Goal: Task Accomplishment & Management: Use online tool/utility

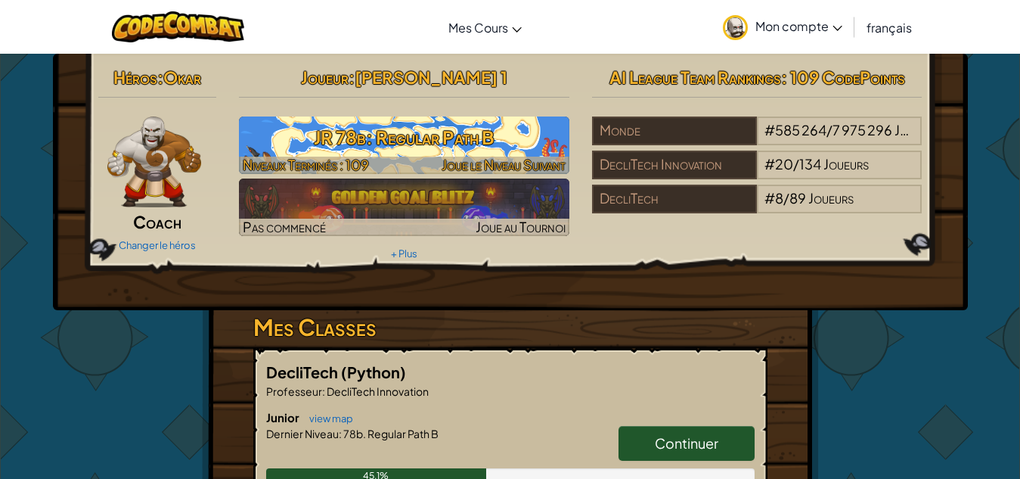
click at [489, 142] on h3 "JR 78b: Regular Path B" at bounding box center [404, 137] width 331 height 34
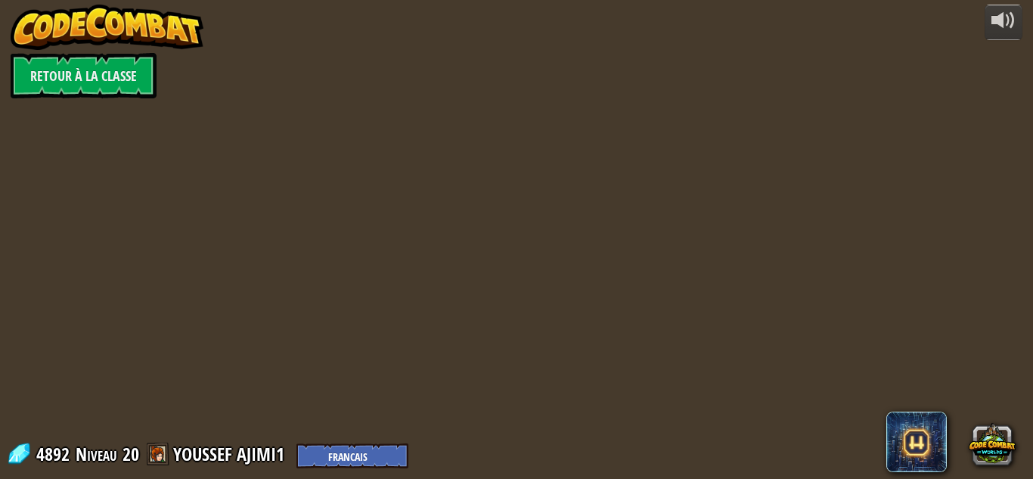
select select "fr"
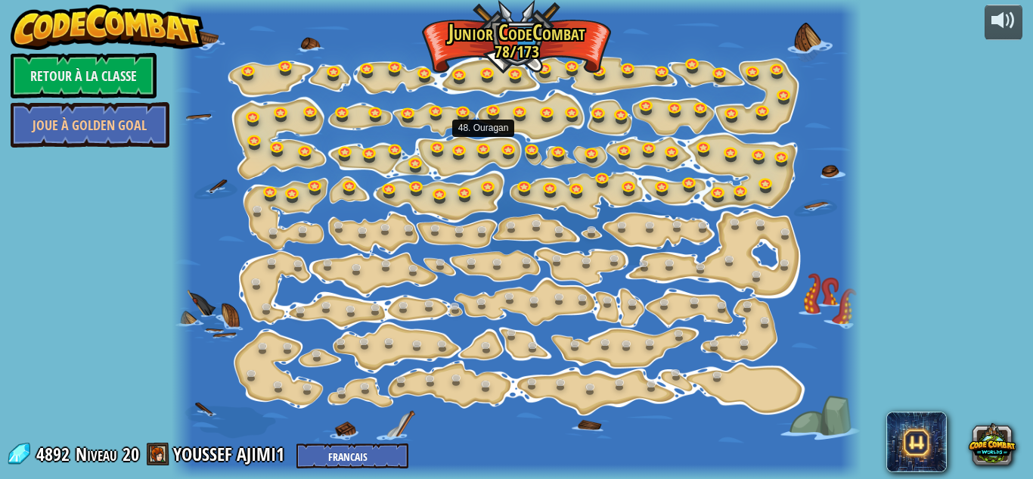
select select "fr"
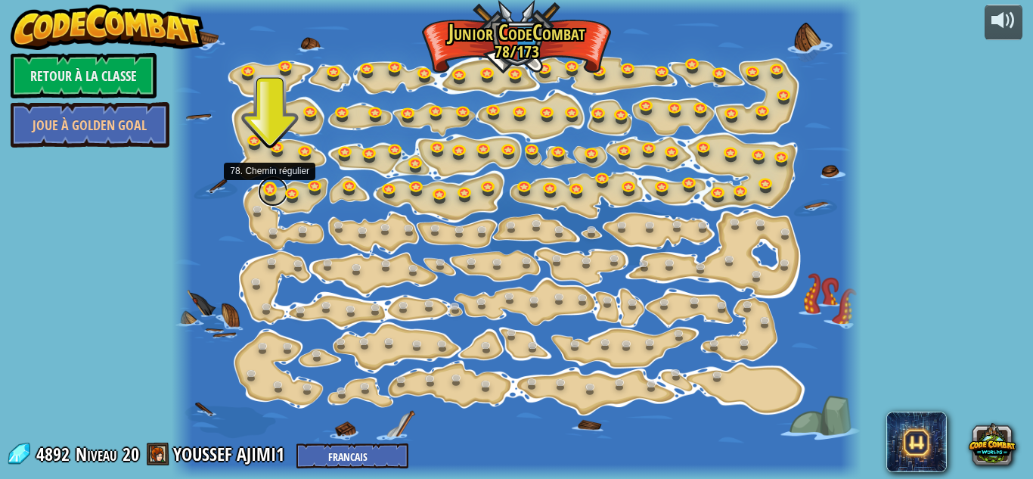
click at [275, 200] on link at bounding box center [273, 191] width 30 height 30
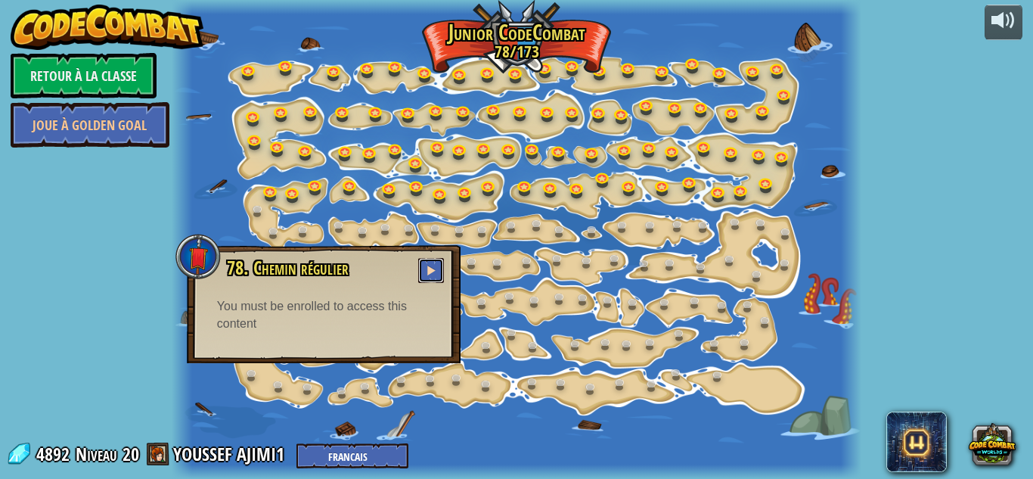
click at [436, 278] on button at bounding box center [431, 270] width 26 height 25
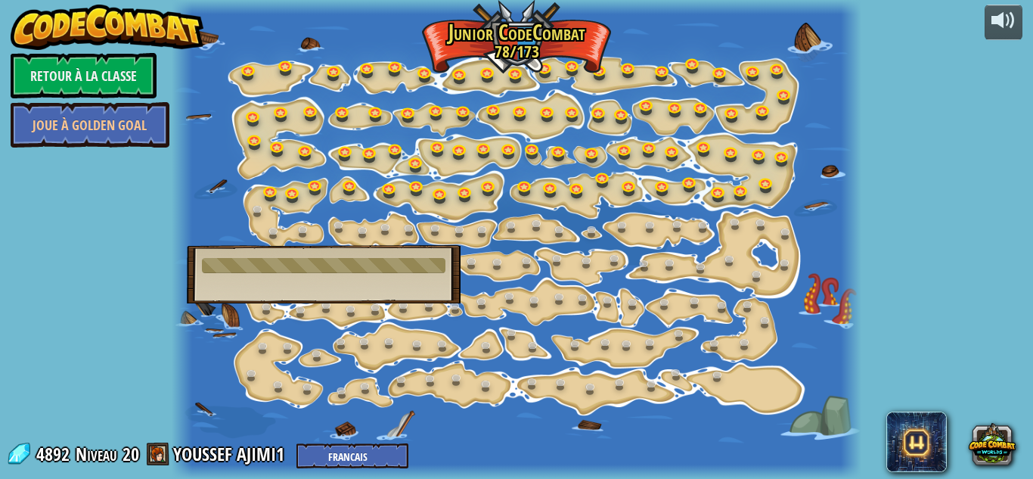
click at [436, 278] on div "78. Chemin régulier Trouve le chemin répété. You must be enrolled to access thi…" at bounding box center [324, 274] width 274 height 58
click at [109, 73] on link "Retour à la Classe" at bounding box center [84, 75] width 146 height 45
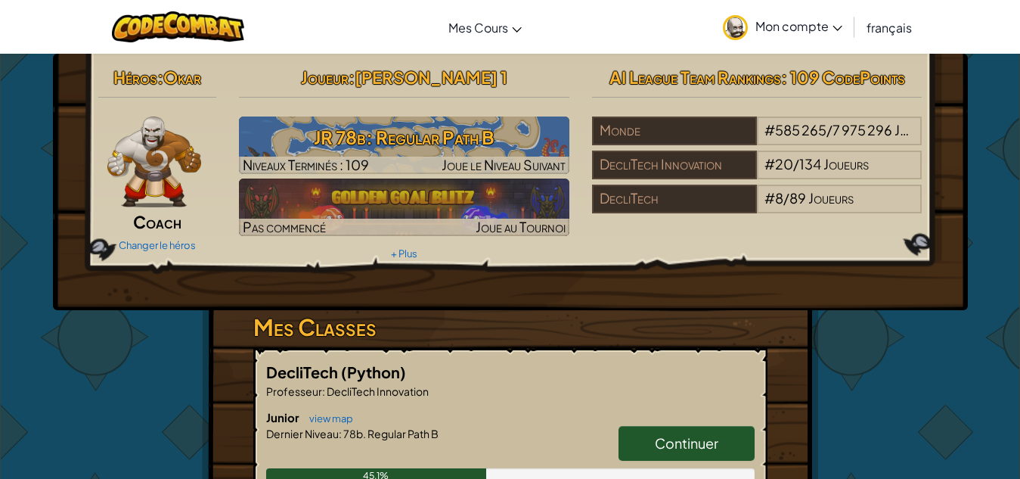
click at [166, 214] on span "Coach" at bounding box center [157, 221] width 48 height 21
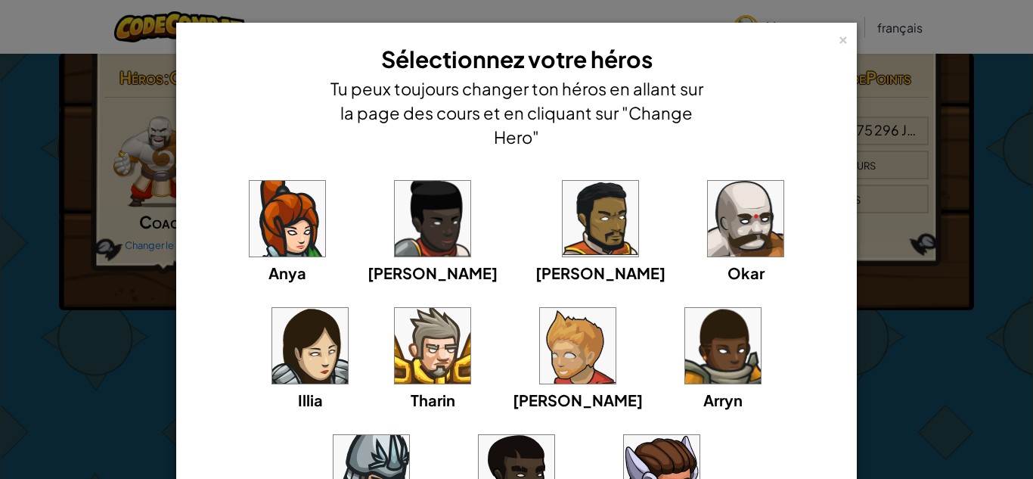
click at [540, 326] on img at bounding box center [578, 346] width 76 height 76
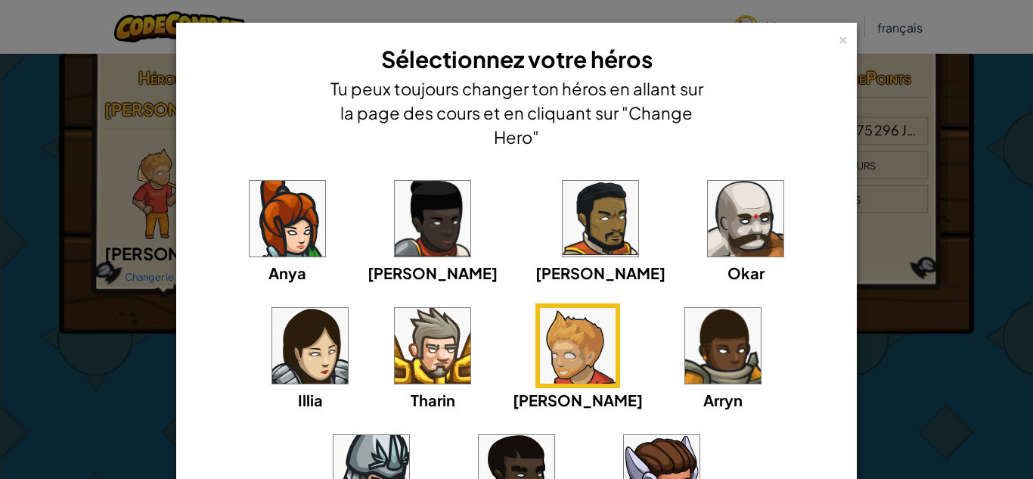
click at [708, 206] on img at bounding box center [746, 219] width 76 height 76
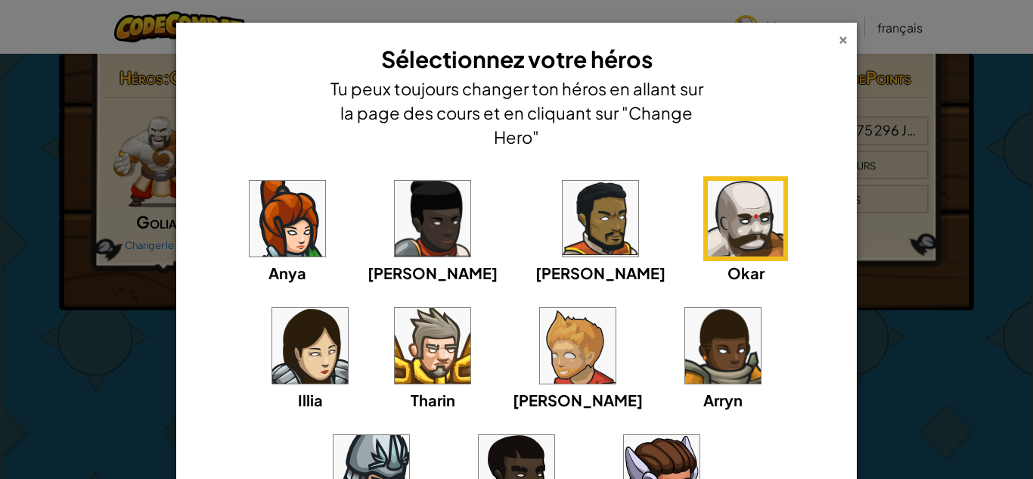
click at [838, 36] on div "×" at bounding box center [843, 37] width 11 height 16
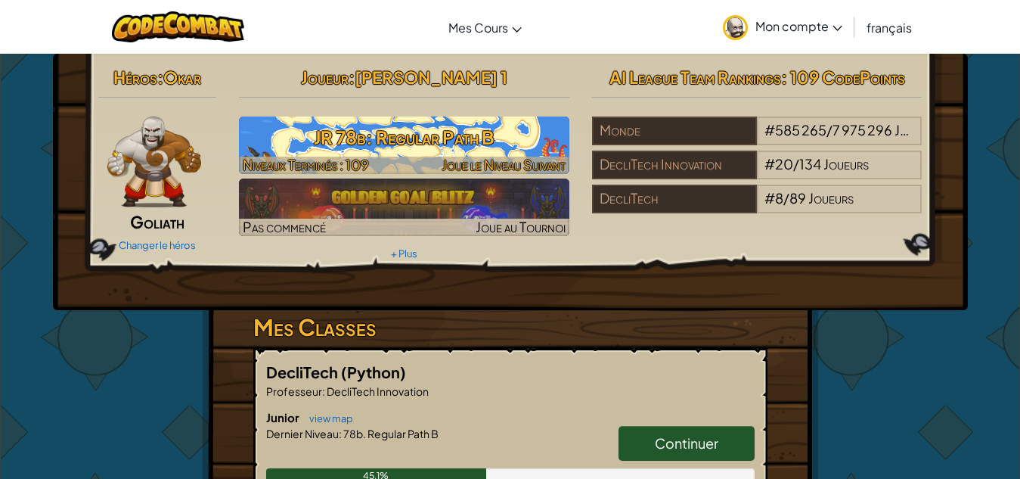
click at [493, 136] on h3 "JR 78b: Regular Path B" at bounding box center [404, 137] width 331 height 34
select select "fr"
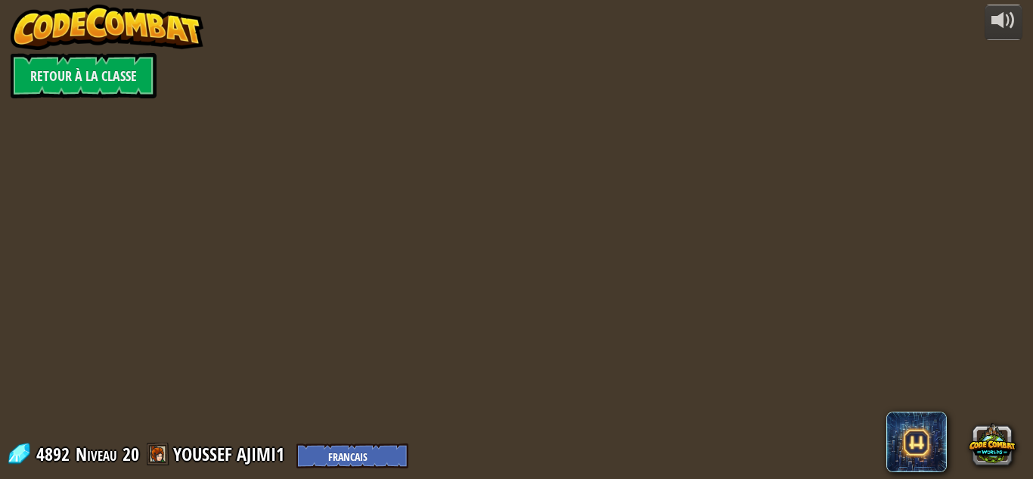
select select "fr"
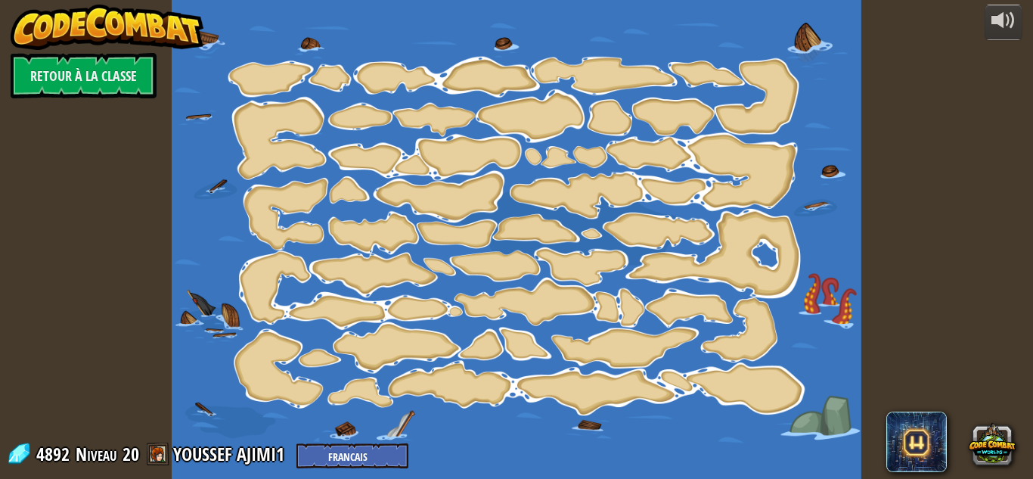
select select "fr"
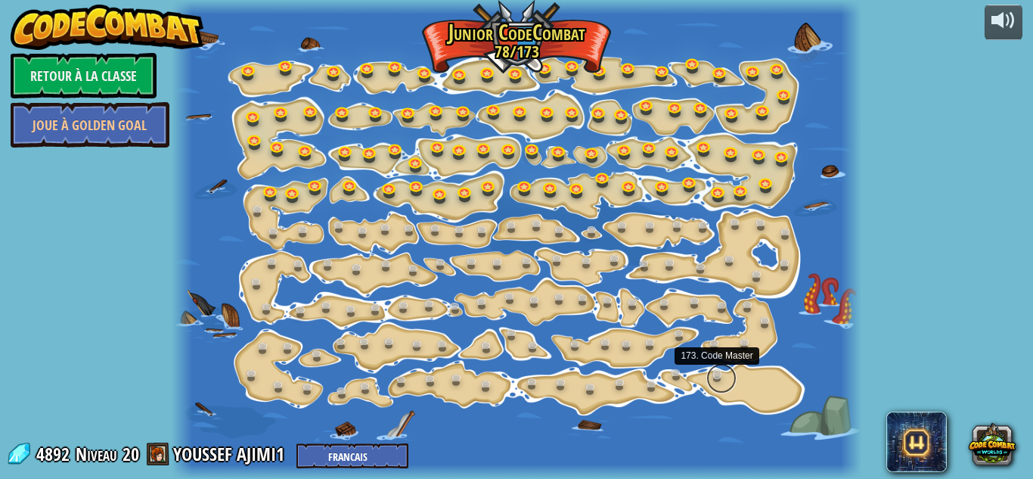
click at [717, 381] on link at bounding box center [721, 378] width 30 height 30
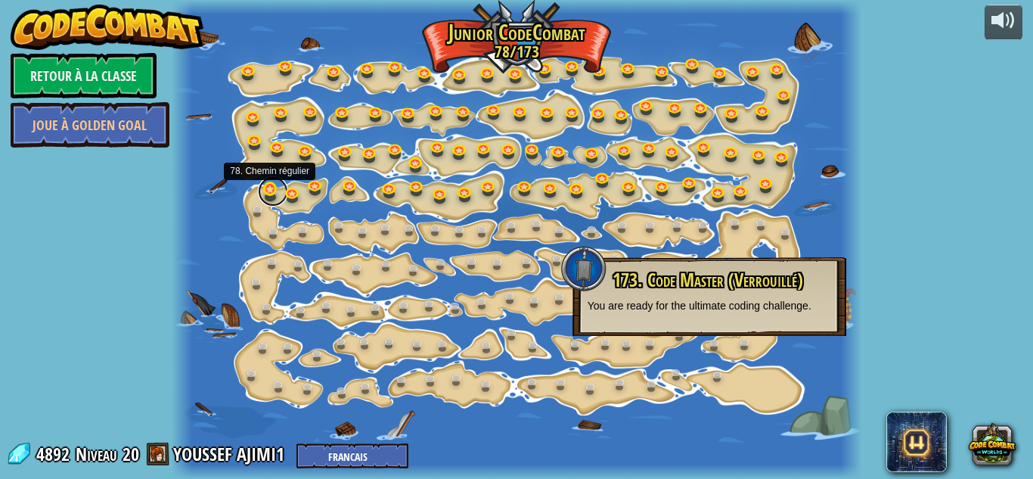
click at [264, 194] on link at bounding box center [273, 191] width 30 height 30
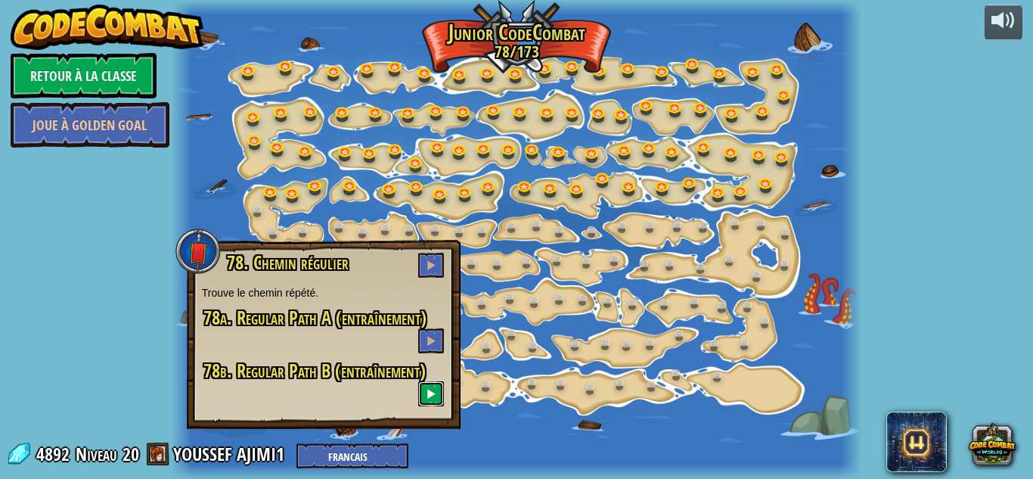
click at [426, 388] on button at bounding box center [431, 393] width 26 height 25
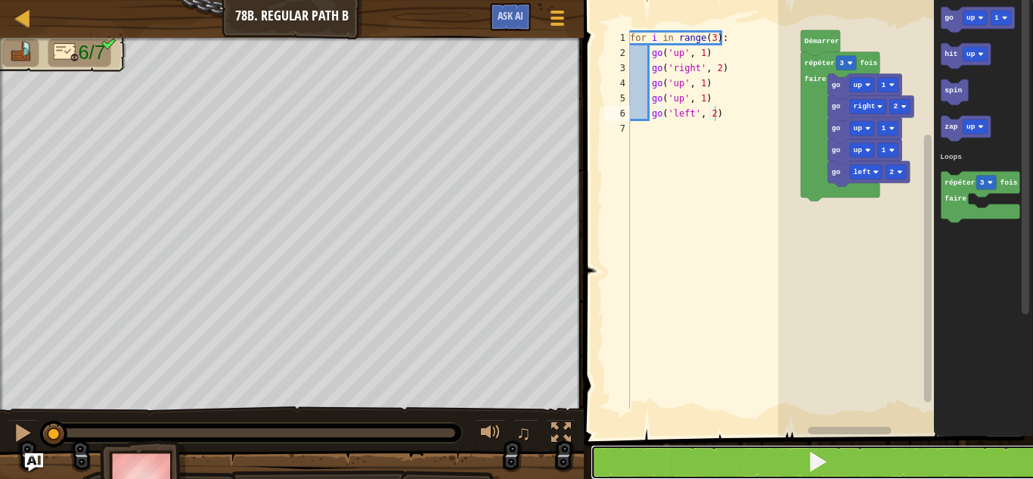
click at [618, 453] on button at bounding box center [818, 462] width 454 height 35
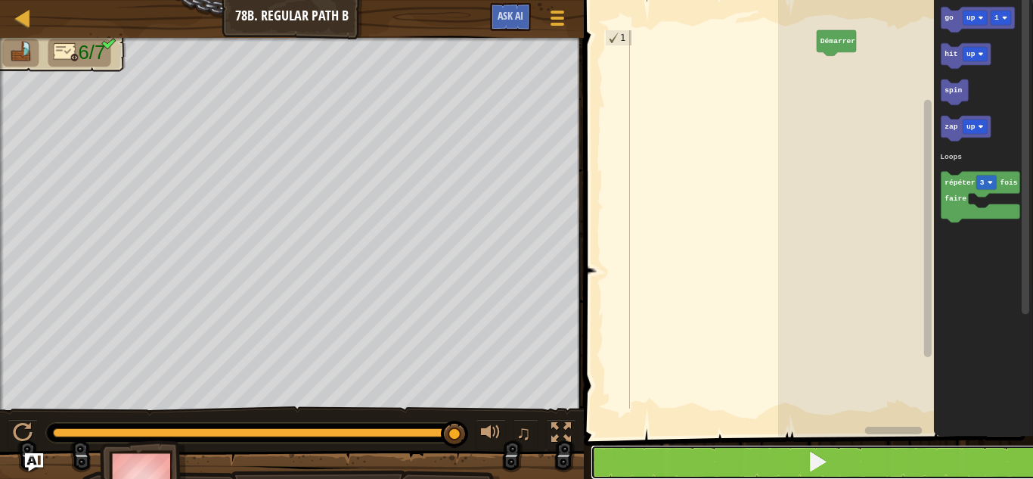
click at [599, 452] on button at bounding box center [818, 462] width 454 height 35
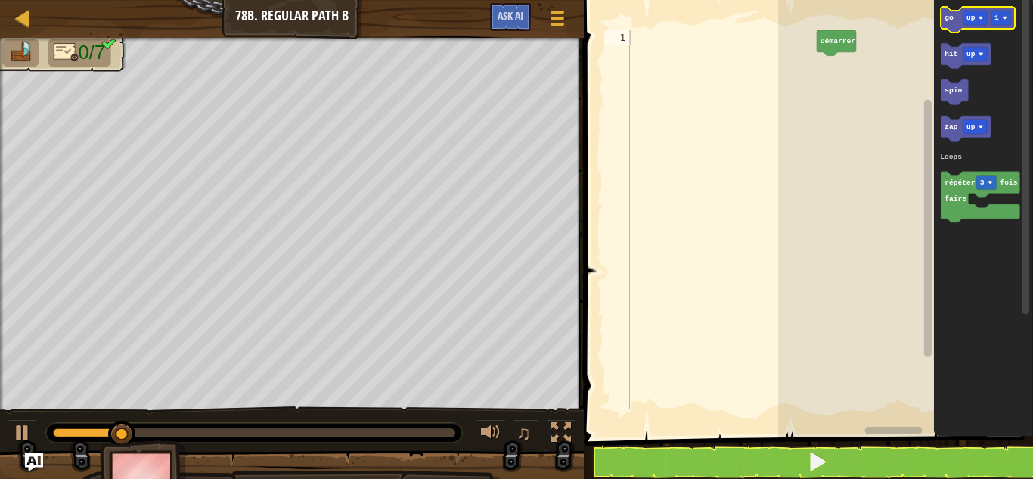
click at [952, 24] on icon "Espace de travail de Blocky" at bounding box center [977, 20] width 73 height 26
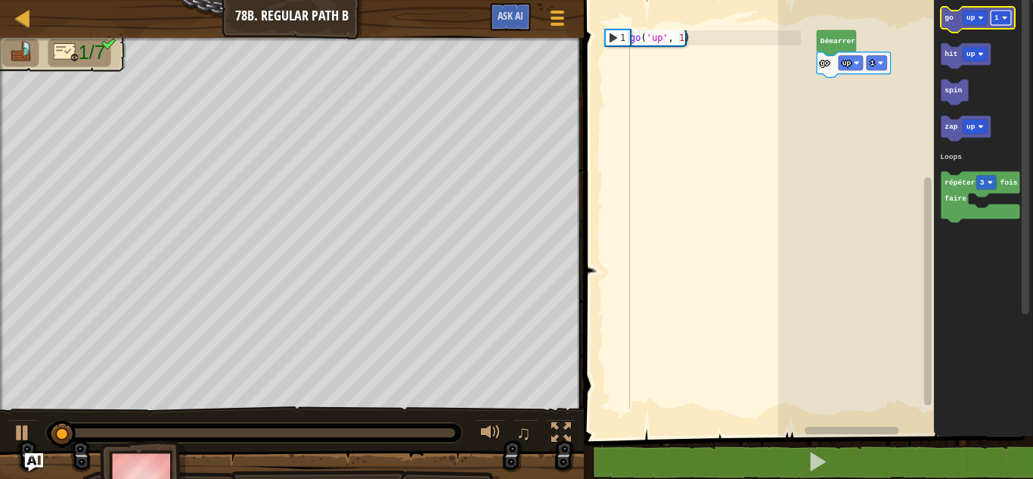
click at [1010, 16] on rect "Espace de travail de Blocky" at bounding box center [1001, 18] width 20 height 14
click at [975, 11] on rect "Espace de travail de Blocky" at bounding box center [975, 18] width 24 height 14
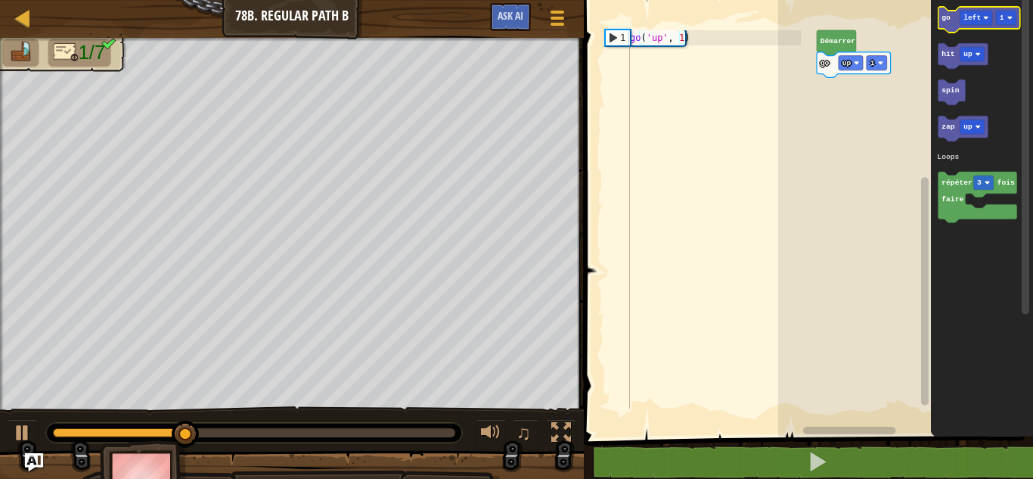
click at [951, 19] on icon "Espace de travail de Blocky" at bounding box center [980, 20] width 82 height 26
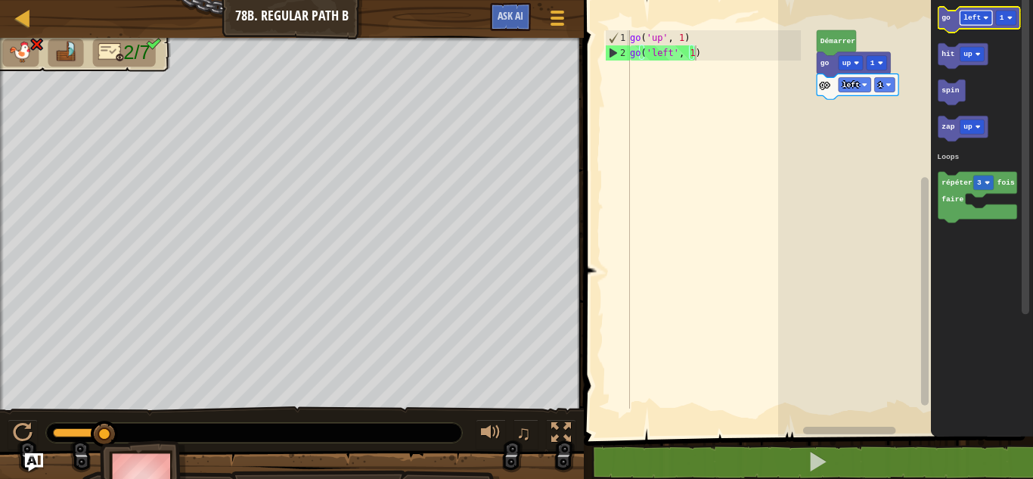
click at [973, 17] on text "left" at bounding box center [972, 18] width 17 height 8
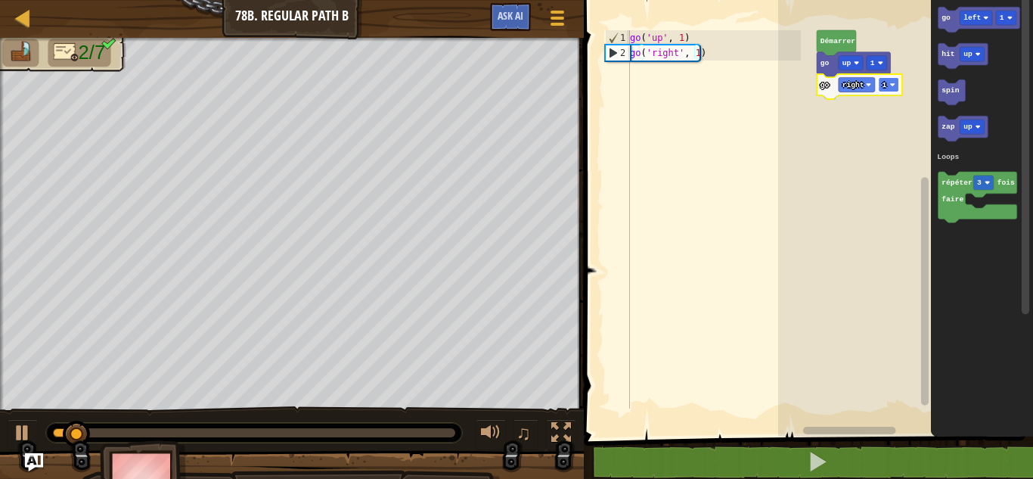
click at [889, 81] on rect "Espace de travail de Blocky" at bounding box center [889, 84] width 20 height 14
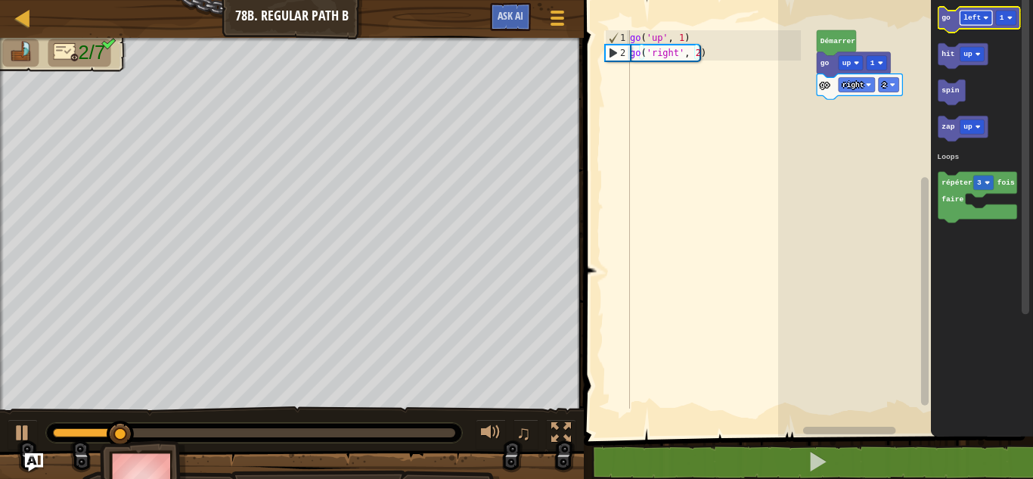
click at [970, 15] on text "left" at bounding box center [972, 18] width 17 height 8
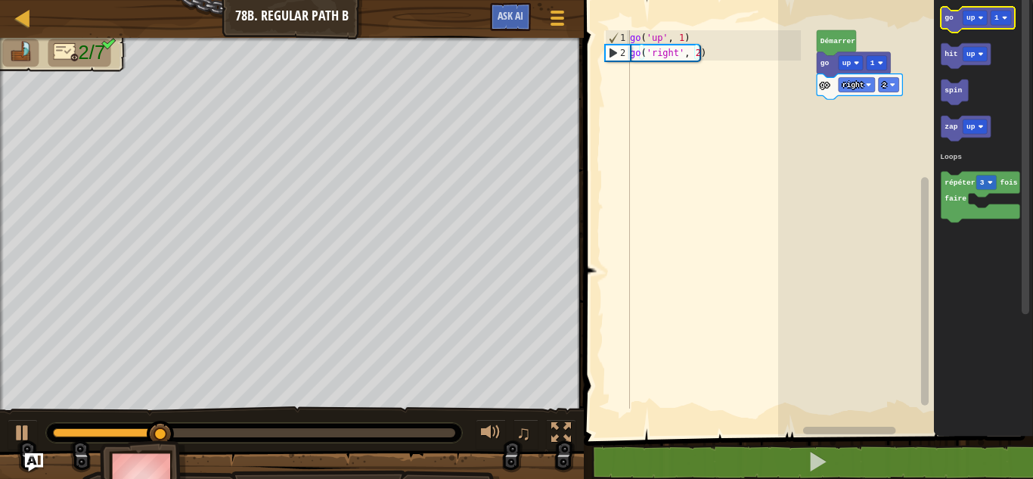
click at [943, 16] on icon "Espace de travail de Blocky" at bounding box center [977, 20] width 73 height 26
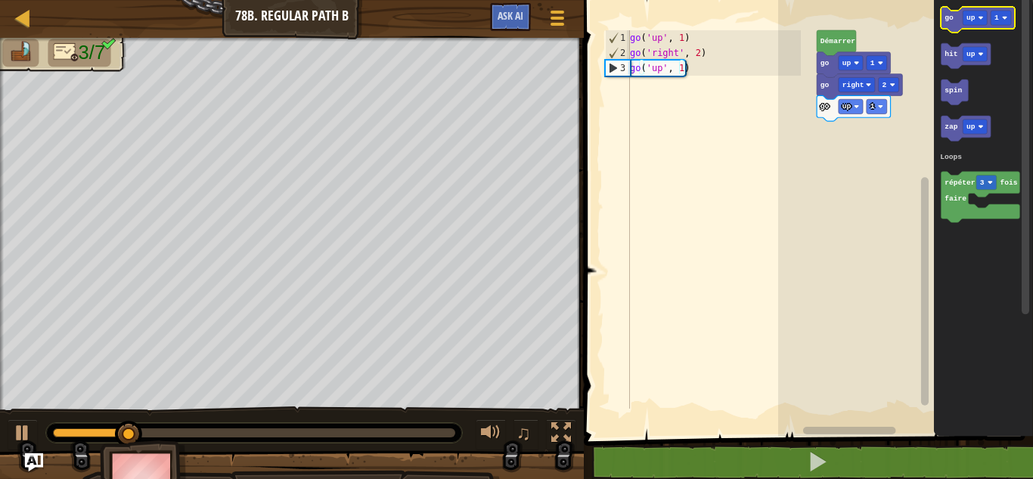
click at [951, 25] on icon "Espace de travail de Blocky" at bounding box center [977, 20] width 73 height 26
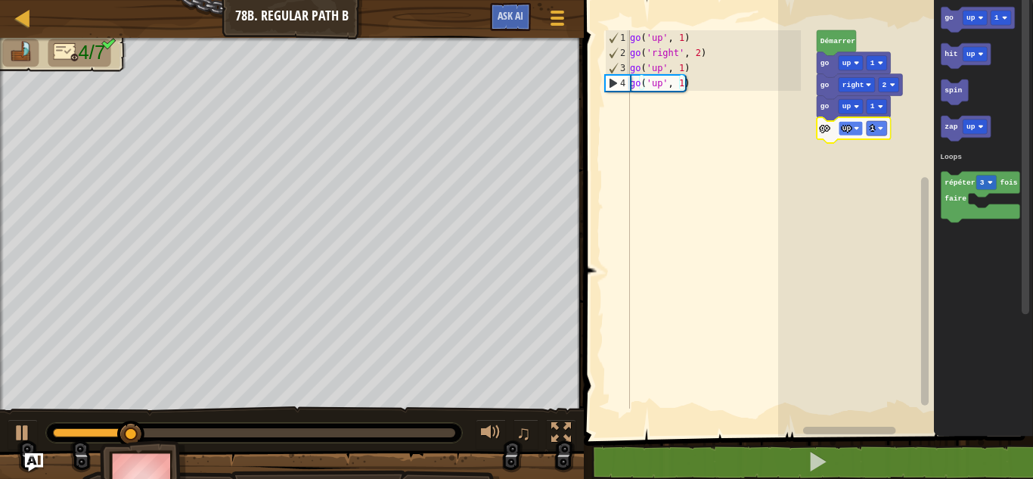
click at [853, 131] on rect "Espace de travail de Blocky" at bounding box center [851, 128] width 24 height 14
click at [889, 131] on image "Espace de travail de Blocky" at bounding box center [888, 128] width 5 height 5
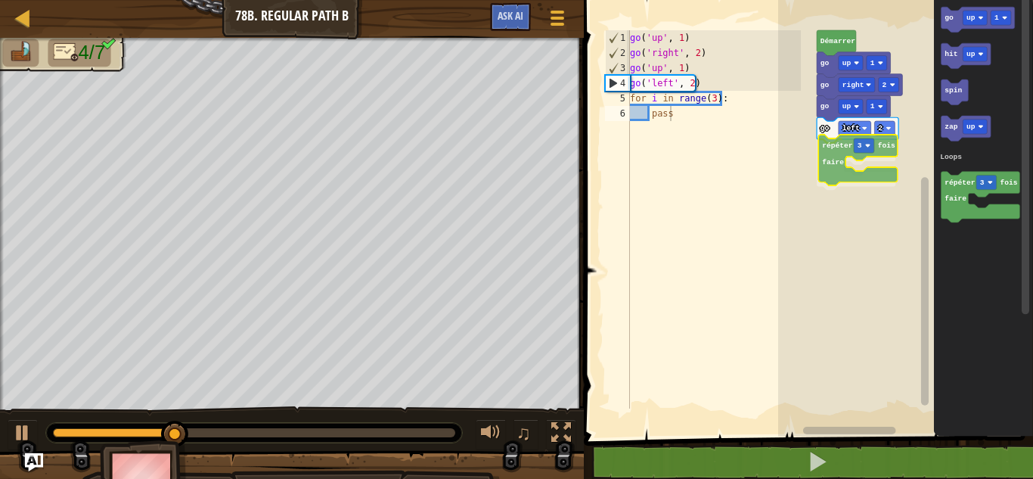
click at [840, 141] on div "Loops [PERSON_NAME] go up 1 go right 2 go up 1 go left 2 répéter 3 fois faire g…" at bounding box center [905, 214] width 255 height 444
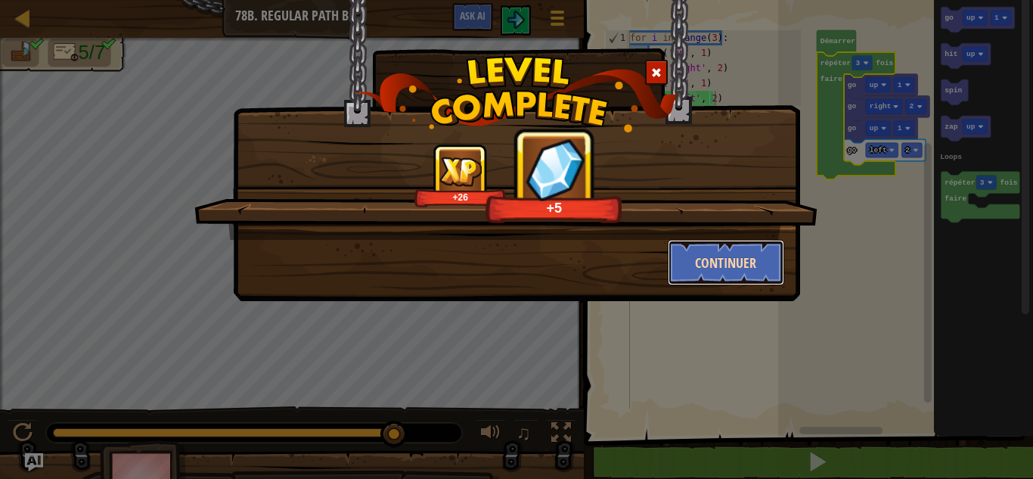
click at [728, 261] on button "Continuer" at bounding box center [726, 262] width 117 height 45
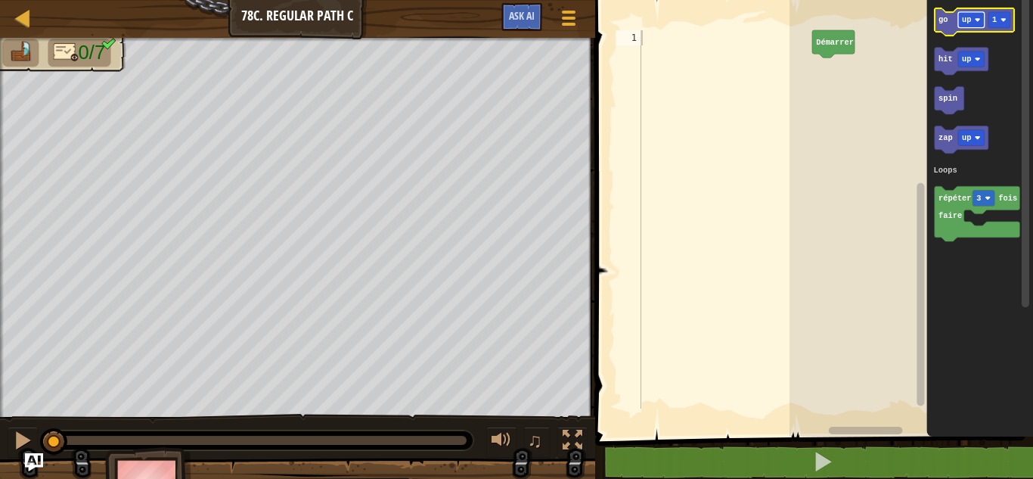
click at [969, 17] on text "up" at bounding box center [966, 19] width 9 height 9
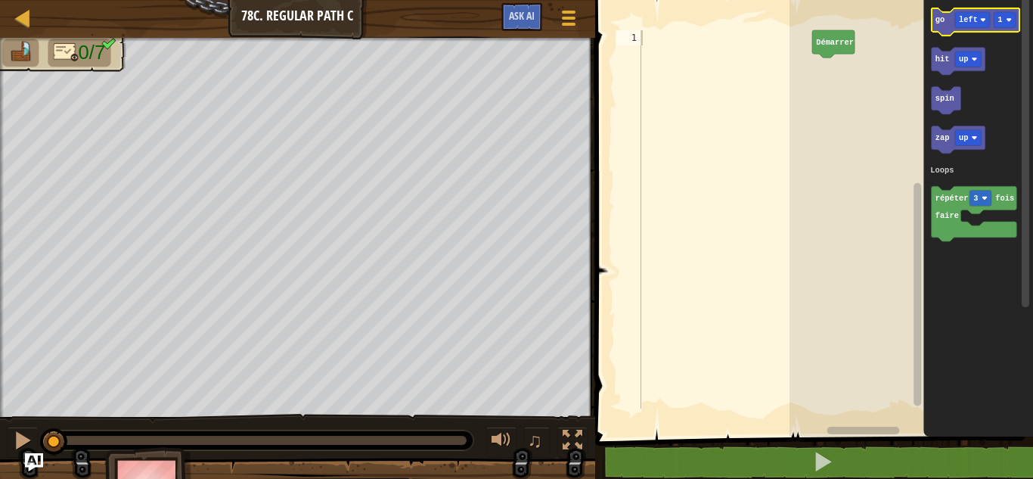
click at [939, 25] on icon "Espace de travail de Blocky" at bounding box center [976, 21] width 88 height 27
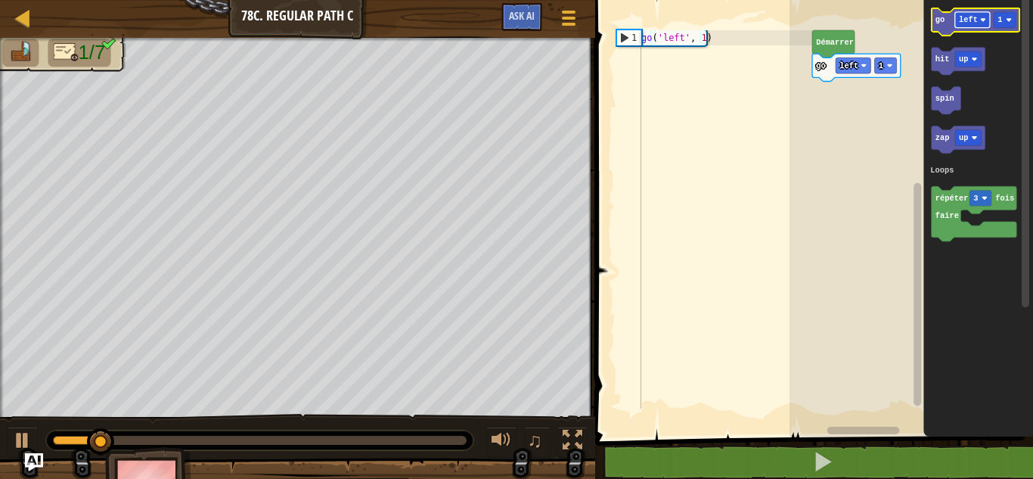
click at [976, 20] on text "left" at bounding box center [968, 19] width 19 height 9
click at [938, 29] on icon "Espace de travail de Blocky" at bounding box center [976, 21] width 88 height 27
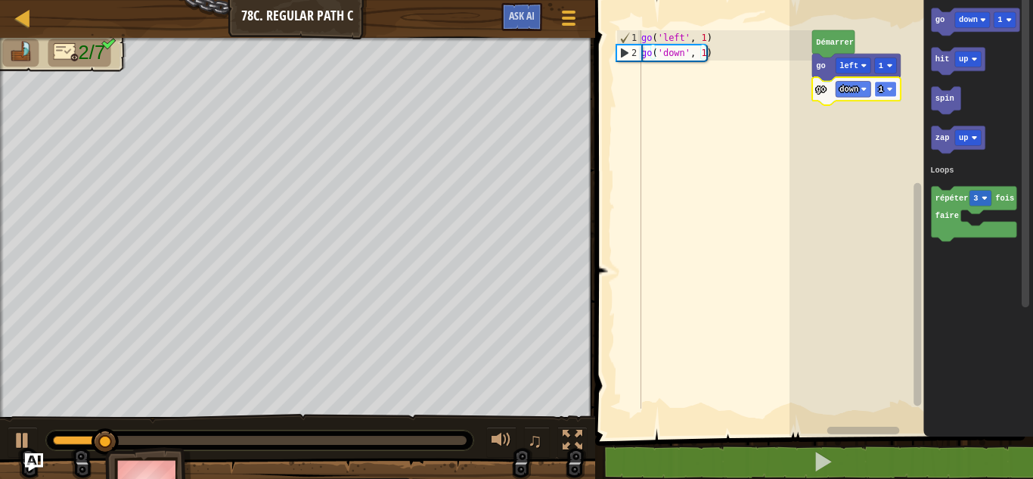
click at [888, 86] on image "Espace de travail de Blocky" at bounding box center [890, 89] width 6 height 6
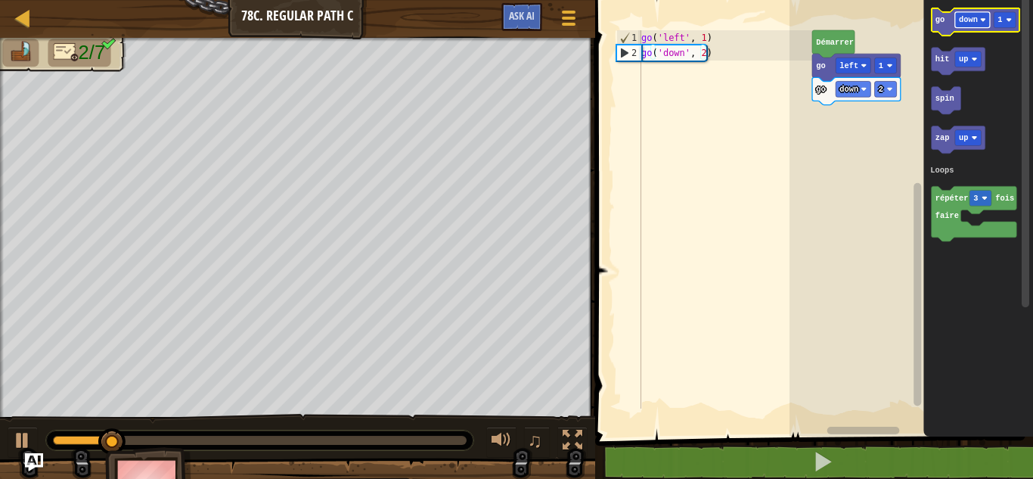
click at [982, 23] on rect "Espace de travail de Blocky" at bounding box center [972, 20] width 35 height 16
click at [945, 26] on icon "Espace de travail de Blocky" at bounding box center [976, 21] width 88 height 27
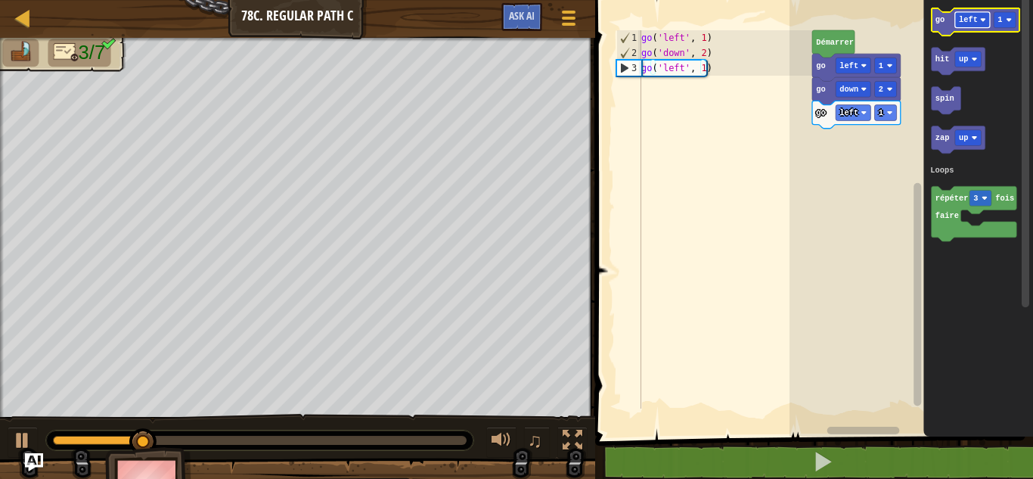
click at [967, 22] on text "left" at bounding box center [968, 19] width 19 height 9
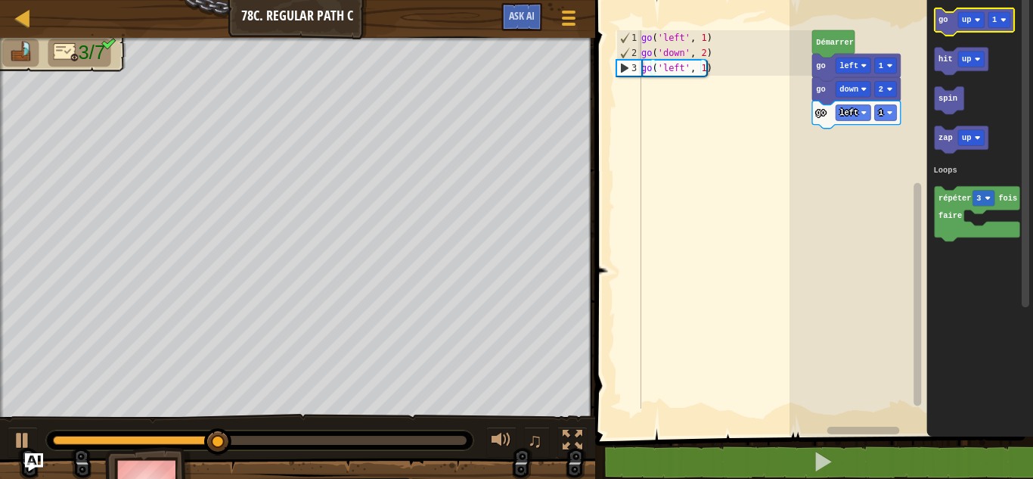
click at [941, 25] on icon "Espace de travail de Blocky" at bounding box center [974, 21] width 79 height 27
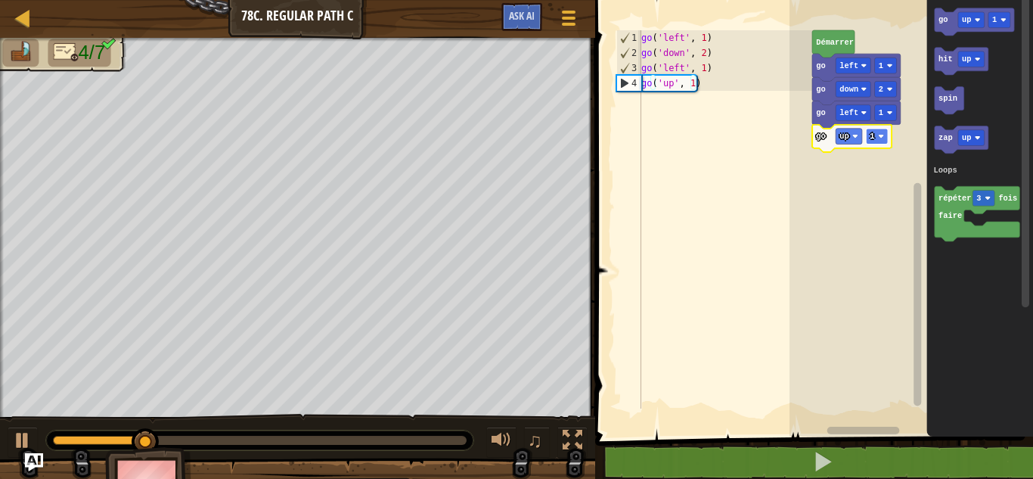
click at [884, 138] on image "Espace de travail de Blocky" at bounding box center [881, 136] width 6 height 6
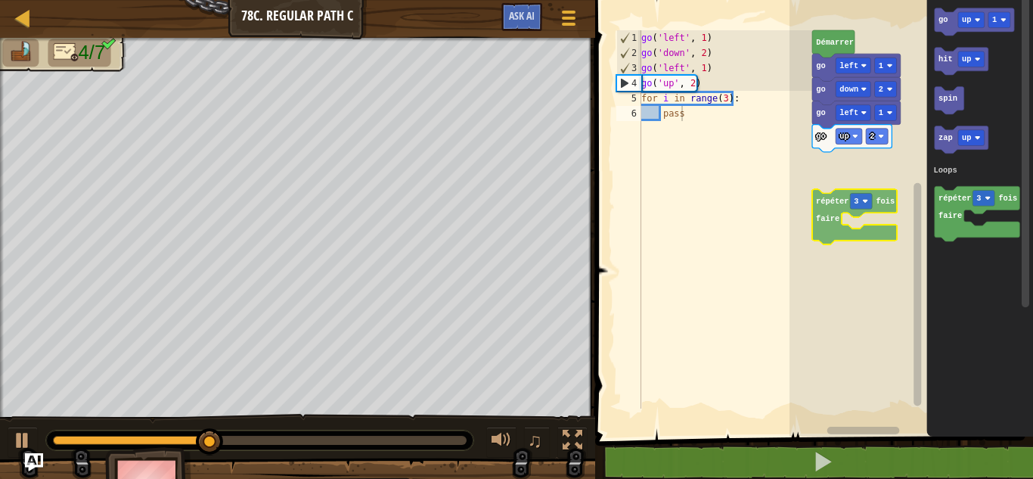
click at [836, 207] on div "Loops [PERSON_NAME] go left 1 go down 2 go left 1 go up 2 go up 1 hit up spin z…" at bounding box center [912, 214] width 244 height 444
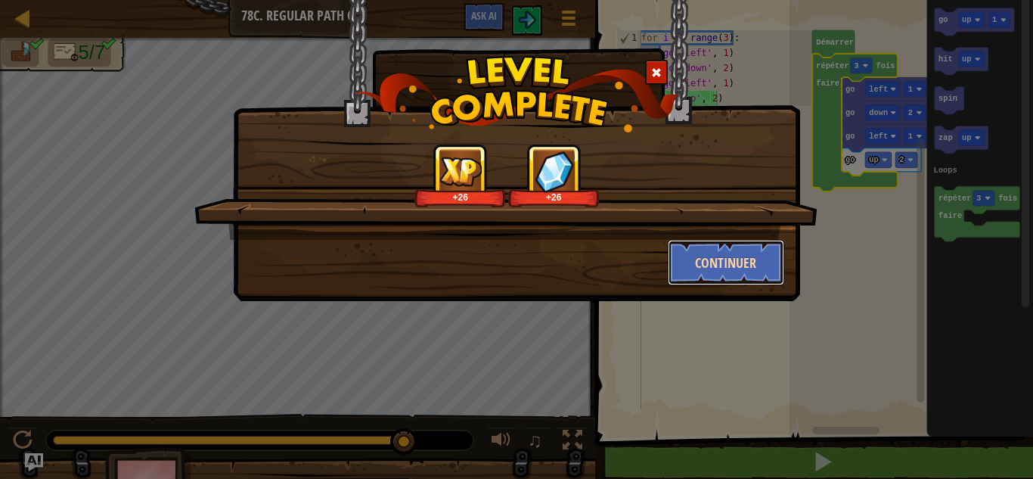
click at [720, 264] on button "Continuer" at bounding box center [726, 262] width 117 height 45
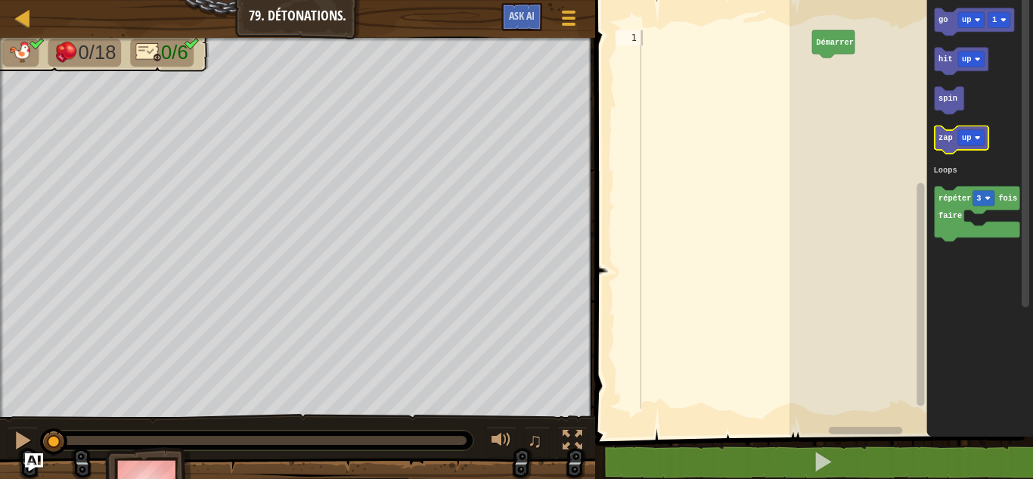
click at [945, 144] on icon "Espace de travail de Blocky" at bounding box center [962, 139] width 54 height 27
click at [847, 64] on text "up" at bounding box center [844, 65] width 9 height 9
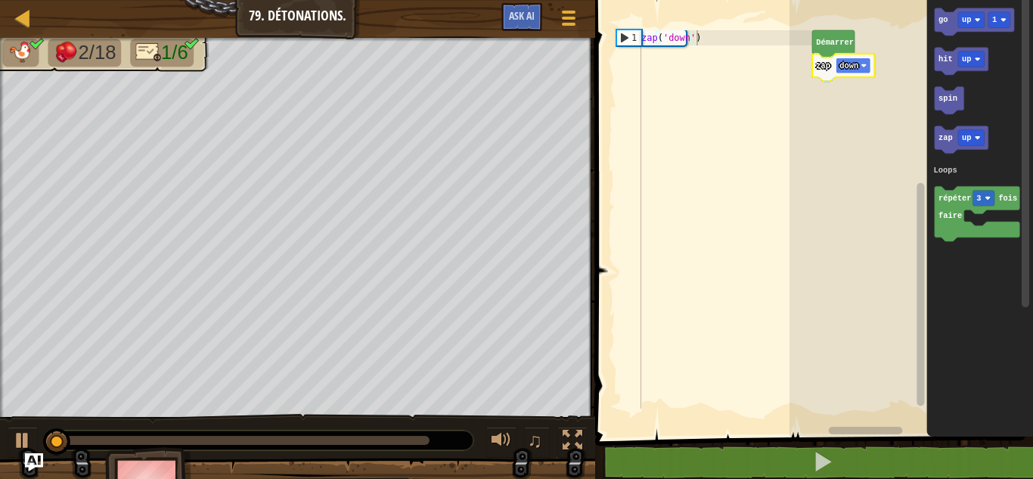
click at [848, 66] on text "down" at bounding box center [849, 65] width 19 height 9
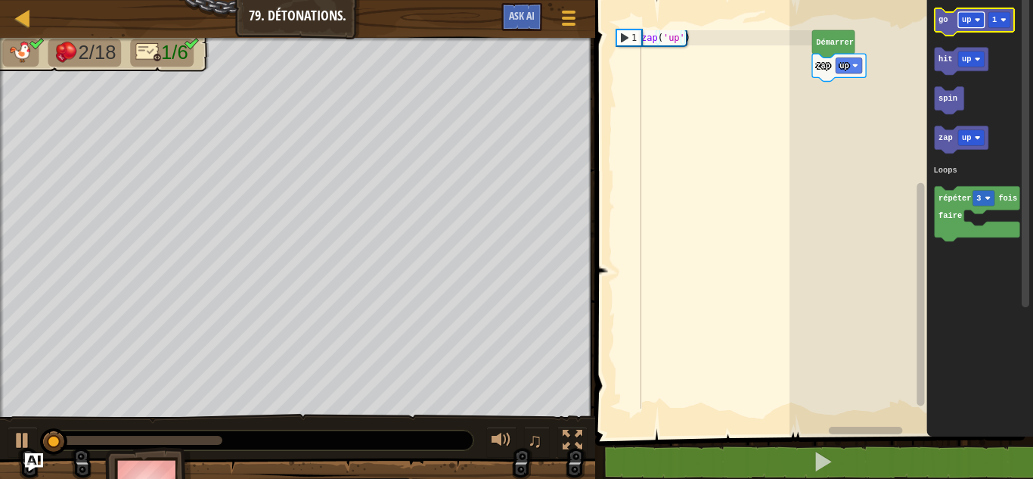
click at [960, 23] on rect "Espace de travail de Blocky" at bounding box center [971, 20] width 26 height 16
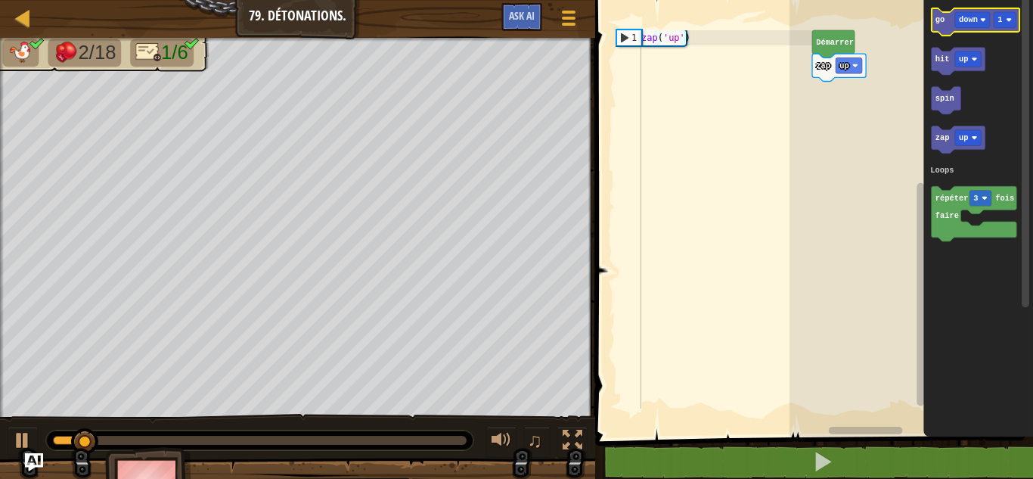
click at [946, 27] on icon "Espace de travail de Blocky" at bounding box center [976, 21] width 88 height 27
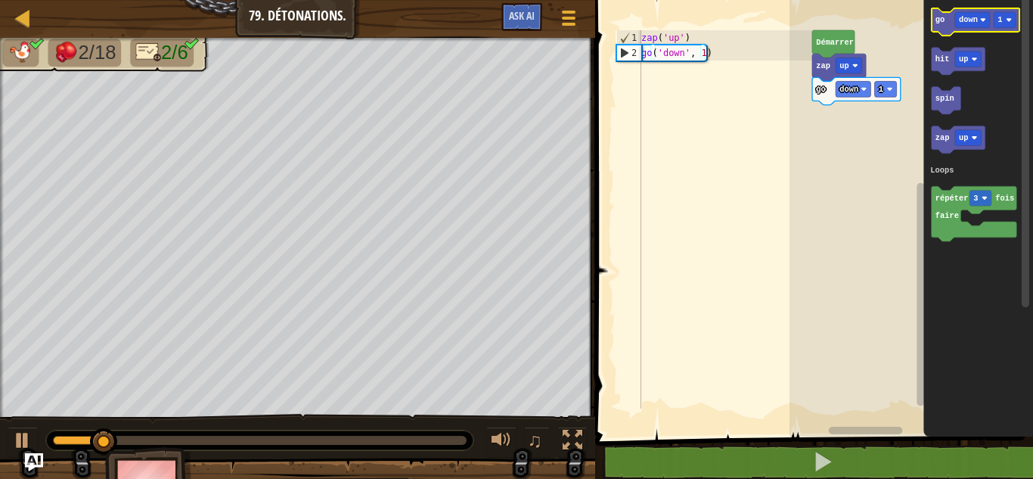
click at [947, 31] on icon "Espace de travail de Blocky" at bounding box center [976, 21] width 88 height 27
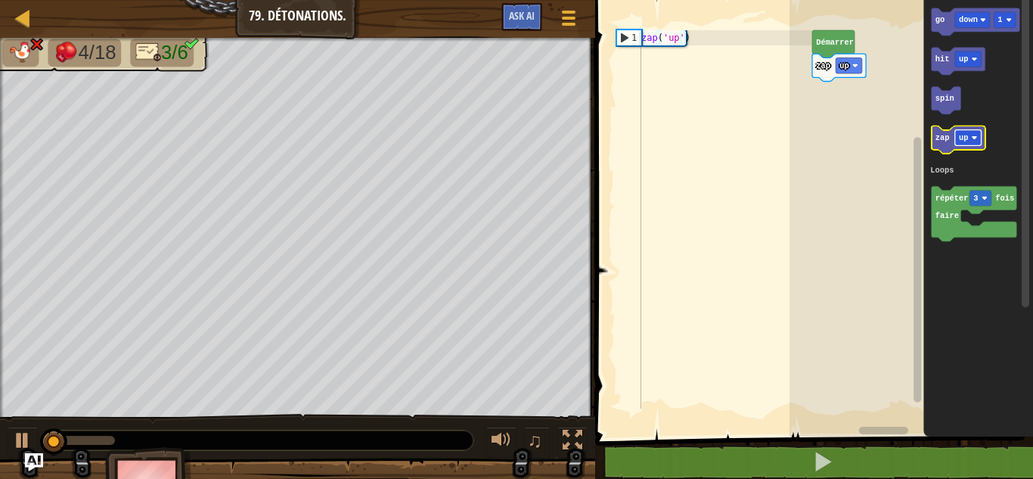
click at [964, 136] on text "up" at bounding box center [963, 137] width 9 height 9
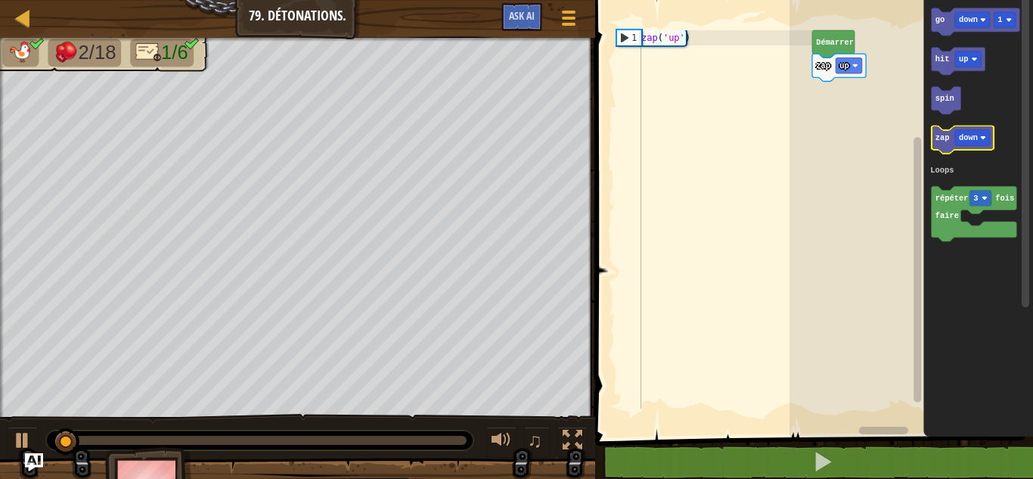
click at [941, 142] on text "zap" at bounding box center [943, 137] width 14 height 9
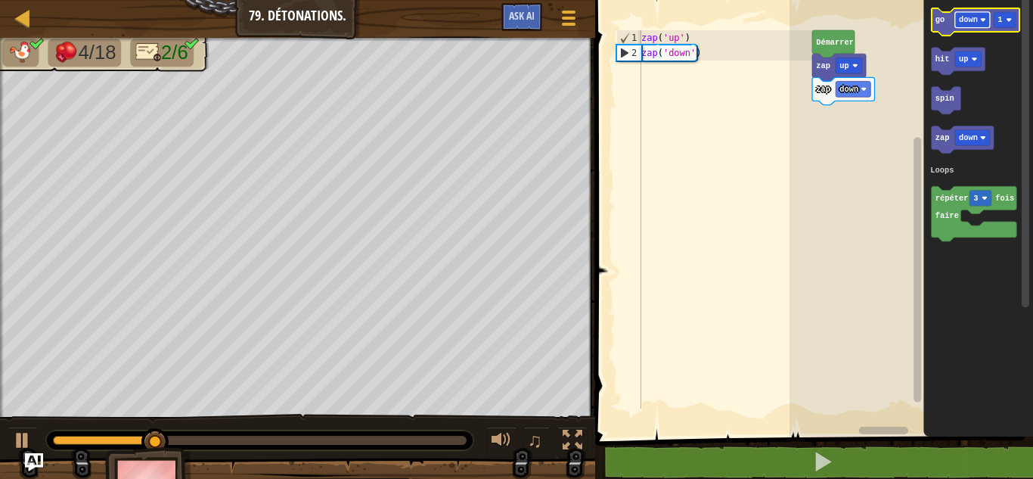
click at [966, 18] on text "down" at bounding box center [968, 19] width 19 height 9
click at [948, 25] on icon "Espace de travail de Blocky" at bounding box center [976, 21] width 88 height 27
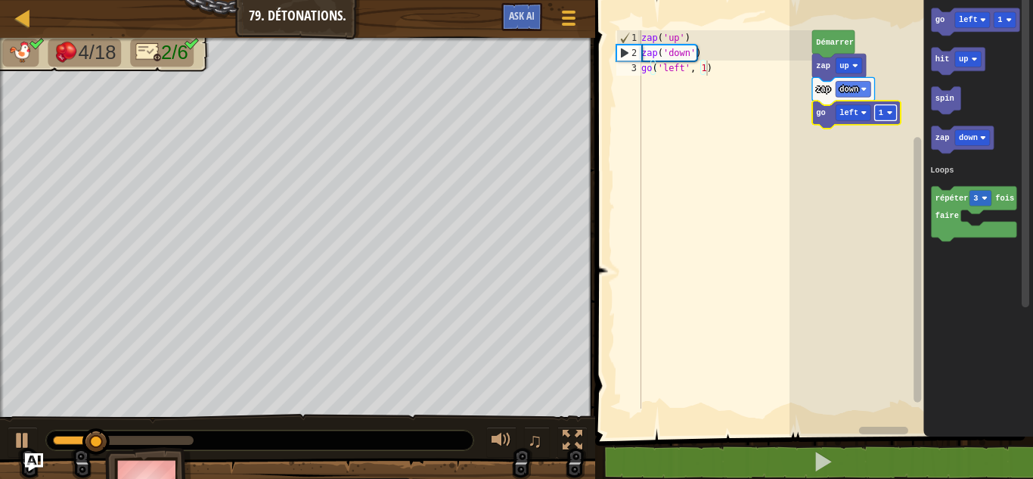
click at [888, 112] on image "Espace de travail de Blocky" at bounding box center [890, 113] width 6 height 6
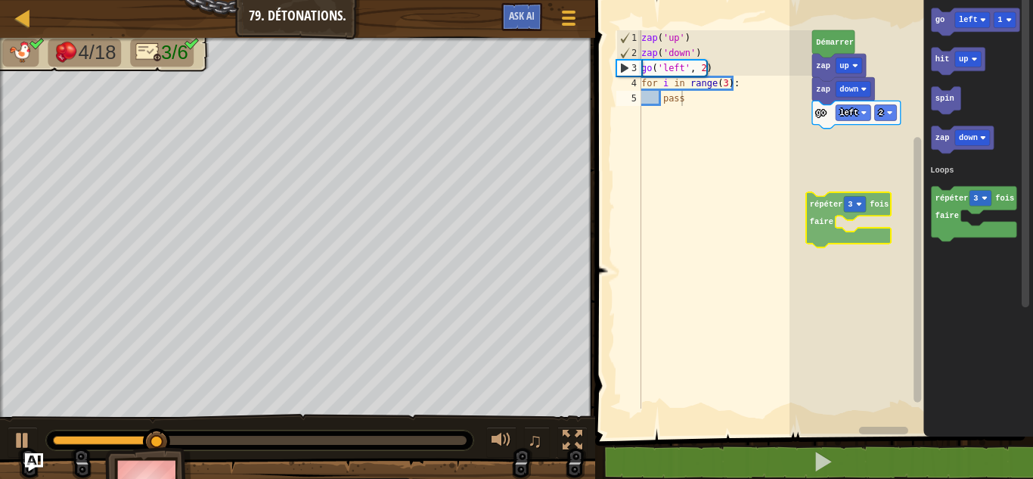
click at [821, 206] on div "Loops [PERSON_NAME] zap up zap down go left 2 go left 1 hit up spin zap down ré…" at bounding box center [912, 214] width 244 height 444
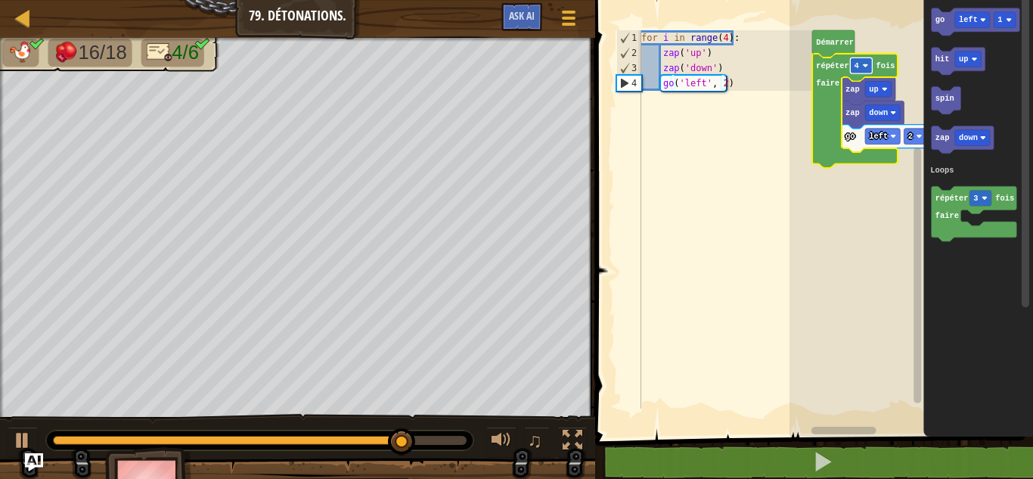
click at [861, 64] on rect "Espace de travail de Blocky" at bounding box center [861, 65] width 22 height 16
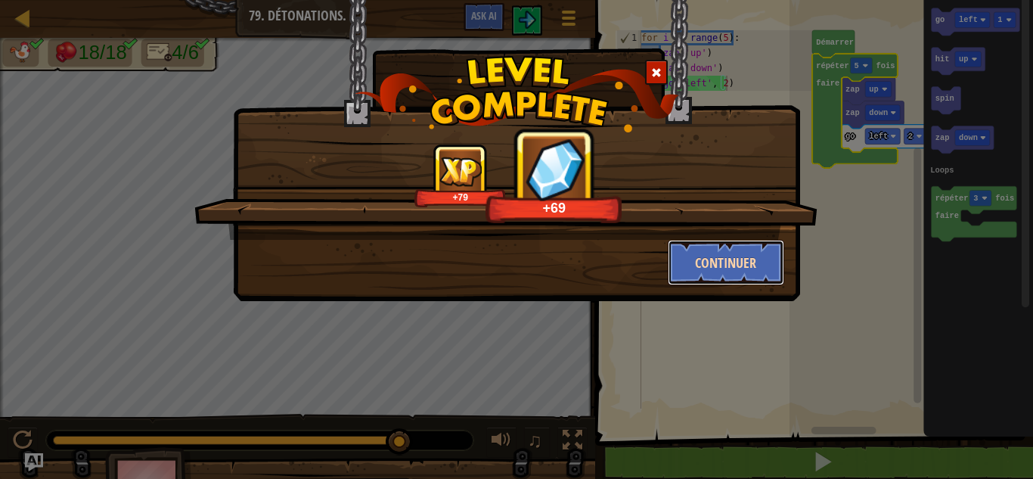
click at [729, 265] on button "Continuer" at bounding box center [726, 262] width 117 height 45
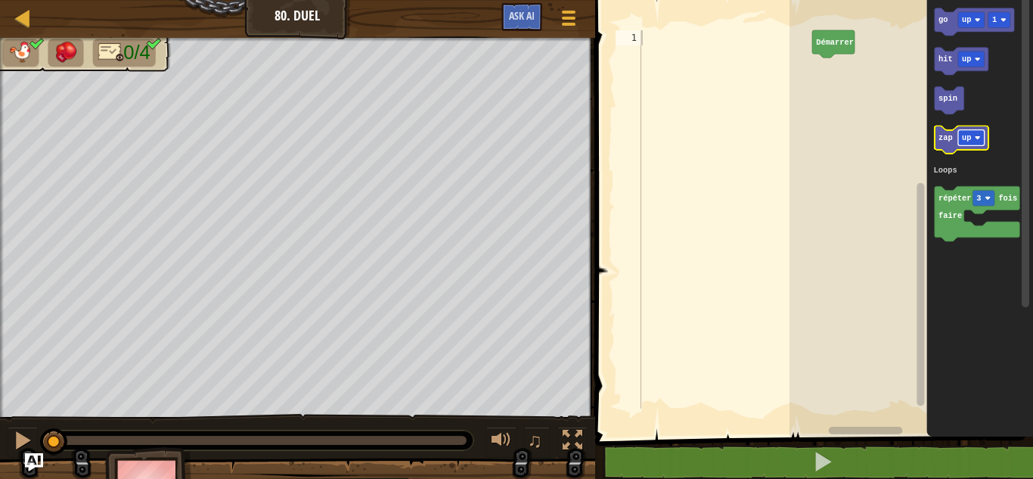
click at [979, 137] on image "Espace de travail de Blocky" at bounding box center [978, 138] width 6 height 6
click at [944, 146] on icon "Espace de travail de Blocky" at bounding box center [968, 139] width 67 height 27
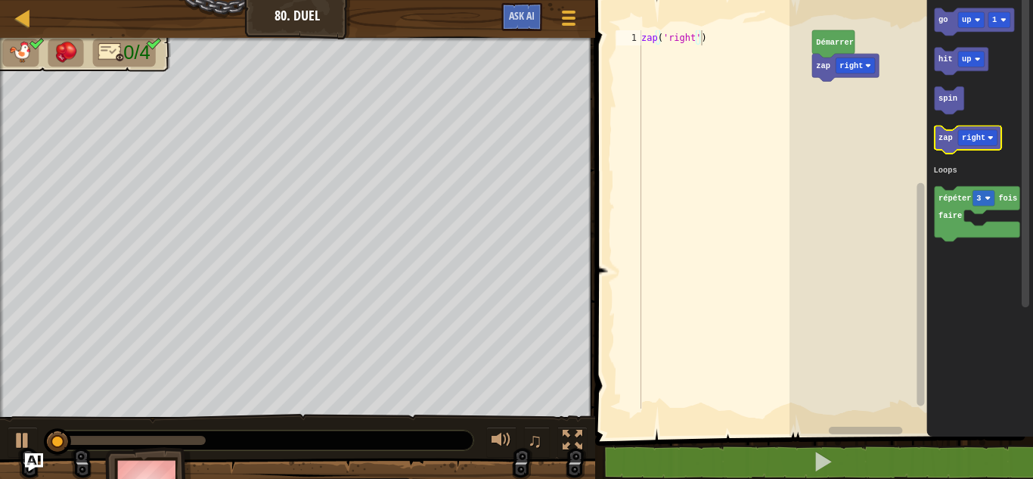
click at [944, 146] on icon "Espace de travail de Blocky" at bounding box center [968, 139] width 67 height 27
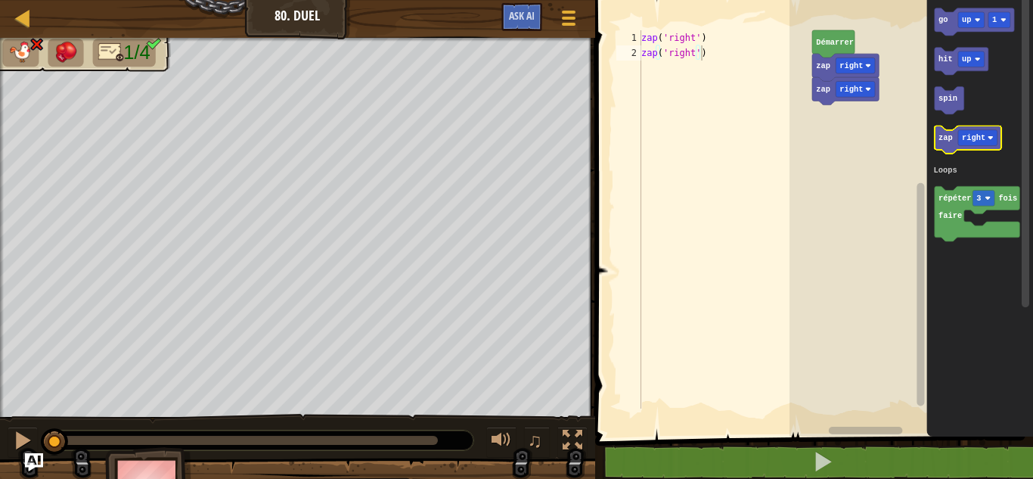
click at [944, 146] on icon "Espace de travail de Blocky" at bounding box center [968, 139] width 67 height 27
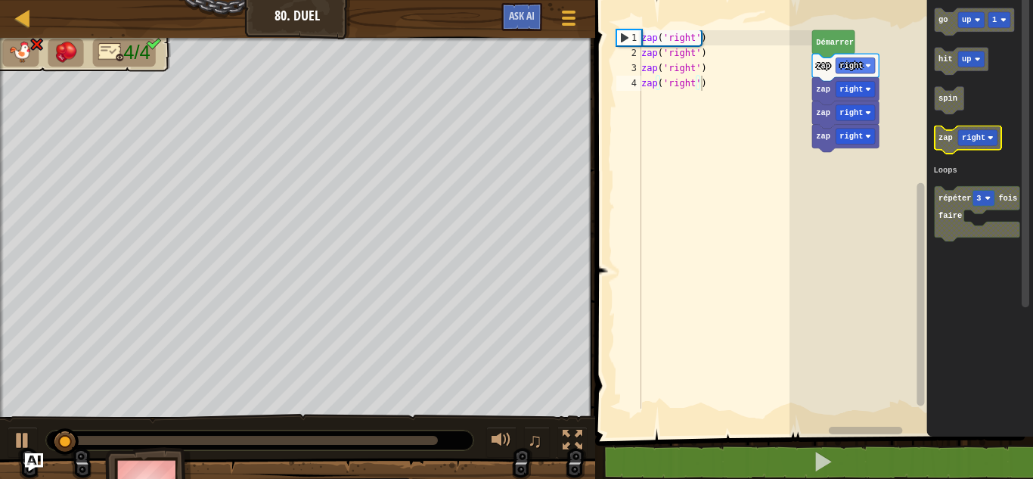
click at [944, 146] on icon "Espace de travail de Blocky" at bounding box center [968, 139] width 67 height 27
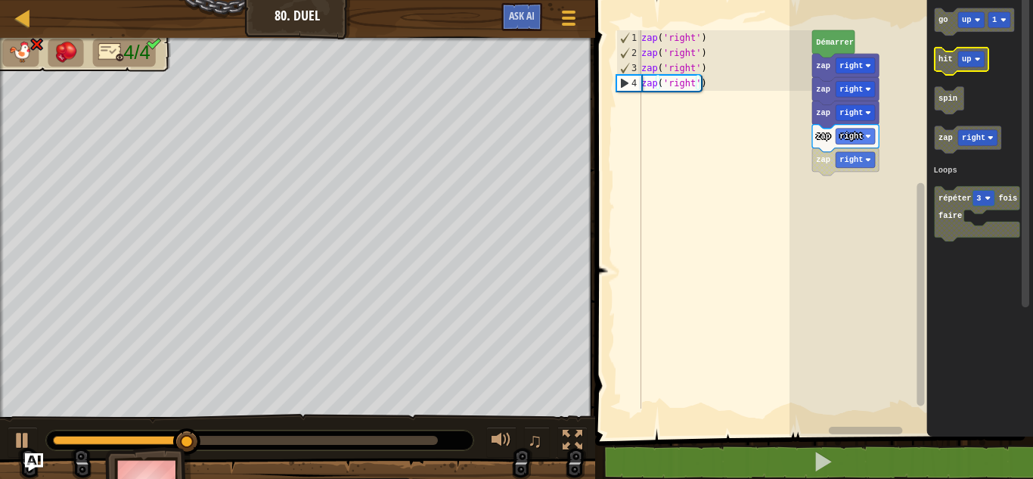
click at [967, 59] on text "up" at bounding box center [966, 58] width 9 height 9
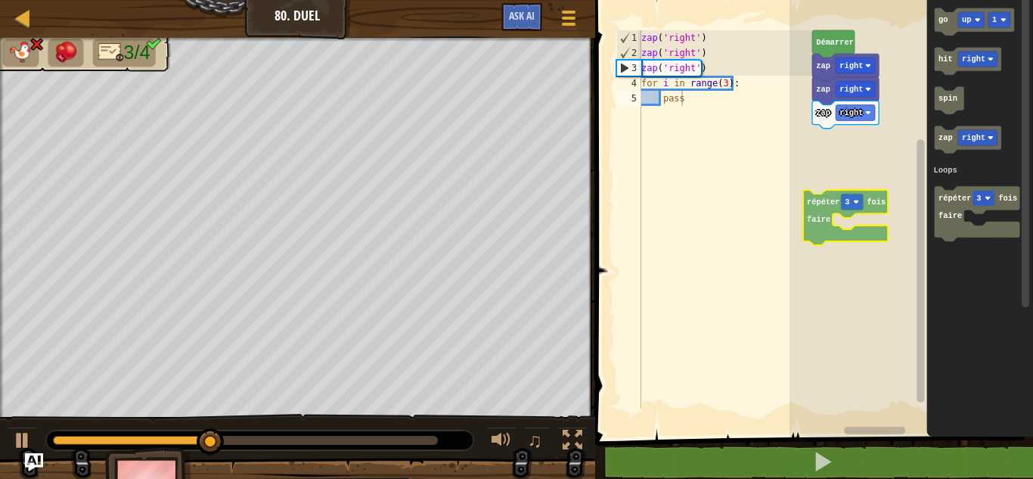
click at [829, 205] on div "Loops [PERSON_NAME] zap right zap right zap right go up 1 hit right spin zap ri…" at bounding box center [912, 214] width 244 height 444
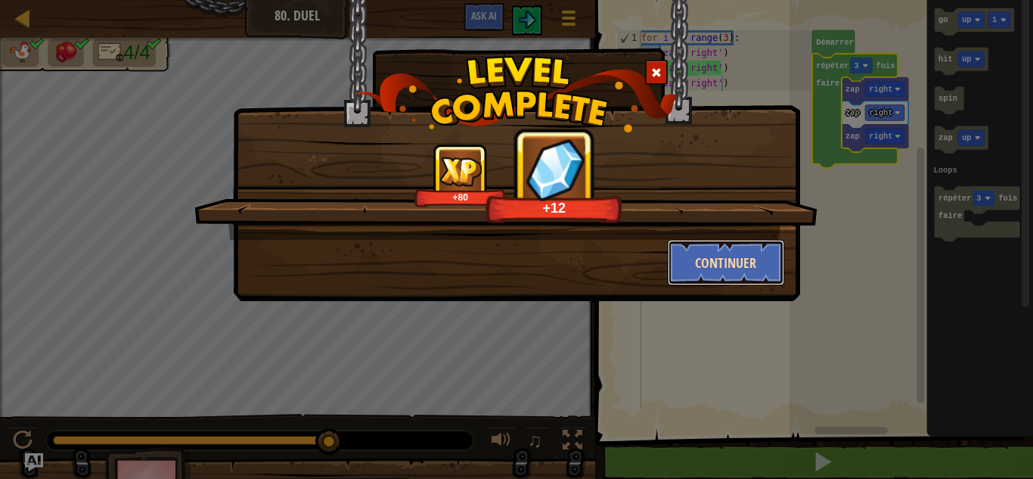
click at [756, 246] on button "Continuer" at bounding box center [726, 262] width 117 height 45
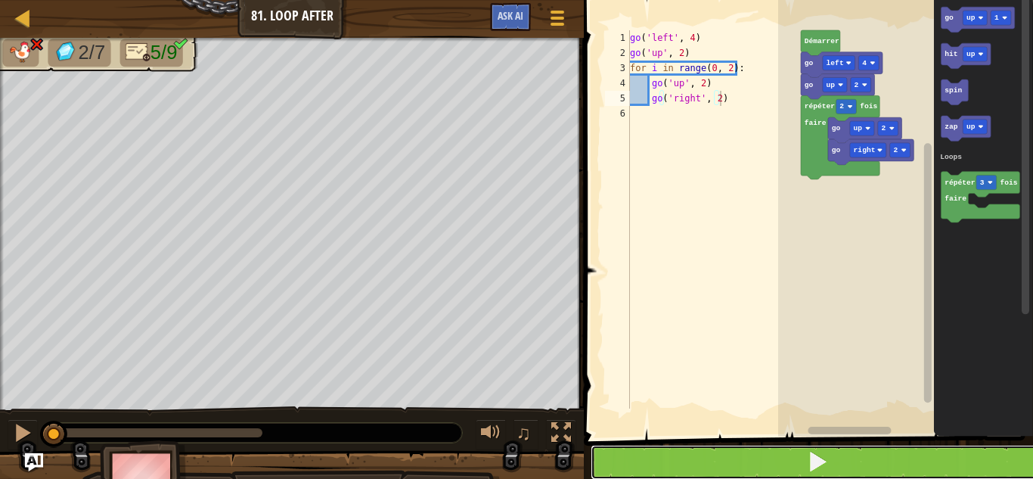
click at [838, 454] on button at bounding box center [818, 462] width 454 height 35
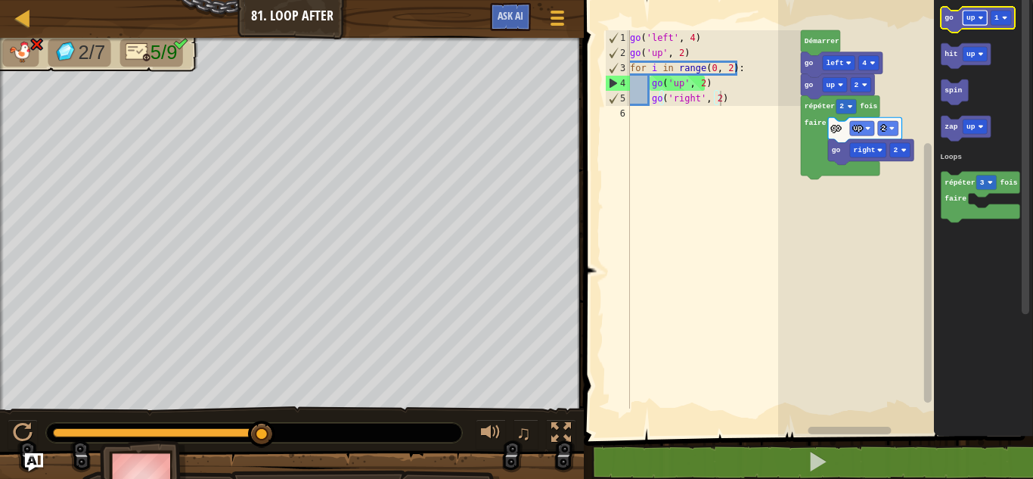
click at [979, 20] on image "Espace de travail de Blocky" at bounding box center [980, 17] width 5 height 5
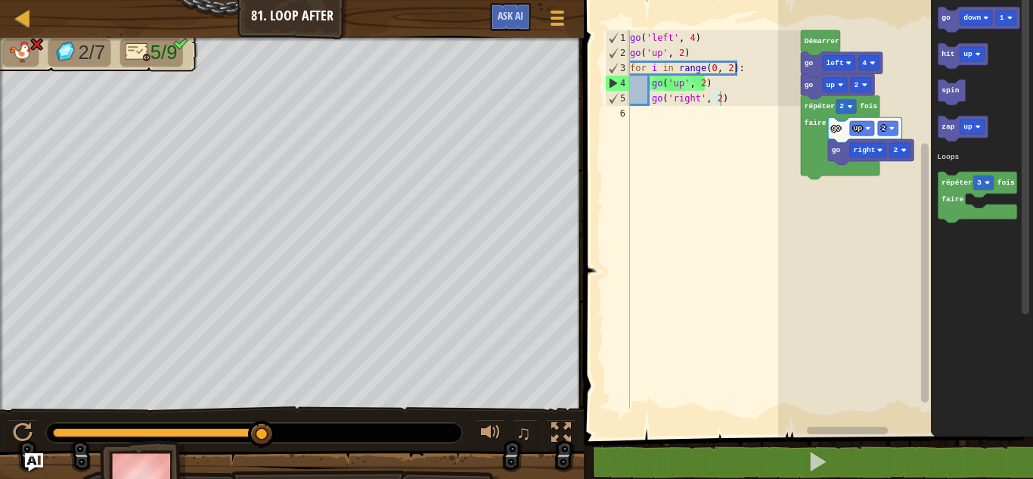
click at [846, 157] on div "Loops go right 2 go up 2 répéter 2 fois faire go up 2 go left 4 [PERSON_NAME] g…" at bounding box center [905, 214] width 255 height 444
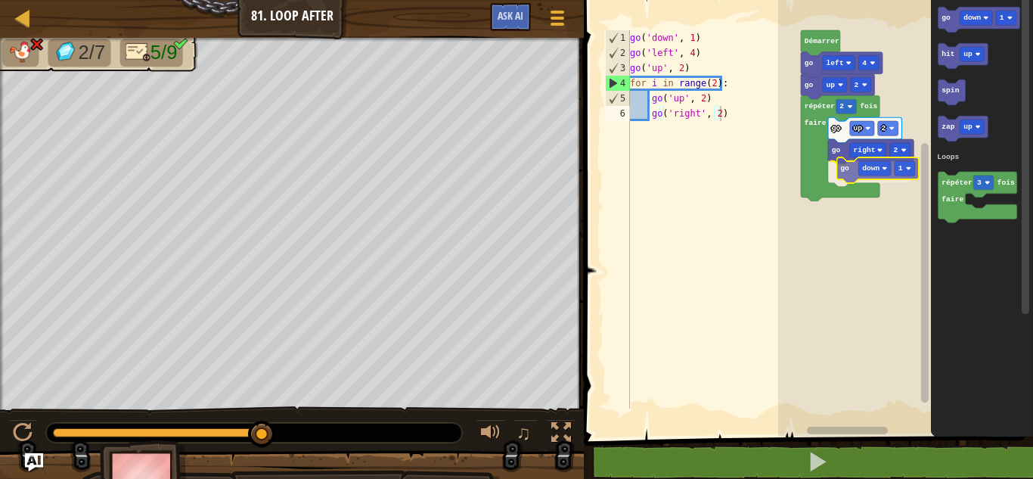
click at [840, 167] on div "Loops go right 2 go down 1 go up 2 répéter 2 fois faire go up 2 go left 4 Démar…" at bounding box center [905, 214] width 255 height 444
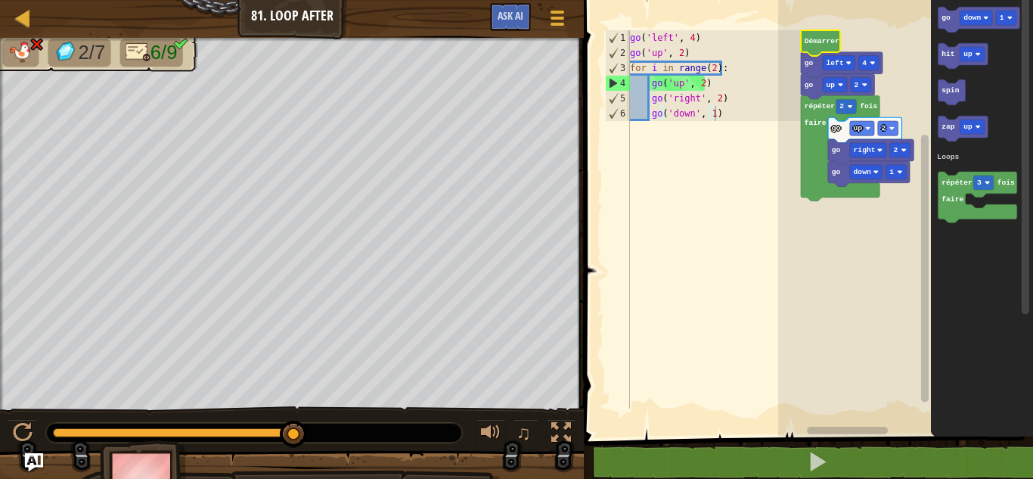
click at [818, 44] on text "Démarrer" at bounding box center [822, 41] width 35 height 8
click at [821, 41] on text "Démarrer" at bounding box center [822, 41] width 35 height 8
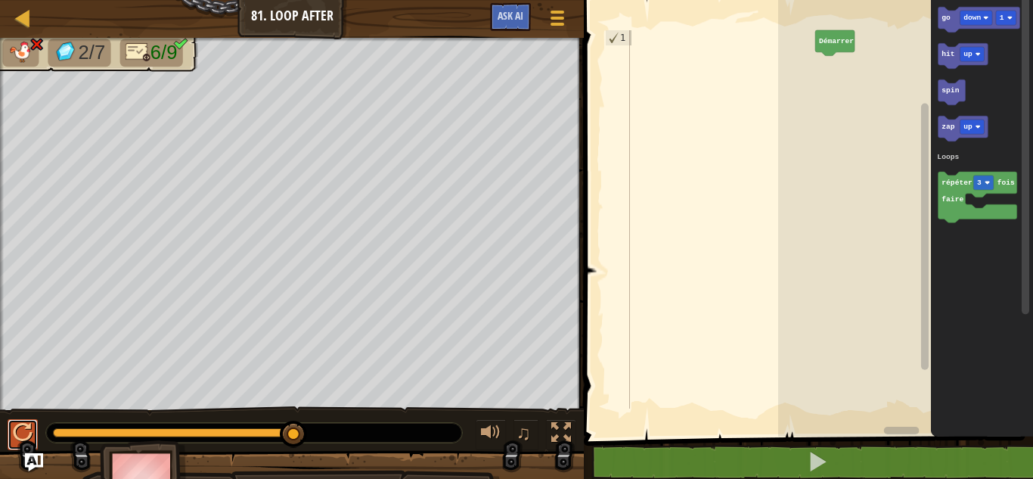
click at [17, 435] on div at bounding box center [23, 433] width 20 height 20
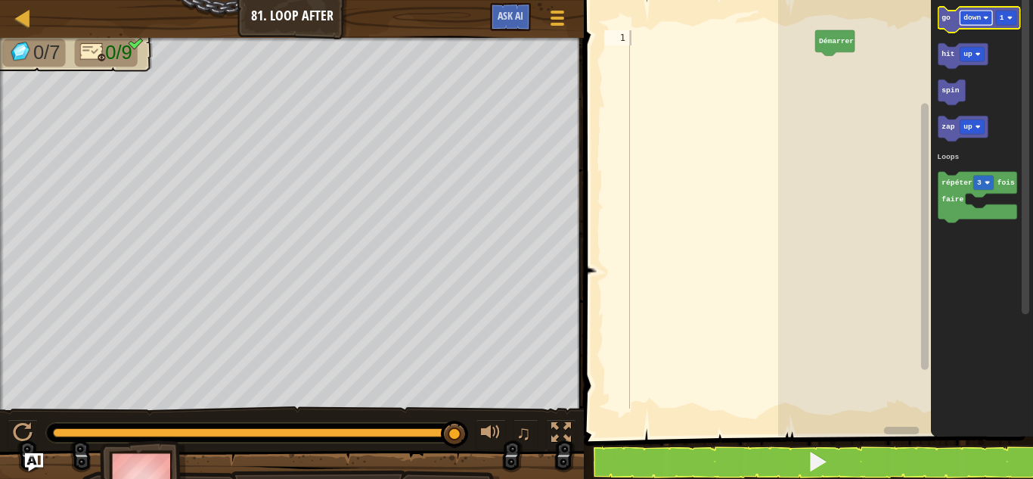
click at [981, 12] on rect "Espace de travail de Blocky" at bounding box center [976, 18] width 33 height 14
click at [946, 11] on icon "Espace de travail de Blocky" at bounding box center [980, 20] width 82 height 26
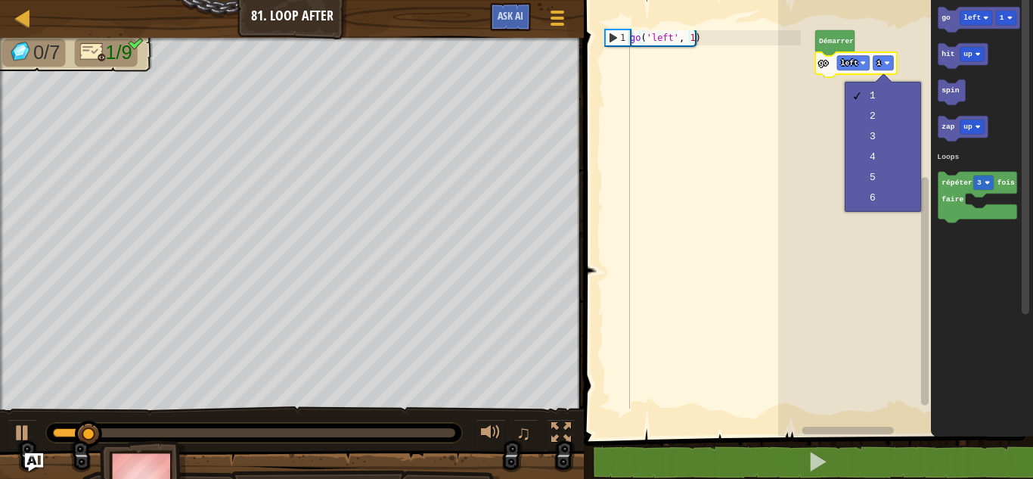
type textarea "go('left', 1)"
click at [636, 65] on div "go ( 'left' , 1 )" at bounding box center [714, 234] width 174 height 408
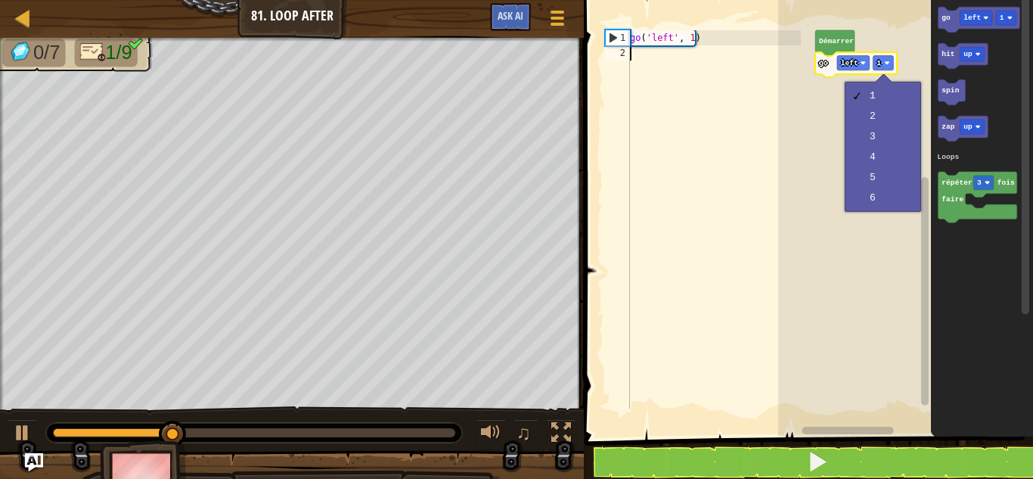
click at [687, 36] on div "go ( 'left' , 1 )" at bounding box center [714, 234] width 174 height 408
type textarea "go('left', )"
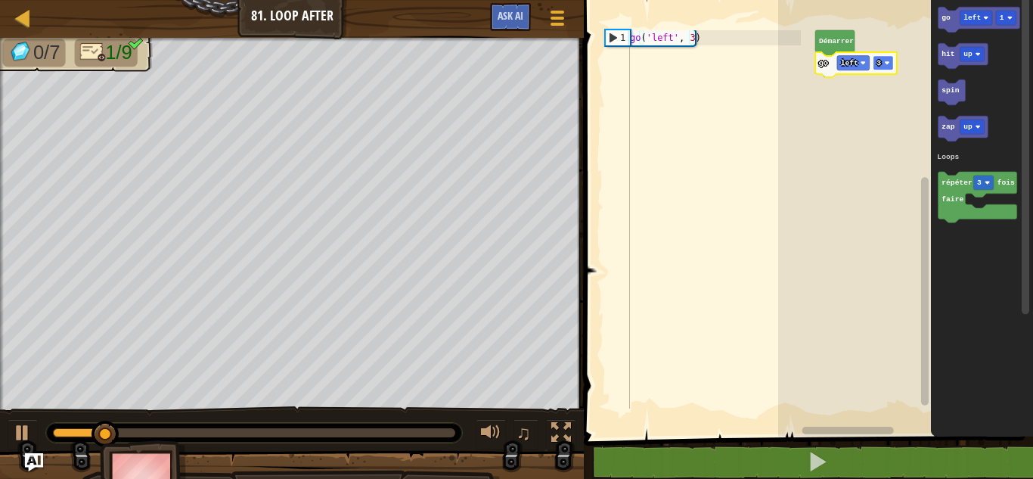
click at [887, 61] on image "Espace de travail de Blocky" at bounding box center [886, 63] width 5 height 5
click at [985, 11] on rect "Espace de travail de Blocky" at bounding box center [976, 18] width 33 height 14
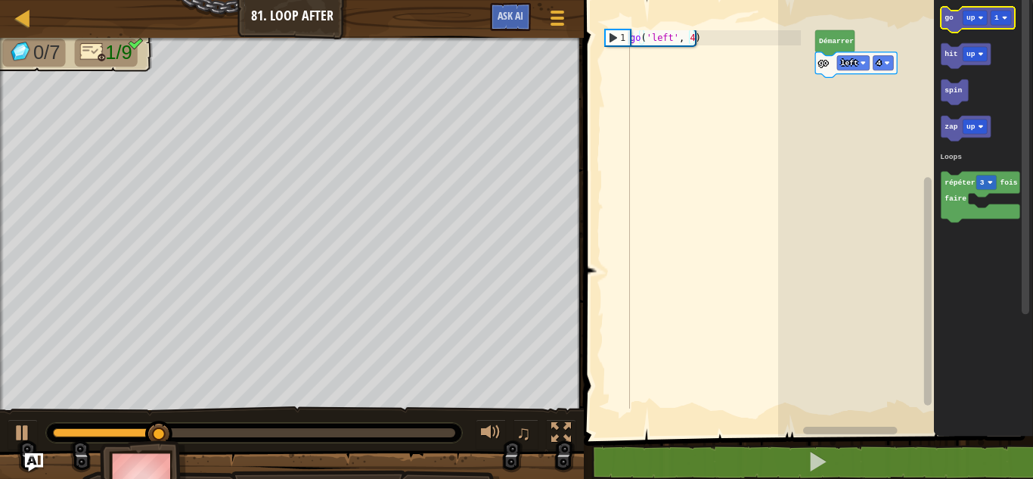
click at [957, 24] on icon "Espace de travail de Blocky" at bounding box center [977, 20] width 73 height 26
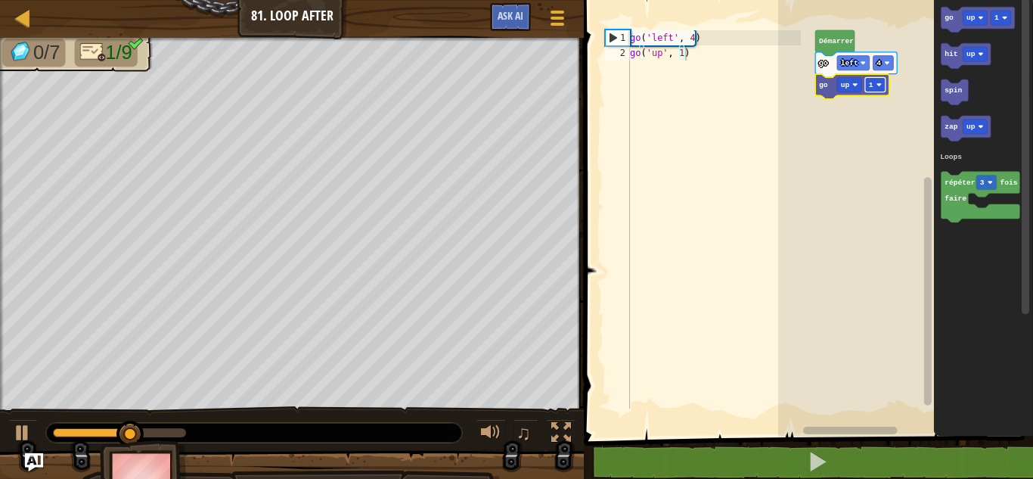
click at [878, 88] on rect "Espace de travail de Blocky" at bounding box center [875, 84] width 20 height 14
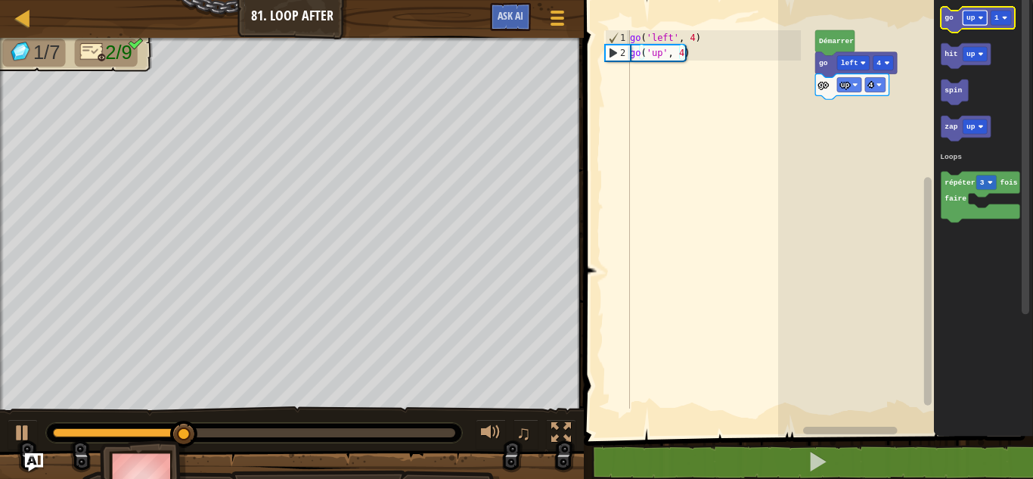
click at [969, 18] on text "up" at bounding box center [971, 18] width 9 height 8
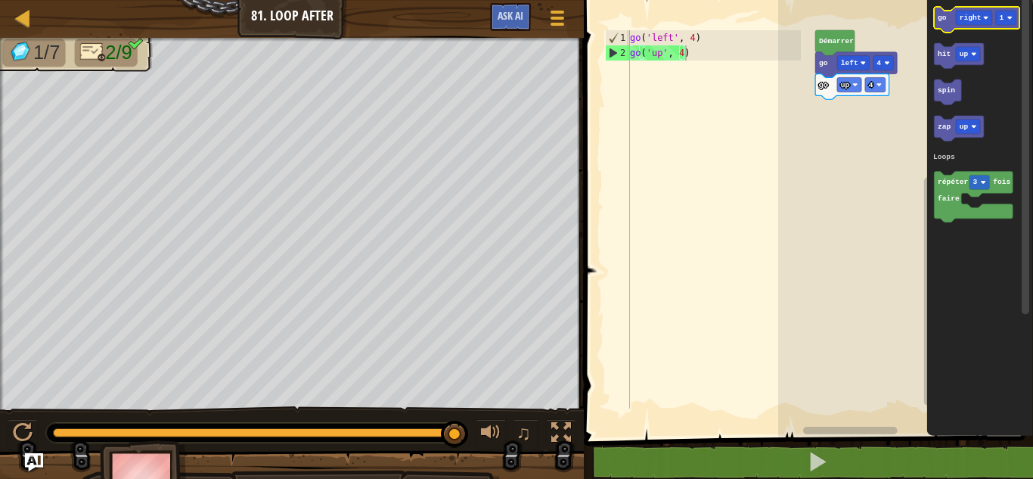
click at [943, 17] on text "go" at bounding box center [942, 18] width 9 height 8
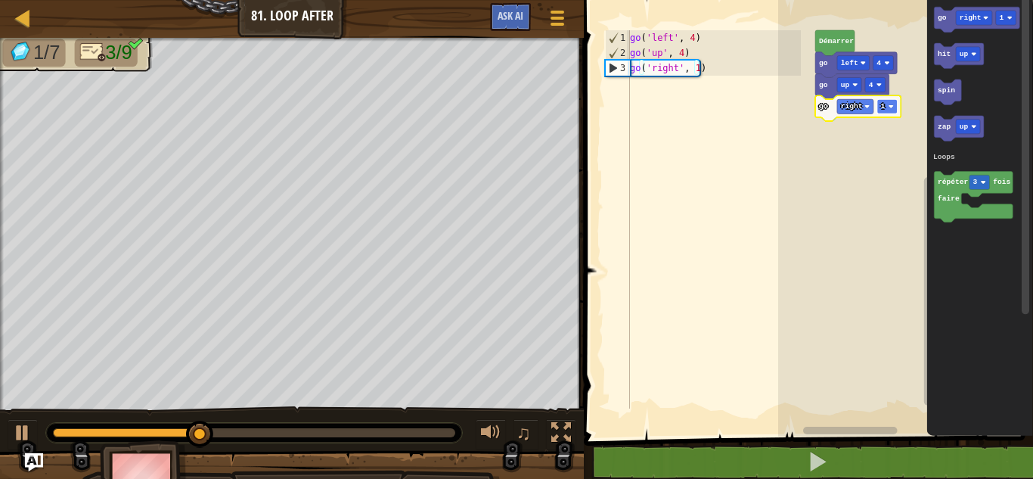
click at [889, 109] on image "Espace de travail de Blocky" at bounding box center [891, 106] width 5 height 5
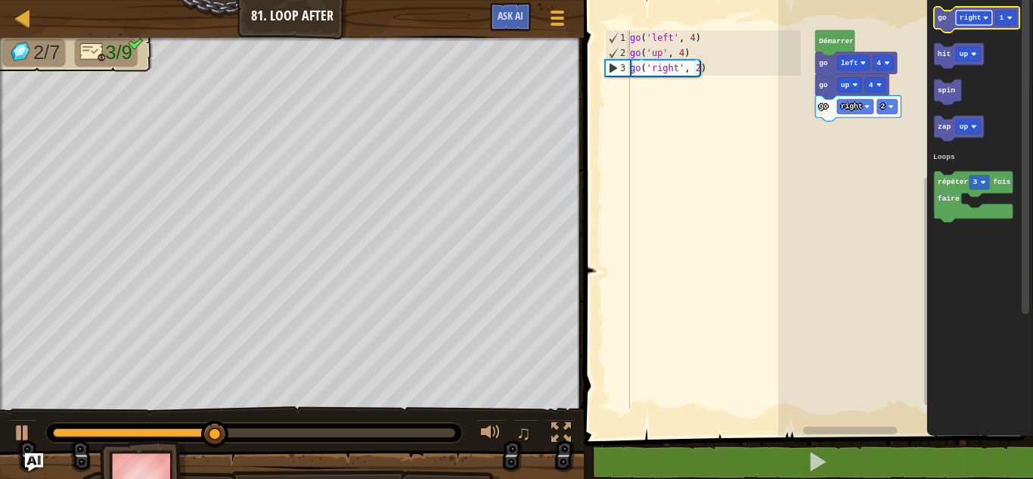
click at [979, 23] on rect "Espace de travail de Blocky" at bounding box center [974, 18] width 36 height 14
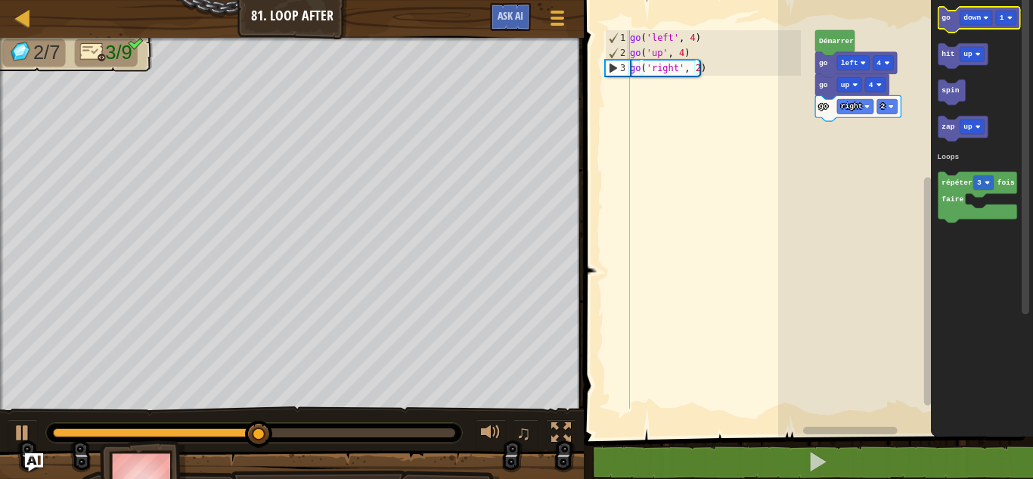
click at [951, 14] on icon "Espace de travail de Blocky" at bounding box center [980, 20] width 82 height 26
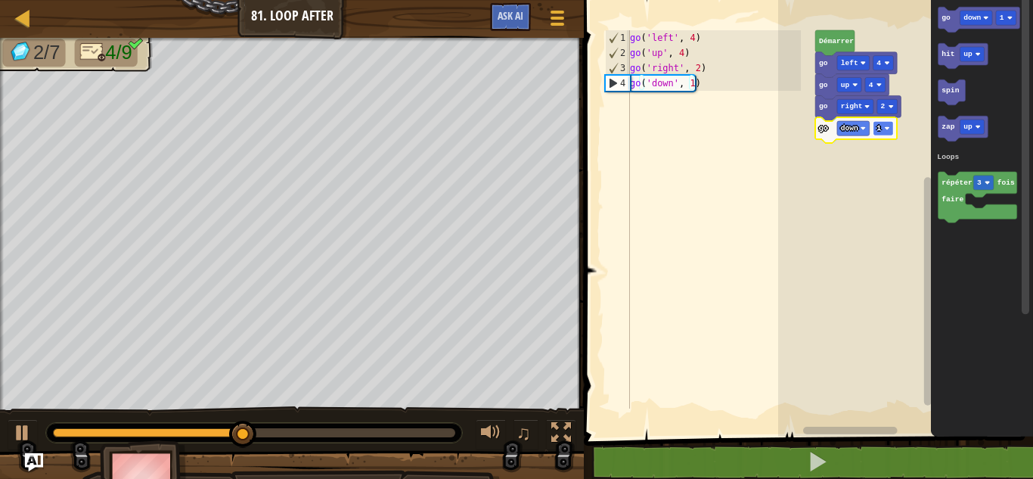
click at [877, 129] on text "1" at bounding box center [879, 128] width 5 height 8
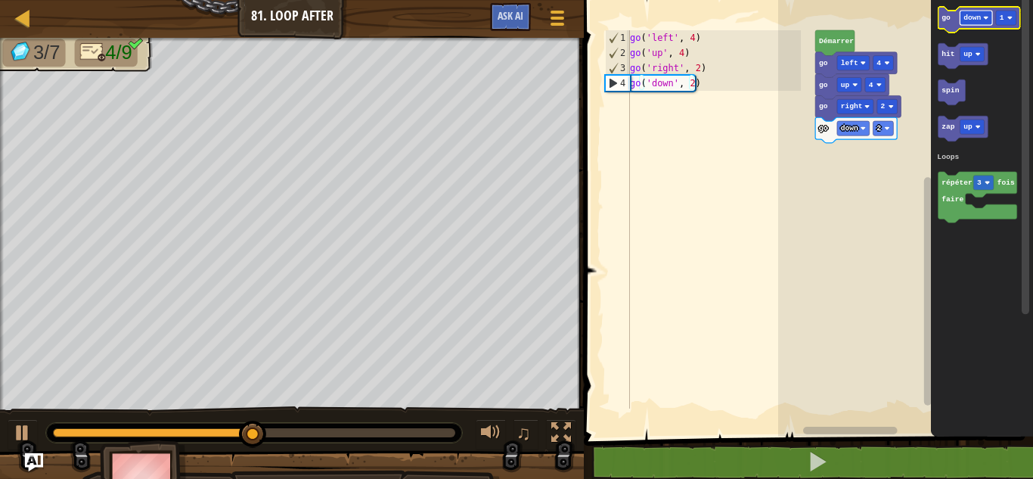
click at [980, 16] on rect "Espace de travail de Blocky" at bounding box center [976, 18] width 33 height 14
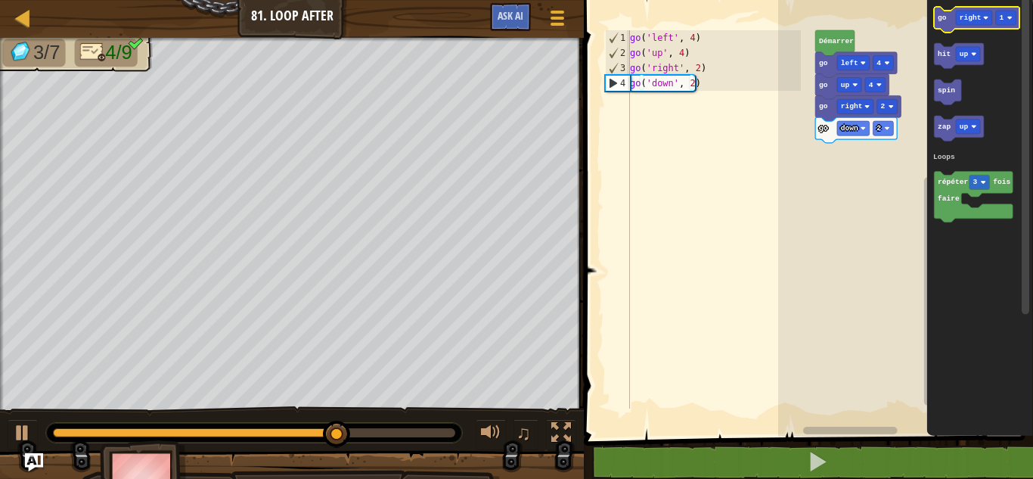
click at [948, 26] on icon "Espace de travail de Blocky" at bounding box center [976, 20] width 85 height 26
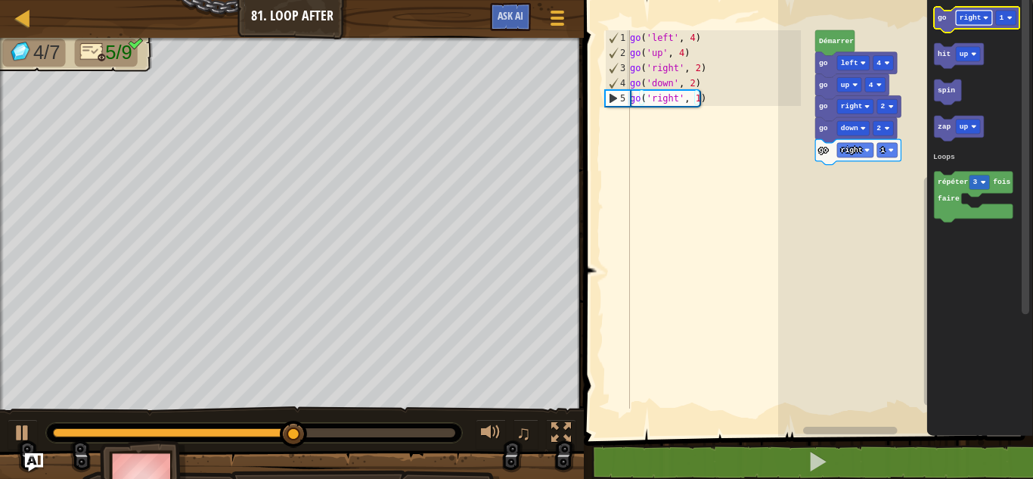
click at [957, 19] on rect "Espace de travail de Blocky" at bounding box center [974, 18] width 36 height 14
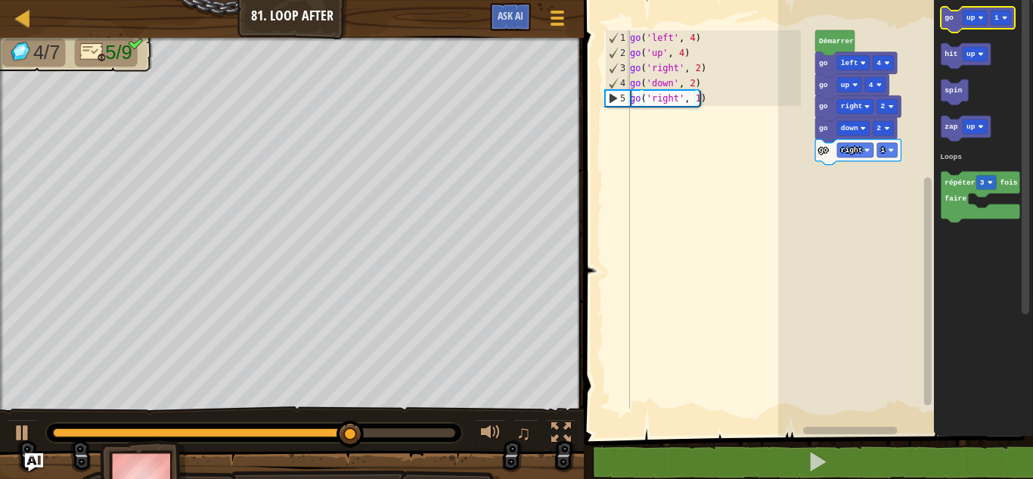
click at [948, 21] on text "go" at bounding box center [949, 18] width 9 height 8
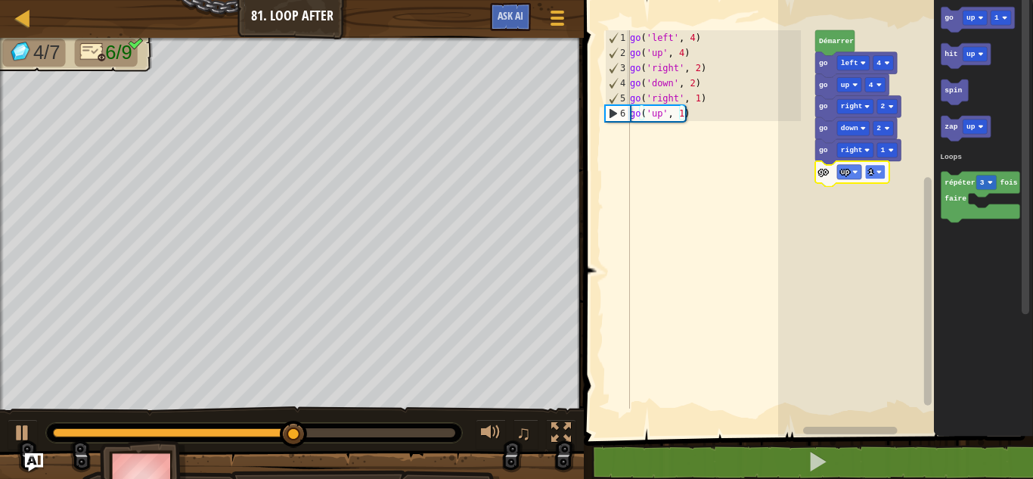
click at [877, 172] on image "Espace de travail de Blocky" at bounding box center [879, 171] width 5 height 5
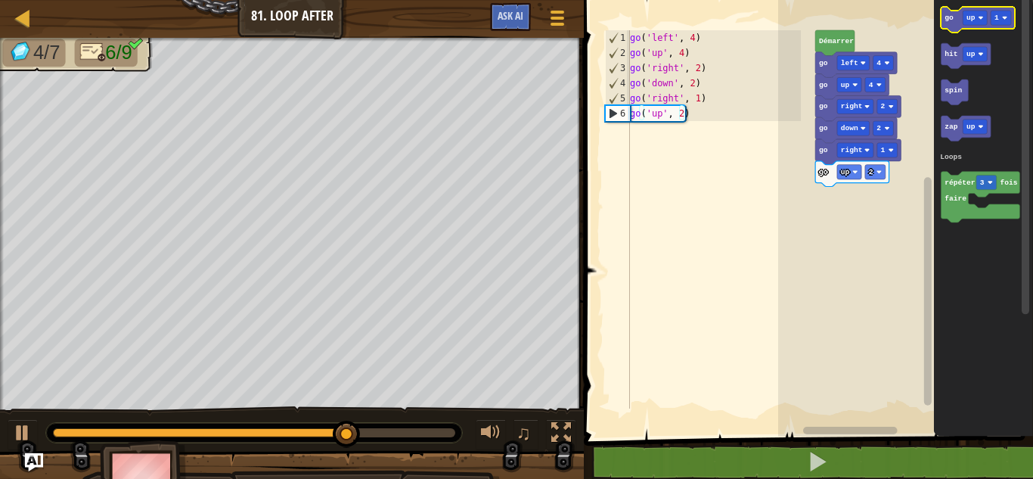
click at [952, 19] on text "go" at bounding box center [949, 18] width 9 height 8
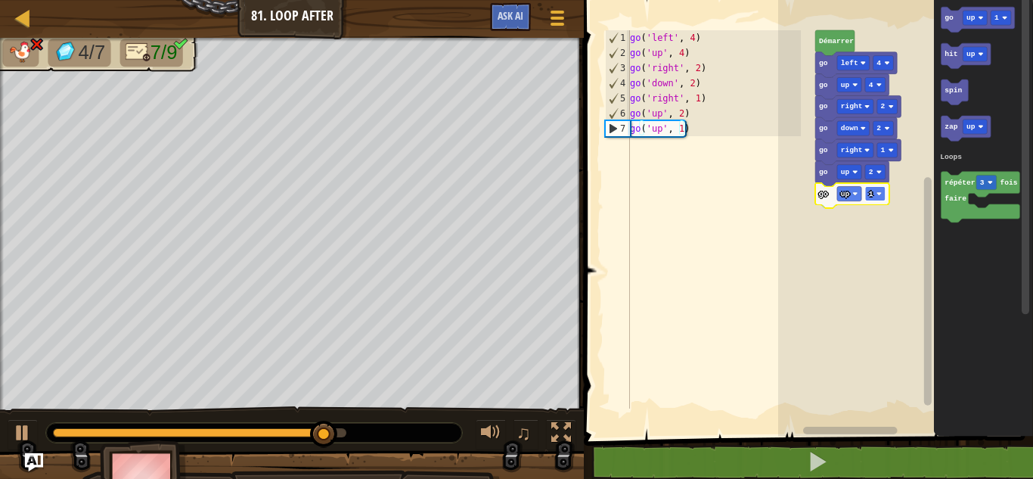
click at [874, 196] on rect "Espace de travail de Blocky" at bounding box center [875, 193] width 20 height 14
click at [843, 191] on text "up" at bounding box center [845, 194] width 9 height 8
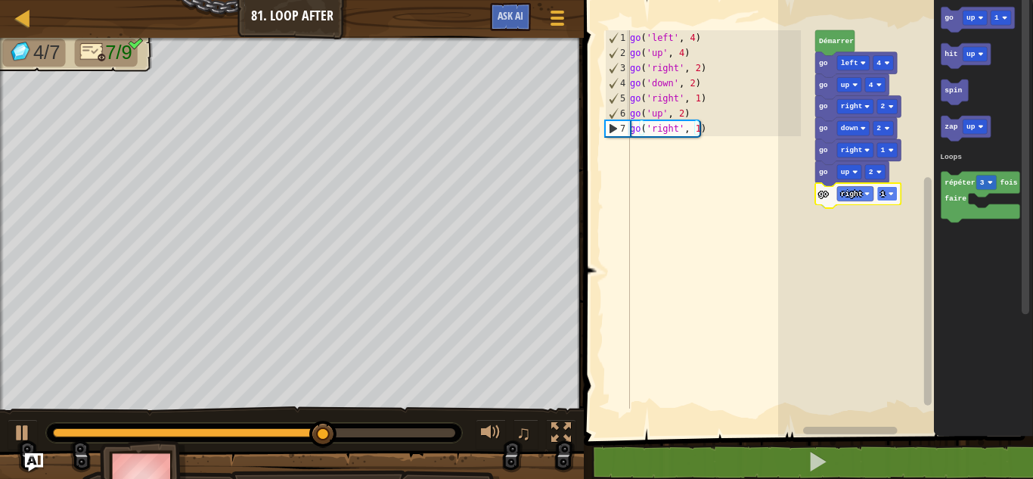
click at [889, 197] on rect "Espace de travail de Blocky" at bounding box center [887, 193] width 20 height 14
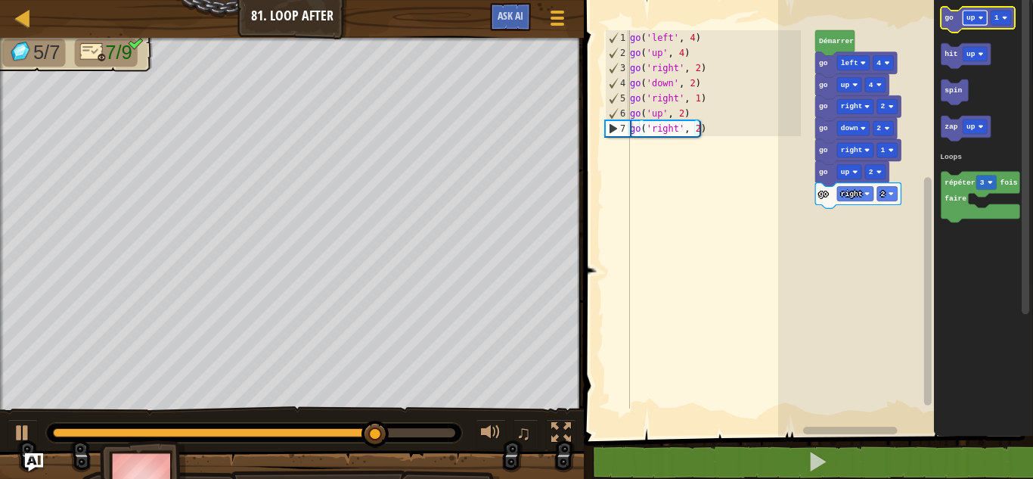
click at [979, 17] on image "Espace de travail de Blocky" at bounding box center [980, 17] width 5 height 5
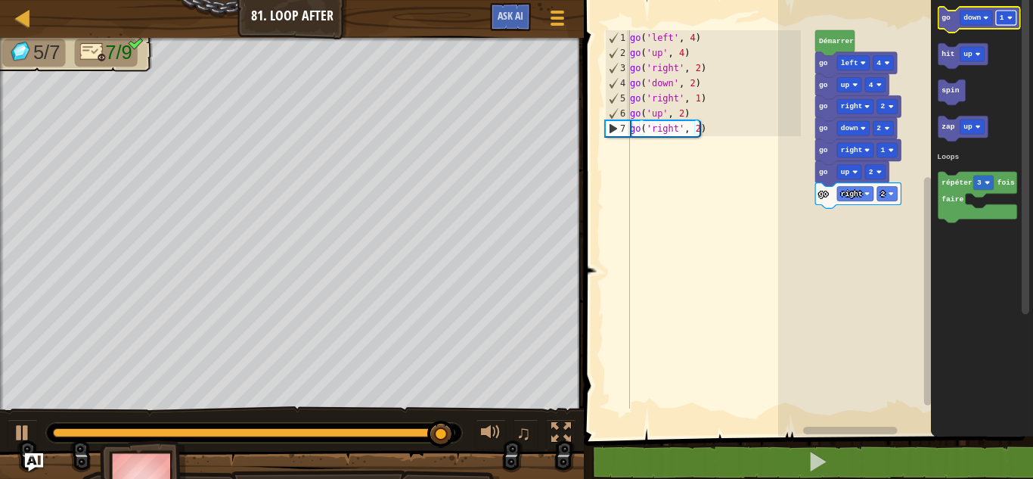
click at [1006, 17] on rect "Espace de travail de Blocky" at bounding box center [1006, 18] width 20 height 14
click at [949, 22] on text "go" at bounding box center [946, 18] width 9 height 8
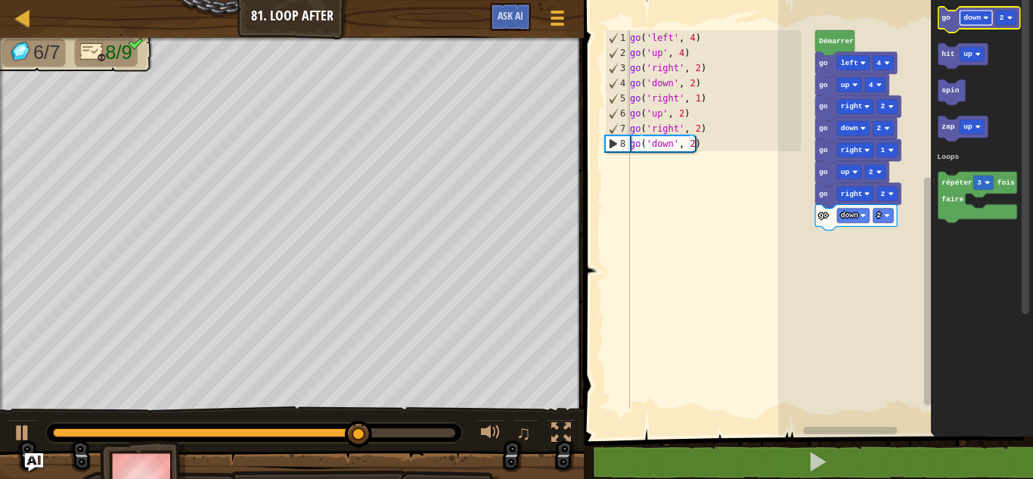
click at [976, 12] on rect "Espace de travail de Blocky" at bounding box center [976, 18] width 33 height 14
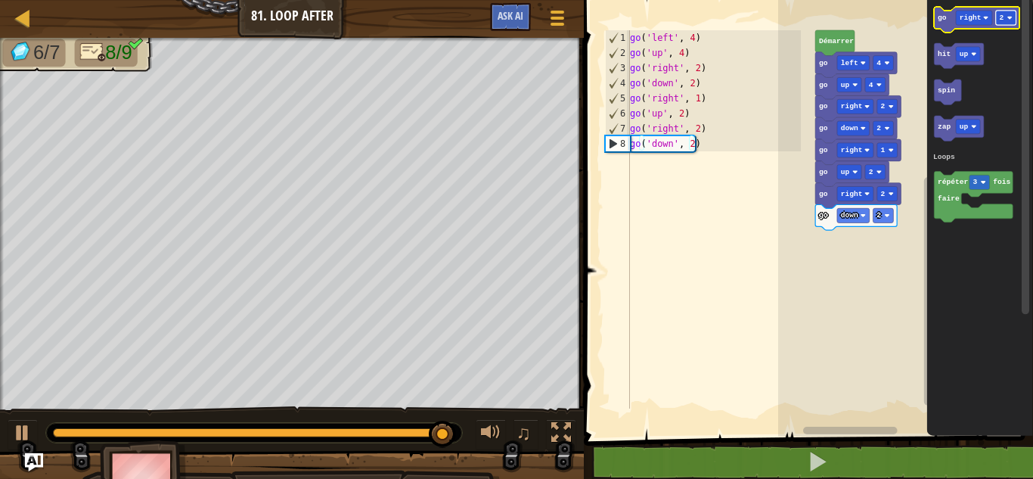
click at [1010, 20] on image "Espace de travail de Blocky" at bounding box center [1009, 17] width 5 height 5
click at [937, 15] on icon "Espace de travail de Blocky" at bounding box center [976, 20] width 85 height 26
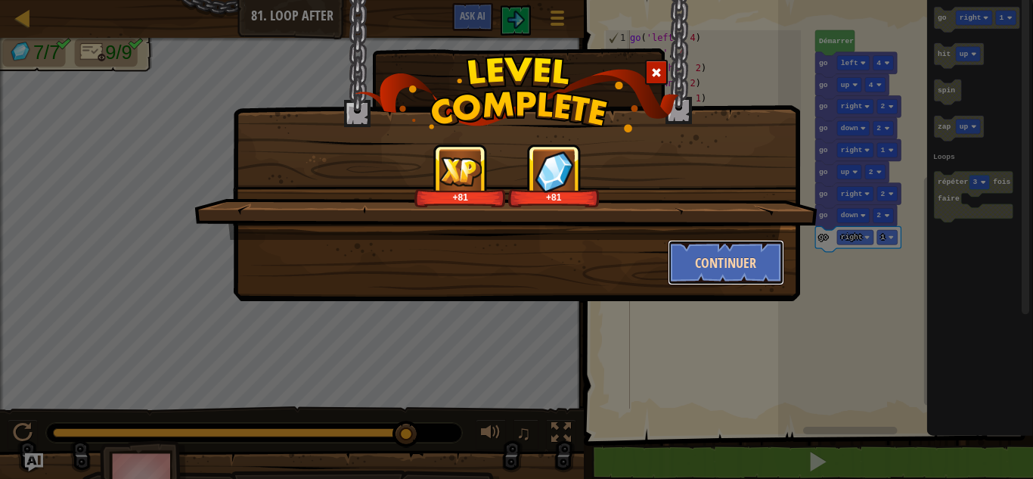
click at [737, 253] on button "Continuer" at bounding box center [726, 262] width 117 height 45
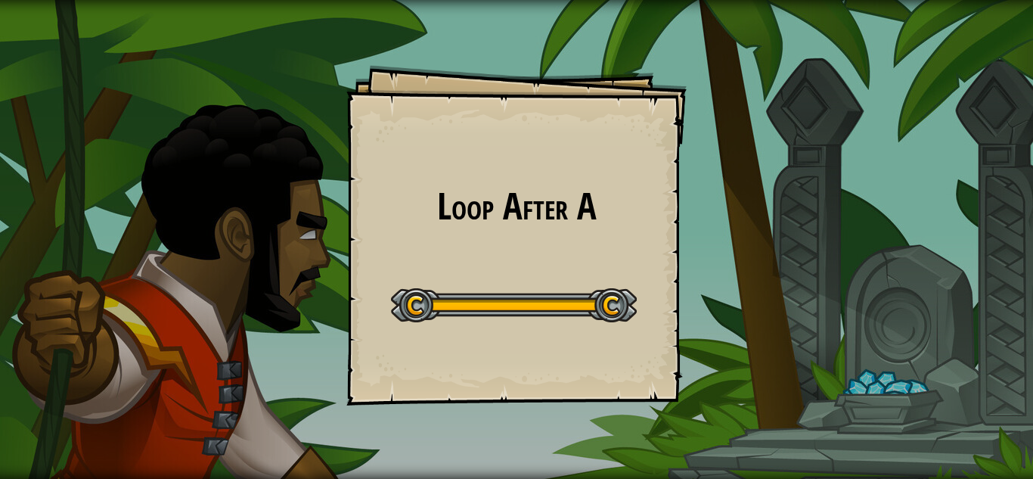
click at [592, 394] on div "Loop After A Goals Start Level Erreur de chargement du serveur Vous avez besoin…" at bounding box center [516, 235] width 340 height 340
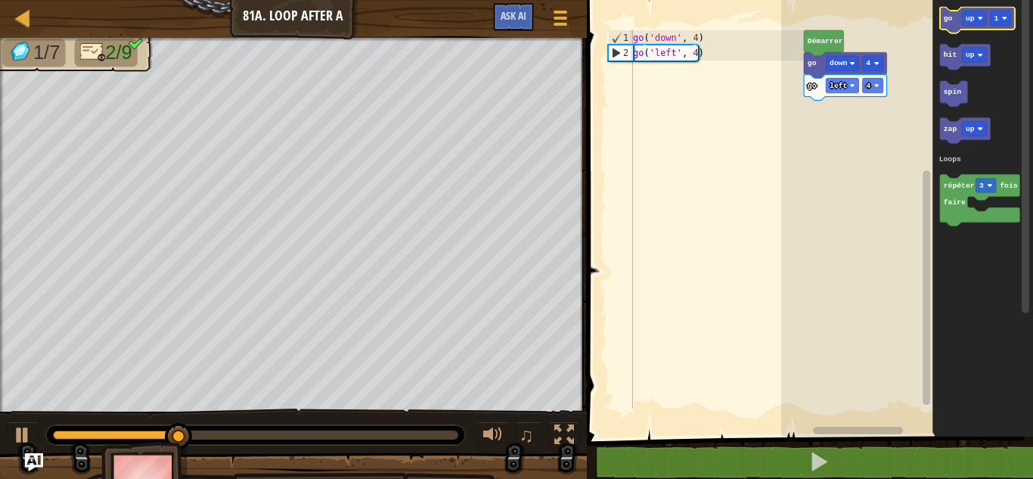
click at [957, 10] on rect "Espace de travail de Blocky" at bounding box center [977, 20] width 75 height 26
click at [947, 23] on icon "Espace de travail de Blocky" at bounding box center [977, 20] width 75 height 26
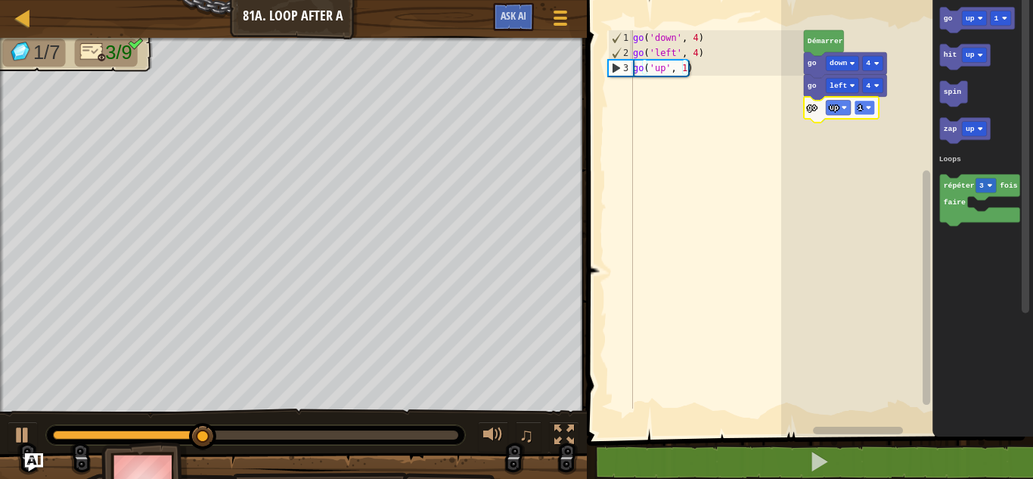
click at [861, 107] on text "1" at bounding box center [860, 108] width 5 height 8
click at [973, 16] on text "up" at bounding box center [970, 18] width 9 height 8
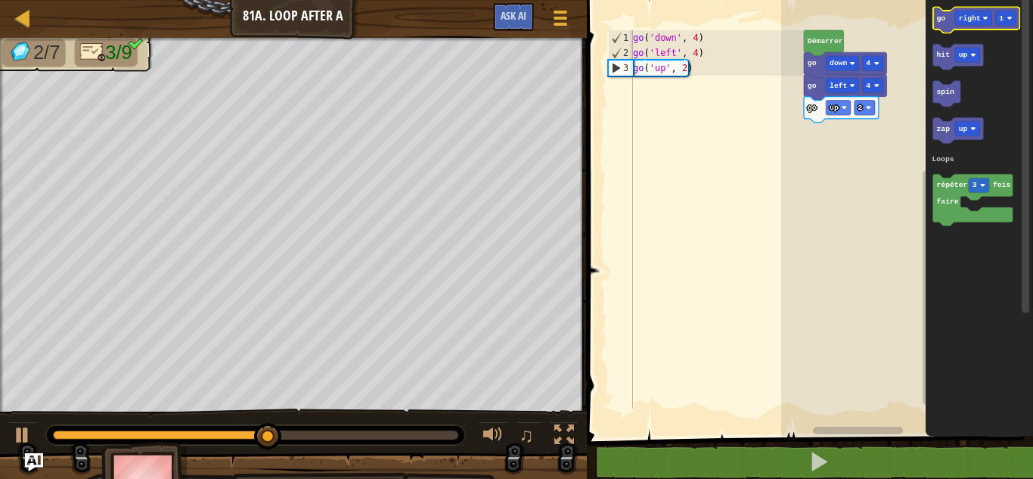
click at [940, 21] on text "go" at bounding box center [940, 18] width 9 height 8
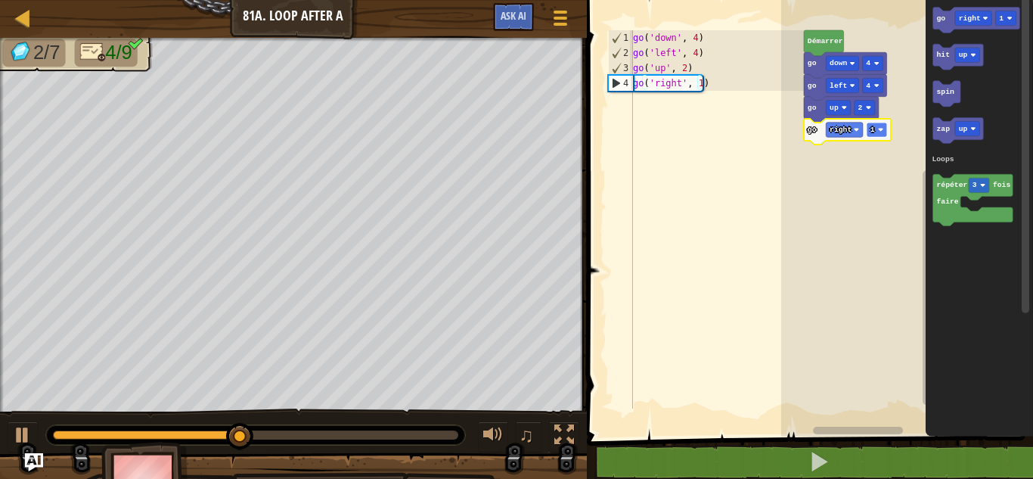
click at [867, 126] on rect "Espace de travail de Blocky" at bounding box center [877, 130] width 20 height 14
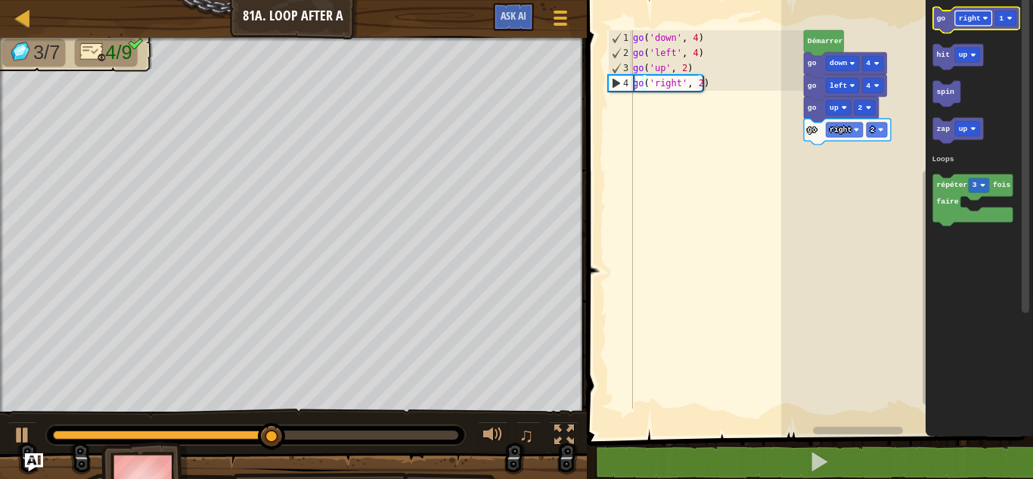
click at [964, 14] on text "right" at bounding box center [969, 18] width 22 height 8
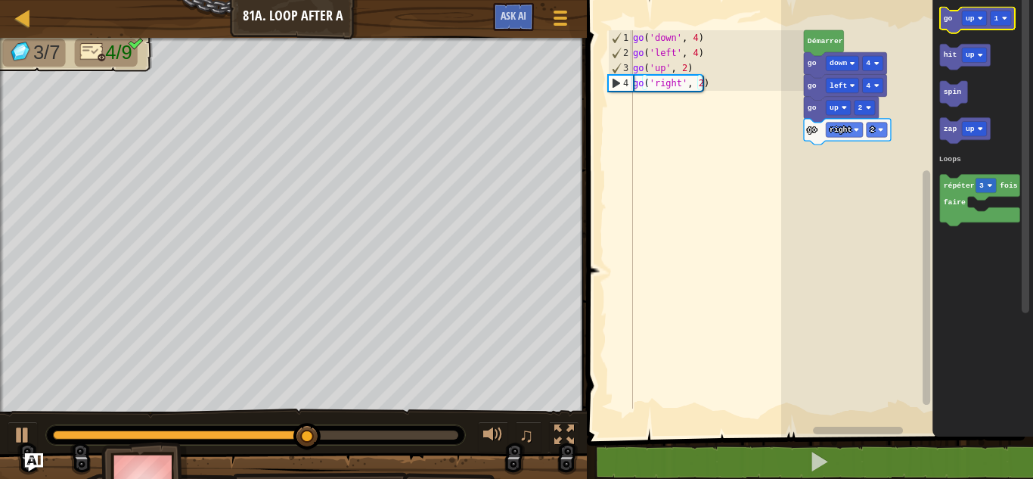
click at [950, 26] on icon "Espace de travail de Blocky" at bounding box center [977, 20] width 75 height 26
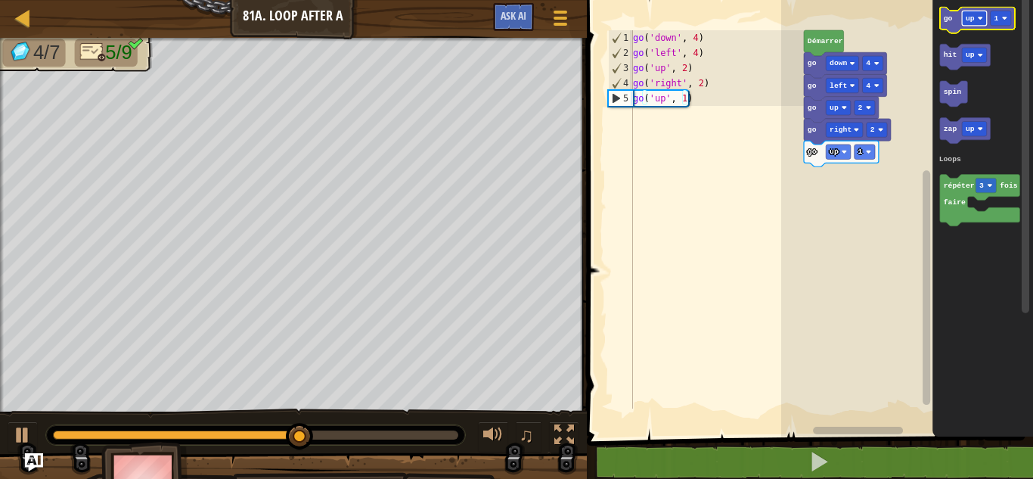
click at [976, 13] on rect "Espace de travail de Blocky" at bounding box center [974, 18] width 25 height 14
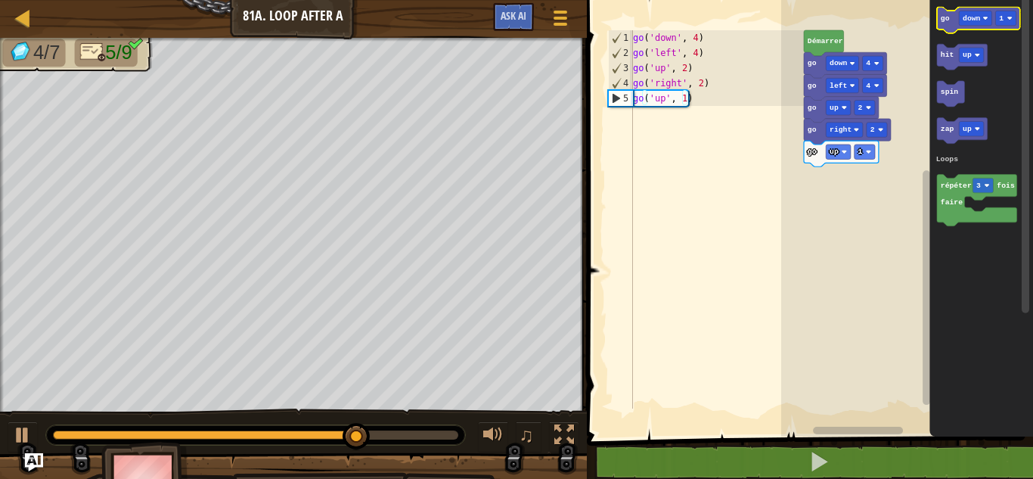
click at [947, 15] on text "go" at bounding box center [945, 18] width 9 height 8
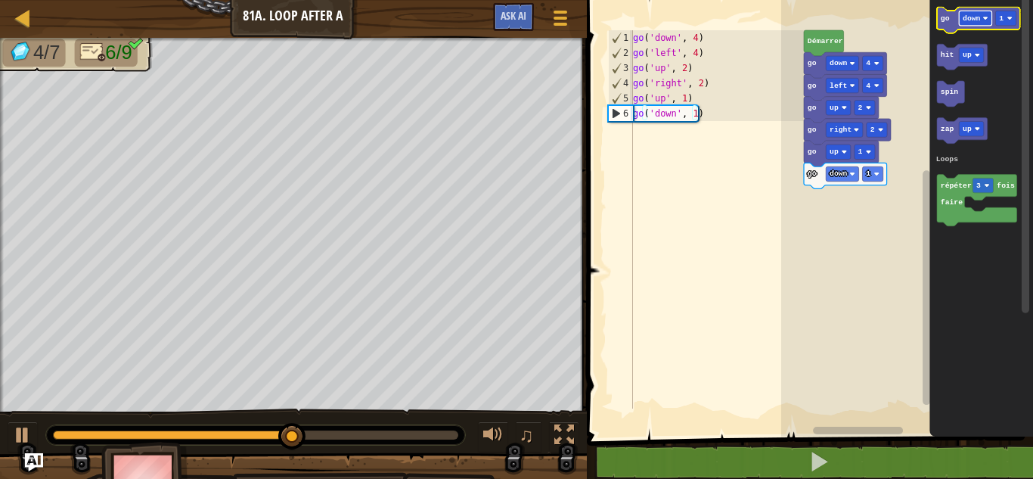
click at [990, 18] on rect "Espace de travail de Blocky" at bounding box center [975, 18] width 33 height 14
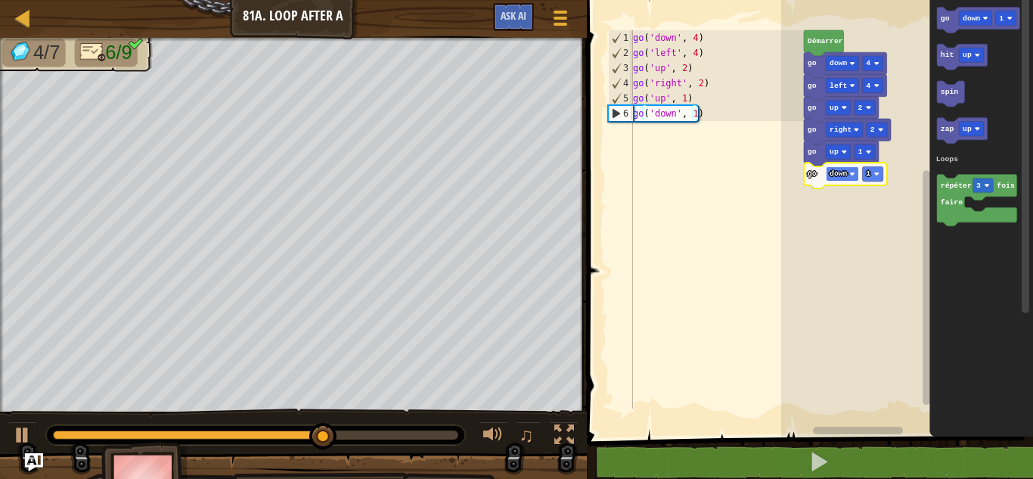
click at [839, 175] on text "down" at bounding box center [839, 173] width 18 height 8
click at [880, 166] on icon "Espace de travail de Blocky" at bounding box center [845, 176] width 83 height 26
click at [876, 182] on icon "Espace de travail de Blocky" at bounding box center [845, 176] width 83 height 26
click at [871, 169] on rect "Espace de travail de Blocky" at bounding box center [872, 173] width 20 height 14
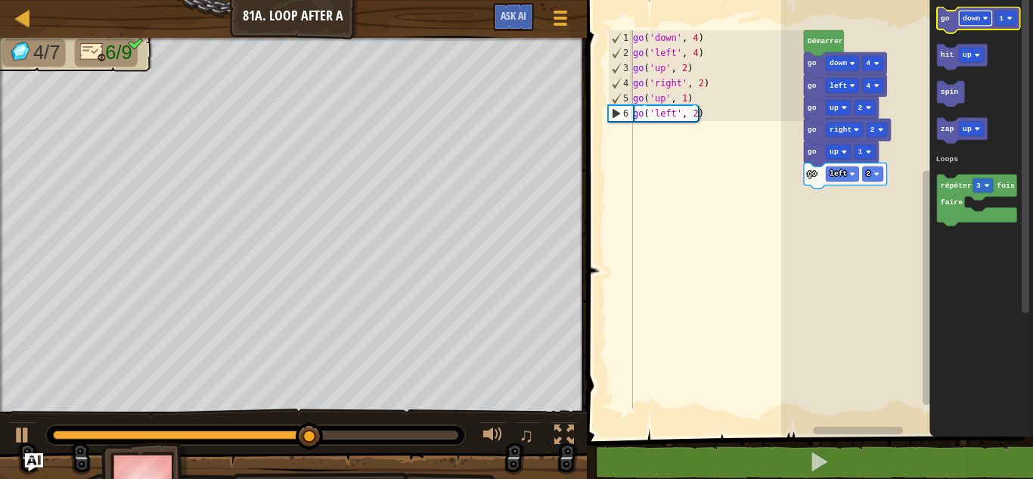
click at [979, 17] on rect "Espace de travail de Blocky" at bounding box center [975, 18] width 33 height 14
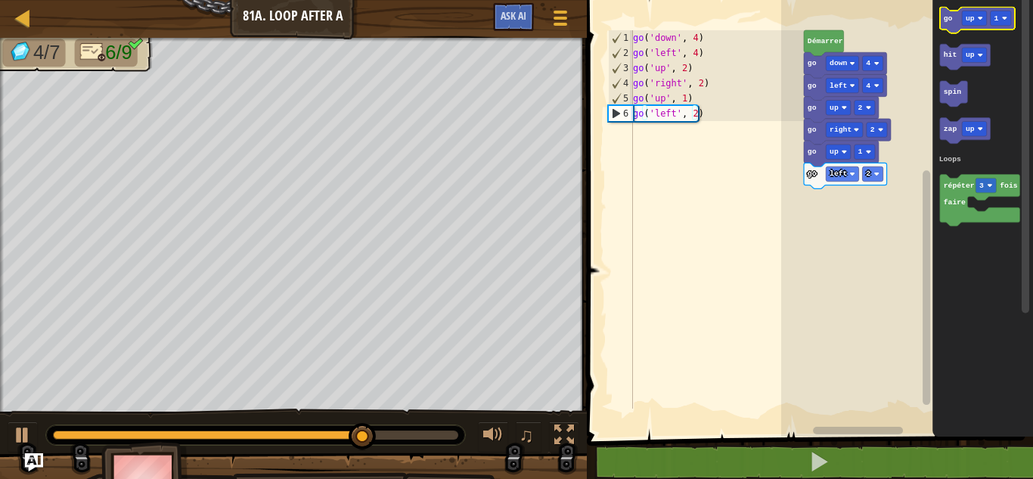
click at [951, 21] on text "go" at bounding box center [947, 18] width 9 height 8
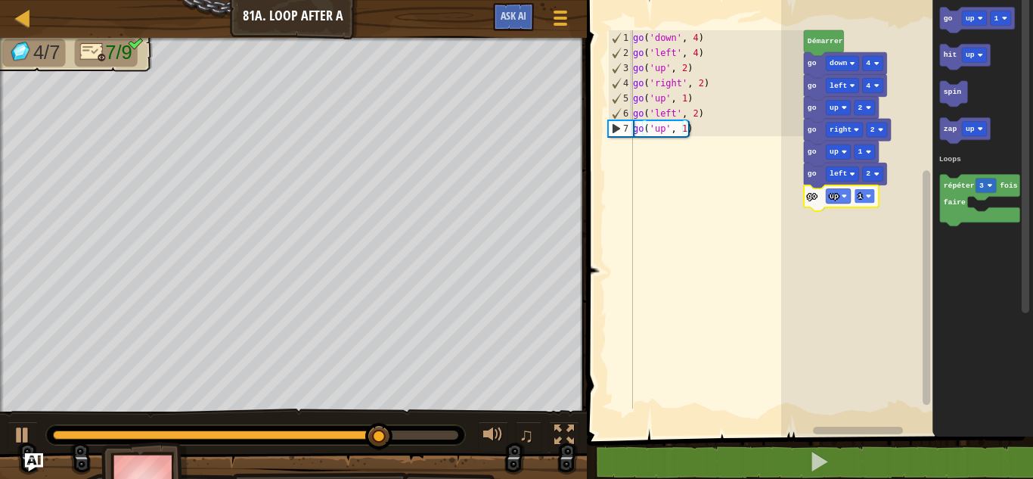
click at [864, 197] on rect "Espace de travail de Blocky" at bounding box center [864, 195] width 20 height 14
click at [948, 26] on icon "Espace de travail de Blocky" at bounding box center [977, 20] width 75 height 26
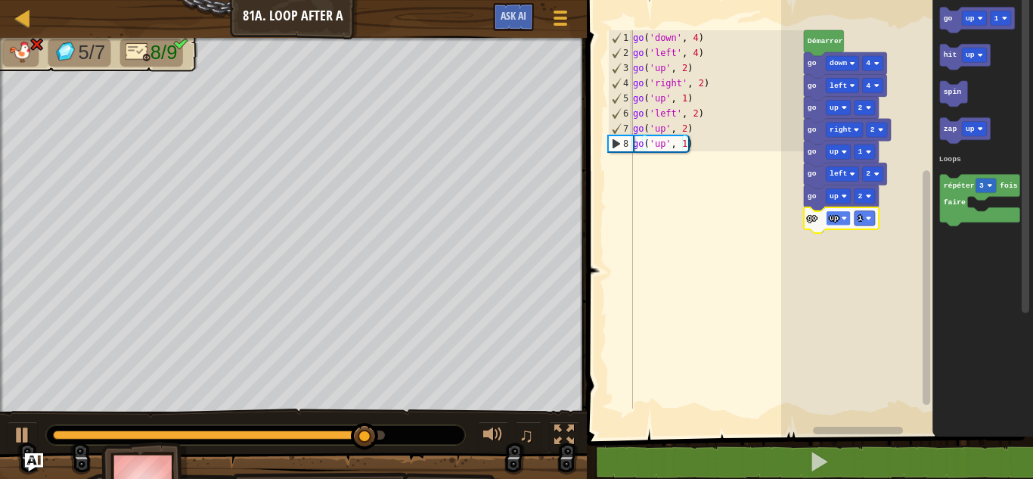
click at [839, 222] on rect "Espace de travail de Blocky" at bounding box center [838, 218] width 25 height 14
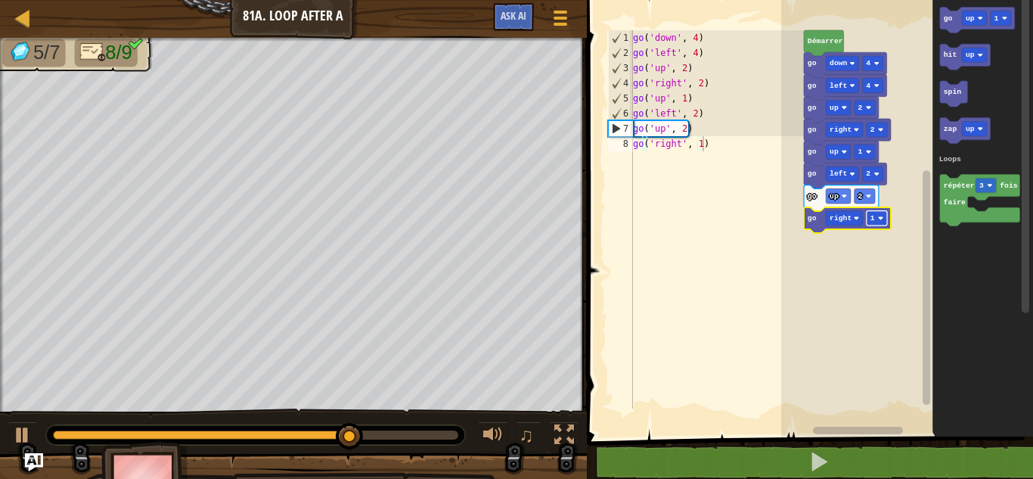
click at [874, 213] on rect "Espace de travail de Blocky" at bounding box center [877, 218] width 20 height 14
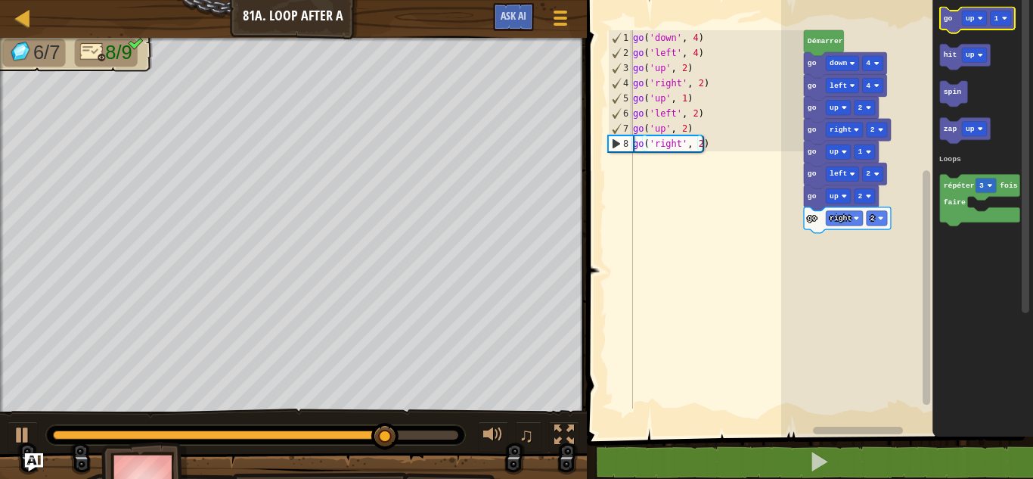
click at [957, 27] on icon "Espace de travail de Blocky" at bounding box center [977, 20] width 75 height 26
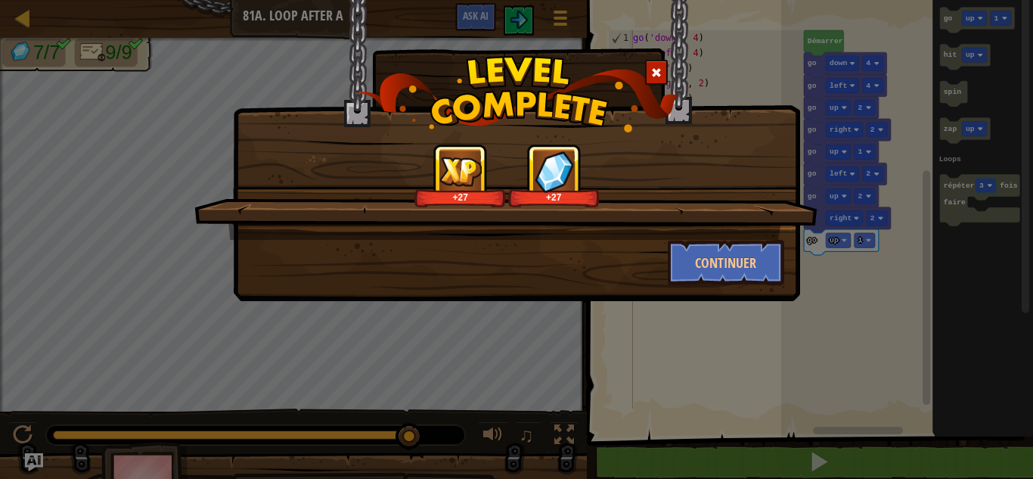
click at [654, 59] on img at bounding box center [517, 94] width 324 height 76
click at [659, 70] on span at bounding box center [656, 72] width 11 height 11
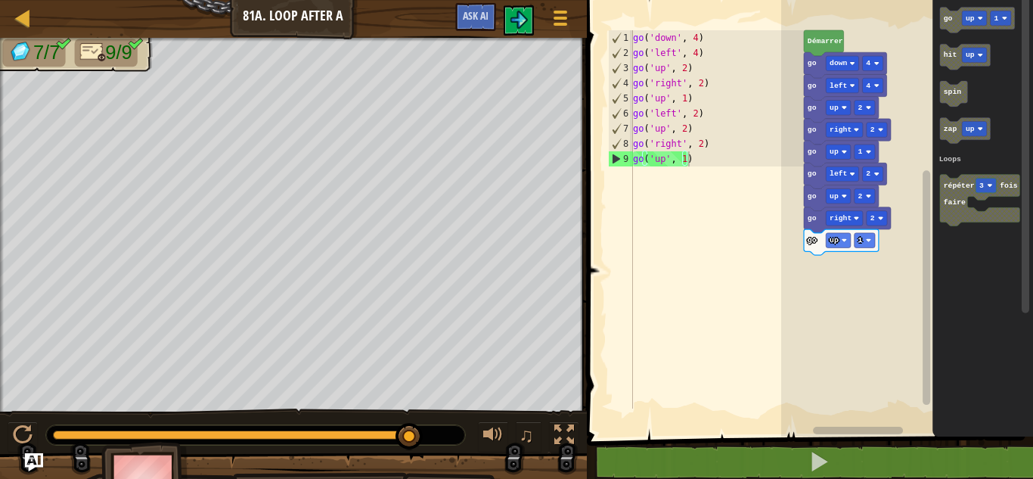
click at [74, 6] on div "Carte Junior 81a. Loop After A Menu du jeu Ask AI 1 ההההההההההההההההההההההההההה…" at bounding box center [516, 239] width 1033 height 479
click at [19, 20] on div at bounding box center [23, 17] width 19 height 19
select select "fr"
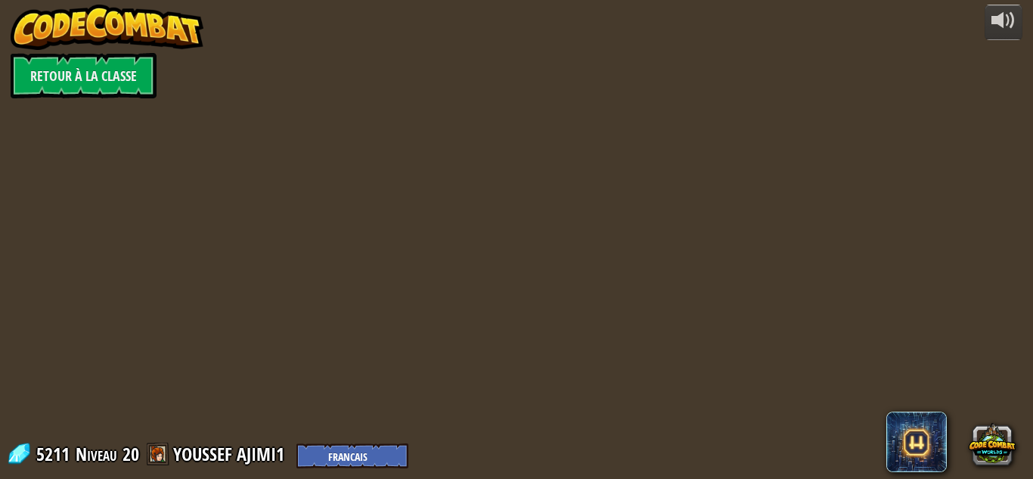
select select "fr"
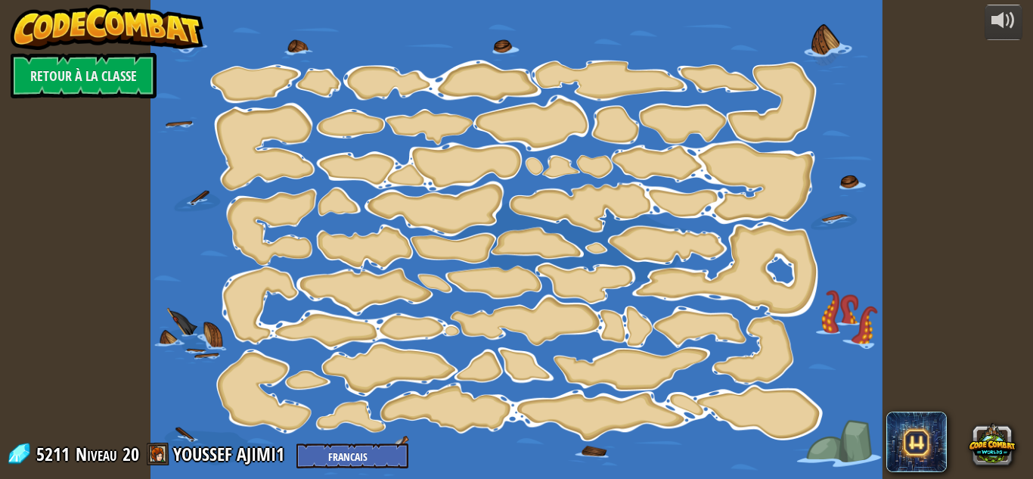
select select "fr"
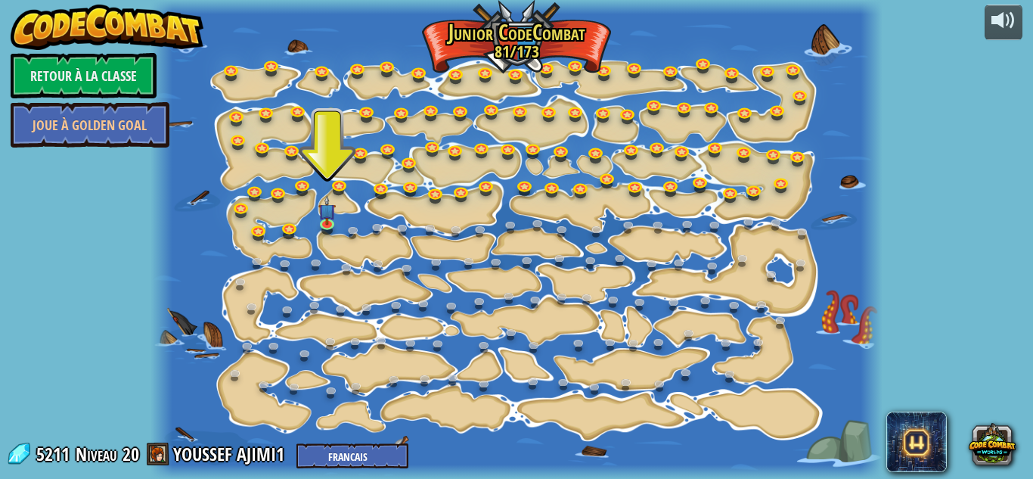
click at [132, 453] on span "20" at bounding box center [131, 454] width 17 height 24
click at [139, 449] on div "Niveau 20" at bounding box center [106, 454] width 65 height 25
click at [132, 448] on span "20" at bounding box center [131, 454] width 17 height 24
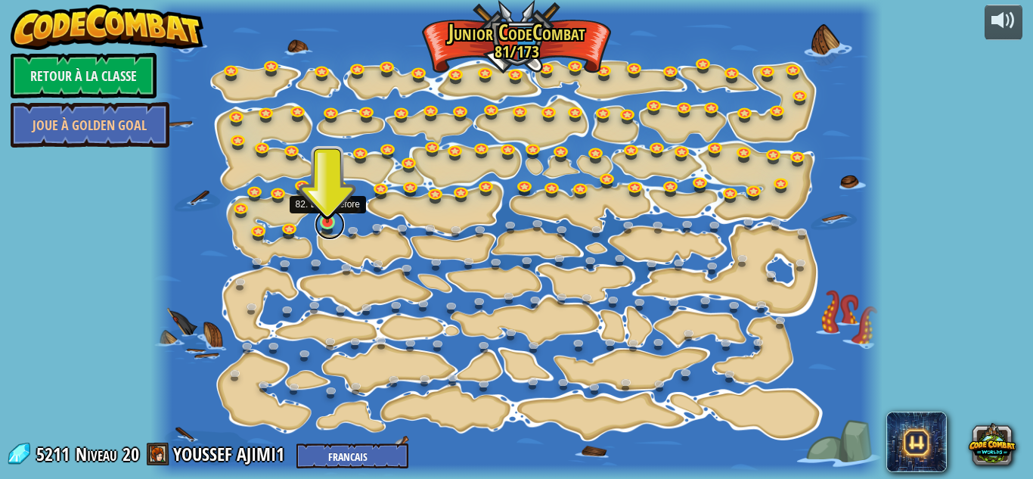
click at [329, 233] on link at bounding box center [330, 224] width 30 height 30
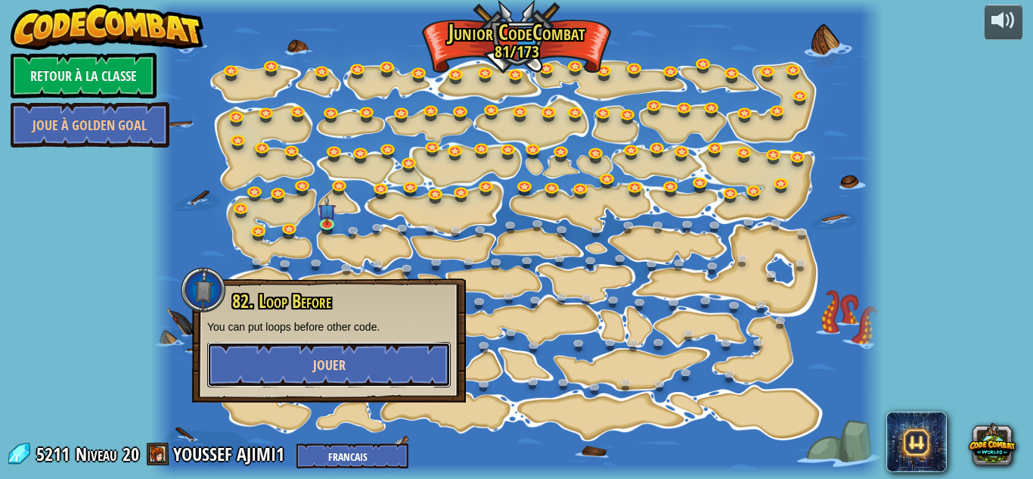
click at [315, 359] on span "Jouer" at bounding box center [329, 364] width 33 height 19
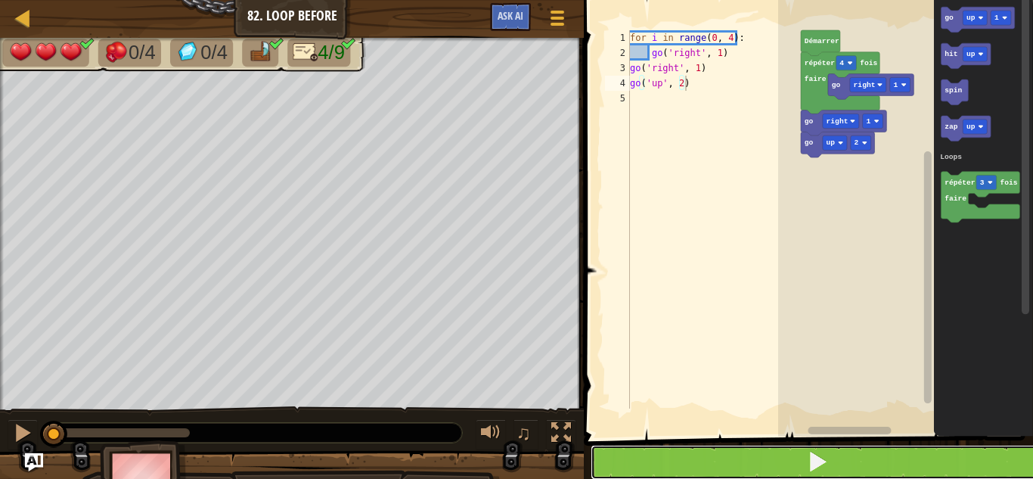
click at [699, 465] on button at bounding box center [818, 462] width 454 height 35
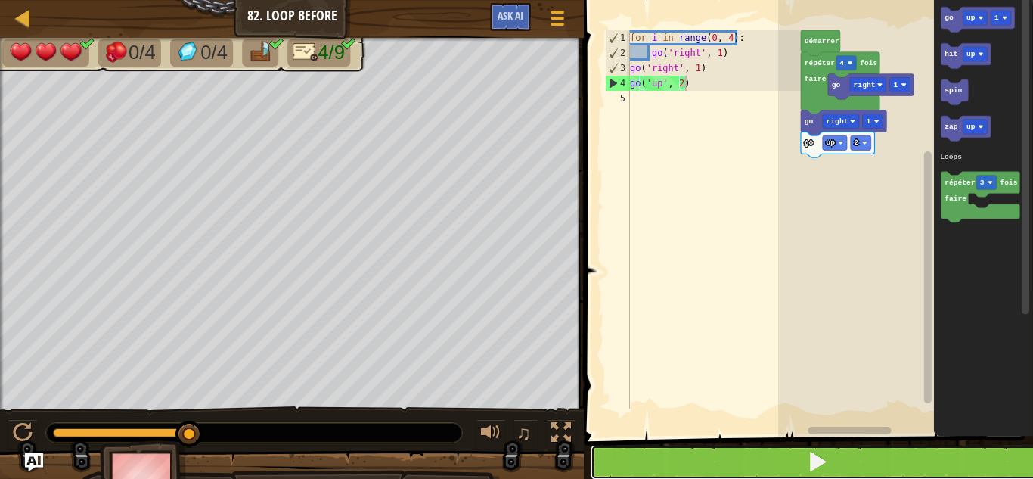
click at [699, 465] on button at bounding box center [818, 462] width 454 height 35
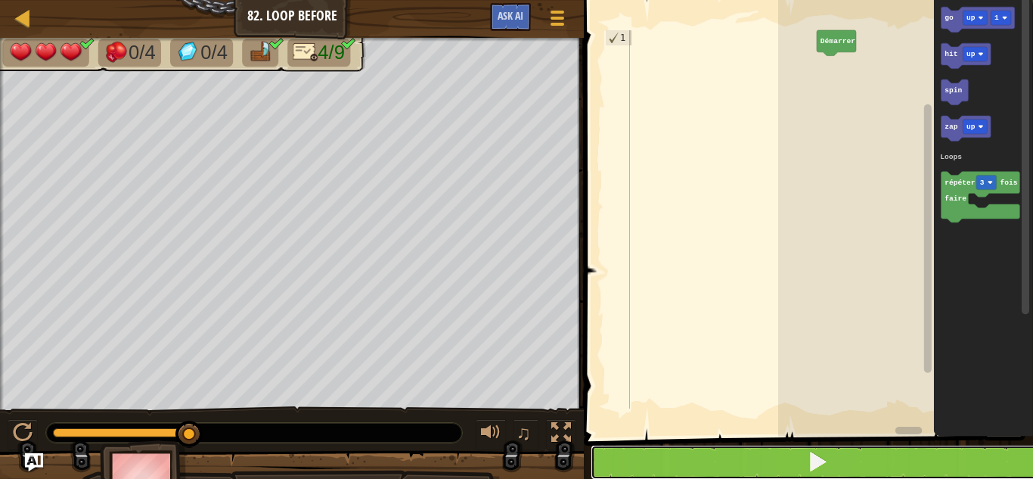
click at [698, 461] on button at bounding box center [818, 462] width 454 height 35
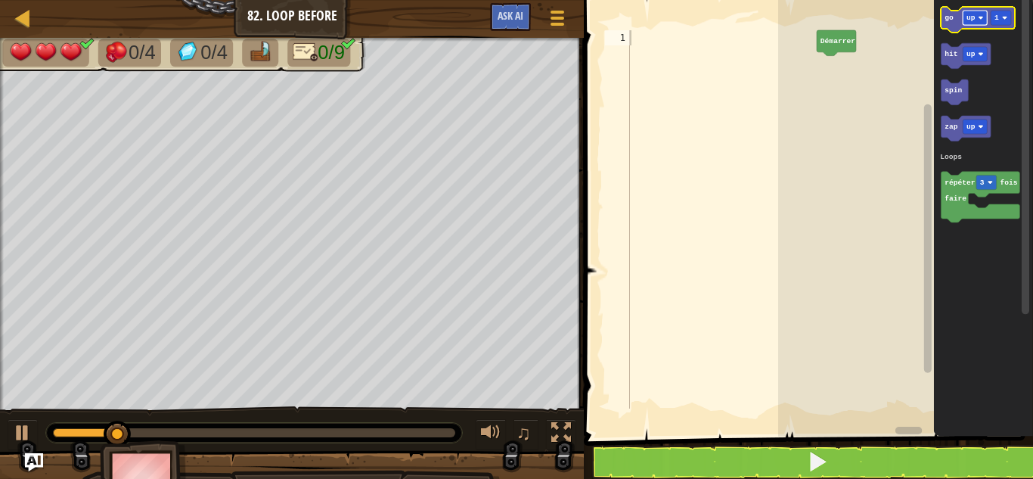
click at [968, 21] on text "up" at bounding box center [971, 18] width 9 height 8
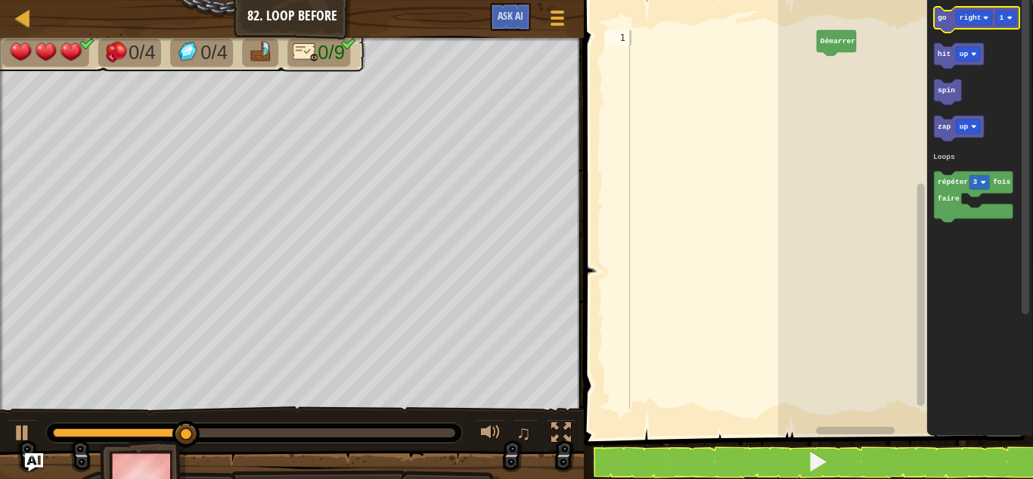
click at [947, 17] on icon "Espace de travail de Blocky" at bounding box center [976, 20] width 85 height 26
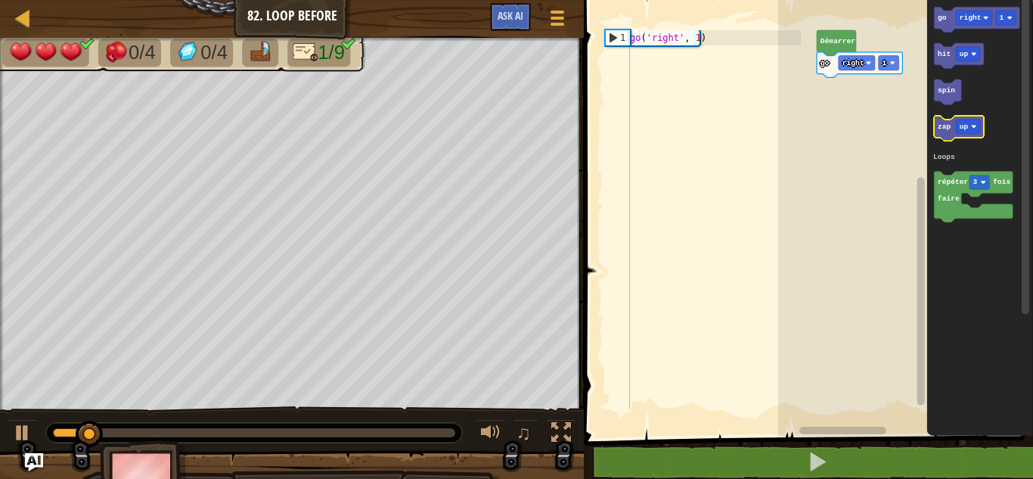
click at [942, 132] on icon "Espace de travail de Blocky" at bounding box center [959, 129] width 50 height 26
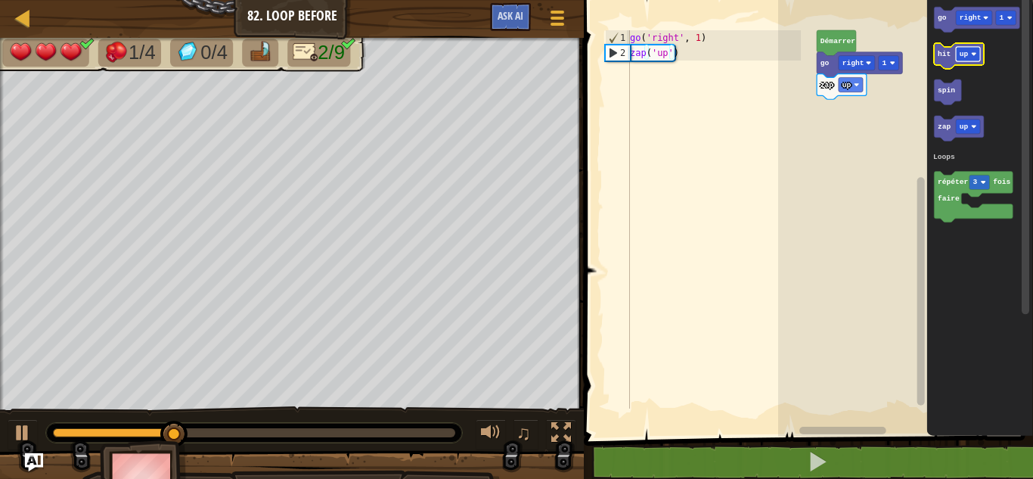
click at [971, 59] on rect "Espace de travail de Blocky" at bounding box center [968, 54] width 24 height 14
click at [974, 59] on rect "Espace de travail de Blocky" at bounding box center [972, 54] width 33 height 14
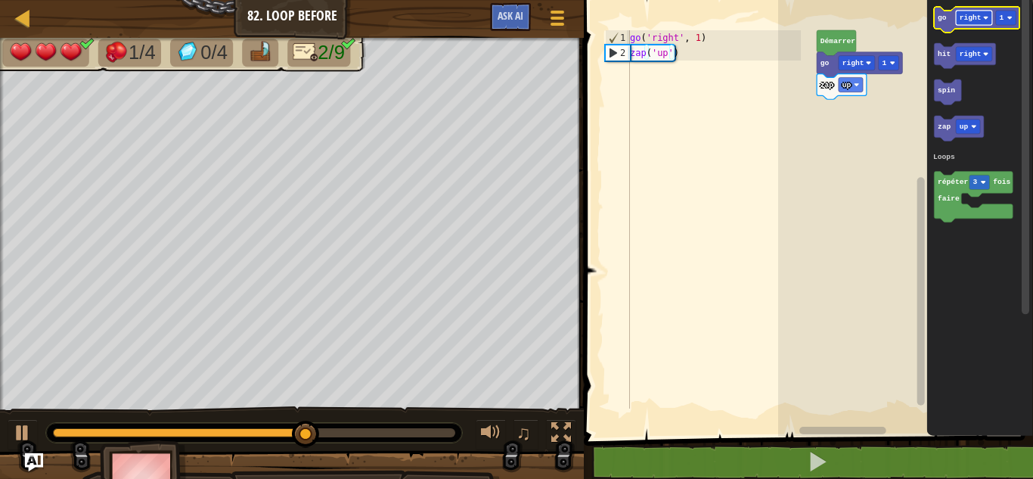
click at [970, 23] on rect "Espace de travail de Blocky" at bounding box center [974, 18] width 36 height 14
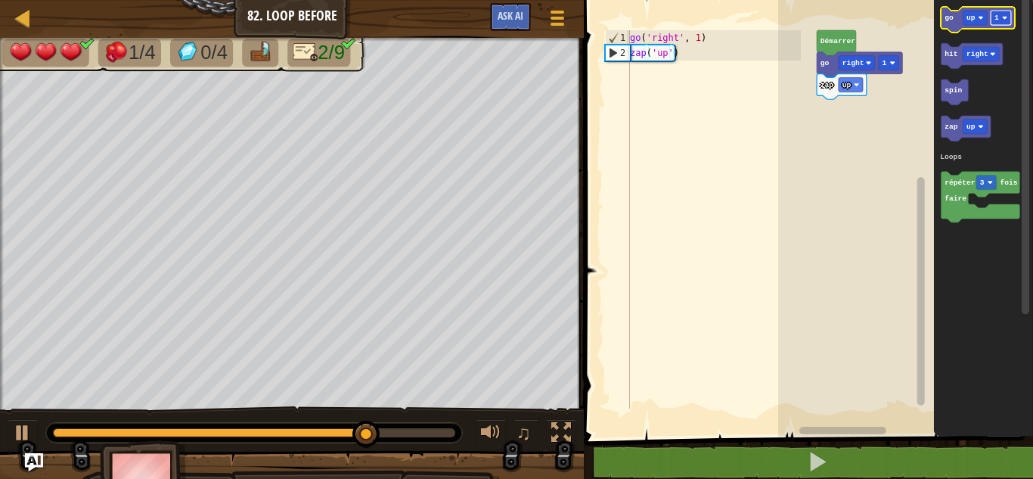
click at [1009, 15] on rect "Espace de travail de Blocky" at bounding box center [1001, 18] width 20 height 14
click at [945, 21] on text "go" at bounding box center [949, 18] width 9 height 8
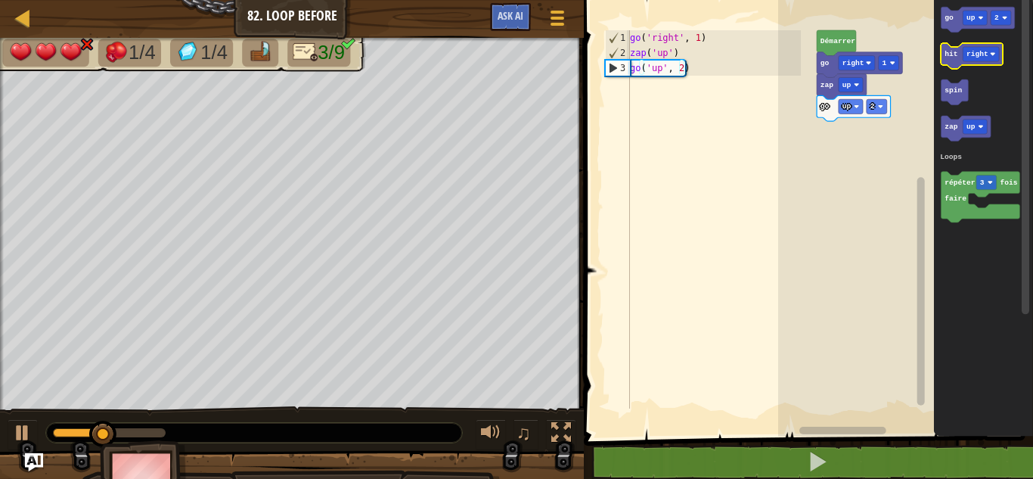
click at [951, 56] on text "hit" at bounding box center [951, 54] width 13 height 8
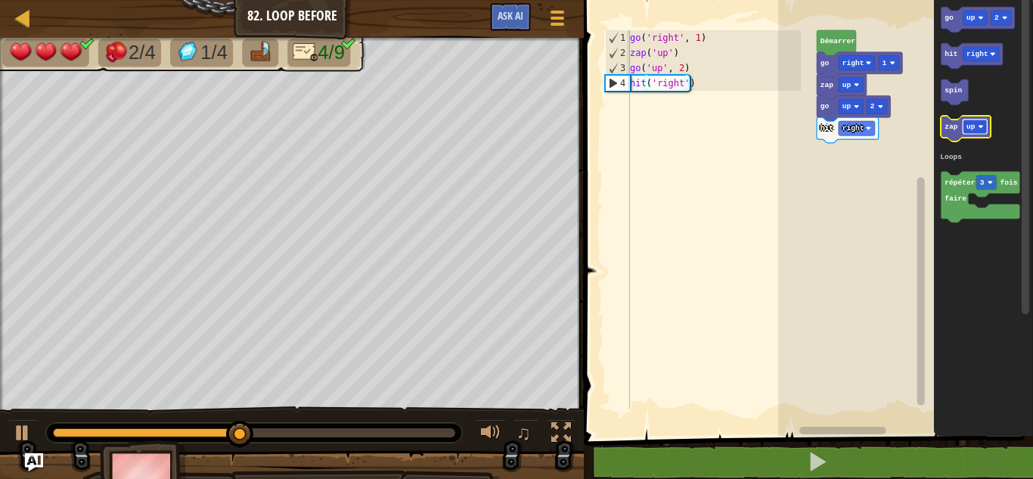
click at [971, 126] on text "up" at bounding box center [971, 127] width 9 height 8
click at [954, 129] on text "zap" at bounding box center [952, 127] width 14 height 8
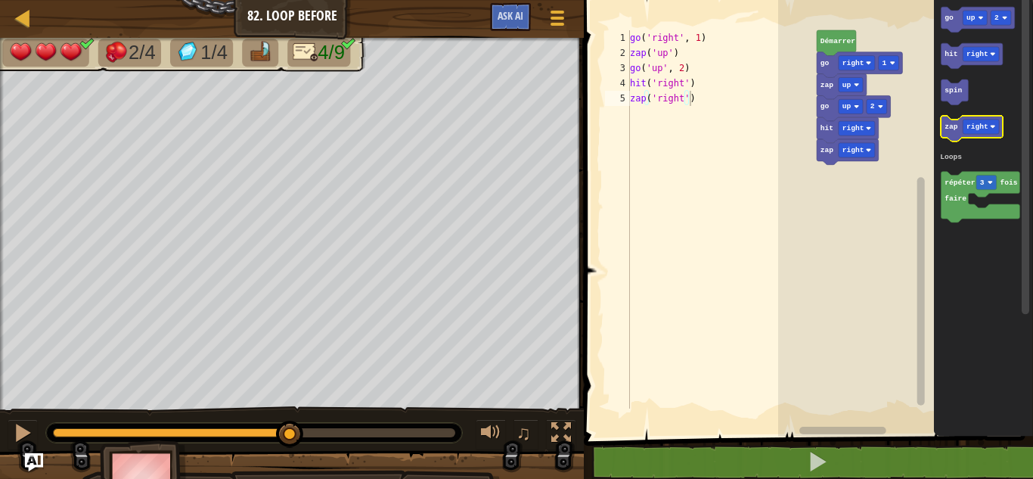
click at [954, 129] on text "zap" at bounding box center [952, 127] width 14 height 8
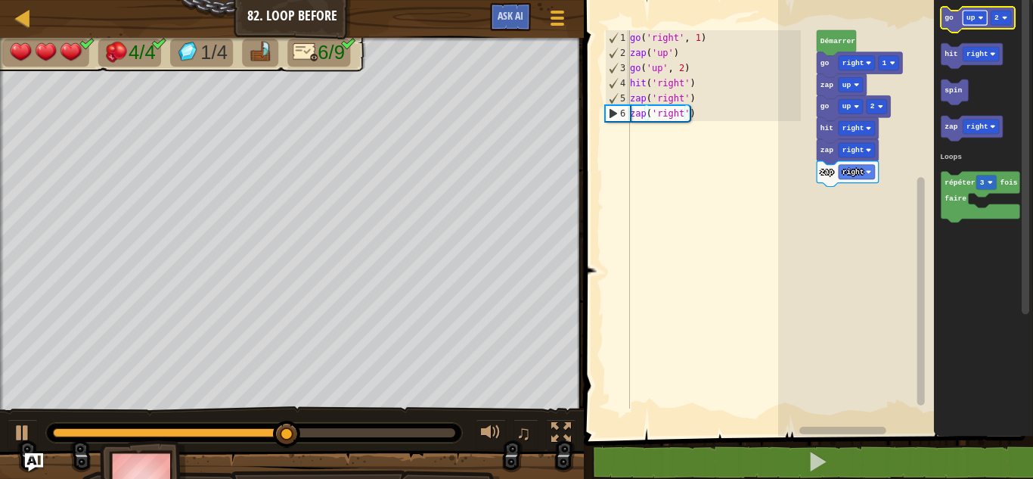
click at [970, 19] on text "up" at bounding box center [971, 18] width 9 height 8
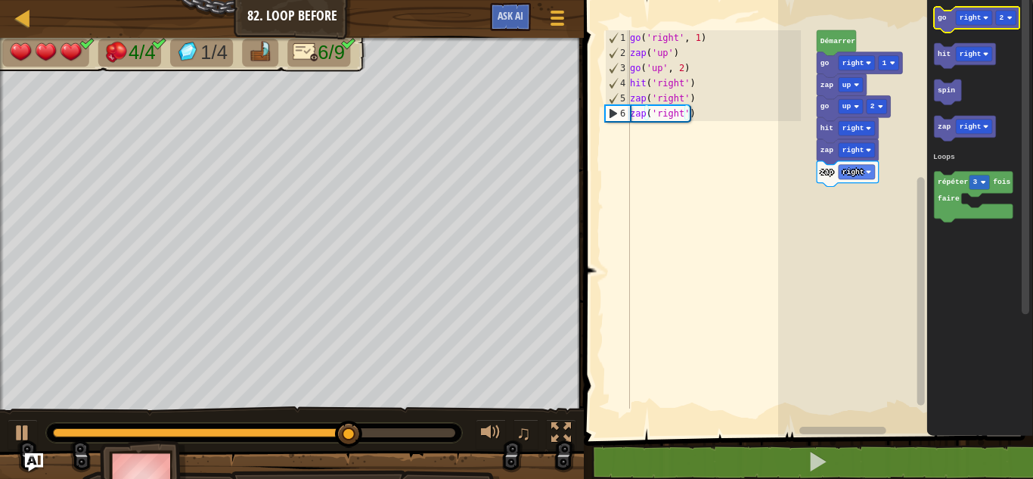
click at [945, 28] on icon "Espace de travail de Blocky" at bounding box center [976, 20] width 85 height 26
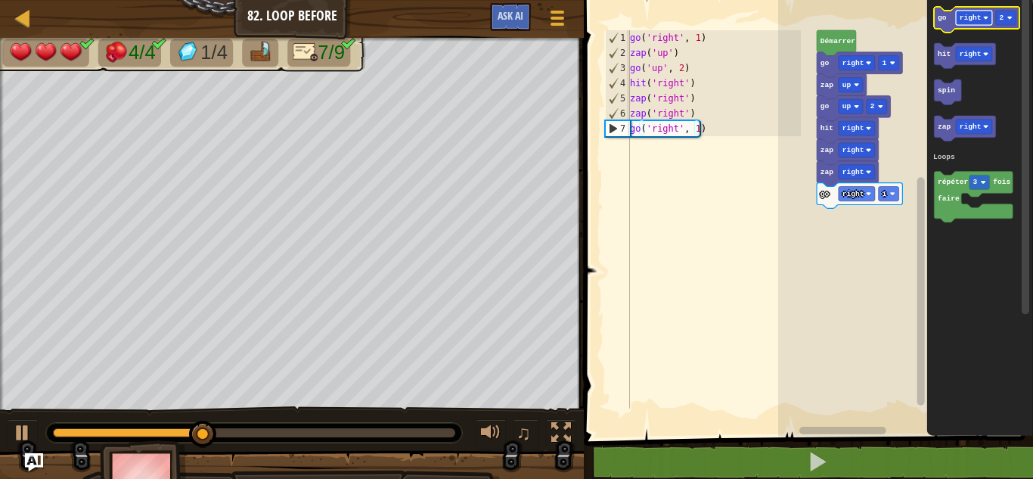
click at [975, 25] on rect "Espace de travail de Blocky" at bounding box center [974, 18] width 36 height 14
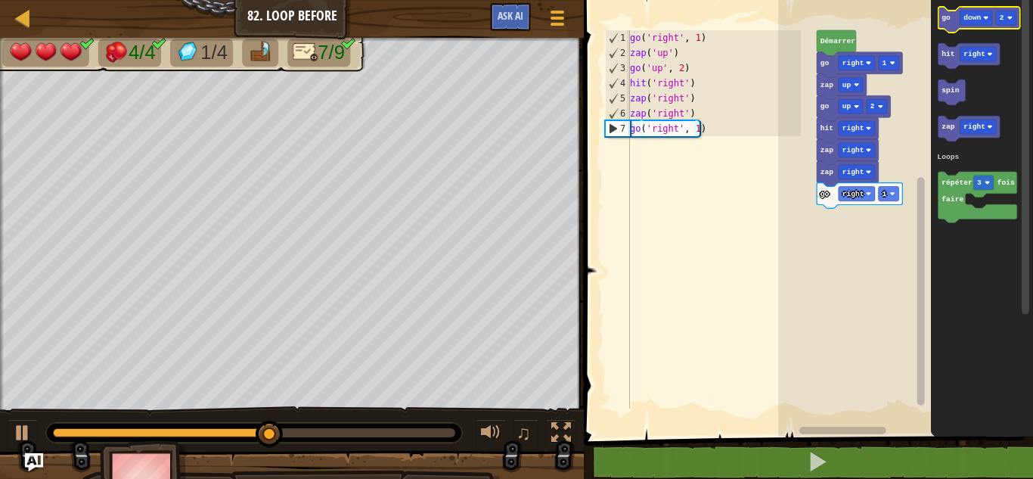
click at [951, 24] on icon "Espace de travail de Blocky" at bounding box center [980, 20] width 82 height 26
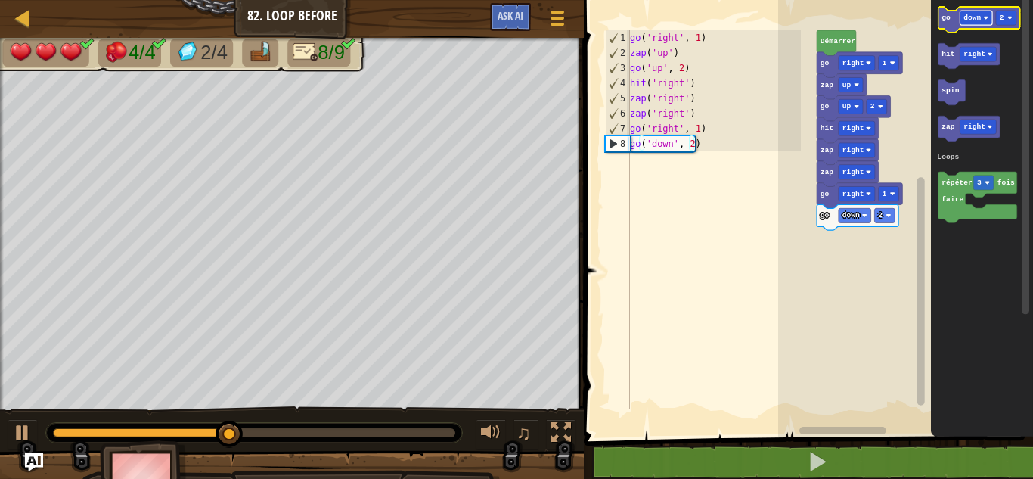
click at [973, 19] on text "down" at bounding box center [972, 18] width 17 height 8
click at [978, 13] on rect "Espace de travail de Blocky" at bounding box center [976, 18] width 33 height 14
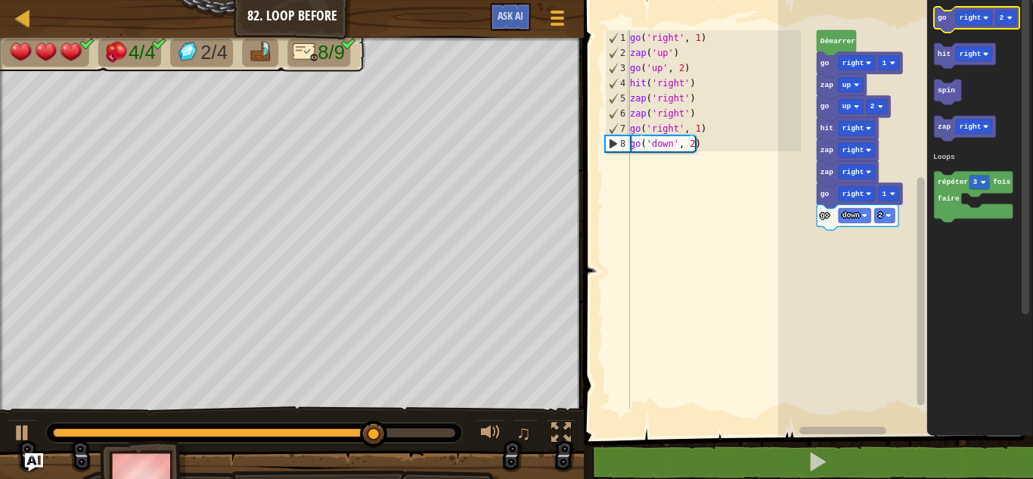
click at [946, 20] on icon "Espace de travail de Blocky" at bounding box center [976, 20] width 85 height 26
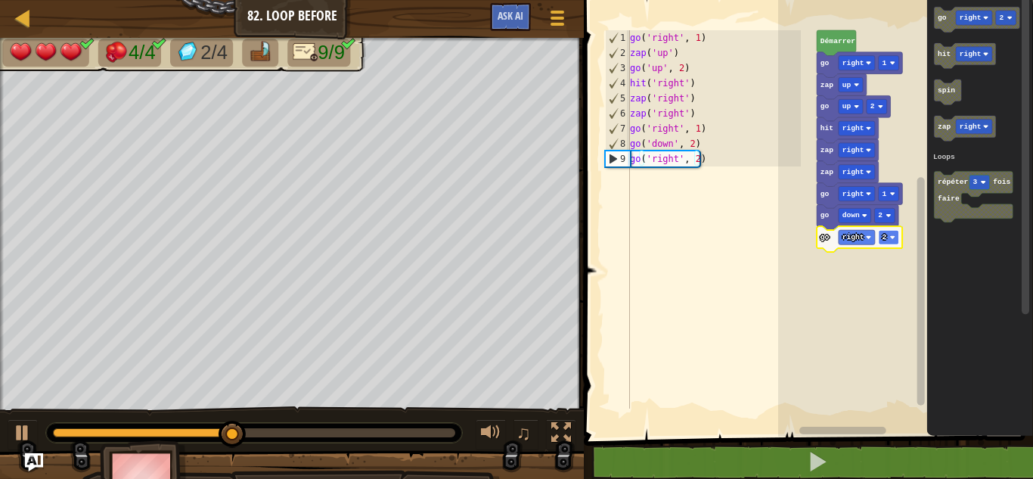
click at [883, 236] on text "2" at bounding box center [884, 237] width 5 height 8
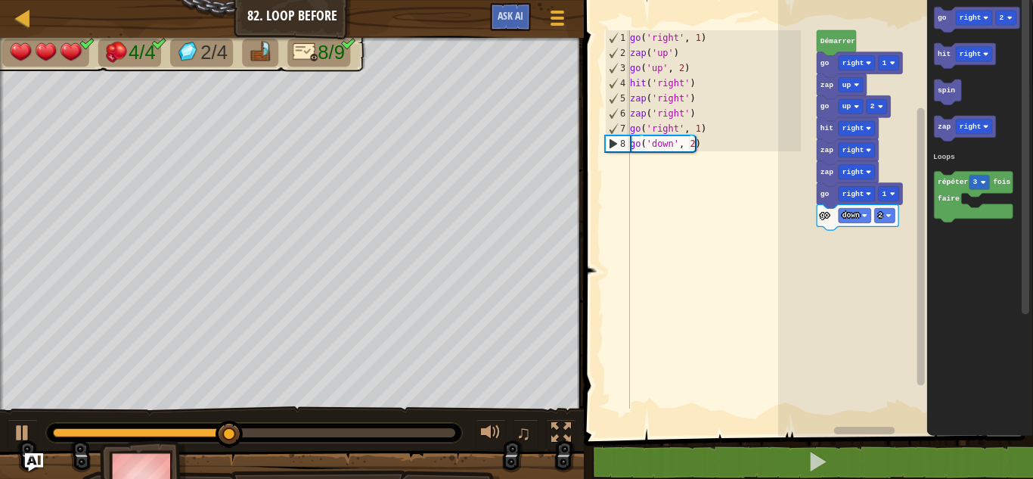
click at [912, 268] on div "Loops Démarrer go right 1 zap up go up 2 hit right zap right zap right go right…" at bounding box center [905, 214] width 255 height 444
click at [912, 266] on div "Loops Démarrer go right 1 zap up go up 2 hit right zap right zap right go right…" at bounding box center [905, 214] width 255 height 444
click at [934, 226] on icon "go right 2 hit right spin zap right répéter 3 fois faire Loops" at bounding box center [980, 214] width 106 height 444
click at [940, 209] on icon "Espace de travail de Blocky" at bounding box center [973, 197] width 79 height 51
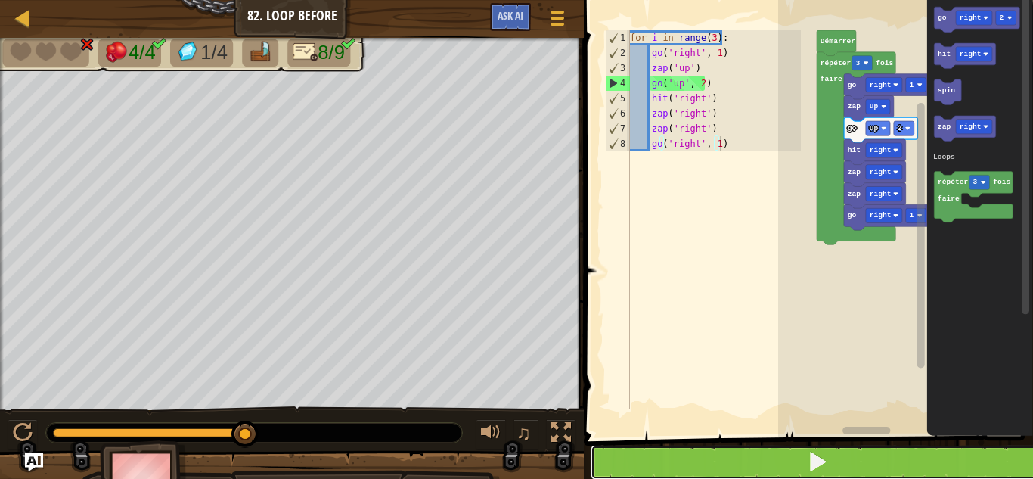
click at [782, 451] on button at bounding box center [818, 462] width 454 height 35
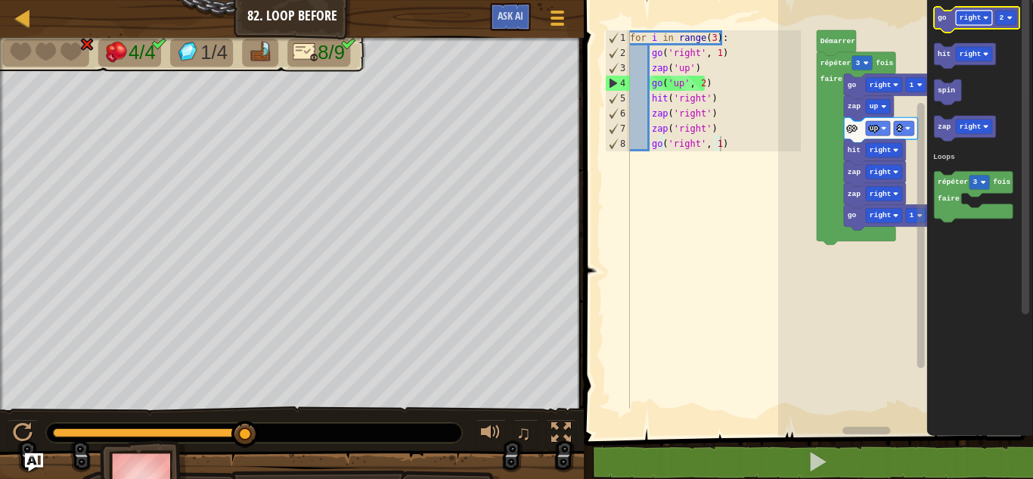
click at [973, 17] on text "right" at bounding box center [971, 18] width 22 height 8
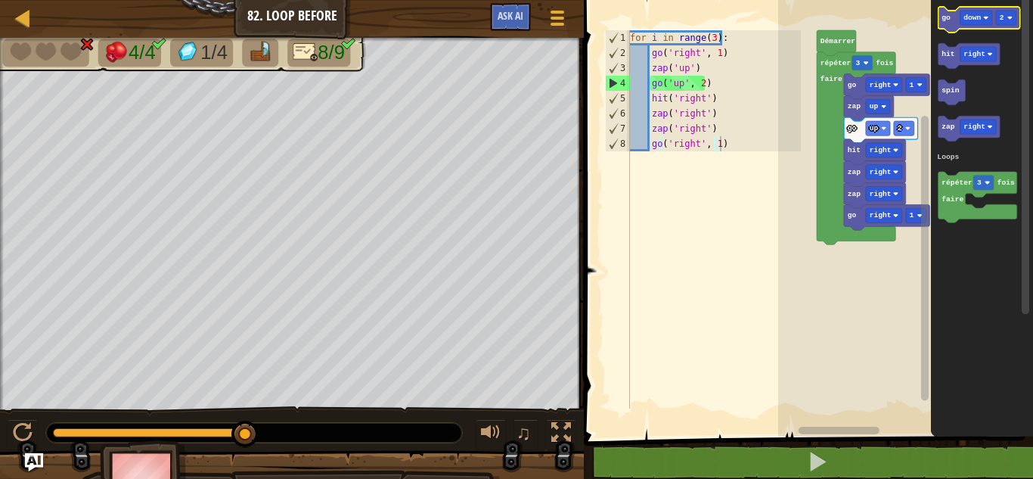
click at [945, 17] on text "go" at bounding box center [946, 18] width 9 height 8
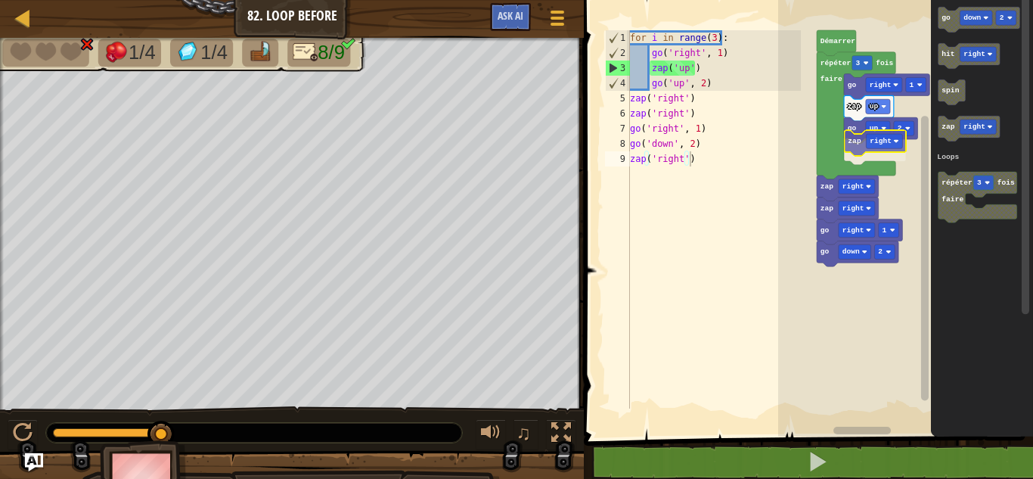
click at [850, 147] on div "Loops [PERSON_NAME] répéter 3 fois faire go right 1 zap up go up 2 zap right za…" at bounding box center [905, 214] width 255 height 444
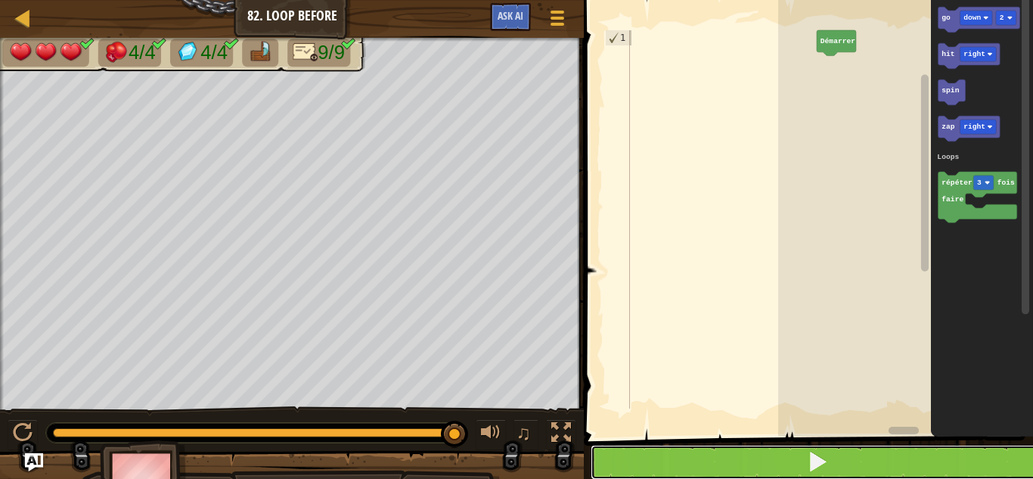
click at [683, 463] on button at bounding box center [818, 462] width 454 height 35
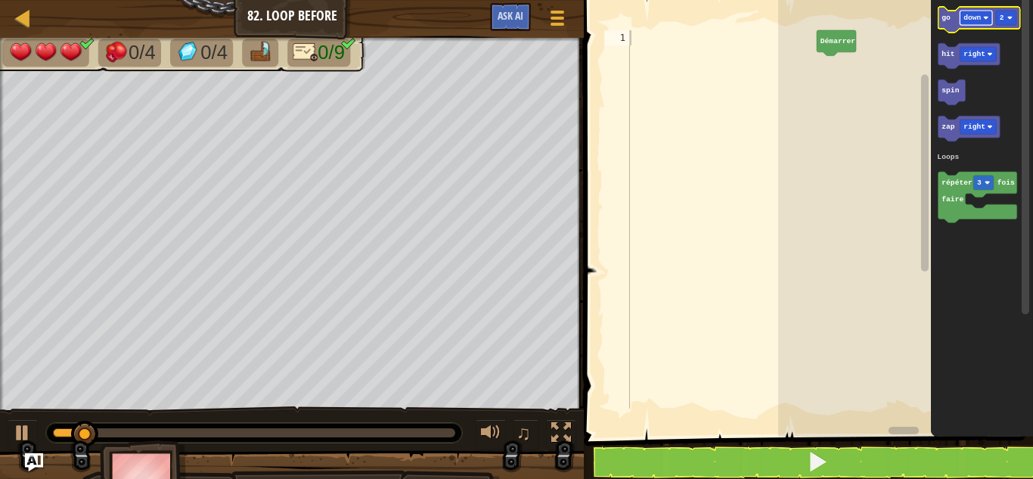
click at [977, 17] on text "down" at bounding box center [972, 18] width 17 height 8
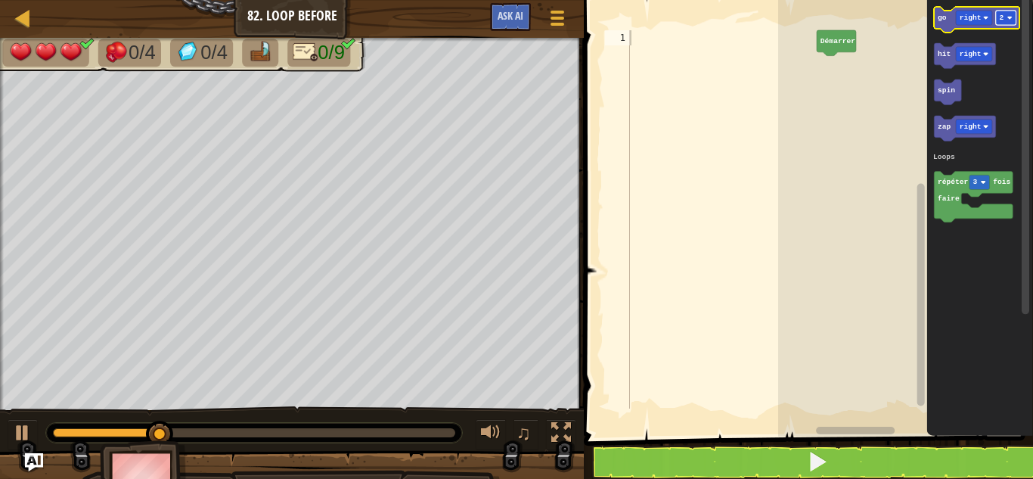
click at [1006, 17] on rect "Espace de travail de Blocky" at bounding box center [1006, 18] width 20 height 14
click at [942, 22] on text "go" at bounding box center [942, 18] width 9 height 8
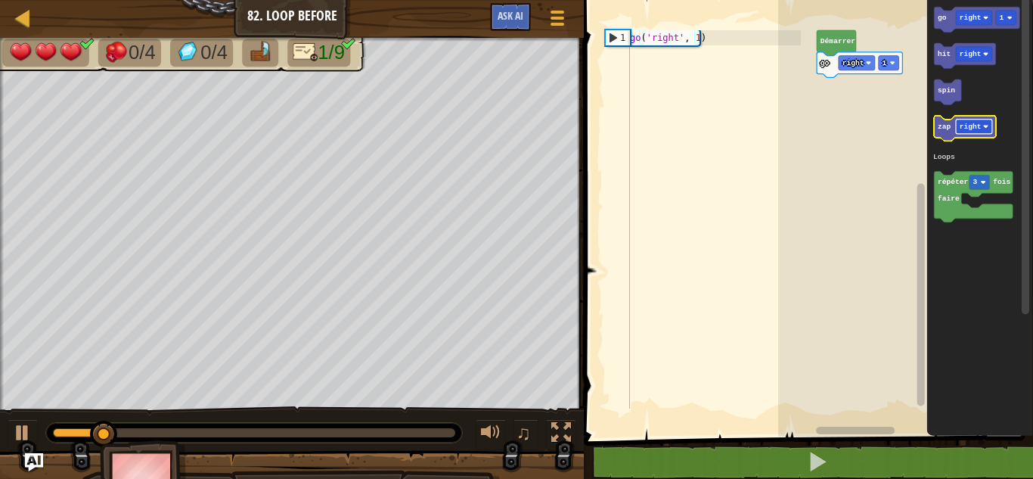
click at [967, 121] on rect "Espace de travail de Blocky" at bounding box center [974, 126] width 36 height 14
click at [945, 133] on icon "Espace de travail de Blocky" at bounding box center [959, 129] width 50 height 26
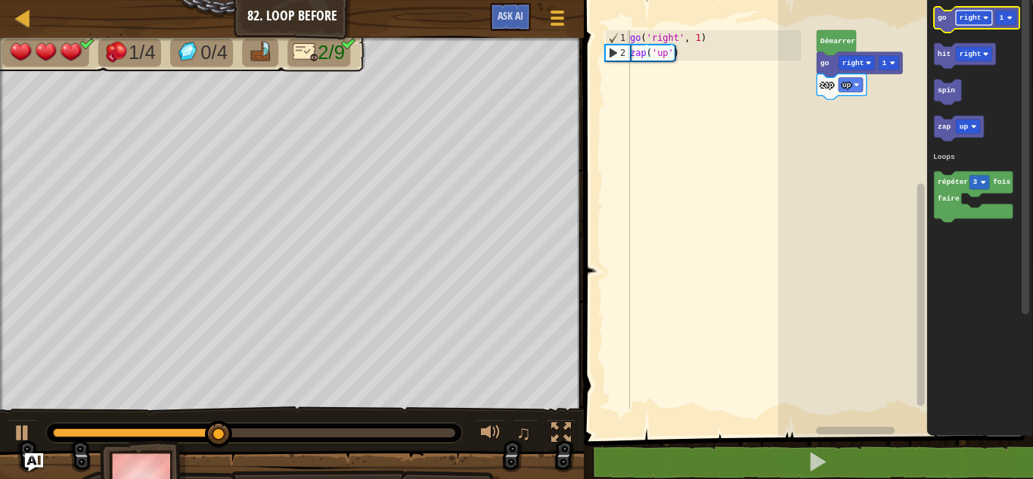
click at [970, 17] on text "right" at bounding box center [971, 18] width 22 height 8
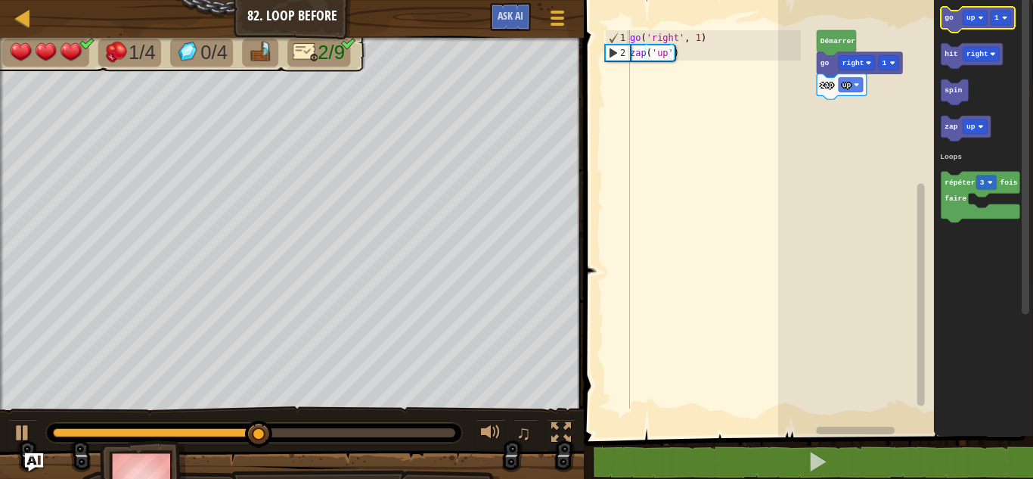
click at [951, 23] on icon "Espace de travail de Blocky" at bounding box center [977, 20] width 73 height 26
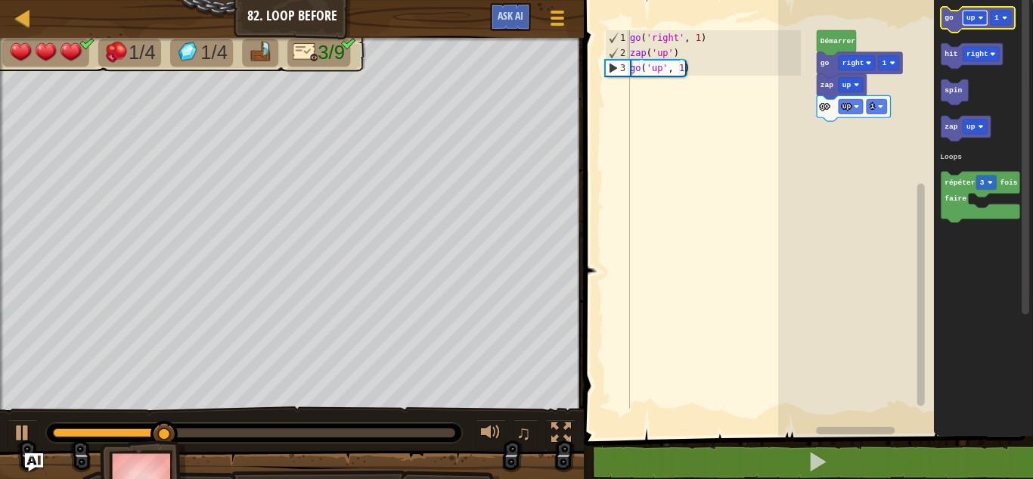
click at [977, 14] on rect "Espace de travail de Blocky" at bounding box center [975, 18] width 24 height 14
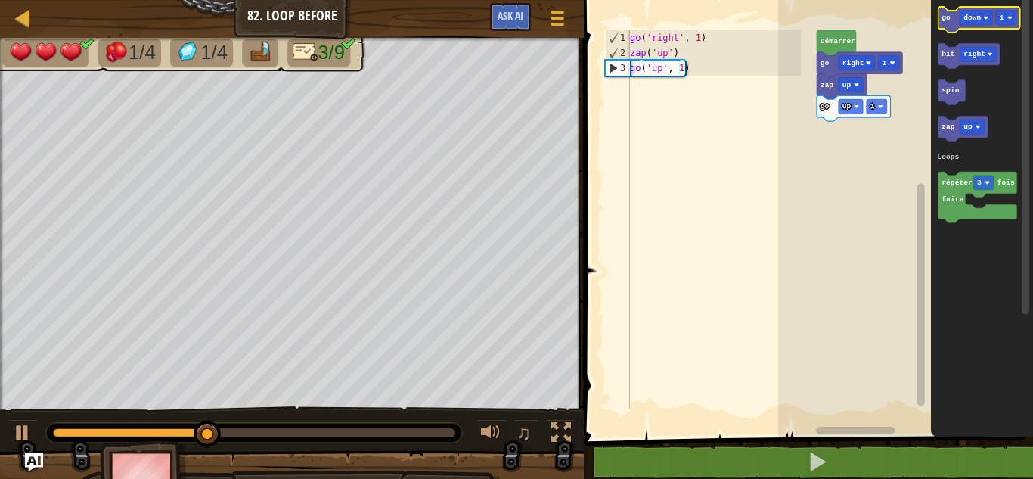
click at [948, 18] on text "go" at bounding box center [946, 18] width 9 height 8
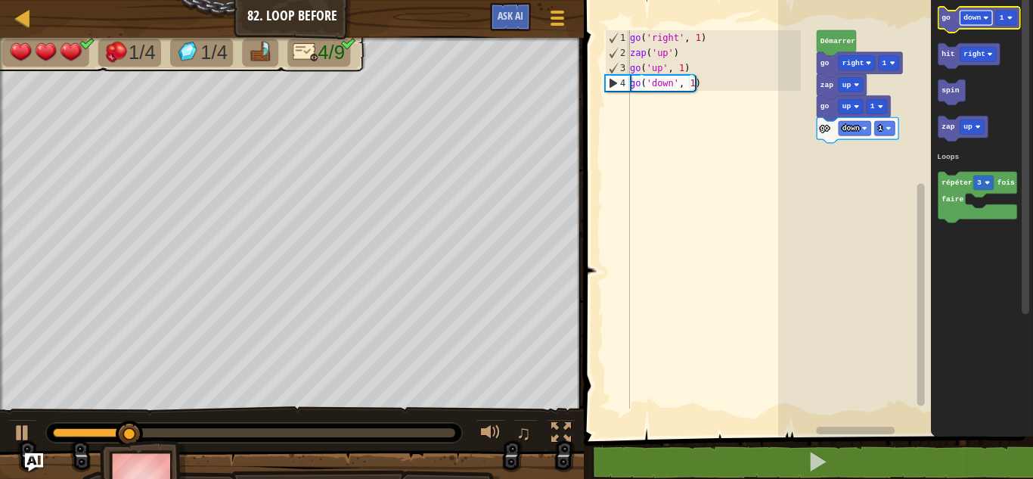
click at [983, 19] on rect "Espace de travail de Blocky" at bounding box center [976, 18] width 33 height 14
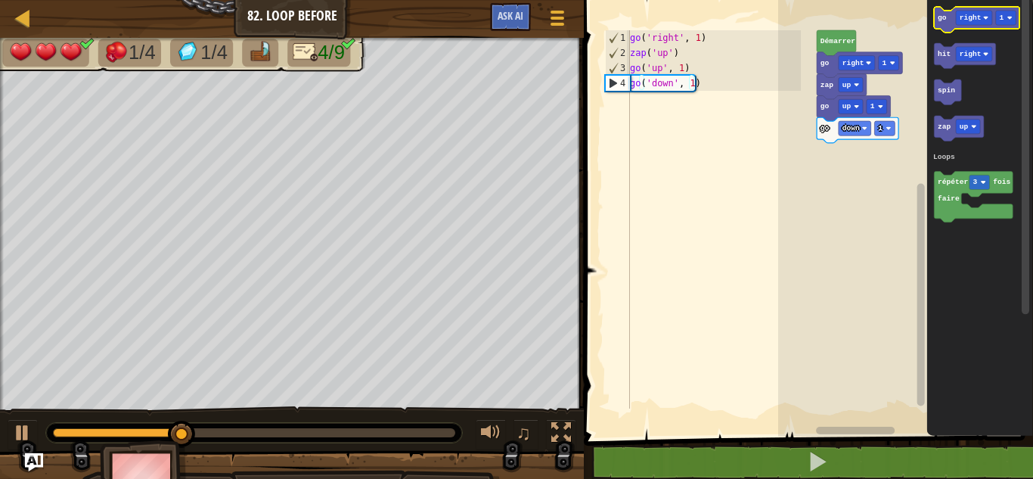
click at [945, 27] on icon "Espace de travail de Blocky" at bounding box center [976, 20] width 85 height 26
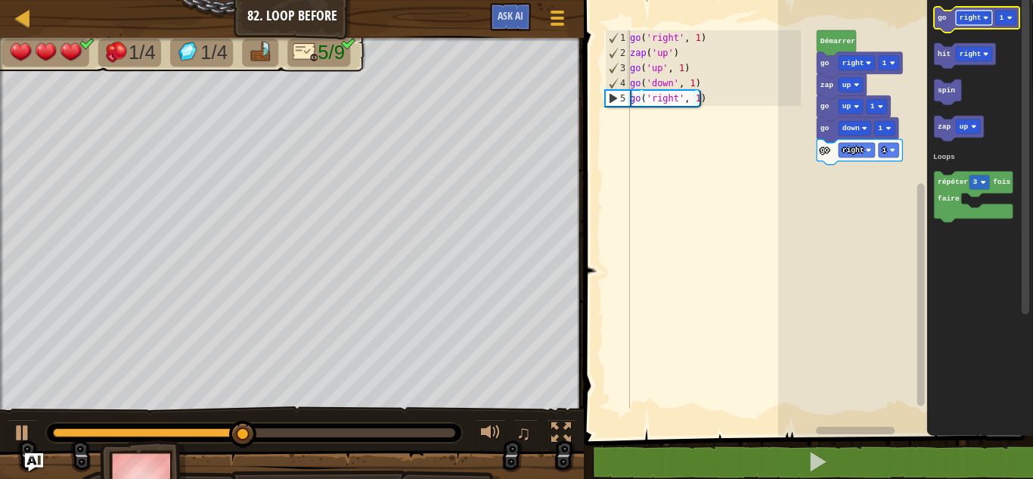
click at [965, 20] on text "right" at bounding box center [971, 18] width 22 height 8
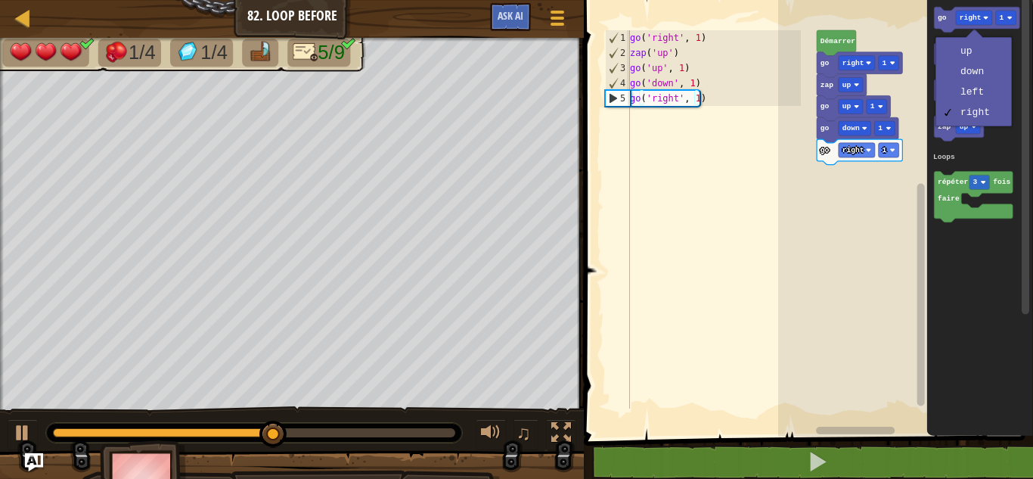
click at [903, 205] on rect "Espace de travail de Blocky" at bounding box center [905, 214] width 255 height 444
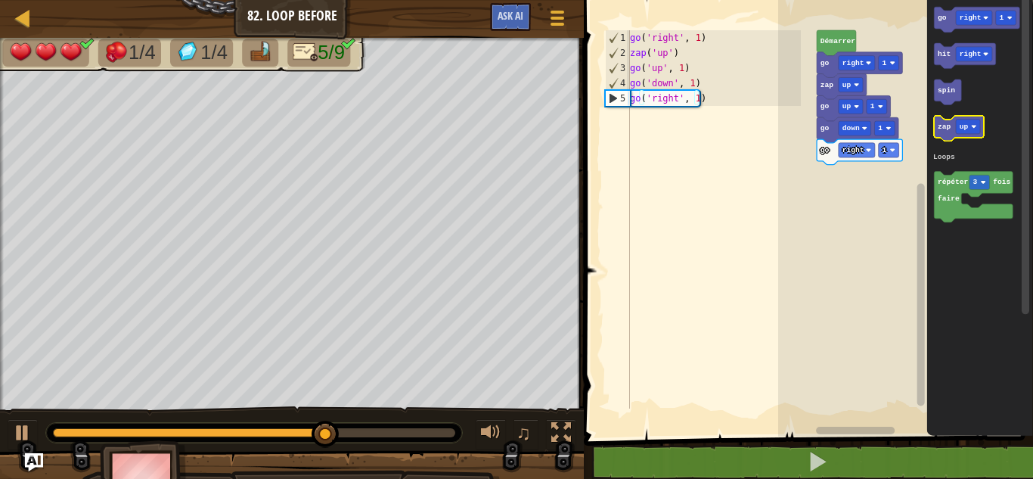
click at [948, 128] on text "zap" at bounding box center [945, 127] width 14 height 8
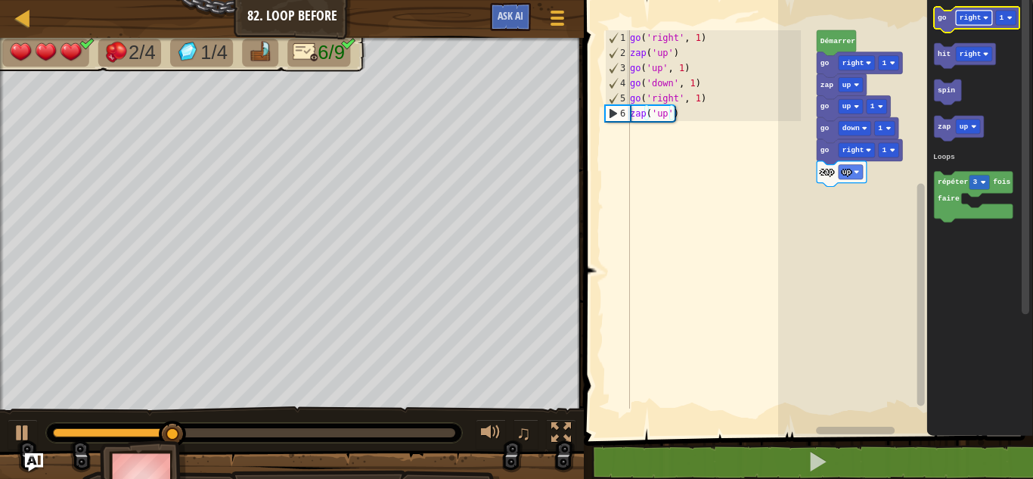
click at [970, 15] on text "right" at bounding box center [971, 18] width 22 height 8
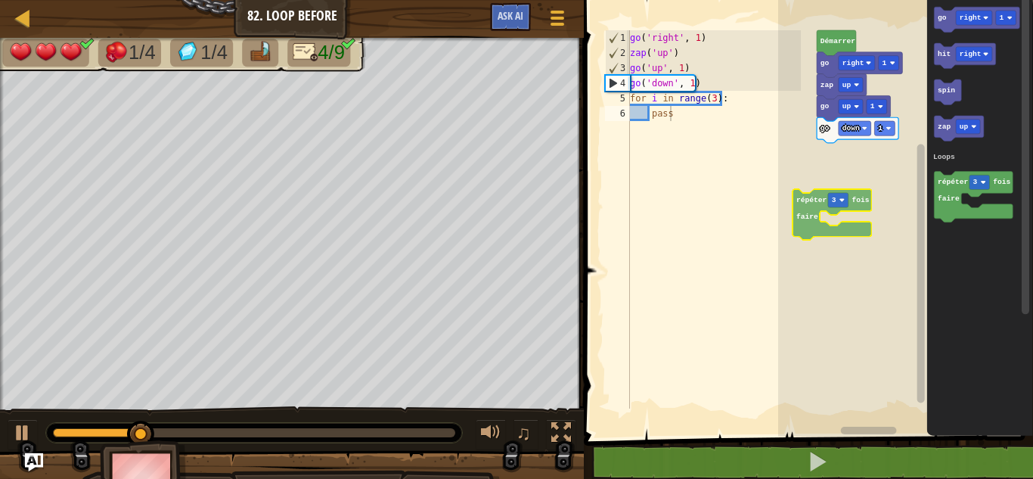
click at [804, 197] on div "Loops Démarrer go right 1 zap up go up 1 go down 1 go right 1 hit right spin za…" at bounding box center [905, 214] width 255 height 444
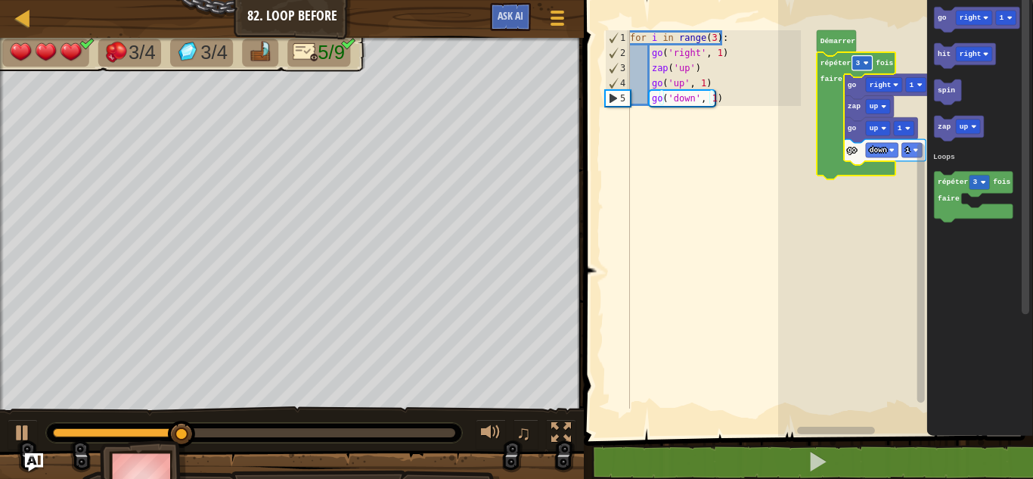
click at [859, 68] on rect "Espace de travail de Blocky" at bounding box center [862, 63] width 20 height 14
click at [866, 57] on rect "Espace de travail de Blocky" at bounding box center [862, 63] width 20 height 14
click at [858, 64] on text "4" at bounding box center [857, 63] width 5 height 8
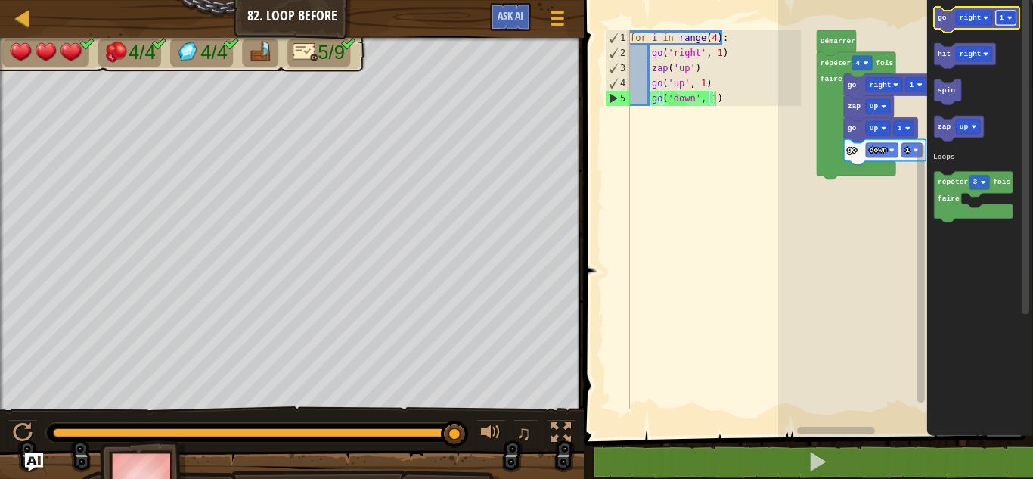
click at [1001, 17] on text "1" at bounding box center [1002, 18] width 5 height 8
click at [890, 143] on div "Loops [PERSON_NAME] répéter 4 fois faire go down 1 go up 1 zap up go right 1 go…" at bounding box center [905, 214] width 255 height 444
click at [942, 67] on g "go right 4 hit right spin zap up répéter 3 fois faire Loops" at bounding box center [976, 115] width 87 height 216
click at [945, 22] on text "go" at bounding box center [942, 18] width 9 height 8
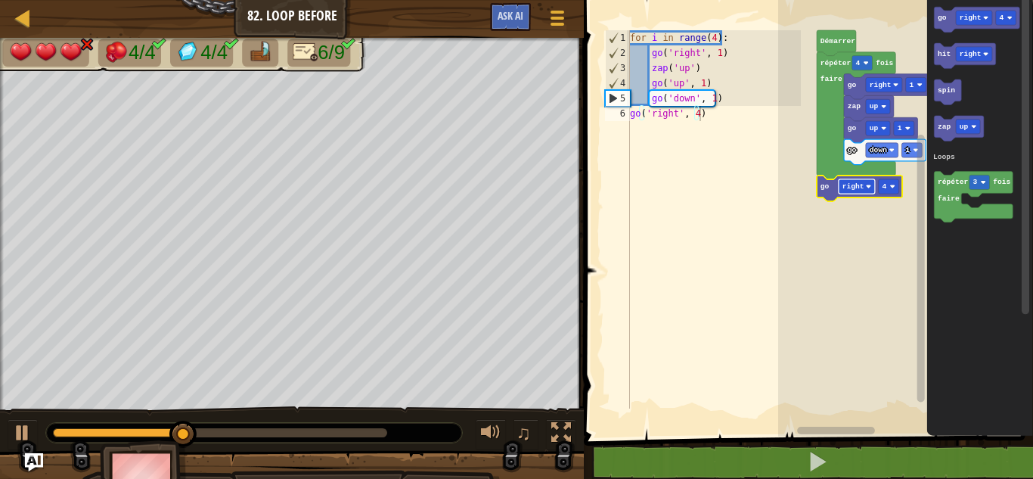
click at [861, 188] on text "right" at bounding box center [854, 186] width 22 height 8
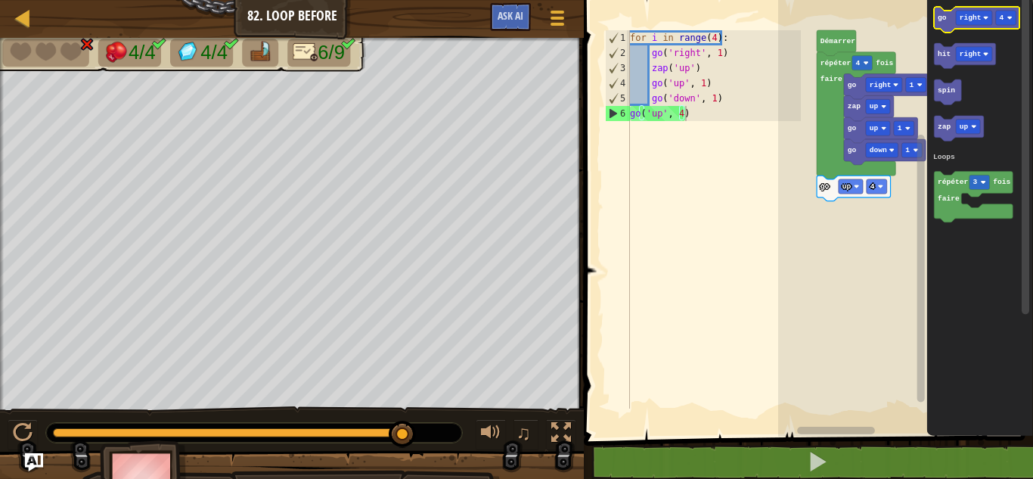
click at [947, 11] on icon "Espace de travail de Blocky" at bounding box center [976, 20] width 85 height 26
click at [945, 18] on text "go" at bounding box center [942, 18] width 9 height 8
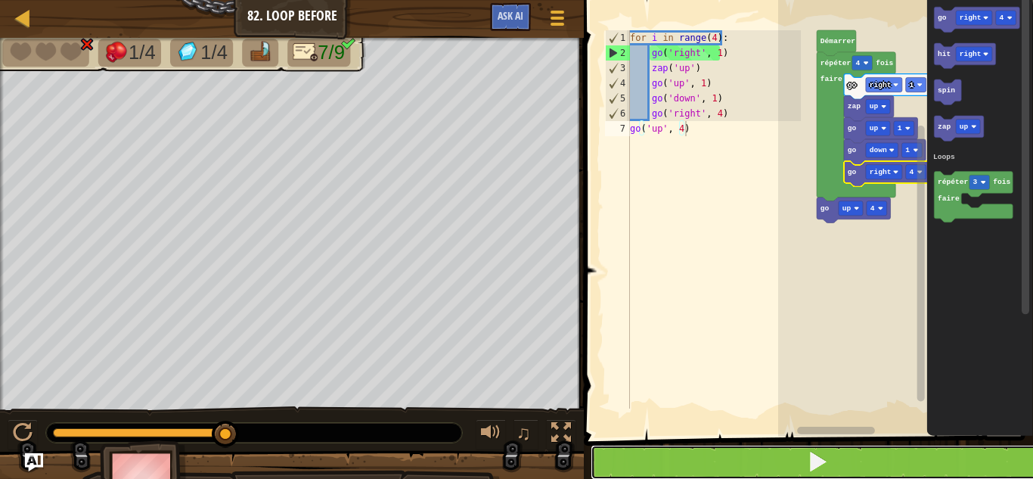
click at [852, 454] on button at bounding box center [818, 462] width 454 height 35
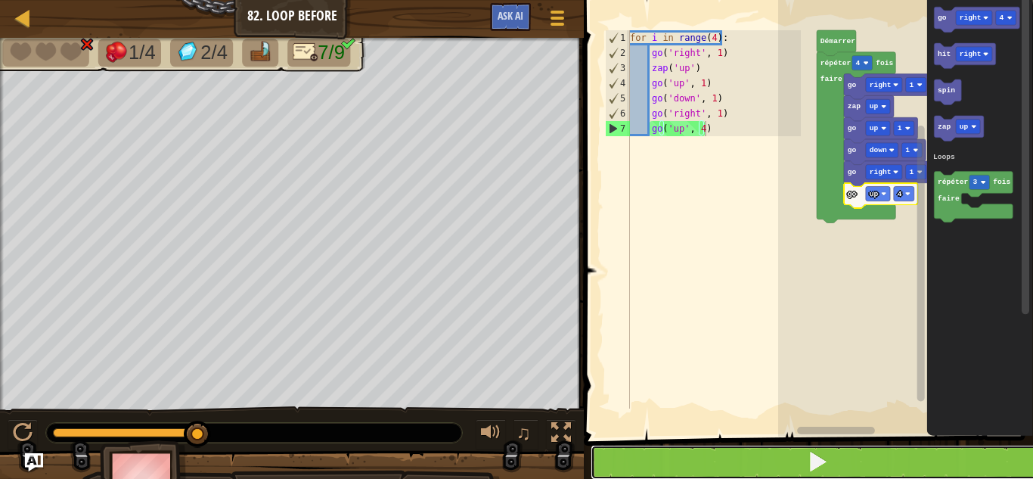
click at [784, 445] on button at bounding box center [818, 462] width 454 height 35
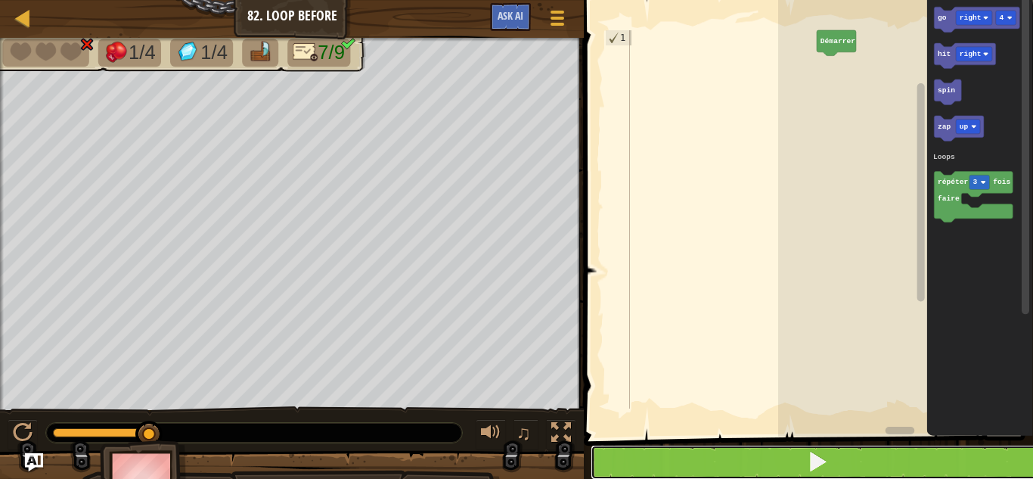
click at [647, 446] on button at bounding box center [818, 462] width 454 height 35
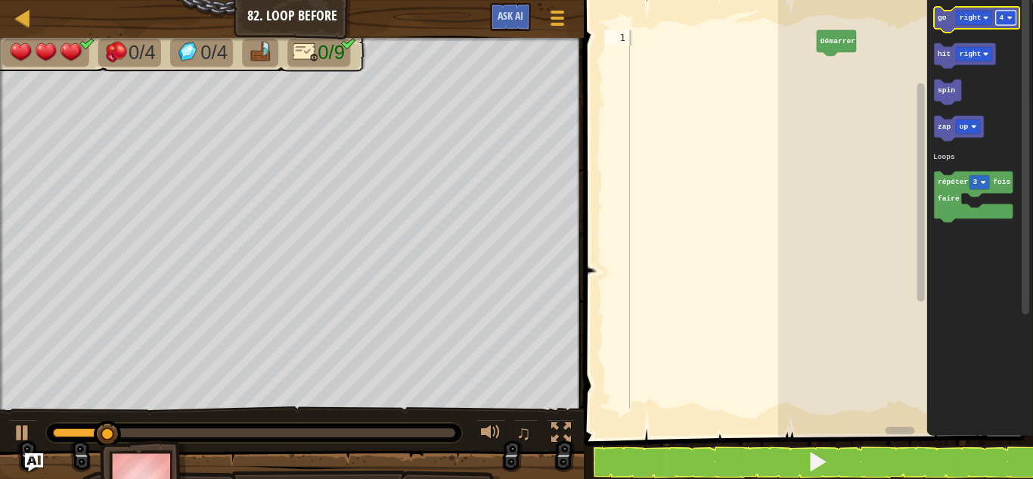
click at [1010, 12] on rect "Espace de travail de Blocky" at bounding box center [1006, 18] width 20 height 14
click at [945, 20] on text "go" at bounding box center [942, 18] width 9 height 8
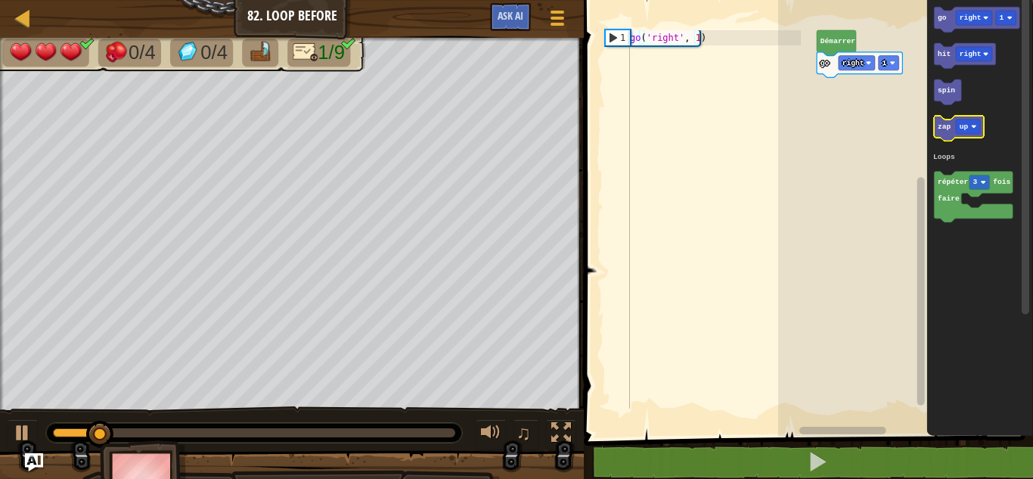
click at [941, 129] on text "zap" at bounding box center [945, 127] width 14 height 8
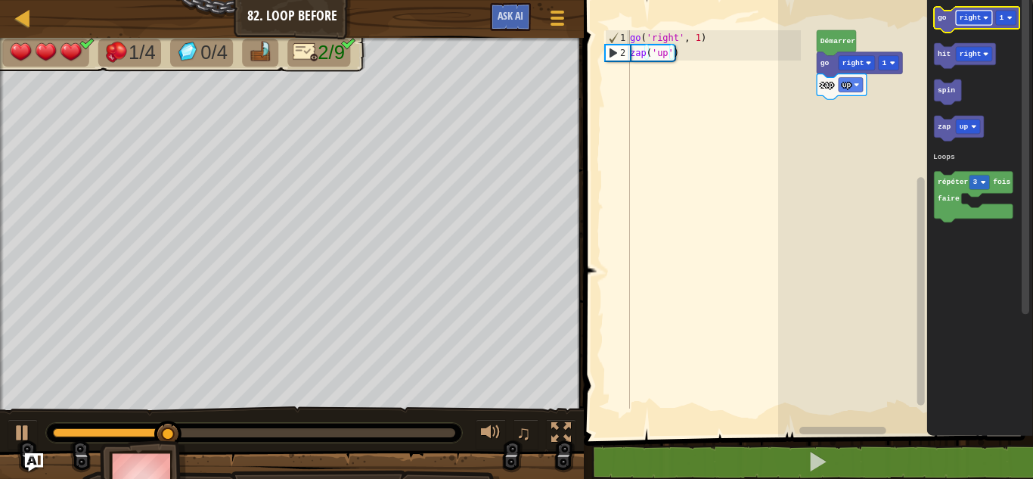
click at [962, 20] on text "right" at bounding box center [971, 18] width 22 height 8
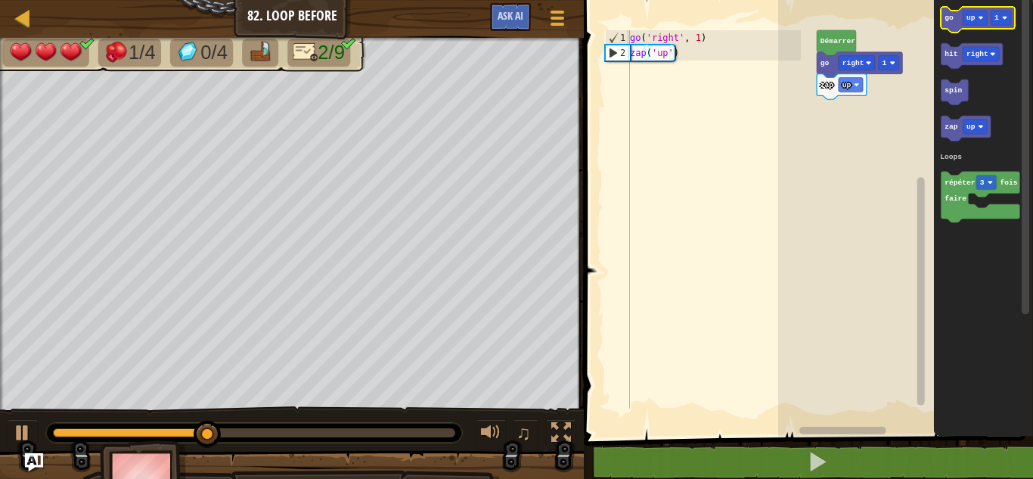
click at [954, 20] on icon "Espace de travail de Blocky" at bounding box center [977, 20] width 73 height 26
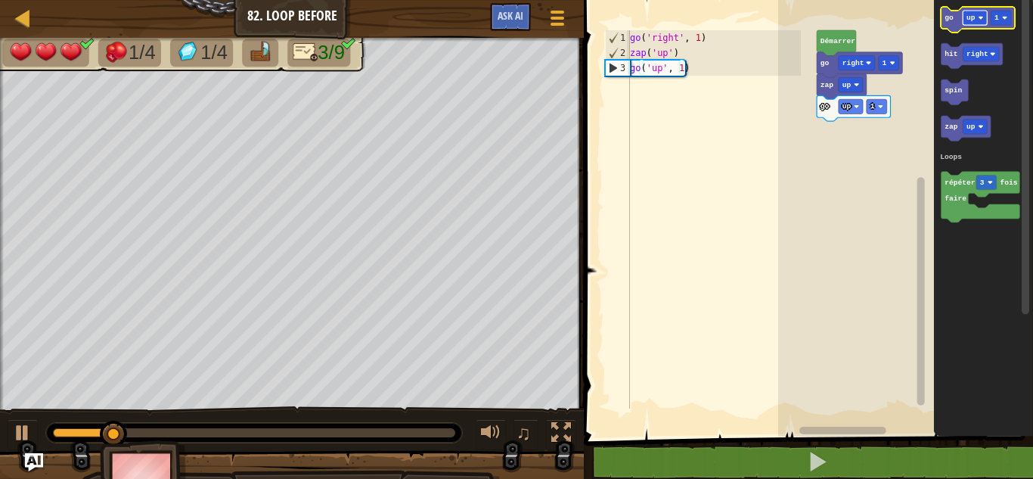
click at [980, 13] on rect "Espace de travail de Blocky" at bounding box center [975, 18] width 24 height 14
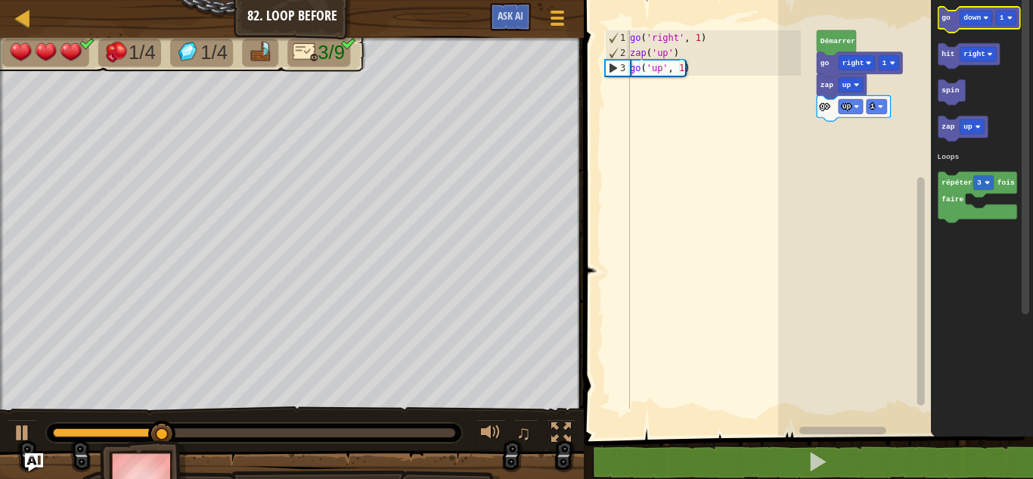
click at [950, 25] on icon "Espace de travail de Blocky" at bounding box center [980, 20] width 82 height 26
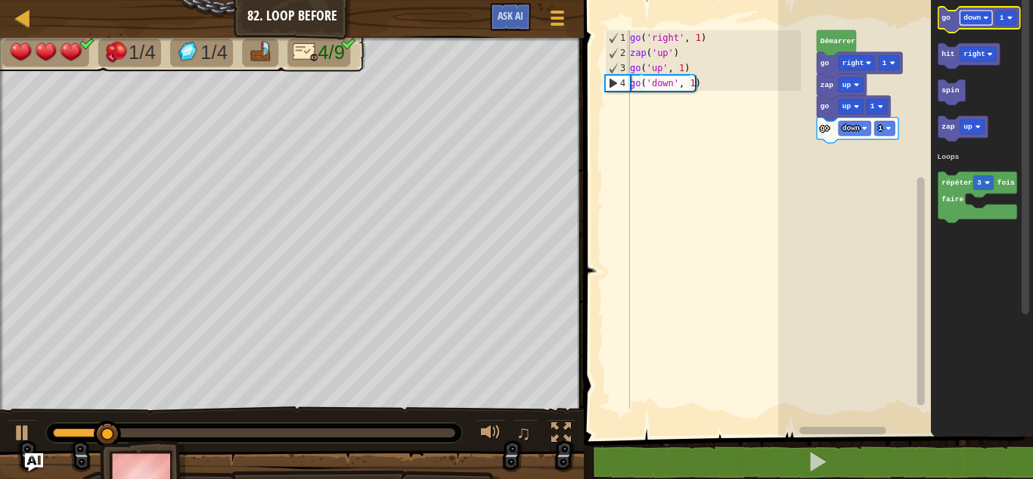
click at [974, 17] on text "down" at bounding box center [972, 18] width 17 height 8
click at [881, 169] on rect "Espace de travail de Blocky" at bounding box center [905, 214] width 255 height 444
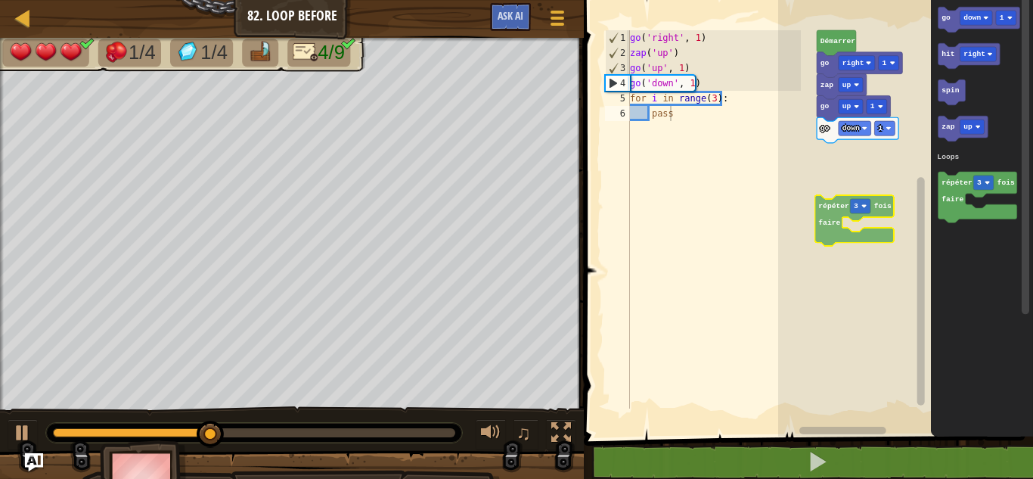
click at [826, 201] on div "Loops go right 1 zap up go up 1 go down 1 [PERSON_NAME] go down 1 hit right spi…" at bounding box center [905, 214] width 255 height 444
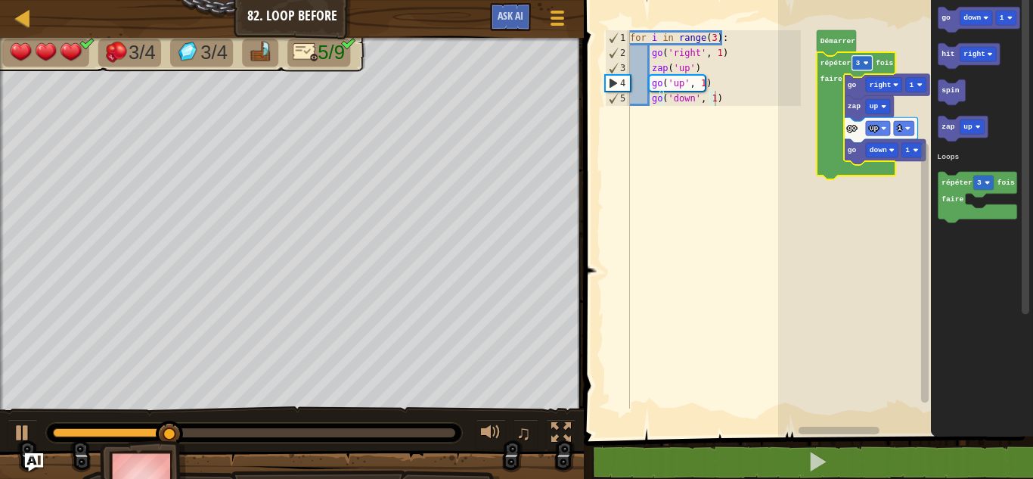
click at [857, 67] on rect "Espace de travail de Blocky" at bounding box center [862, 63] width 20 height 14
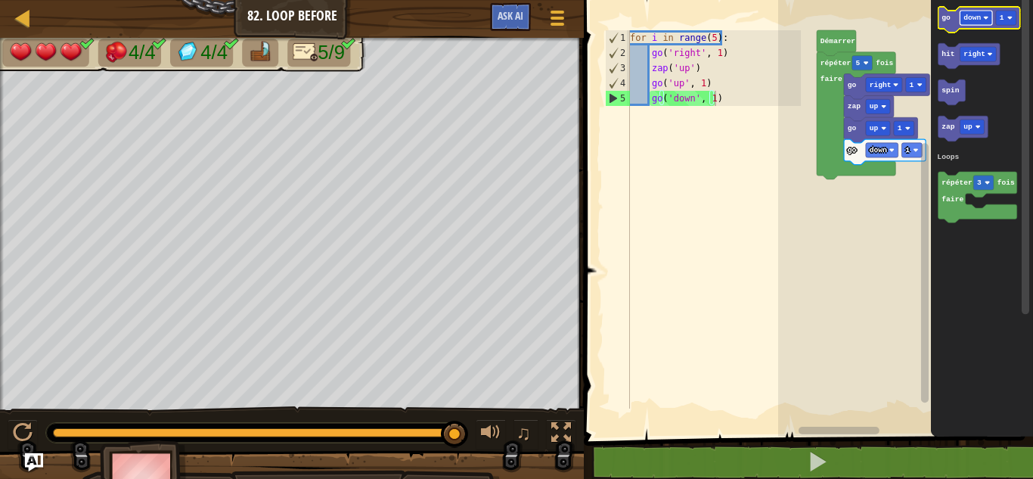
click at [973, 22] on text "down" at bounding box center [972, 18] width 17 height 8
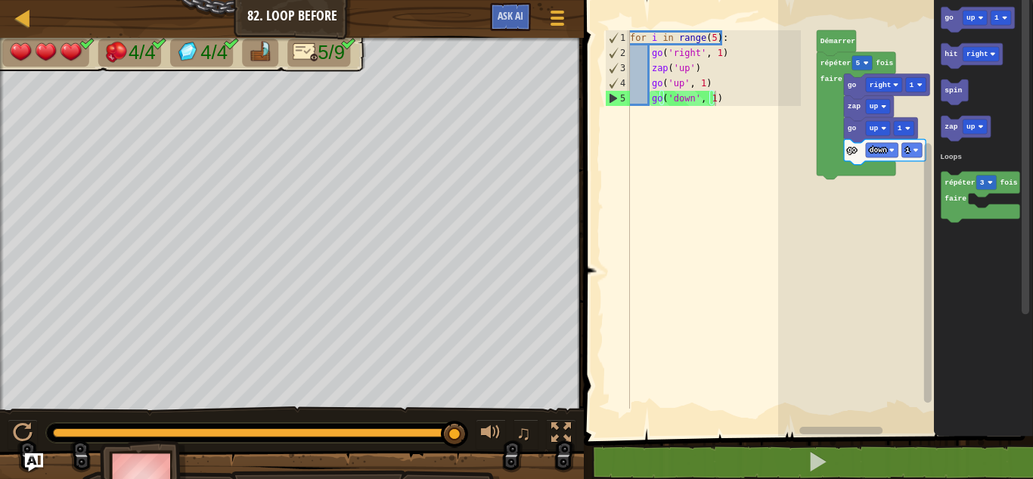
click at [917, 154] on div "Loops [PERSON_NAME] répéter 5 fois faire go down 1 go up 1 zap up go right 1 go…" at bounding box center [905, 214] width 255 height 444
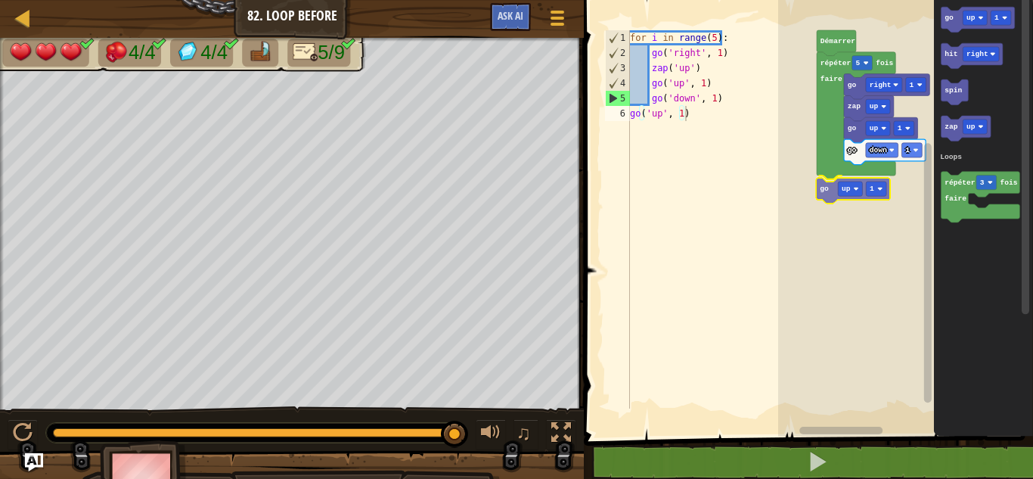
click at [828, 199] on div "Loops [PERSON_NAME] répéter 5 fois faire go down 1 go up 1 zap up go right 1 go…" at bounding box center [905, 214] width 255 height 444
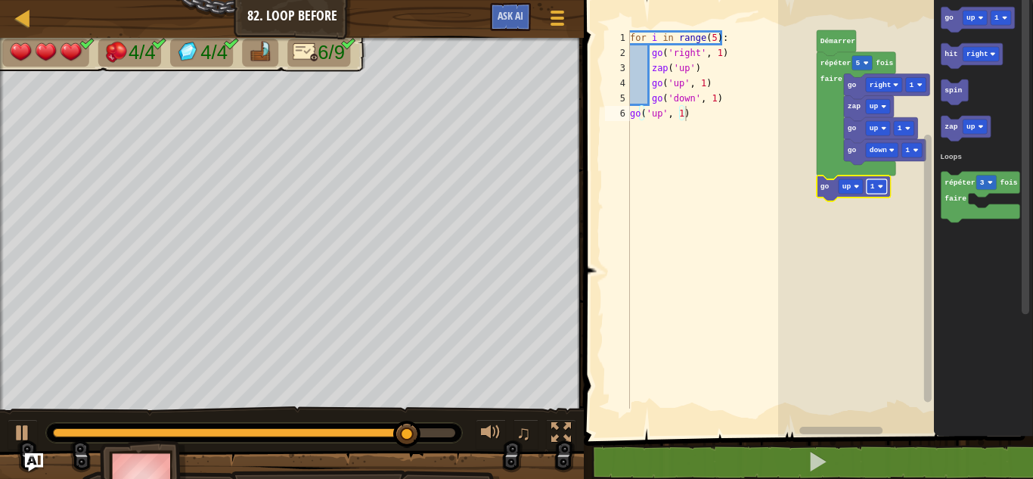
click at [874, 185] on rect "Espace de travail de Blocky" at bounding box center [877, 186] width 20 height 14
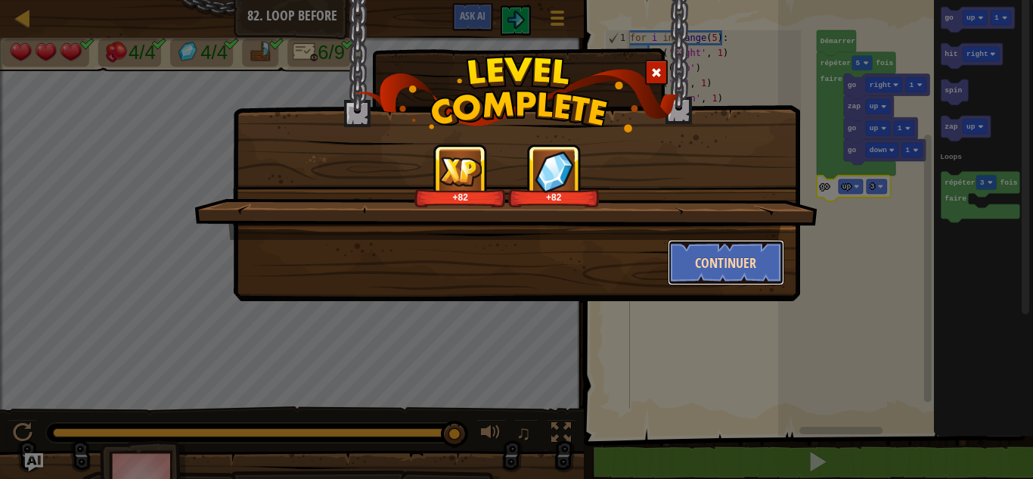
click at [740, 267] on button "Continuer" at bounding box center [726, 262] width 117 height 45
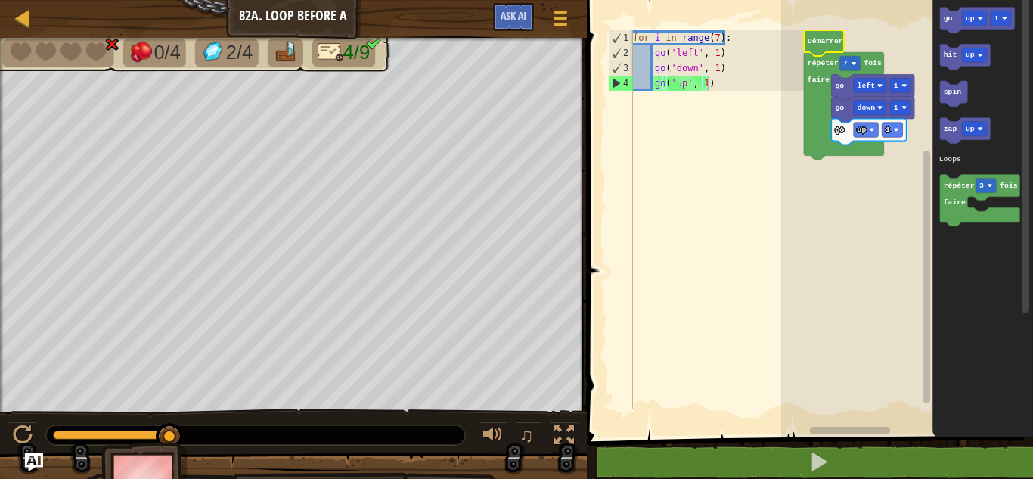
click at [812, 40] on text "Démarrer" at bounding box center [826, 41] width 36 height 8
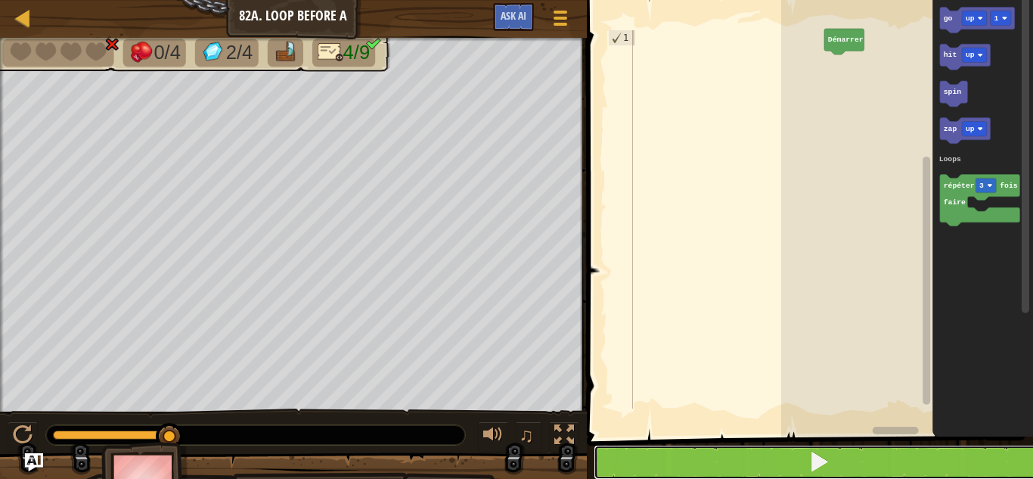
click at [877, 456] on button at bounding box center [819, 462] width 451 height 35
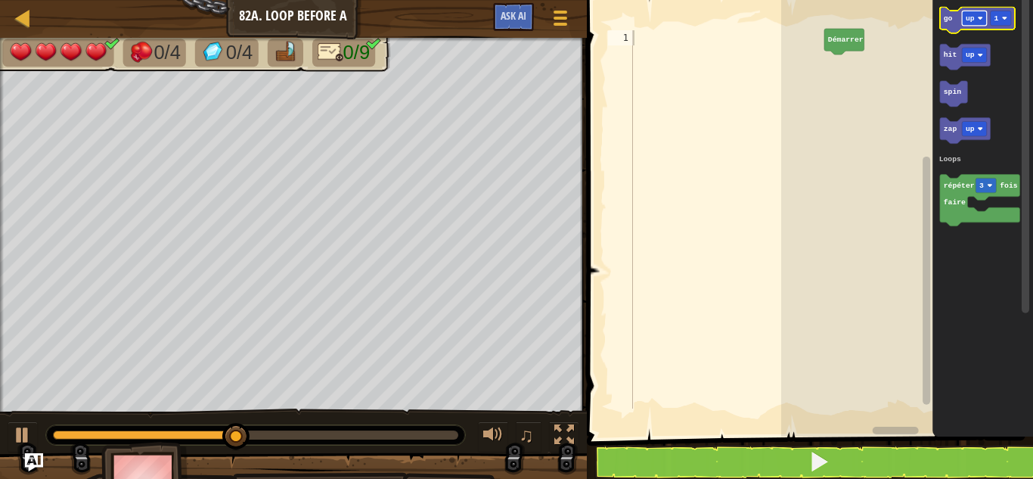
click at [977, 20] on rect "Espace de travail de Blocky" at bounding box center [974, 18] width 25 height 14
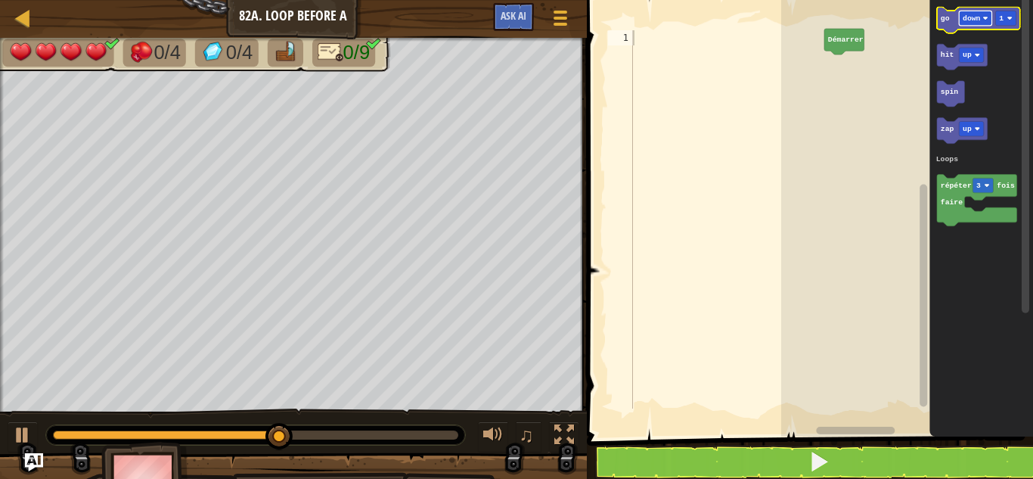
click at [980, 20] on rect "Espace de travail de Blocky" at bounding box center [975, 18] width 33 height 14
click at [973, 27] on icon "Espace de travail de Blocky" at bounding box center [978, 20] width 83 height 26
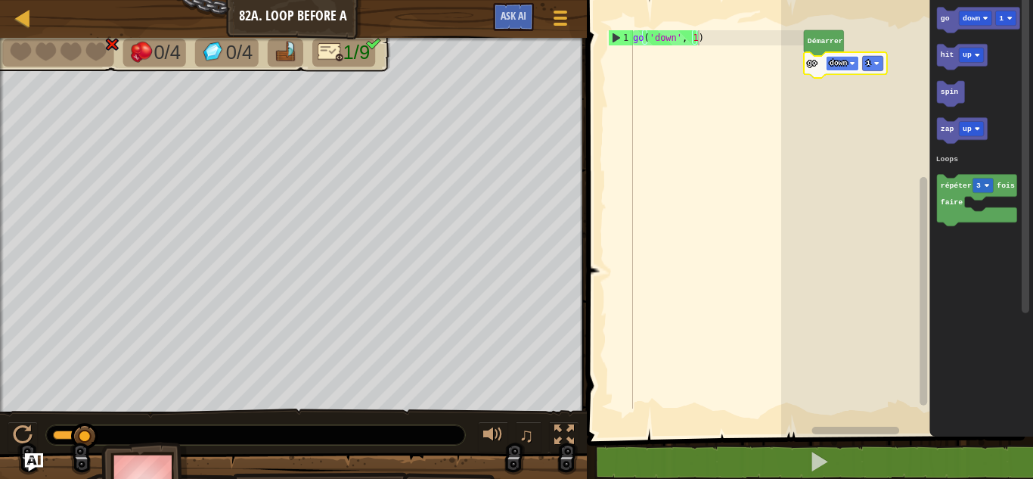
click at [840, 61] on text "down" at bounding box center [839, 63] width 18 height 8
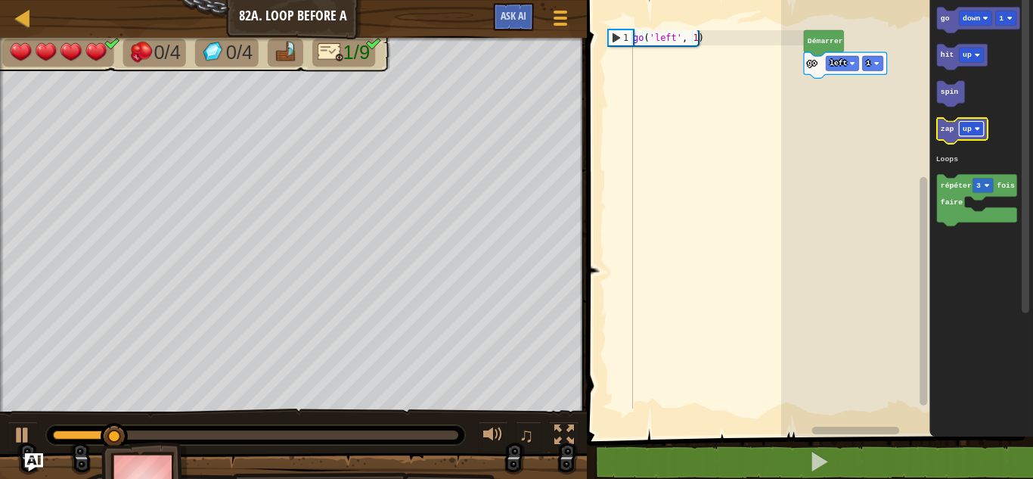
click at [971, 128] on rect "Espace de travail de Blocky" at bounding box center [971, 128] width 25 height 14
click at [949, 139] on icon "Espace de travail de Blocky" at bounding box center [966, 131] width 58 height 26
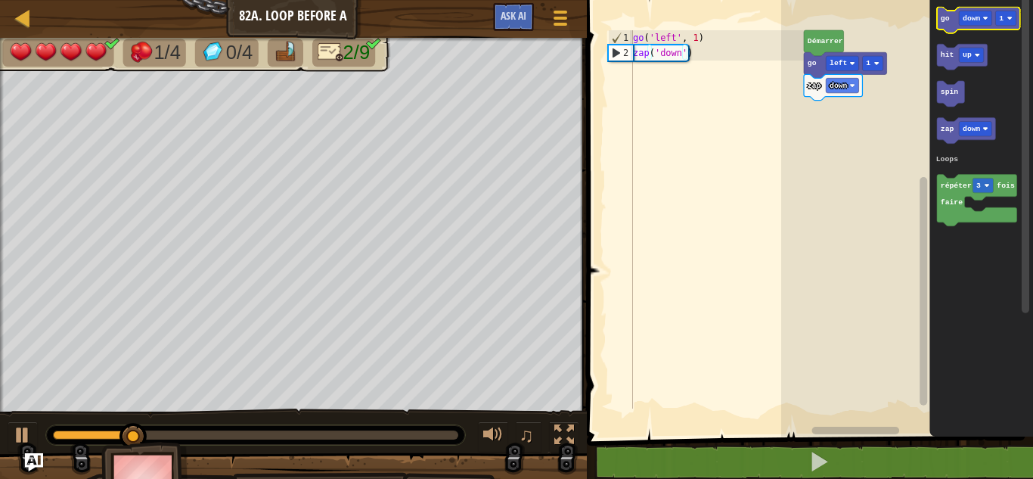
click at [948, 23] on icon "Espace de travail de Blocky" at bounding box center [978, 20] width 83 height 26
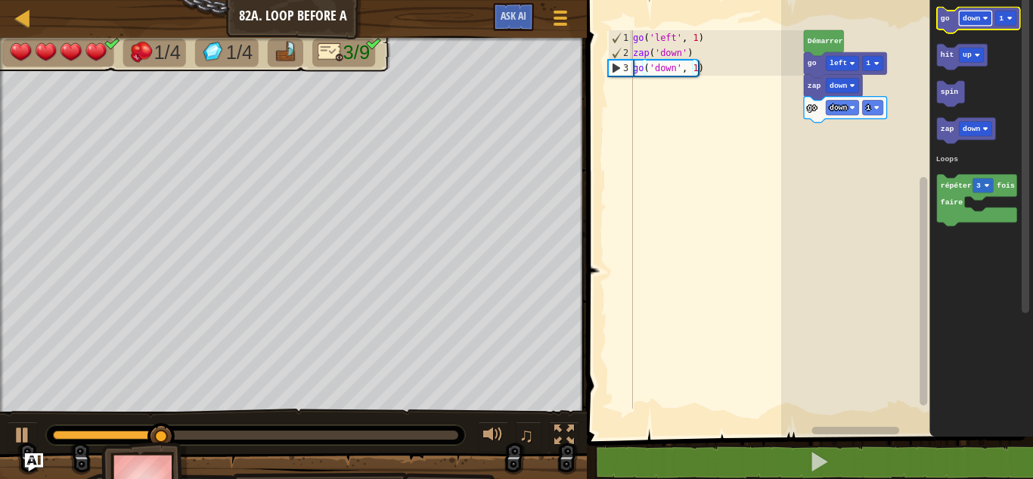
click at [973, 18] on text "down" at bounding box center [972, 18] width 18 height 8
click at [971, 48] on rect "Espace de travail de Blocky" at bounding box center [971, 55] width 25 height 14
click at [951, 22] on icon "Espace de travail de Blocky" at bounding box center [978, 20] width 83 height 26
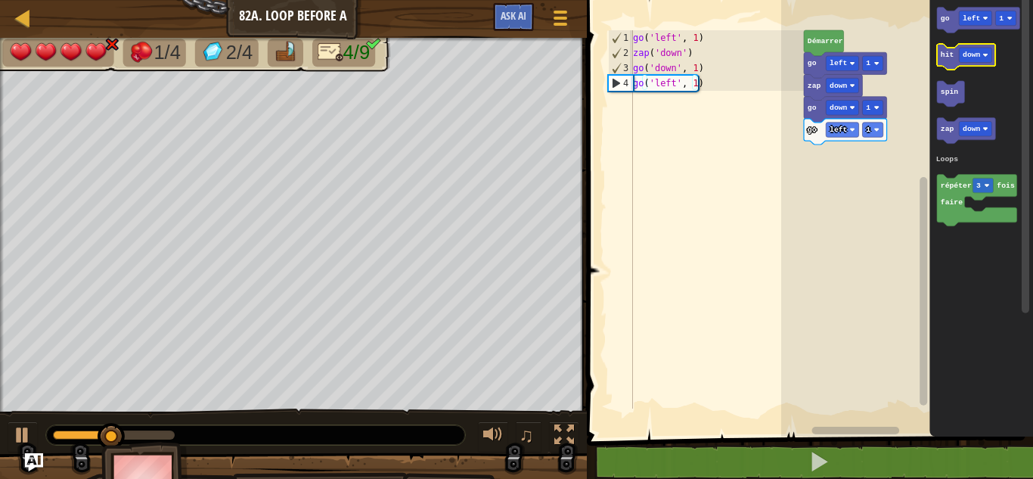
click at [951, 58] on text "hit" at bounding box center [948, 55] width 14 height 8
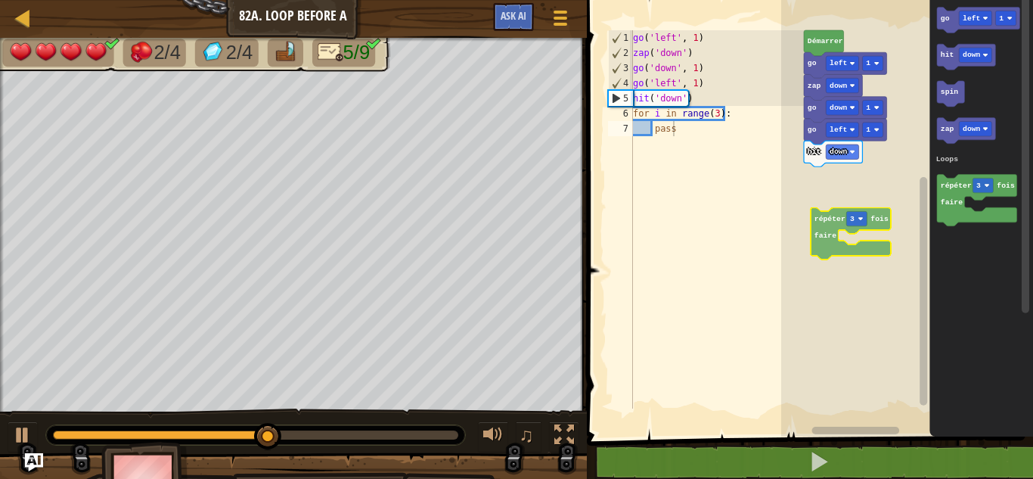
click at [827, 233] on div "Loops [PERSON_NAME] go left 1 zap down go down 1 go left 1 hit down go left 1 h…" at bounding box center [907, 214] width 252 height 444
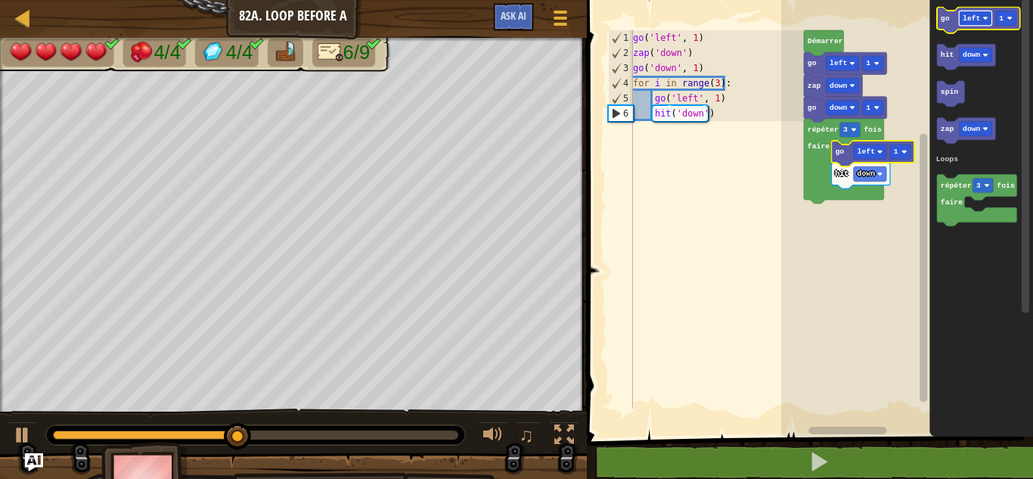
click at [971, 17] on text "left" at bounding box center [971, 18] width 17 height 8
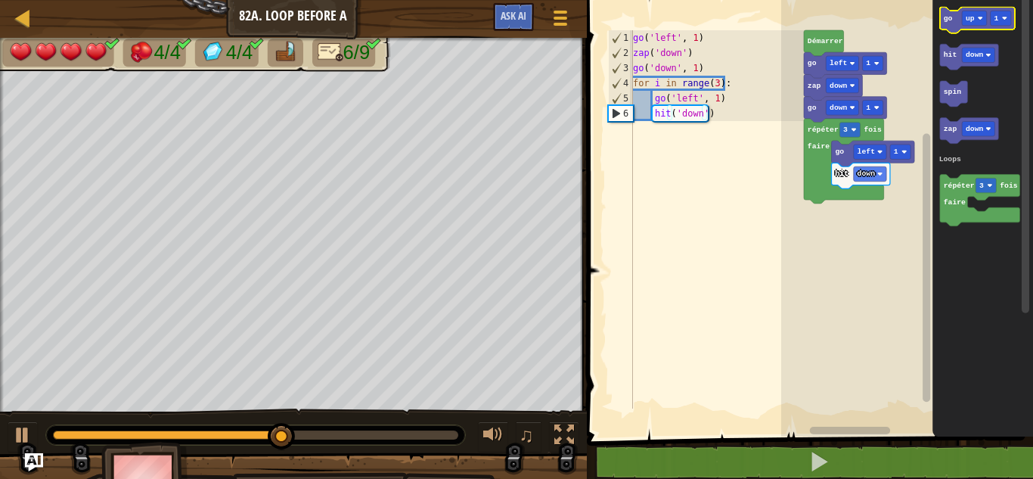
click at [953, 20] on icon "Espace de travail de Blocky" at bounding box center [977, 20] width 75 height 26
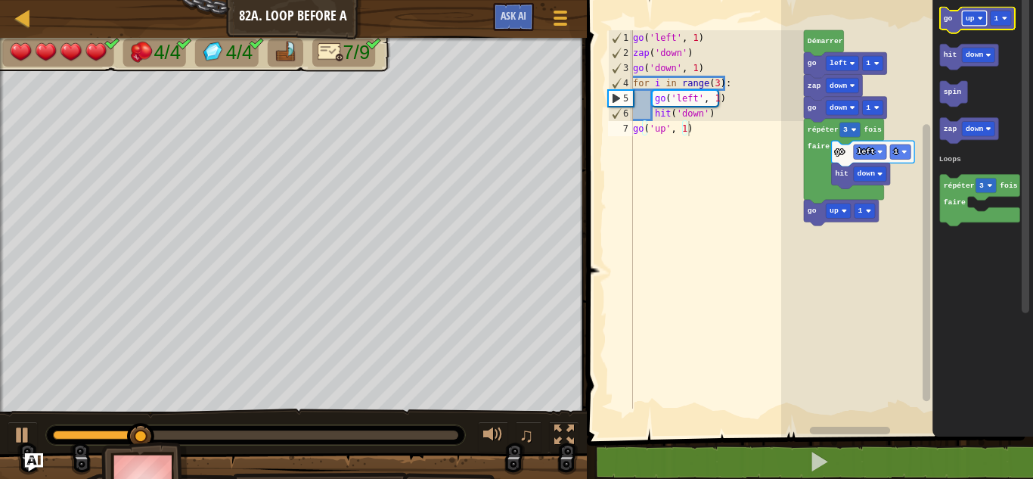
click at [975, 18] on rect "Espace de travail de Blocky" at bounding box center [974, 18] width 25 height 14
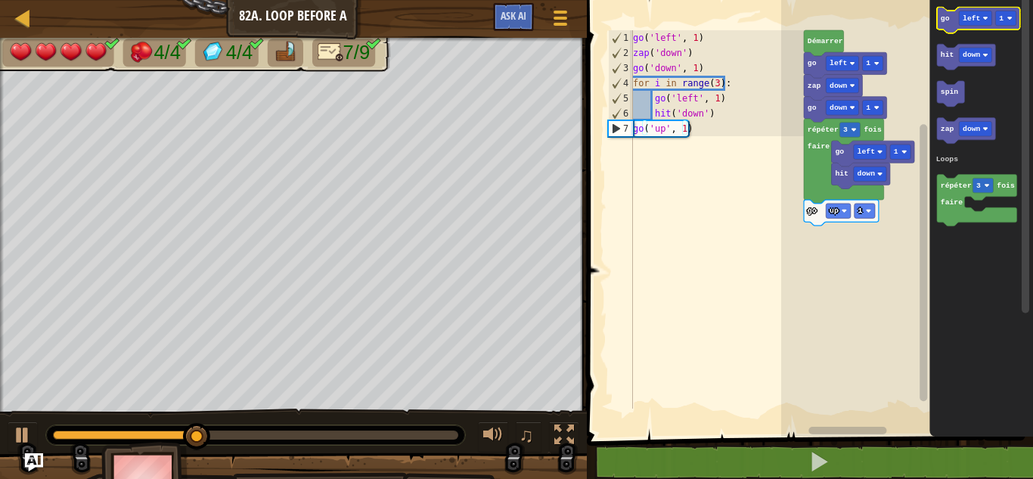
click at [951, 23] on icon "Espace de travail de Blocky" at bounding box center [978, 20] width 83 height 26
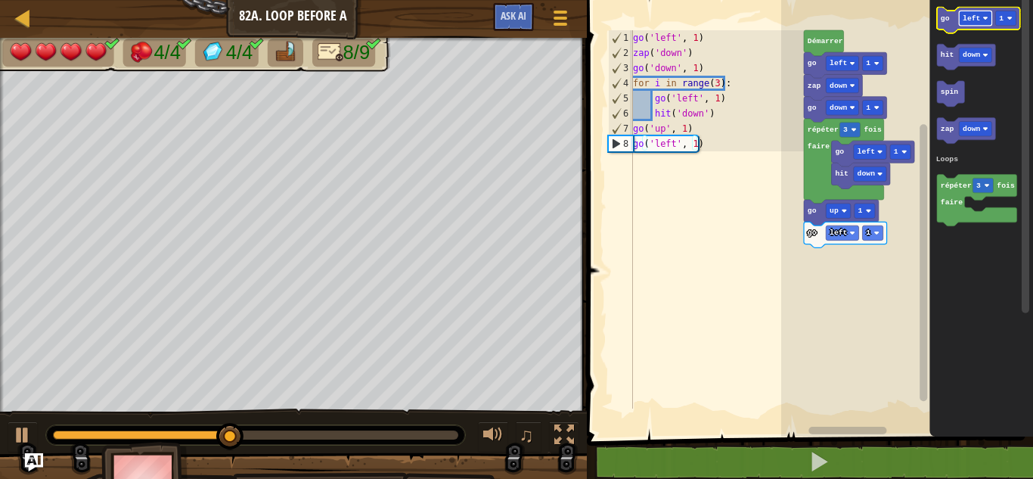
click at [981, 18] on rect "Espace de travail de Blocky" at bounding box center [975, 18] width 33 height 14
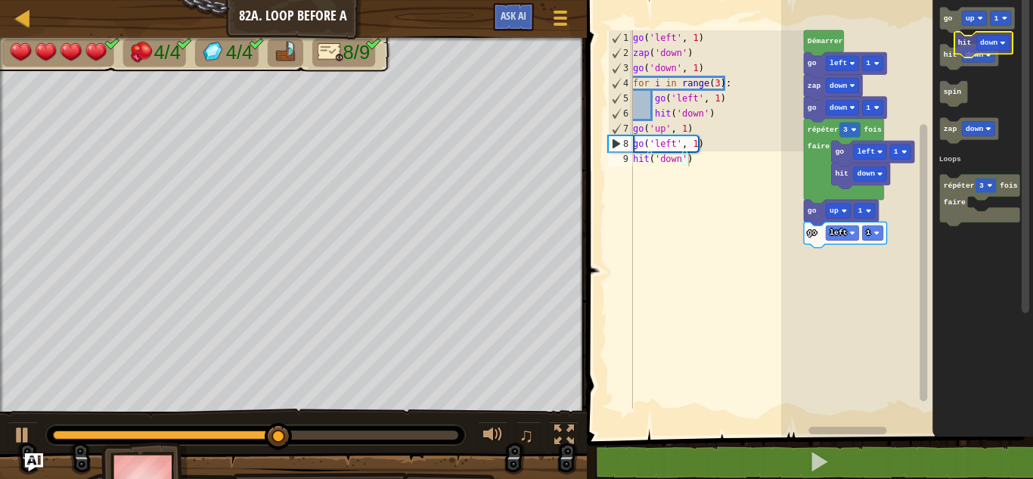
click at [986, 35] on icon "go up 1 hit down spin zap down répéter 3 fois faire Loops" at bounding box center [983, 214] width 101 height 444
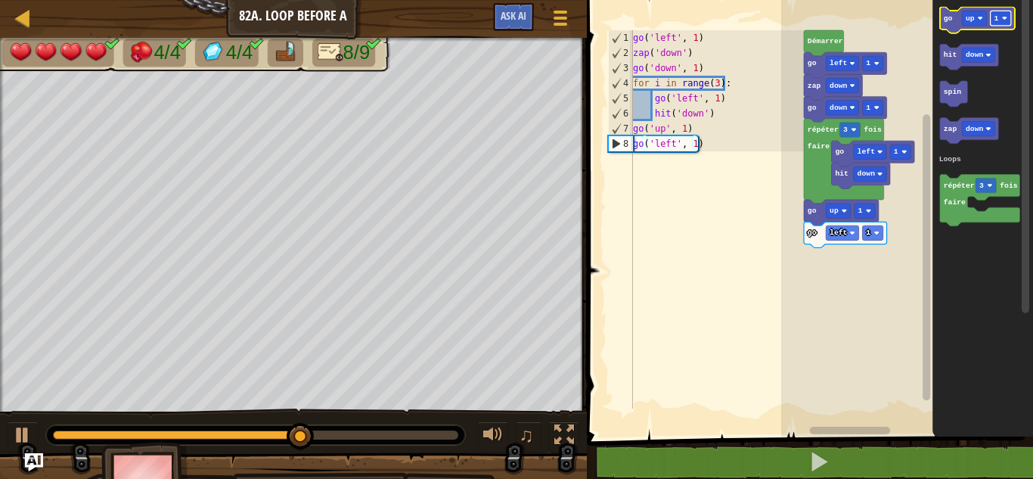
click at [1002, 11] on rect "Espace de travail de Blocky" at bounding box center [1000, 18] width 20 height 14
click at [948, 24] on icon "Espace de travail de Blocky" at bounding box center [977, 20] width 75 height 26
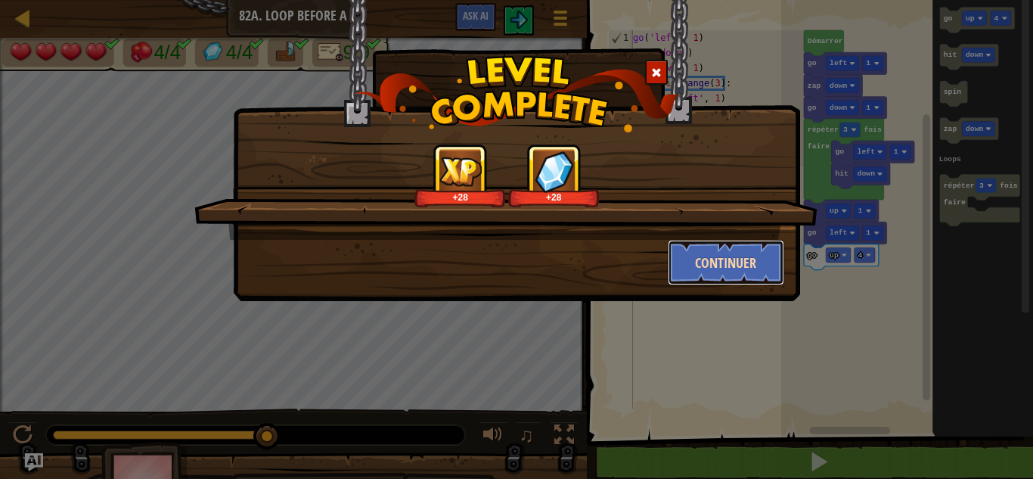
click at [764, 253] on button "Continuer" at bounding box center [726, 262] width 117 height 45
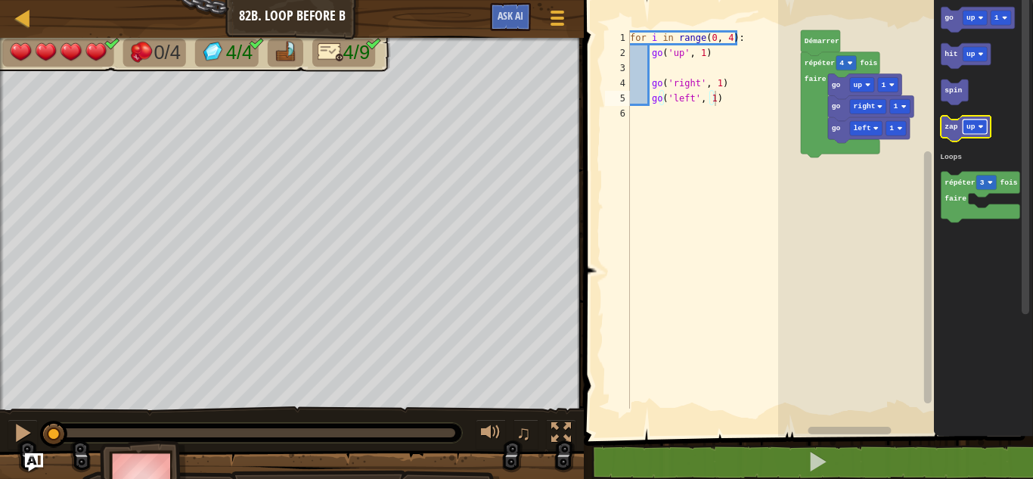
click at [972, 131] on text "up" at bounding box center [971, 127] width 9 height 8
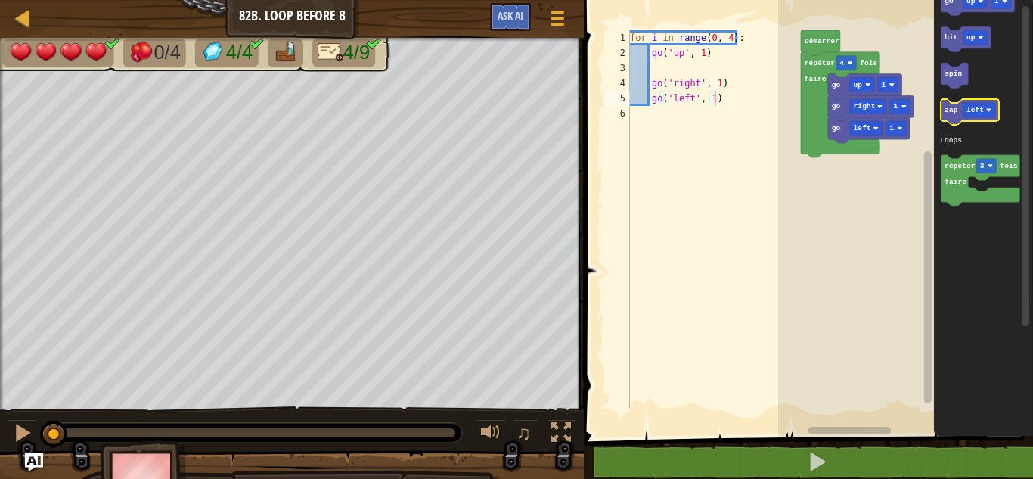
click at [951, 113] on text "zap" at bounding box center [952, 110] width 14 height 8
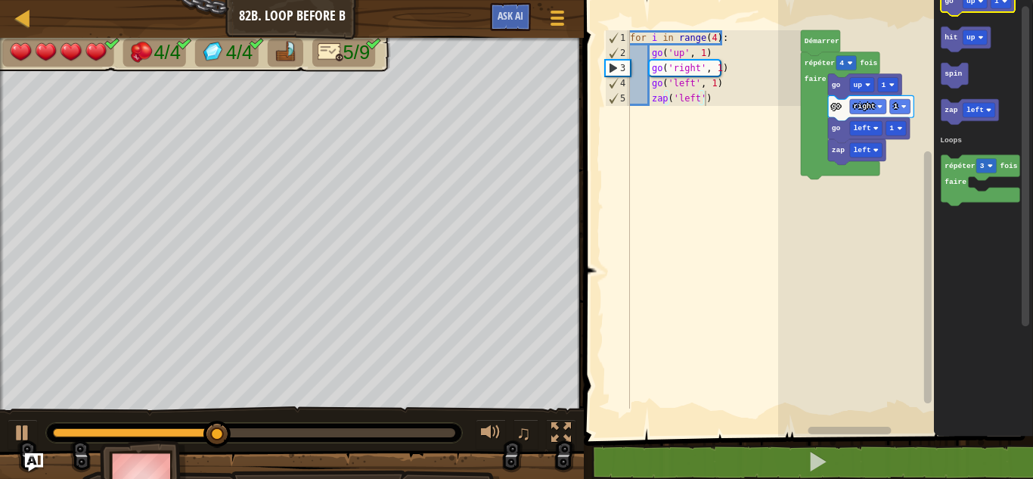
click at [952, 7] on icon "Espace de travail de Blocky" at bounding box center [977, 3] width 73 height 26
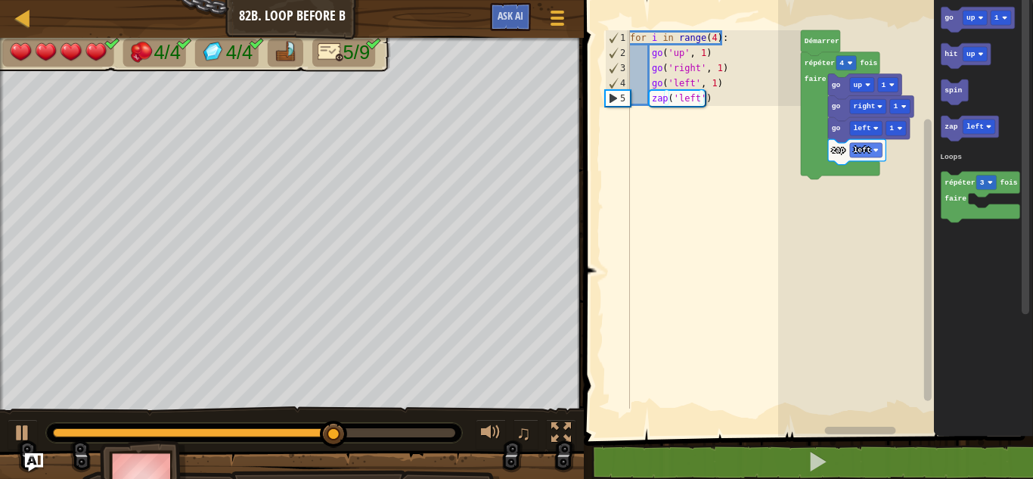
click at [1018, 245] on icon "Espace de travail de Blocky" at bounding box center [983, 214] width 99 height 444
click at [956, 14] on icon "Espace de travail de Blocky" at bounding box center [977, 20] width 73 height 26
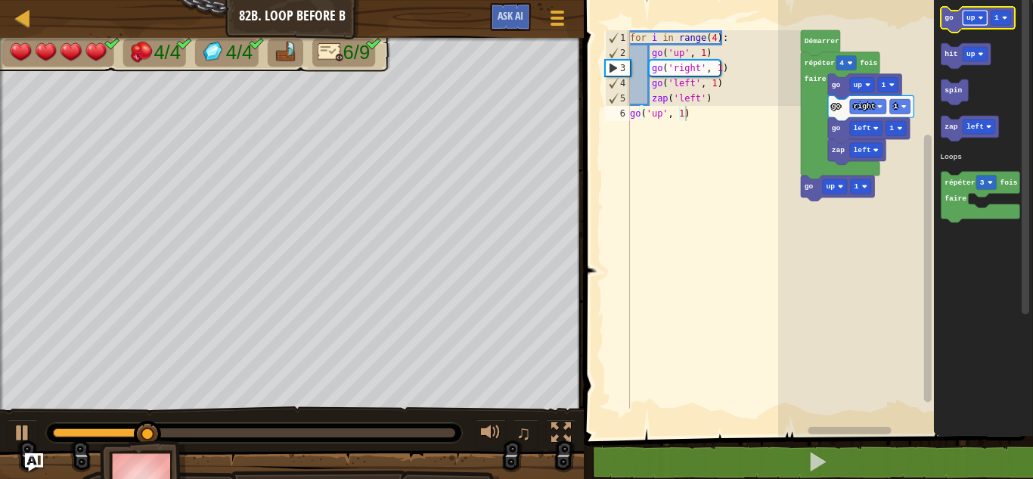
click at [970, 20] on text "up" at bounding box center [971, 18] width 9 height 8
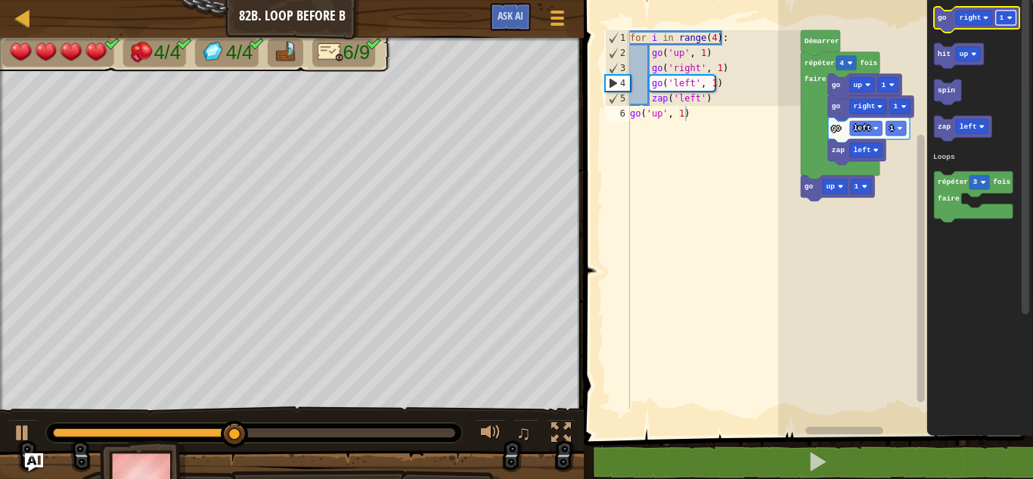
click at [1001, 17] on text "1" at bounding box center [1002, 18] width 5 height 8
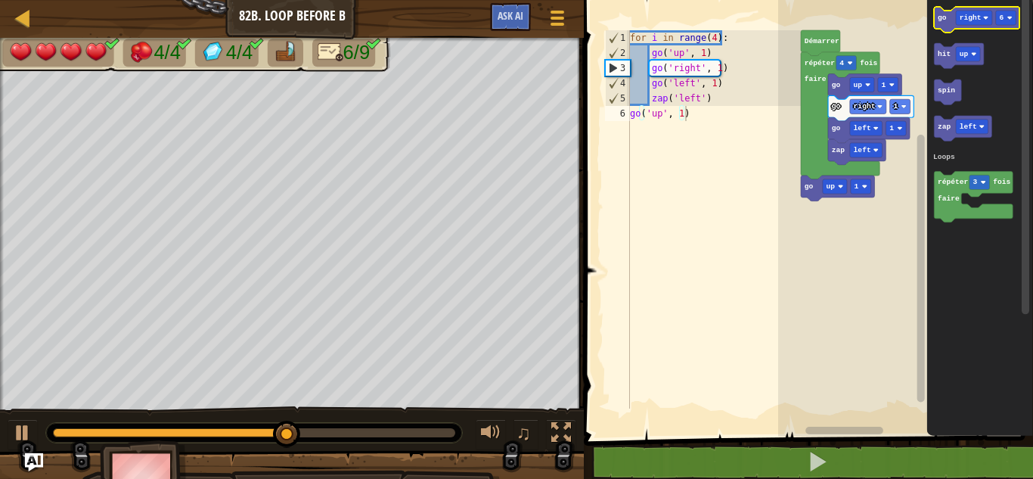
click at [942, 22] on text "go" at bounding box center [942, 18] width 9 height 8
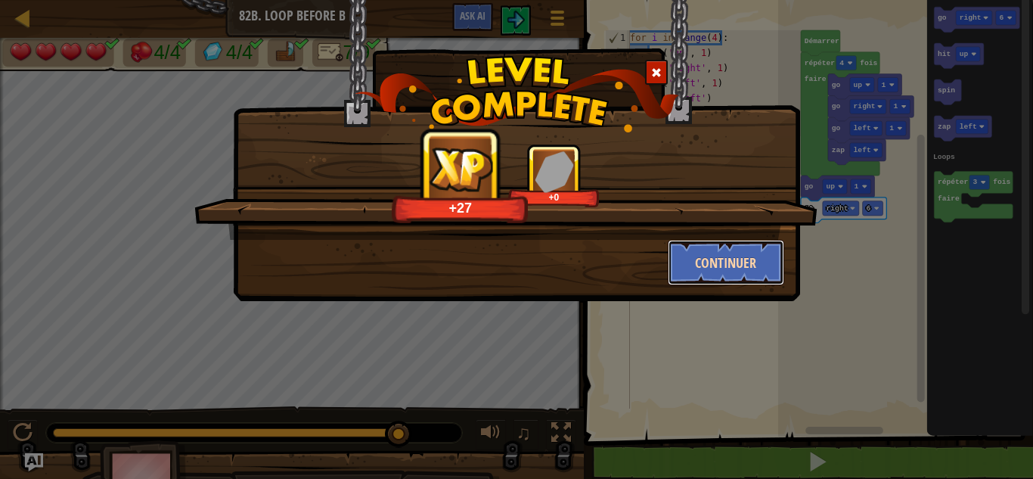
click at [703, 256] on button "Continuer" at bounding box center [726, 262] width 117 height 45
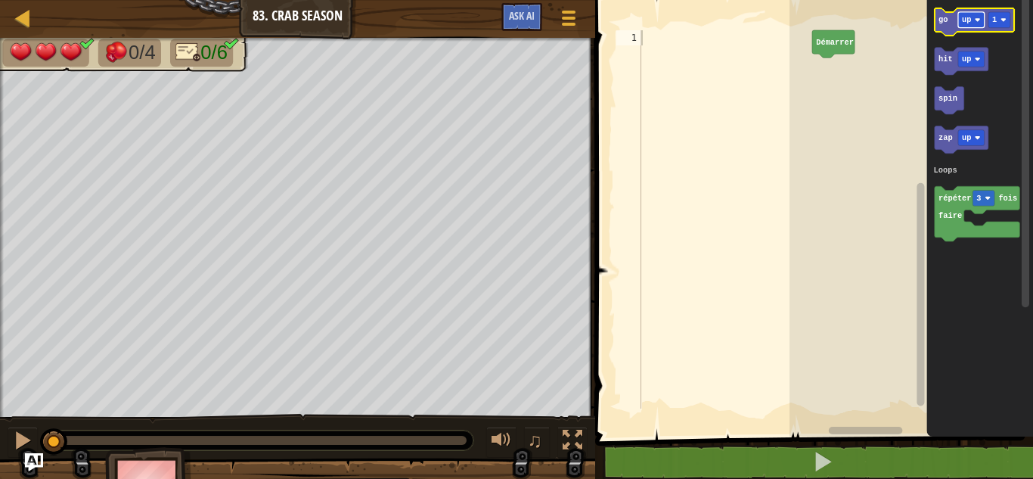
click at [973, 20] on rect "Espace de travail de Blocky" at bounding box center [971, 20] width 26 height 16
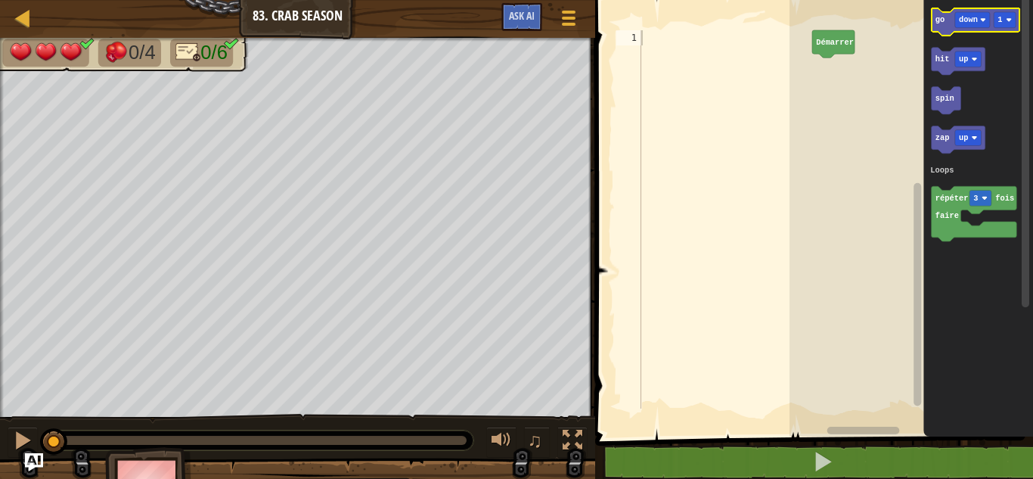
click at [945, 17] on icon "Espace de travail de Blocky" at bounding box center [976, 21] width 88 height 27
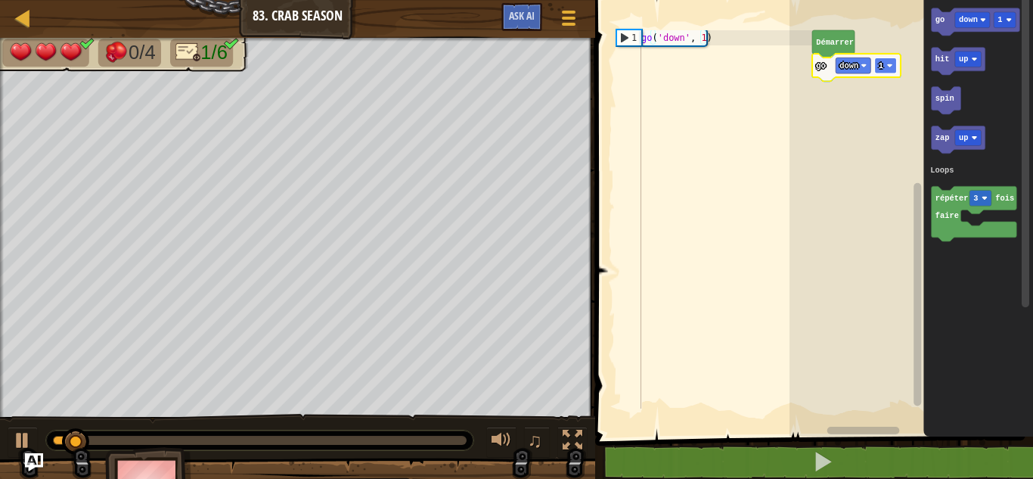
click at [883, 67] on text "1" at bounding box center [881, 65] width 5 height 9
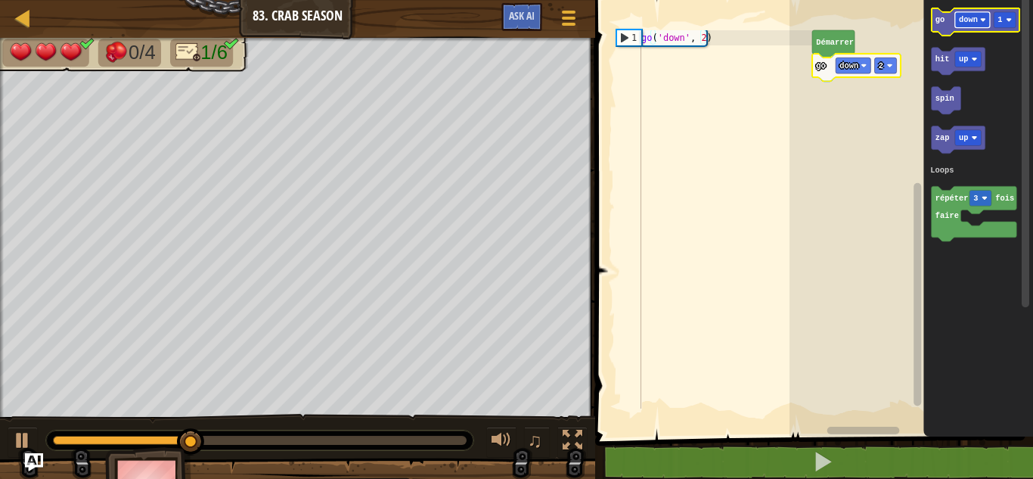
click at [973, 22] on text "down" at bounding box center [968, 19] width 19 height 9
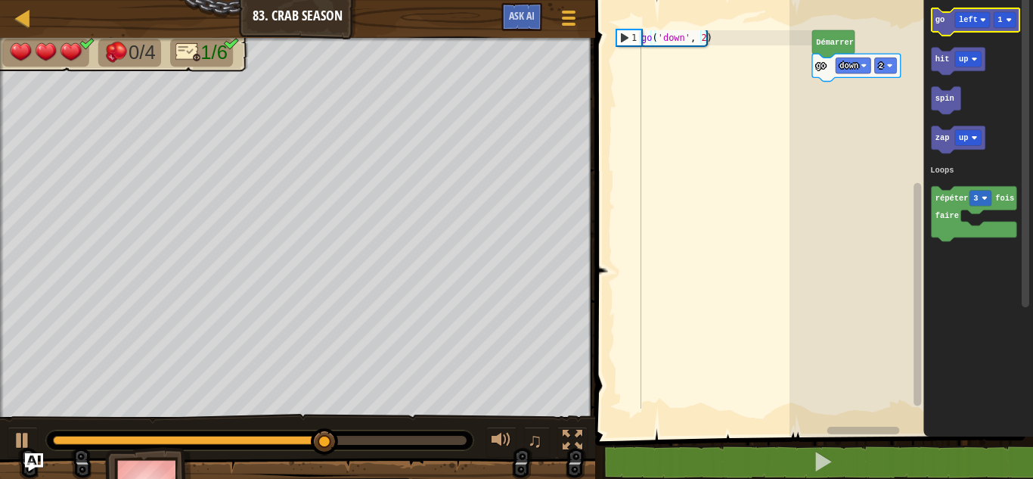
click at [938, 20] on text "go" at bounding box center [940, 19] width 9 height 9
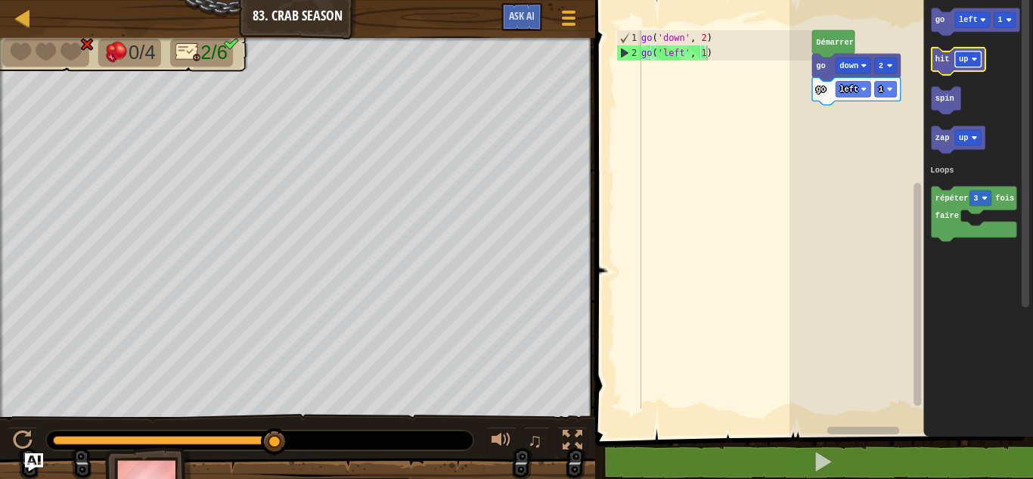
click at [971, 55] on rect "Espace de travail de Blocky" at bounding box center [968, 59] width 26 height 16
click at [944, 65] on icon "Espace de travail de Blocky" at bounding box center [963, 61] width 63 height 27
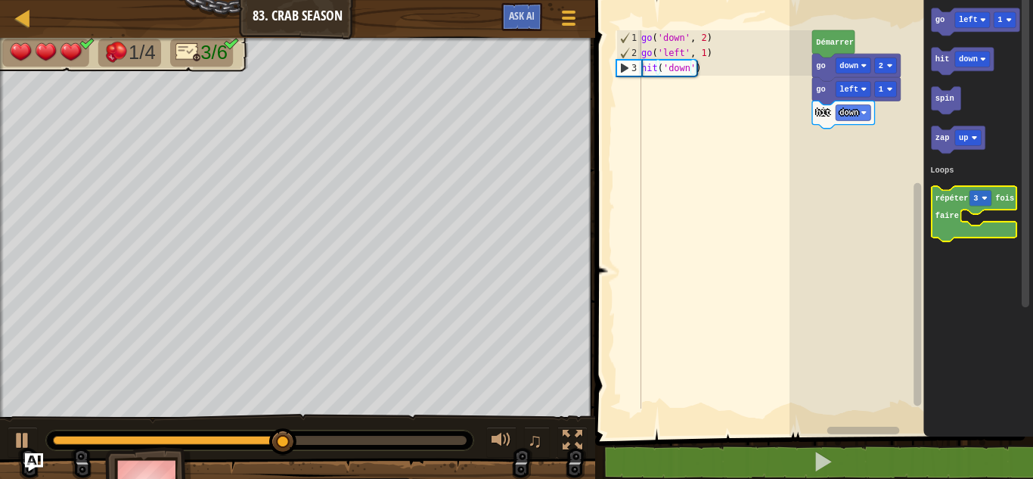
click at [947, 231] on icon "Espace de travail de Blocky" at bounding box center [974, 213] width 85 height 55
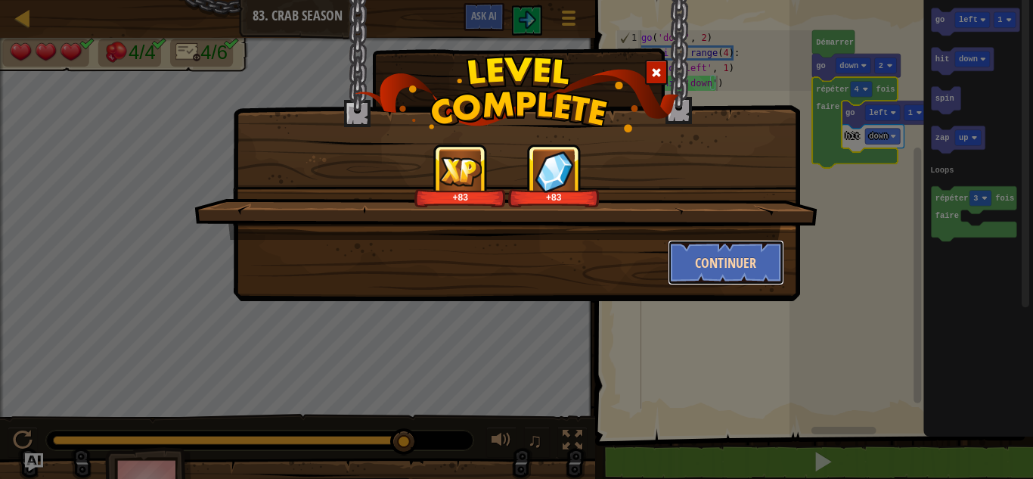
click at [740, 253] on button "Continuer" at bounding box center [726, 262] width 117 height 45
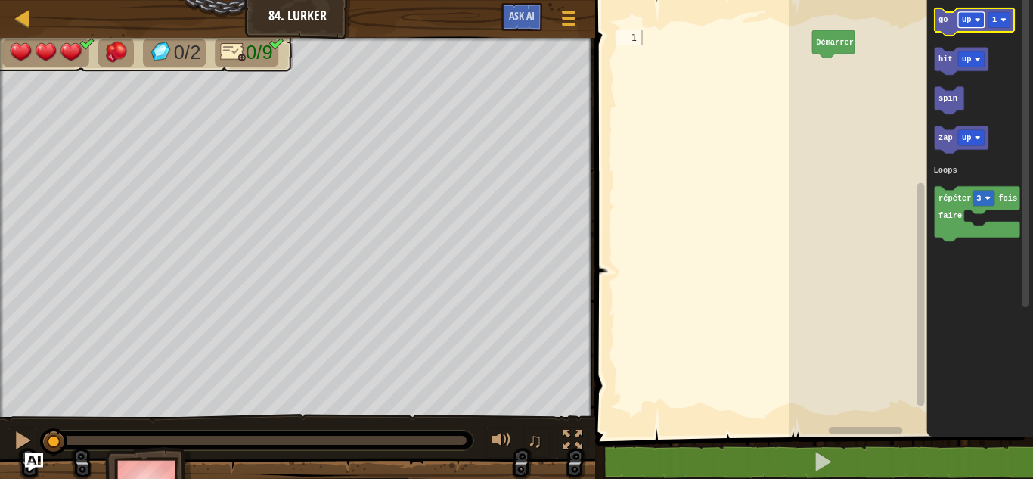
click at [971, 14] on rect "Espace de travail de Blocky" at bounding box center [971, 20] width 26 height 16
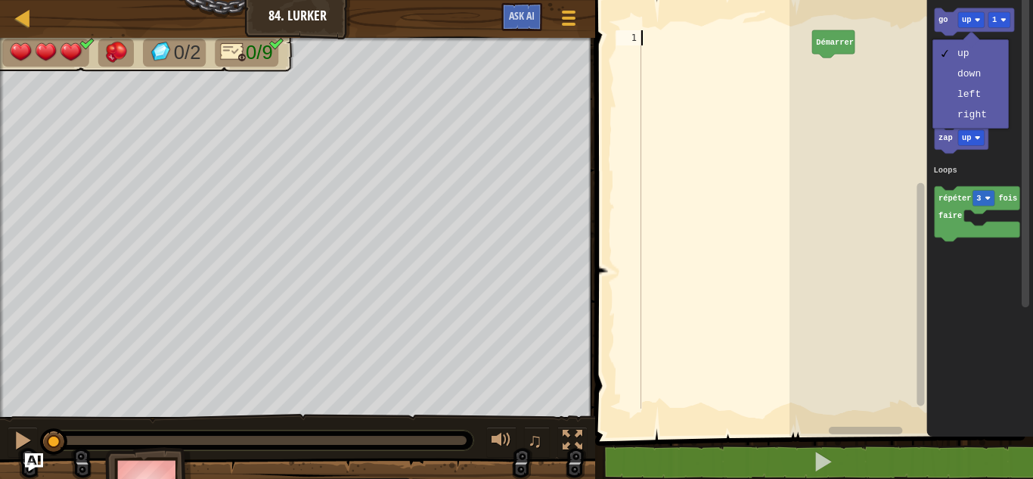
click at [671, 368] on div at bounding box center [725, 234] width 174 height 408
click at [712, 327] on div at bounding box center [725, 234] width 174 height 408
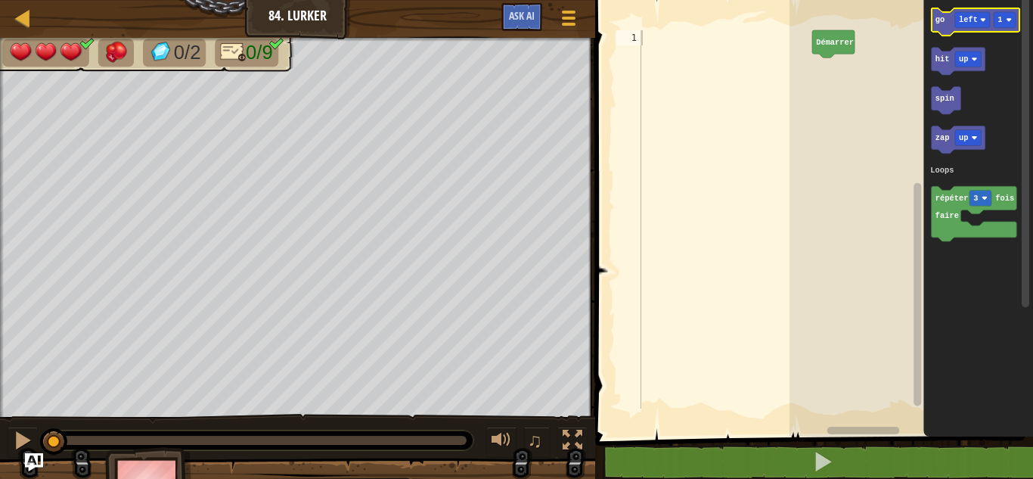
click at [948, 26] on icon "Espace de travail de Blocky" at bounding box center [976, 21] width 88 height 27
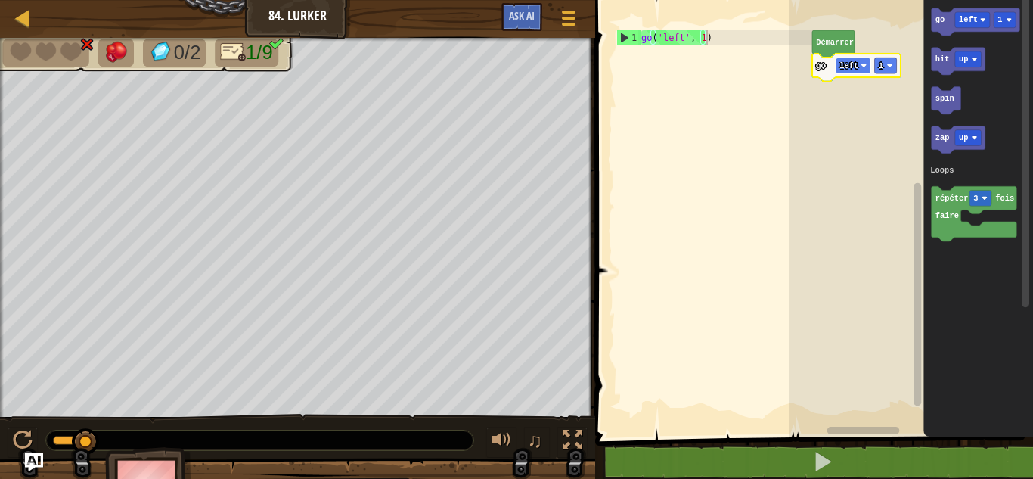
click at [849, 67] on text "left" at bounding box center [849, 65] width 19 height 9
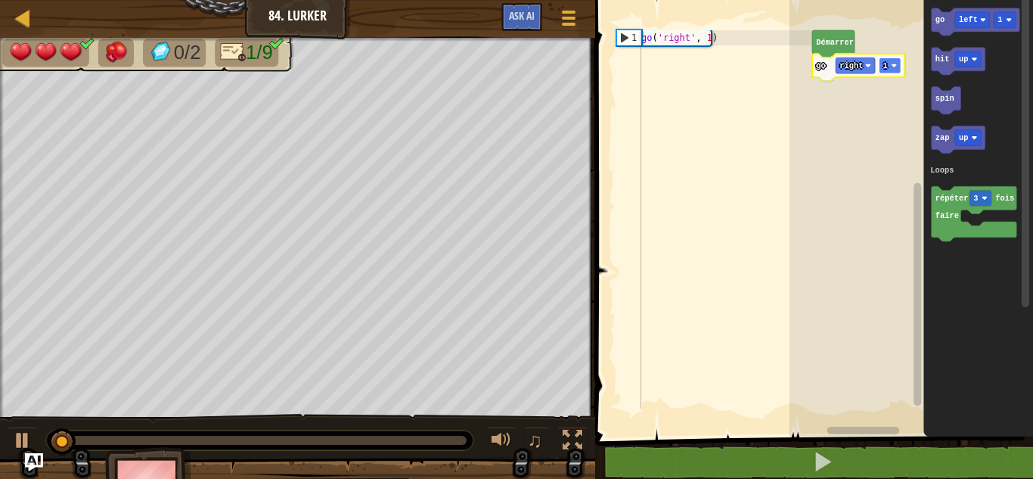
click at [890, 64] on rect "Espace de travail de Blocky" at bounding box center [890, 65] width 22 height 16
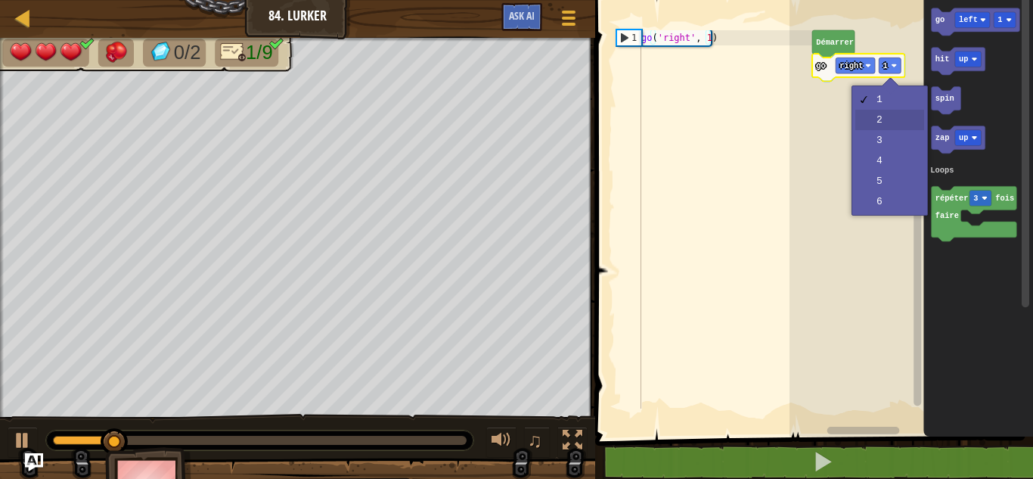
drag, startPoint x: 886, startPoint y: 113, endPoint x: 902, endPoint y: 113, distance: 15.9
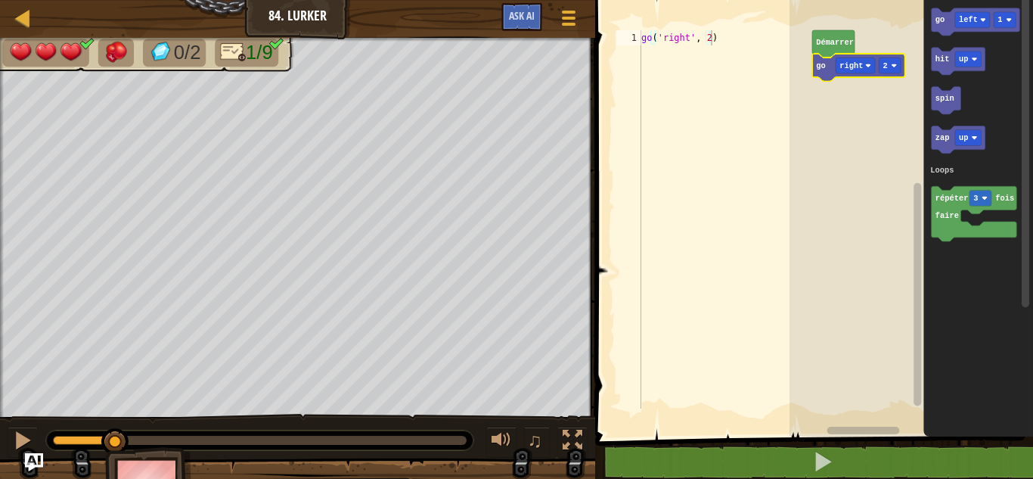
click at [902, 113] on rect "Espace de travail de Blocky" at bounding box center [912, 214] width 244 height 444
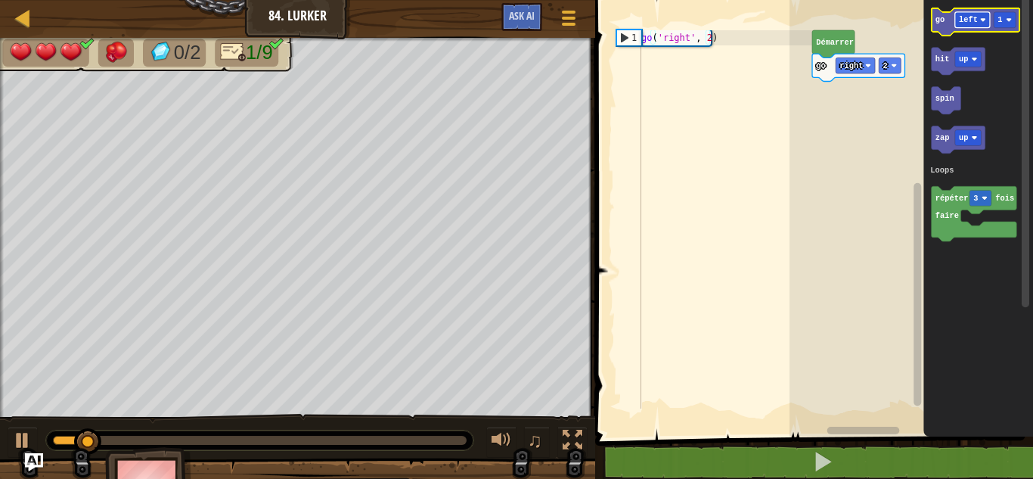
click at [966, 19] on text "left" at bounding box center [968, 19] width 19 height 9
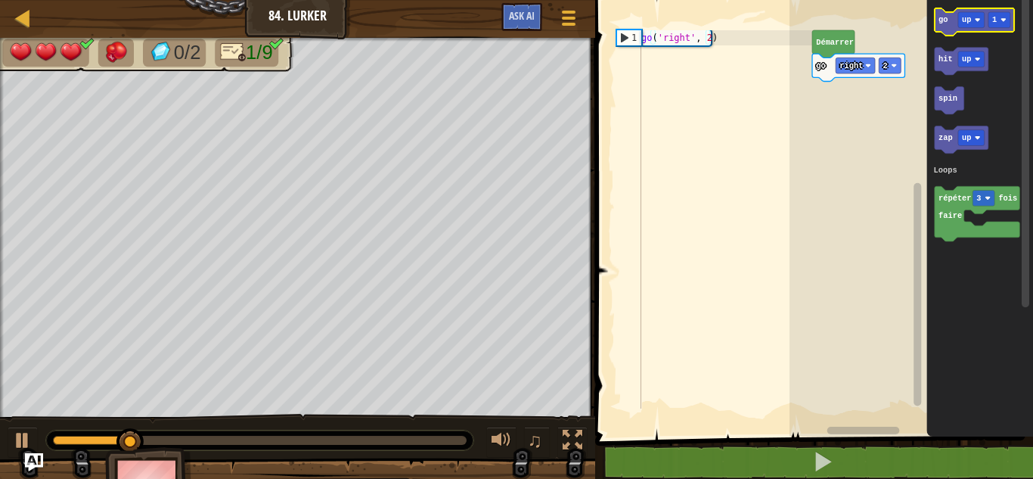
click at [942, 25] on icon "Espace de travail de Blocky" at bounding box center [974, 21] width 79 height 27
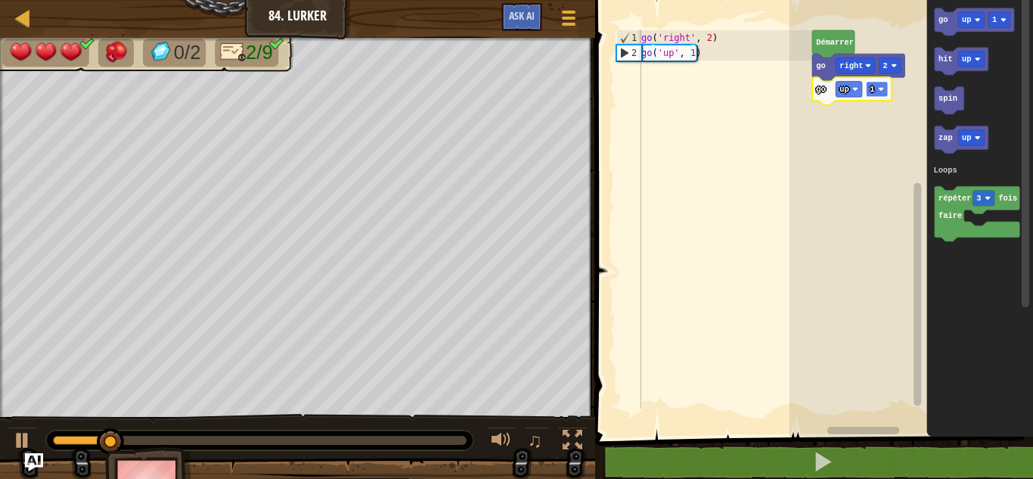
click at [880, 89] on image "Espace de travail de Blocky" at bounding box center [881, 89] width 6 height 6
click at [876, 87] on rect "Espace de travail de Blocky" at bounding box center [877, 89] width 22 height 16
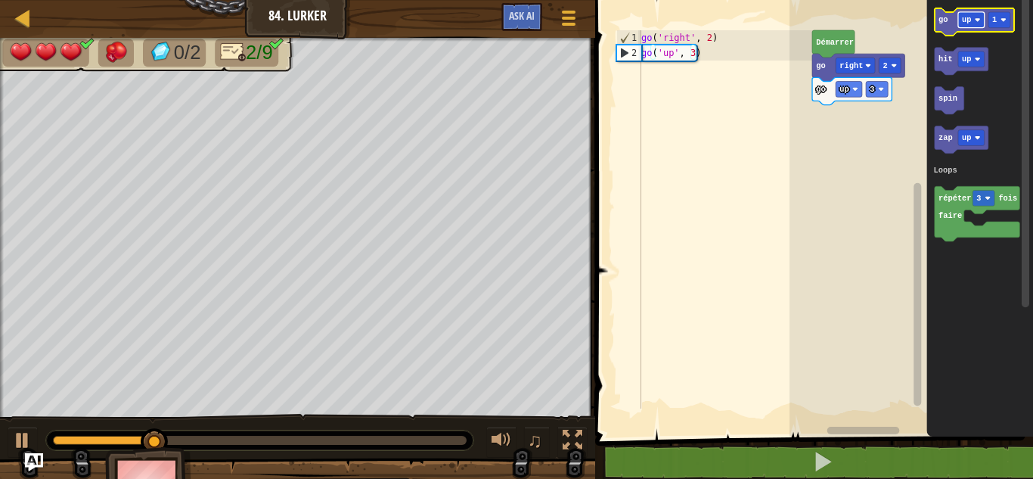
click at [968, 20] on text "up" at bounding box center [966, 19] width 9 height 9
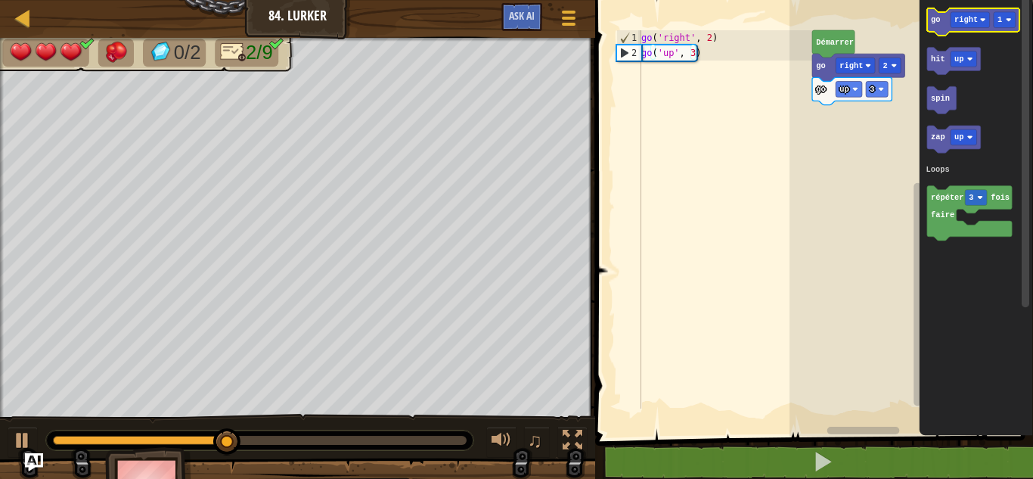
click at [943, 16] on icon "Espace de travail de Blocky" at bounding box center [973, 21] width 92 height 27
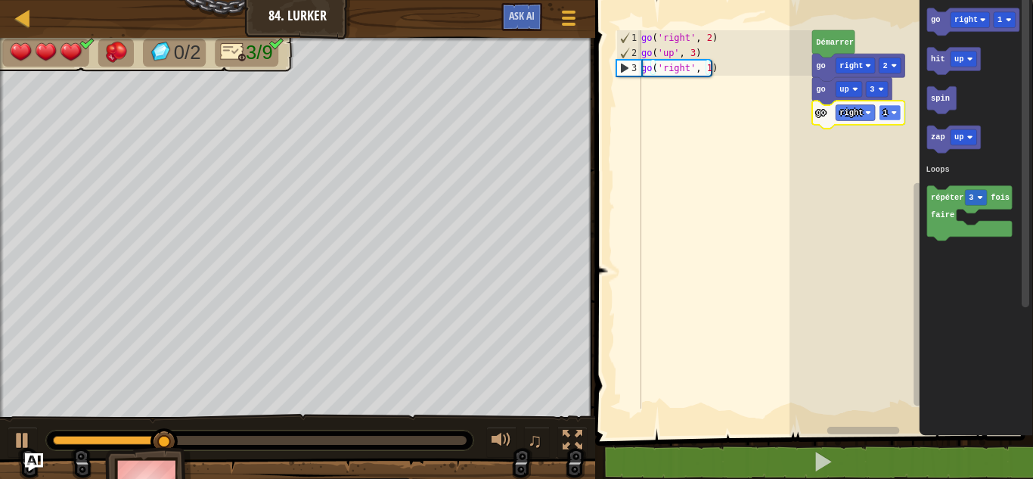
click at [892, 117] on rect "Espace de travail de Blocky" at bounding box center [890, 113] width 22 height 16
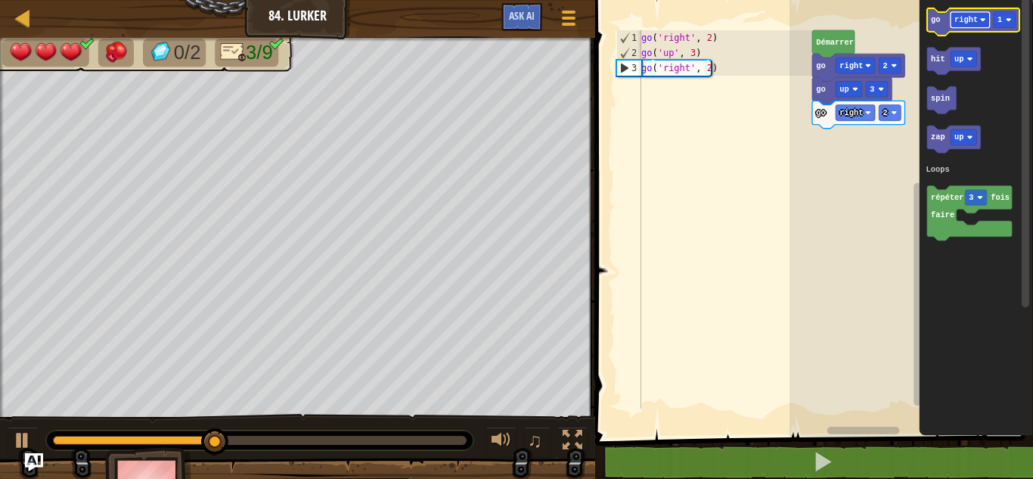
click at [970, 20] on text "right" at bounding box center [965, 19] width 23 height 9
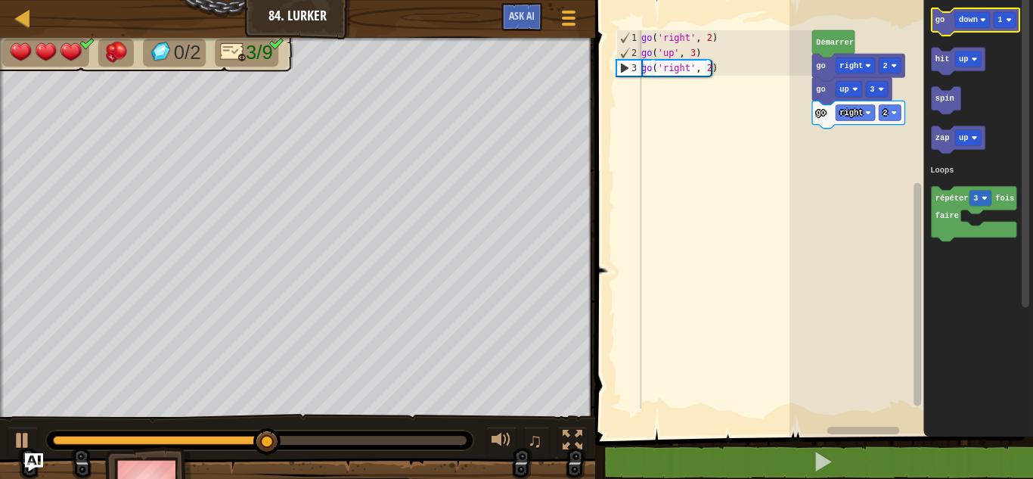
click at [942, 17] on text "go" at bounding box center [940, 19] width 9 height 9
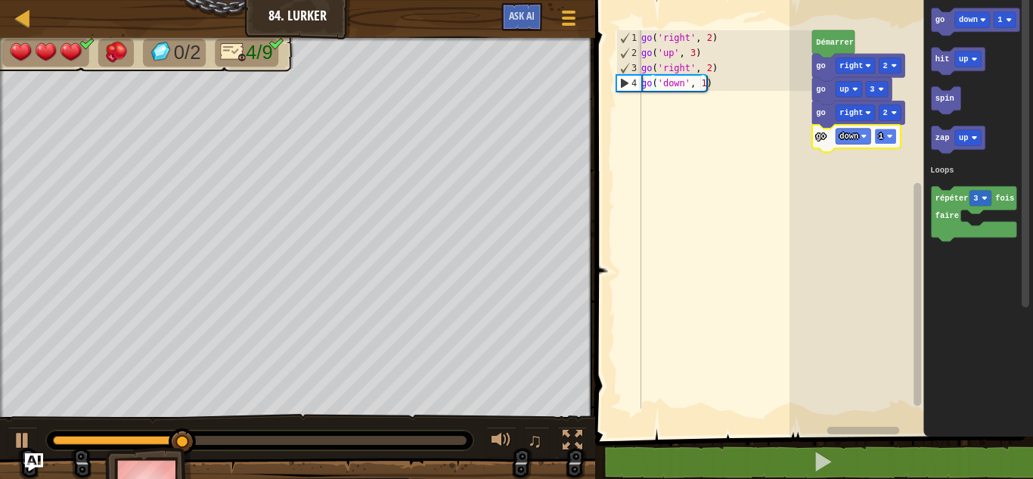
click at [883, 135] on text "1" at bounding box center [881, 136] width 5 height 9
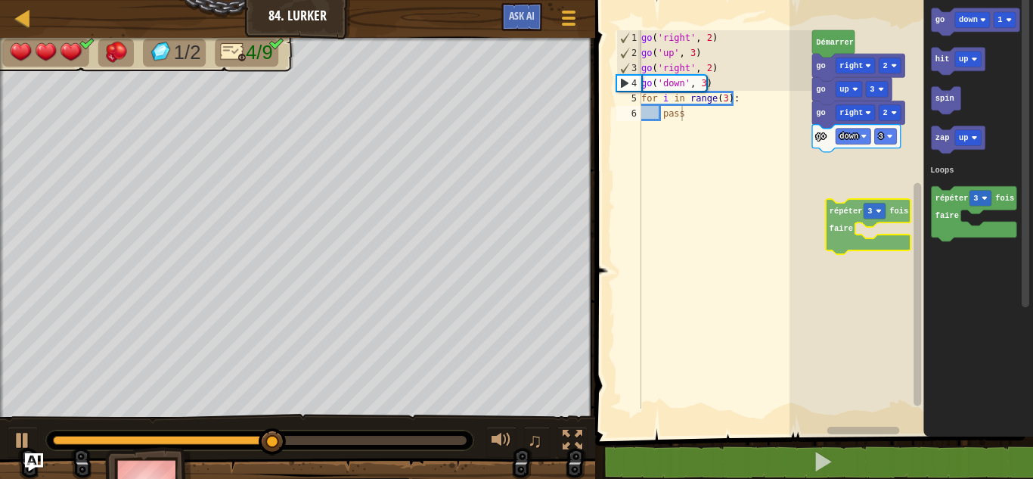
click at [840, 214] on div "Loops Démarrer go right 2 go up 3 go right 2 go down 3 go down 1 hit up spin za…" at bounding box center [912, 214] width 244 height 444
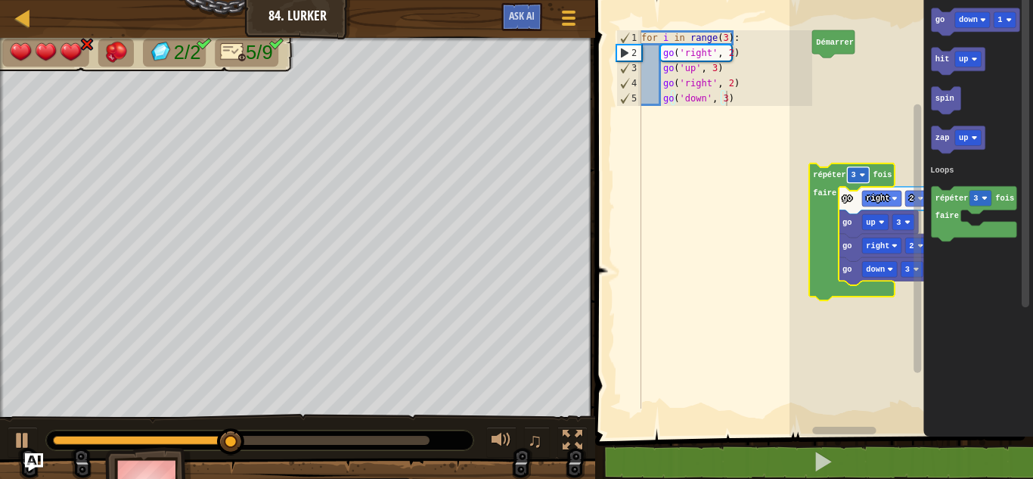
click at [855, 172] on text "3" at bounding box center [854, 174] width 5 height 9
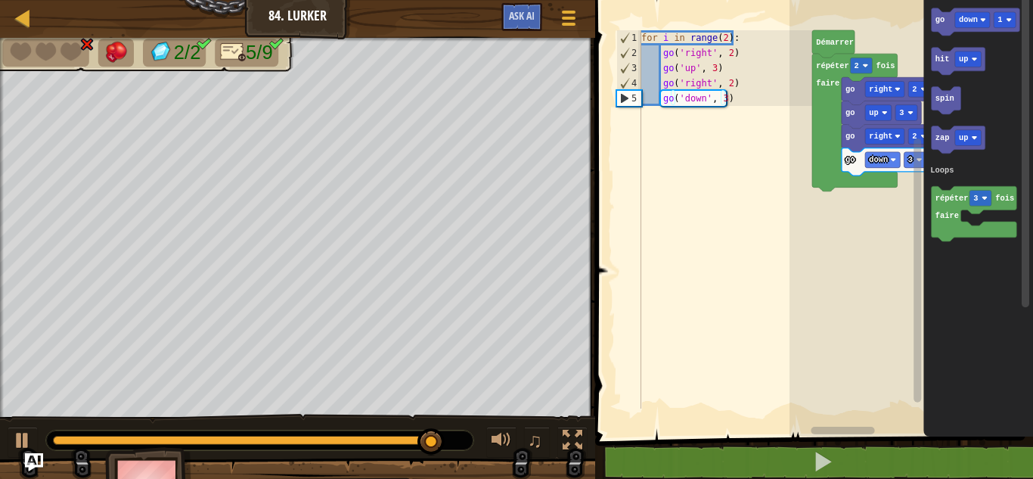
click at [876, 196] on div "Loops [PERSON_NAME] répéter 2 fois faire go down 3 go right 2 go up 3 go right …" at bounding box center [912, 214] width 244 height 444
click at [958, 63] on rect "Espace de travail de Blocky" at bounding box center [968, 59] width 26 height 16
click at [949, 66] on icon "Espace de travail de Blocky" at bounding box center [963, 61] width 63 height 27
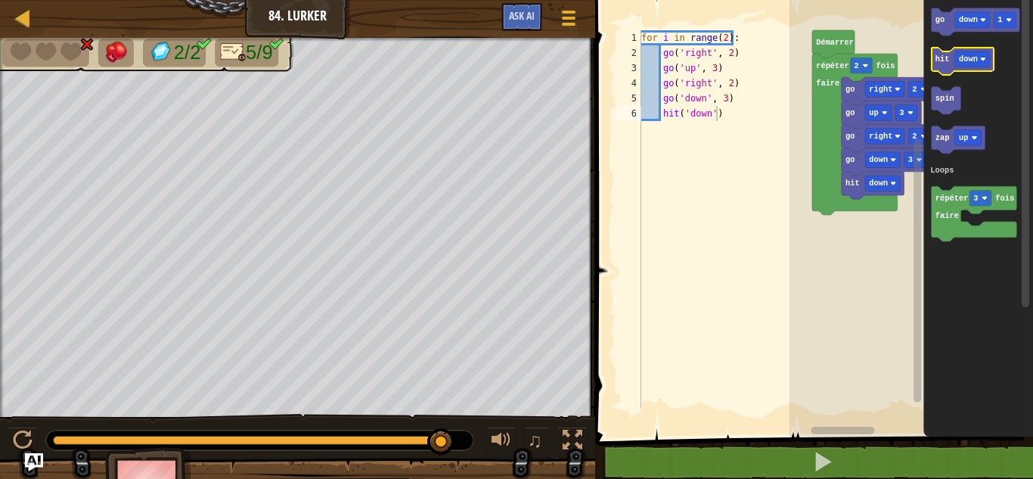
click at [949, 66] on icon "Espace de travail de Blocky" at bounding box center [963, 61] width 63 height 27
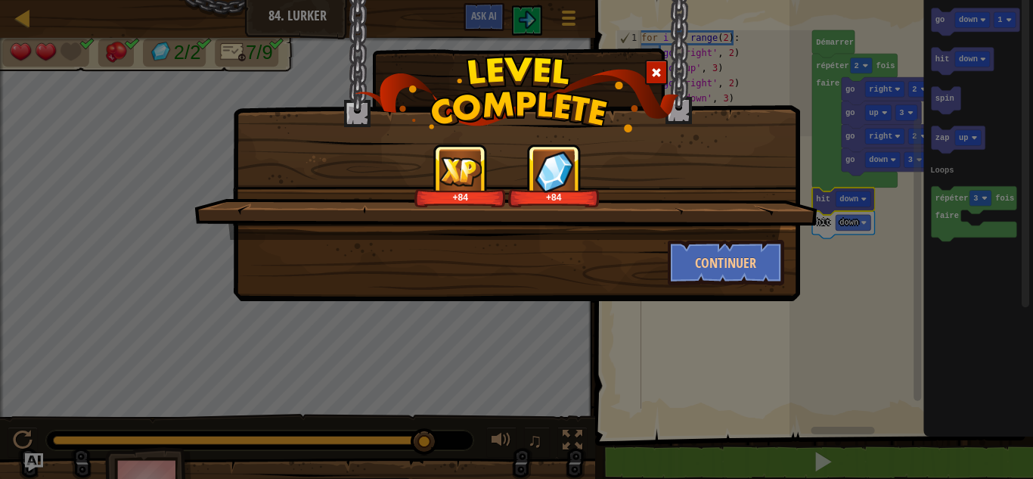
click at [653, 74] on span at bounding box center [656, 72] width 11 height 11
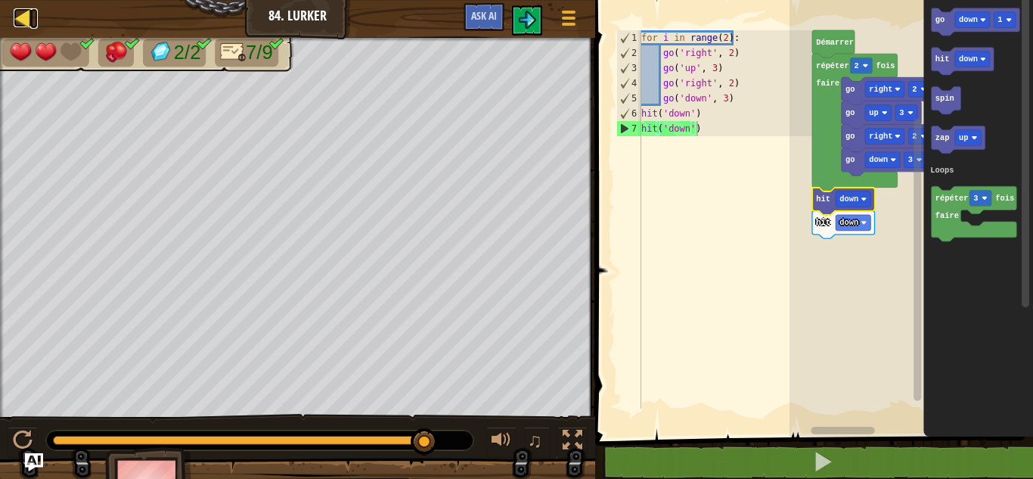
click at [24, 20] on div at bounding box center [23, 17] width 19 height 19
select select "fr"
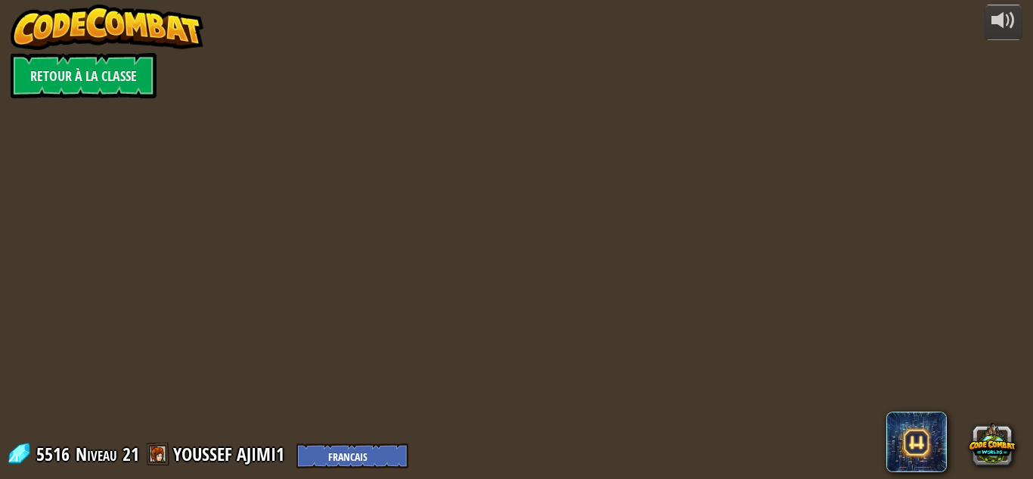
select select "fr"
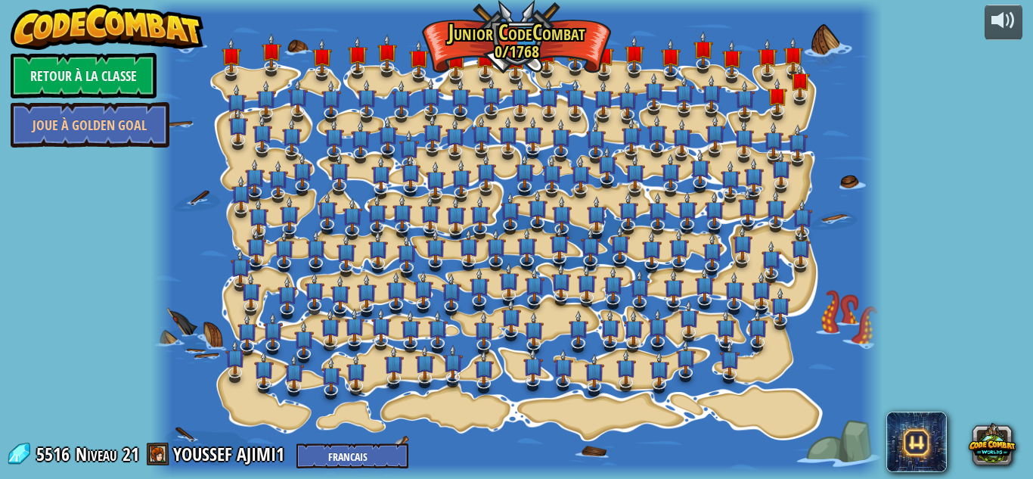
select select "fr"
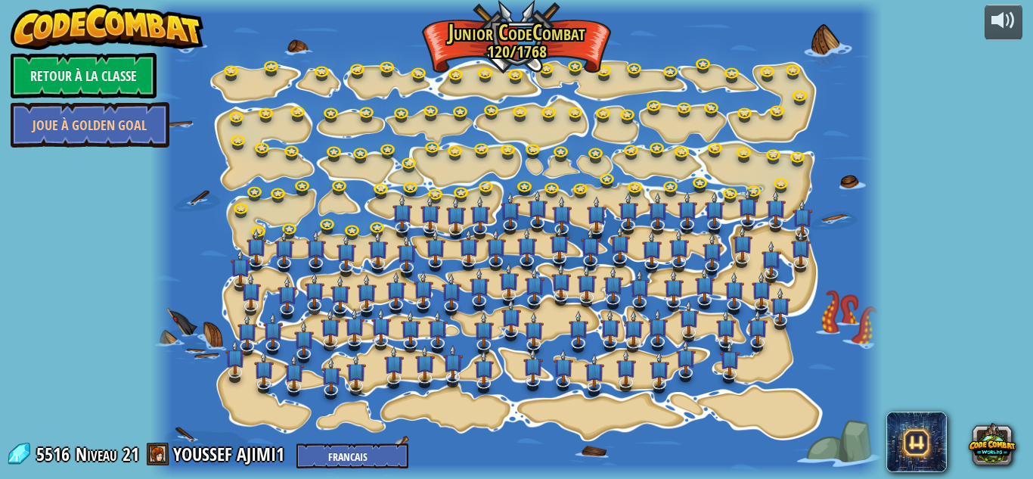
select select "fr"
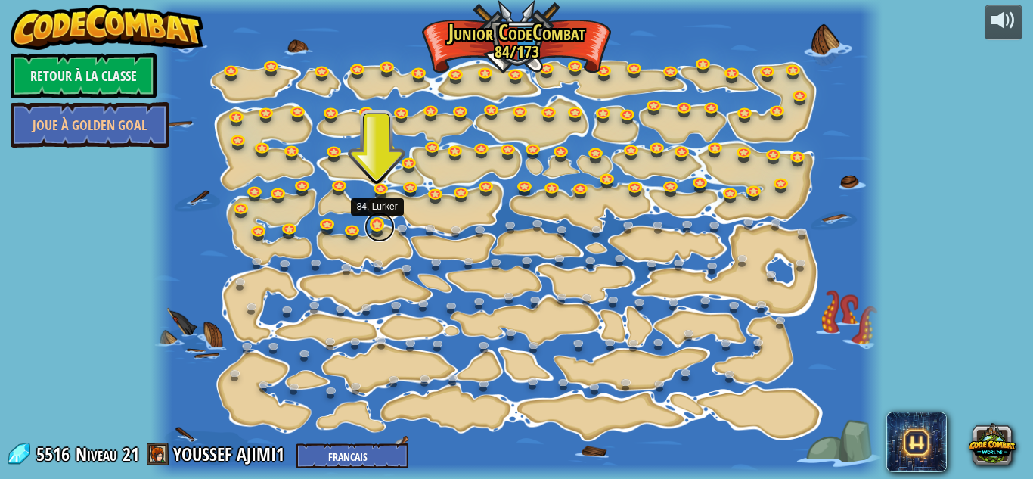
click at [375, 228] on link at bounding box center [380, 227] width 30 height 30
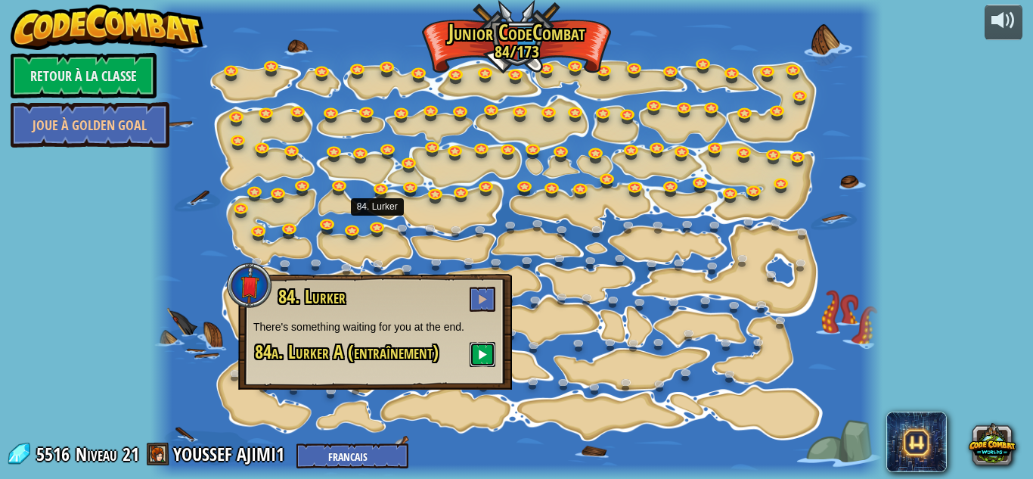
click at [478, 352] on button at bounding box center [483, 354] width 26 height 25
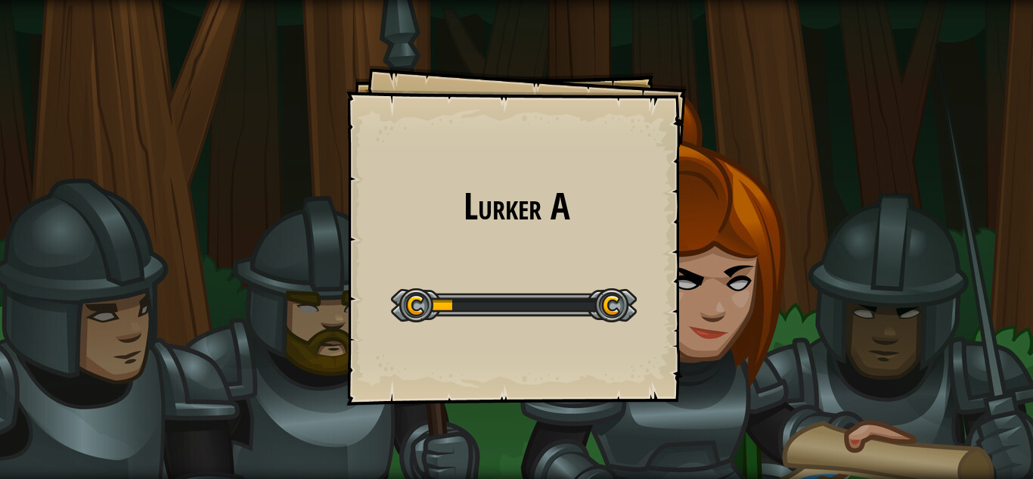
click at [381, 233] on div "Lurker A Goals Start Level Erreur de chargement du serveur Vous avez besoin d'u…" at bounding box center [516, 235] width 340 height 340
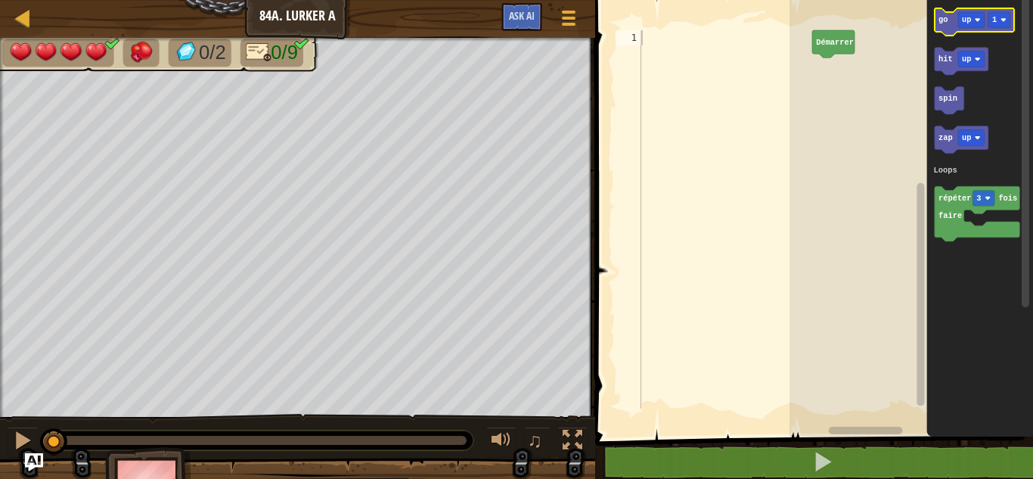
click at [944, 17] on text "go" at bounding box center [943, 19] width 9 height 9
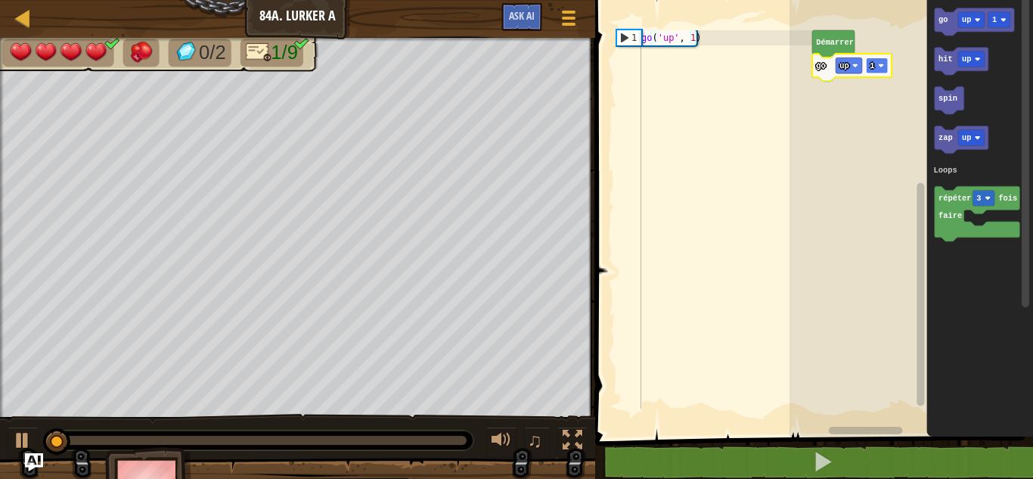
click at [873, 61] on text "1" at bounding box center [872, 65] width 5 height 9
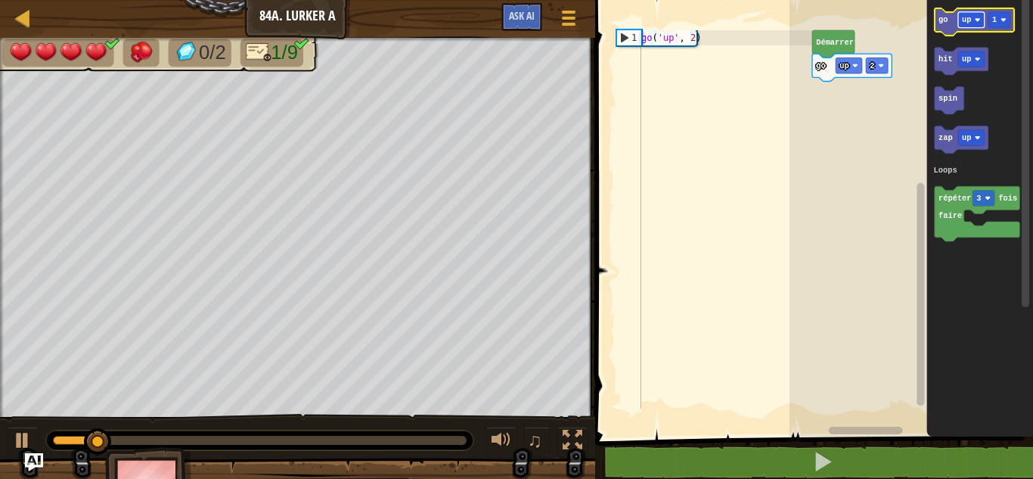
click at [973, 20] on rect "Espace de travail de Blocky" at bounding box center [971, 20] width 26 height 16
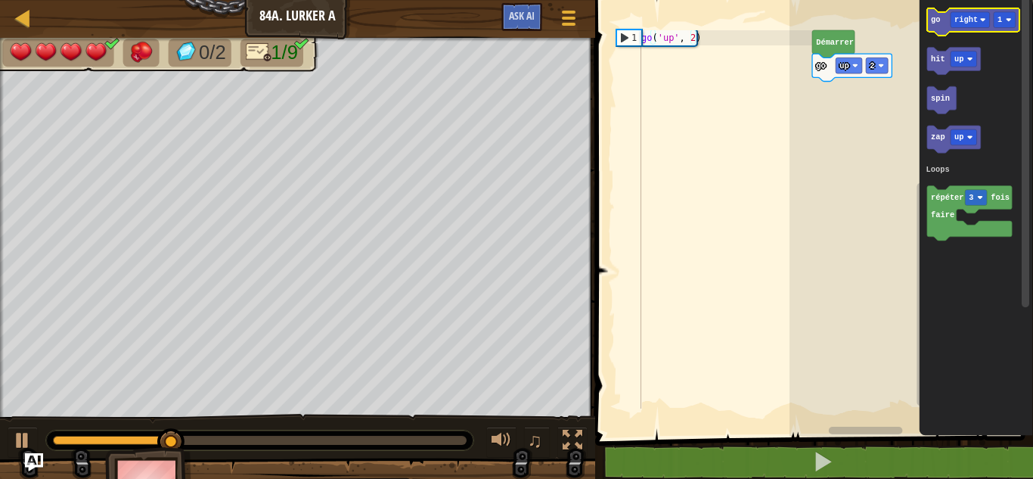
click at [933, 22] on text "go" at bounding box center [935, 19] width 9 height 9
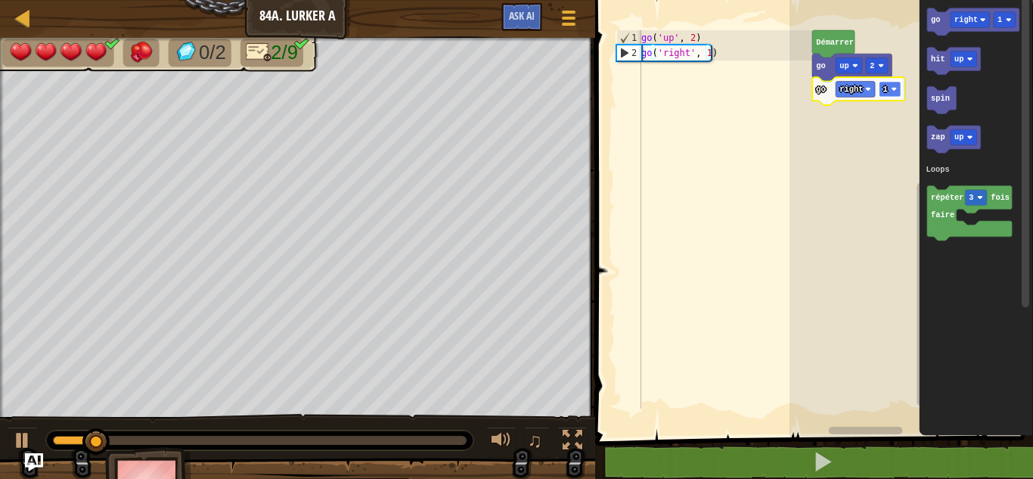
click at [886, 89] on text "1" at bounding box center [885, 89] width 5 height 9
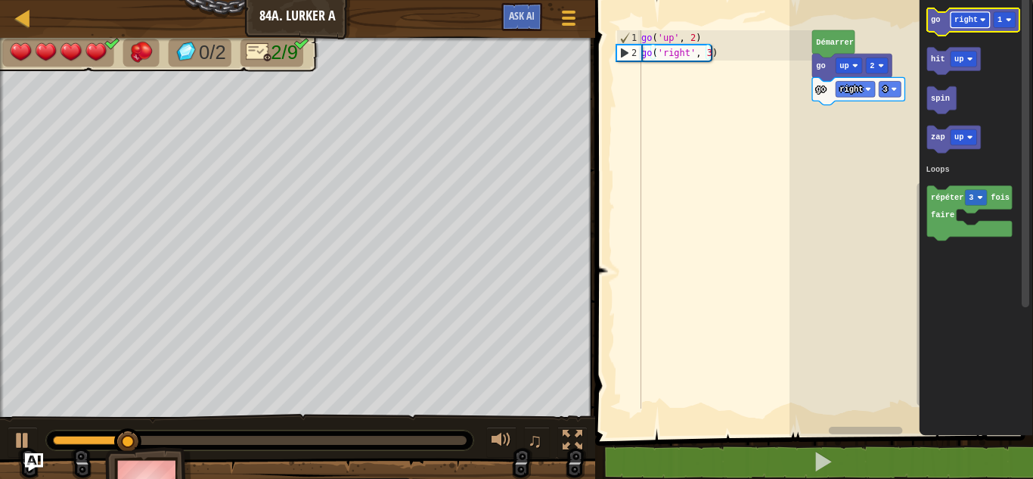
click at [963, 14] on rect "Espace de travail de Blocky" at bounding box center [970, 20] width 39 height 16
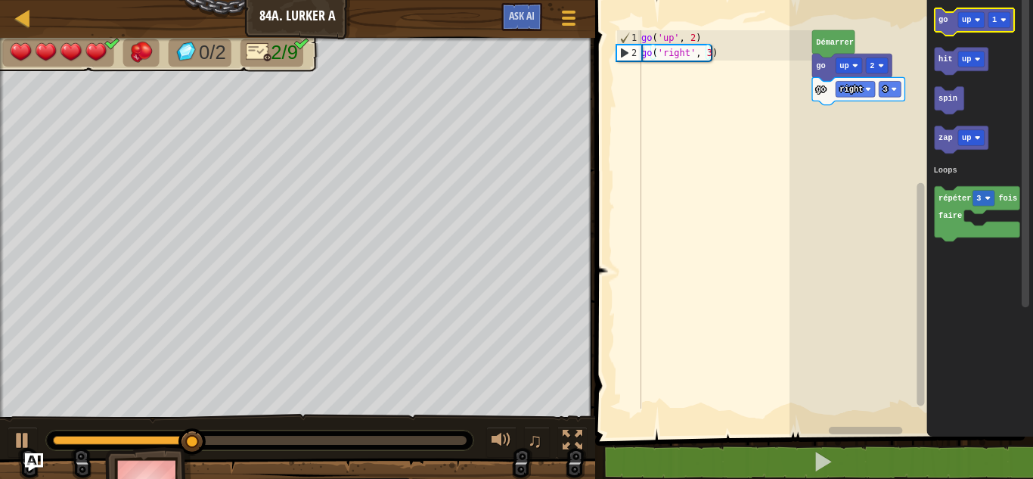
click at [941, 23] on text "go" at bounding box center [943, 19] width 9 height 9
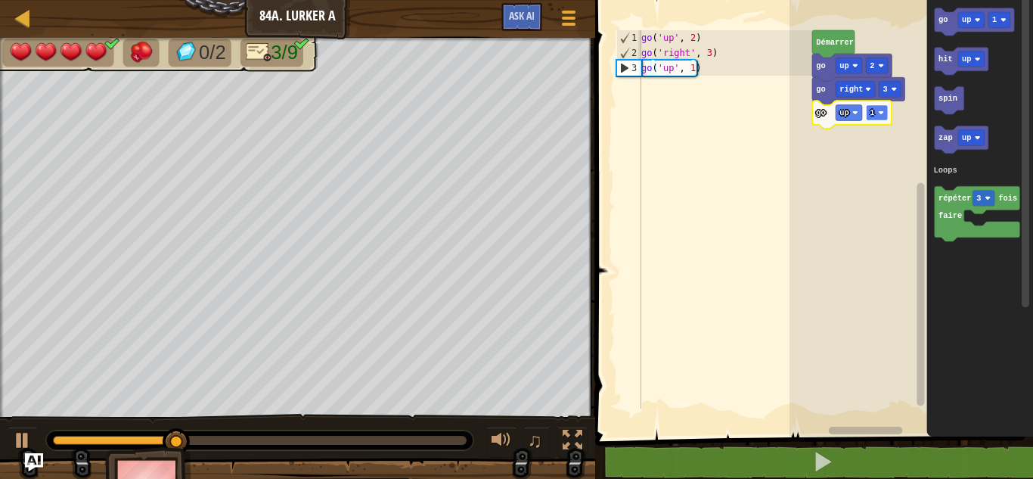
click at [876, 111] on rect "Espace de travail de Blocky" at bounding box center [877, 113] width 22 height 16
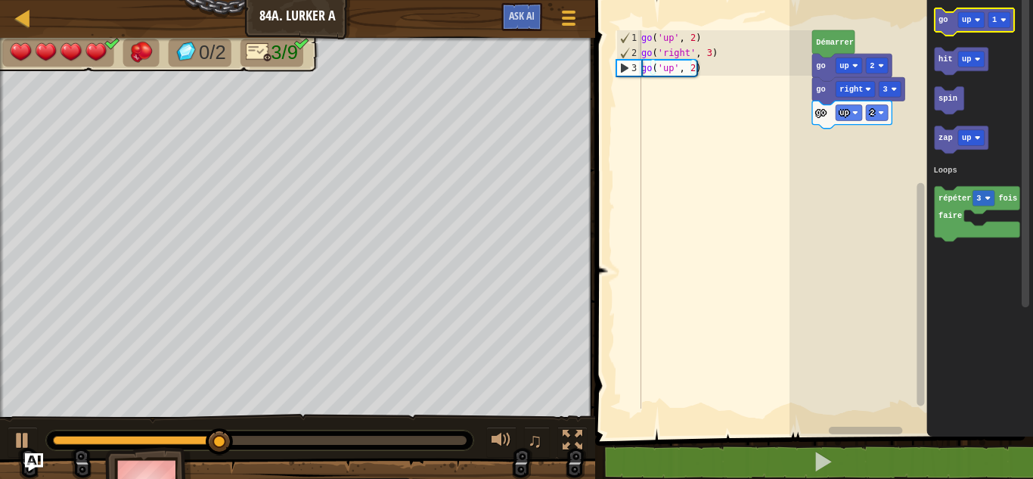
click at [944, 24] on text "go" at bounding box center [943, 19] width 9 height 9
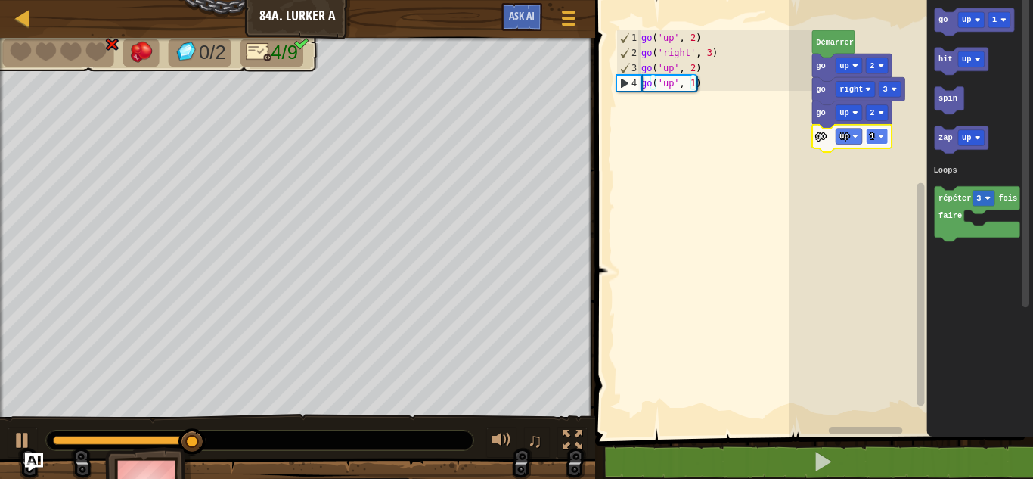
click at [882, 132] on rect "Espace de travail de Blocky" at bounding box center [877, 137] width 22 height 16
click at [845, 143] on rect "Espace de travail de Blocky" at bounding box center [849, 137] width 26 height 16
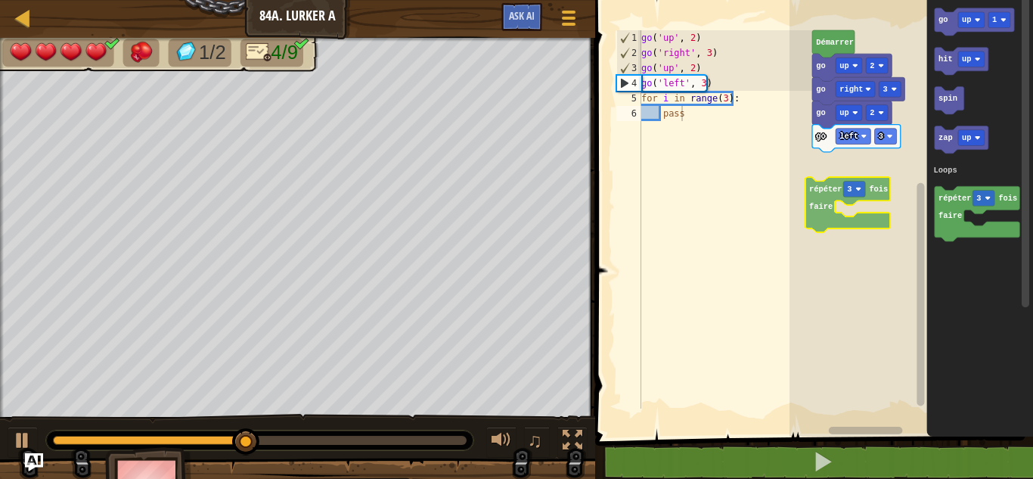
click at [821, 200] on div "Loops Démarrer go up 2 go right 3 go up 2 go left 3 go up 1 hit up spin zap up …" at bounding box center [912, 214] width 244 height 444
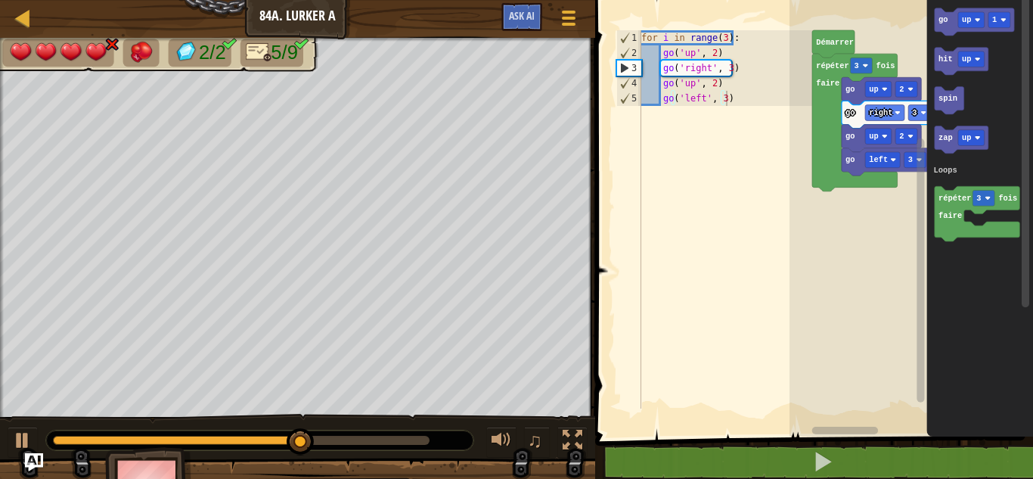
click at [923, 177] on div "Loops Démarrer répéter 3 fois faire go left 3 go up 2 go right 3 go up 2 go up …" at bounding box center [912, 214] width 244 height 444
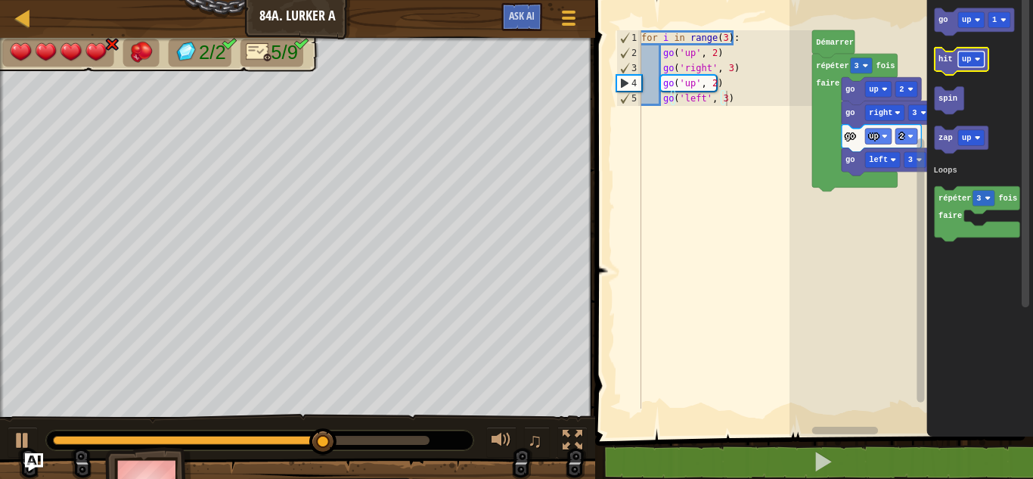
click at [971, 57] on rect "Espace de travail de Blocky" at bounding box center [971, 59] width 26 height 16
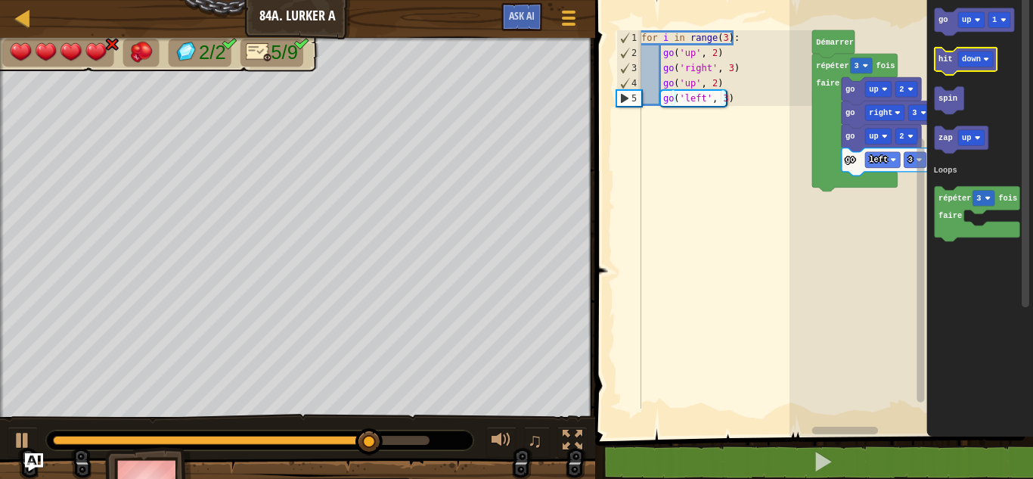
click at [942, 67] on icon "Espace de travail de Blocky" at bounding box center [966, 61] width 63 height 27
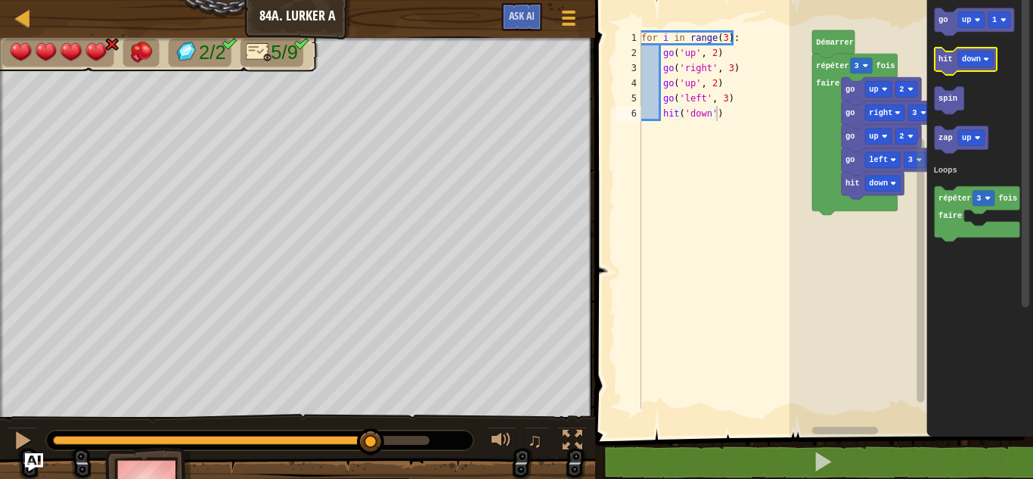
click at [942, 67] on icon "Espace de travail de Blocky" at bounding box center [966, 61] width 63 height 27
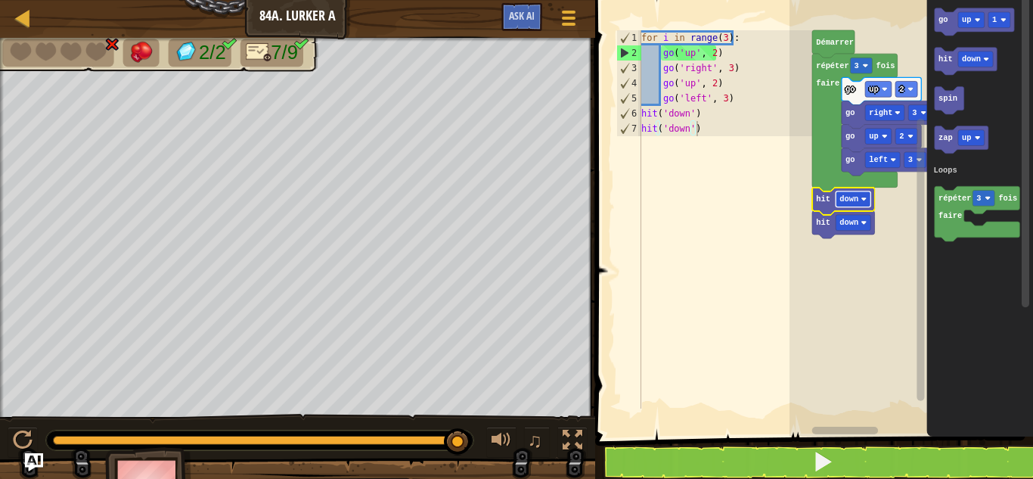
click at [856, 196] on text "down" at bounding box center [849, 198] width 19 height 9
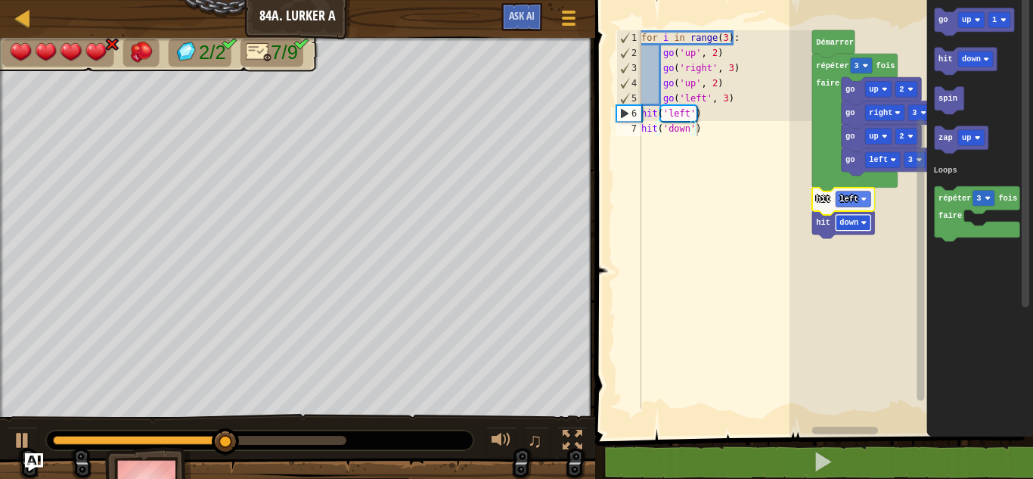
click at [857, 225] on text "down" at bounding box center [849, 222] width 19 height 9
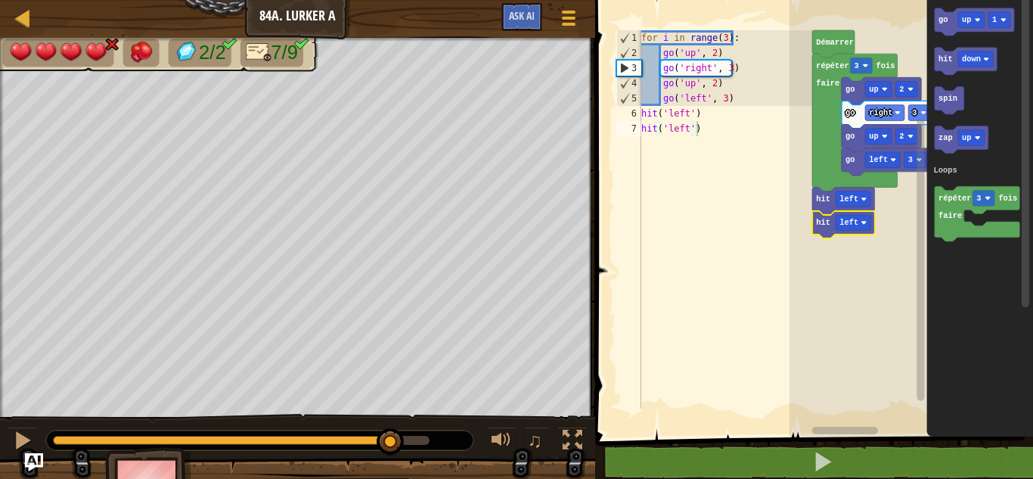
click at [391, 436] on div "0:19.7 Maintenant : 0:13.6 Max : 0:21.9" at bounding box center [241, 440] width 377 height 9
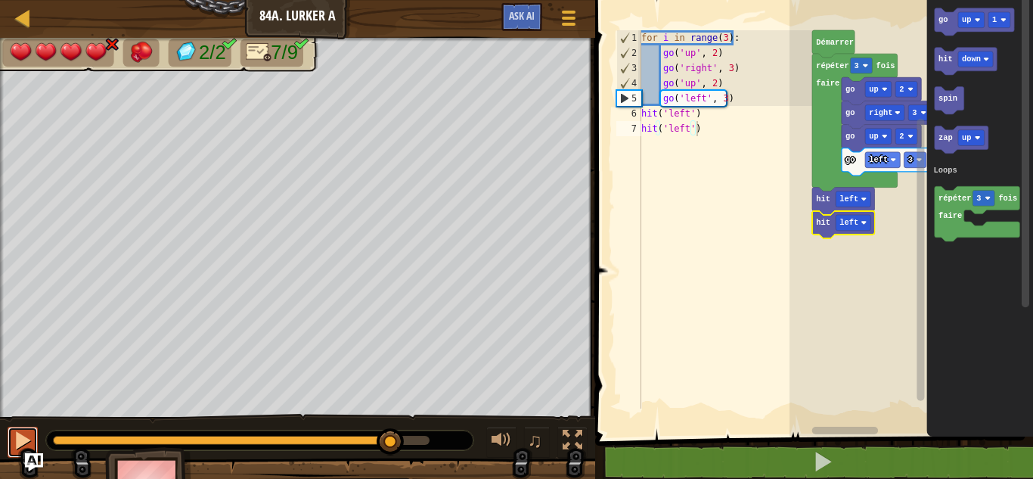
click at [11, 436] on button at bounding box center [23, 442] width 30 height 31
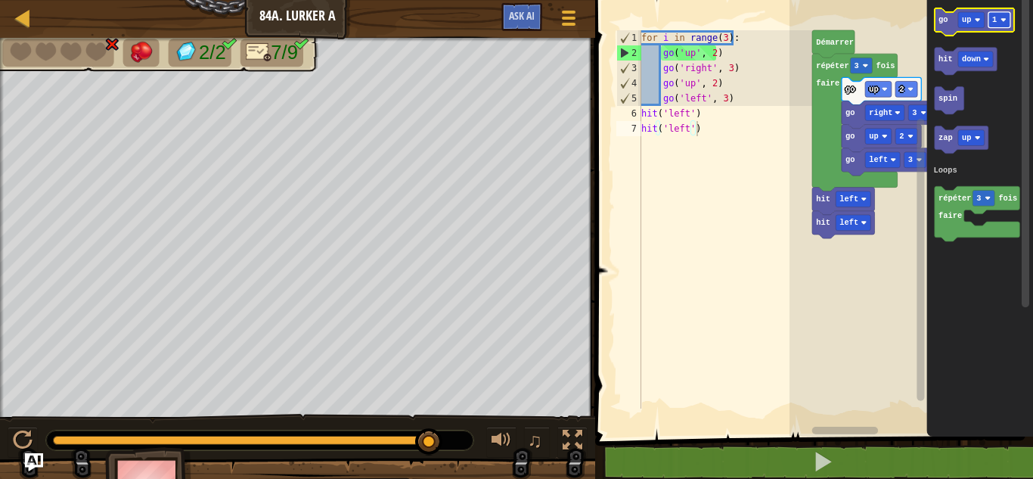
click at [993, 16] on text "1" at bounding box center [994, 19] width 5 height 9
click at [897, 138] on div "Loops Démarrer répéter 3 fois faire go left 3 go up 2 go right 3 go up 2 hit le…" at bounding box center [912, 214] width 244 height 444
click at [960, 42] on icon "go up 4 hit down spin zap up répéter 3 fois faire Loops" at bounding box center [979, 214] width 107 height 444
click at [945, 27] on icon "Espace de travail de Blocky" at bounding box center [974, 21] width 79 height 27
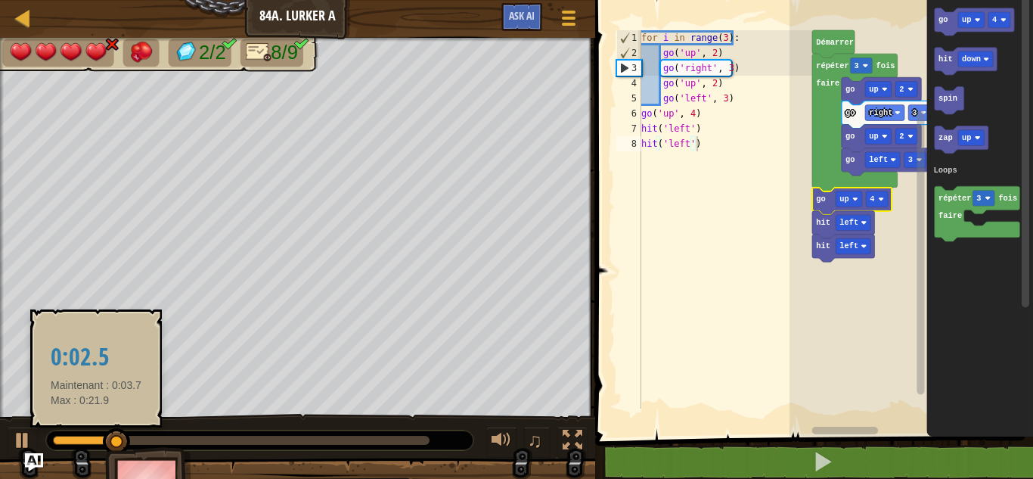
drag, startPoint x: 101, startPoint y: 427, endPoint x: 104, endPoint y: 435, distance: 8.9
click at [104, 435] on div "♫" at bounding box center [297, 436] width 595 height 45
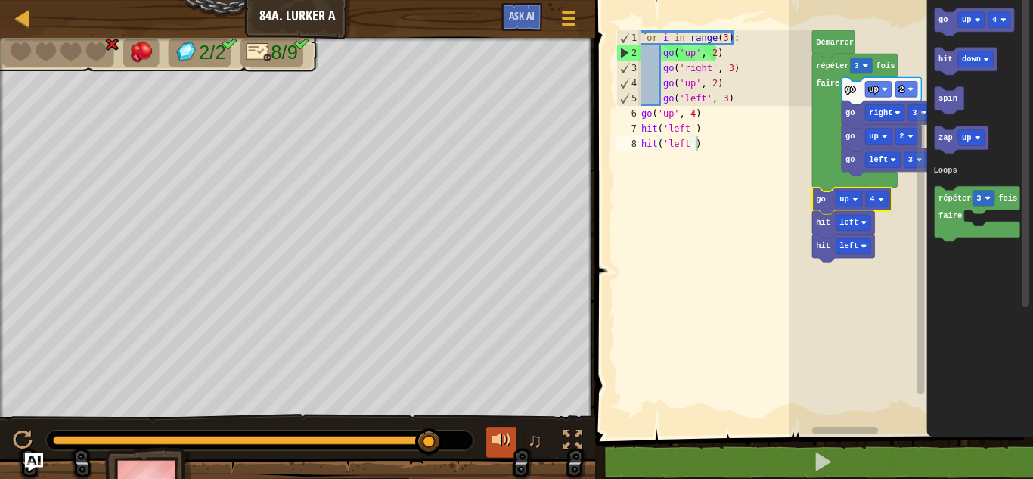
drag, startPoint x: 115, startPoint y: 436, endPoint x: 512, endPoint y: 432, distance: 397.1
click at [512, 432] on div "♫" at bounding box center [297, 436] width 595 height 45
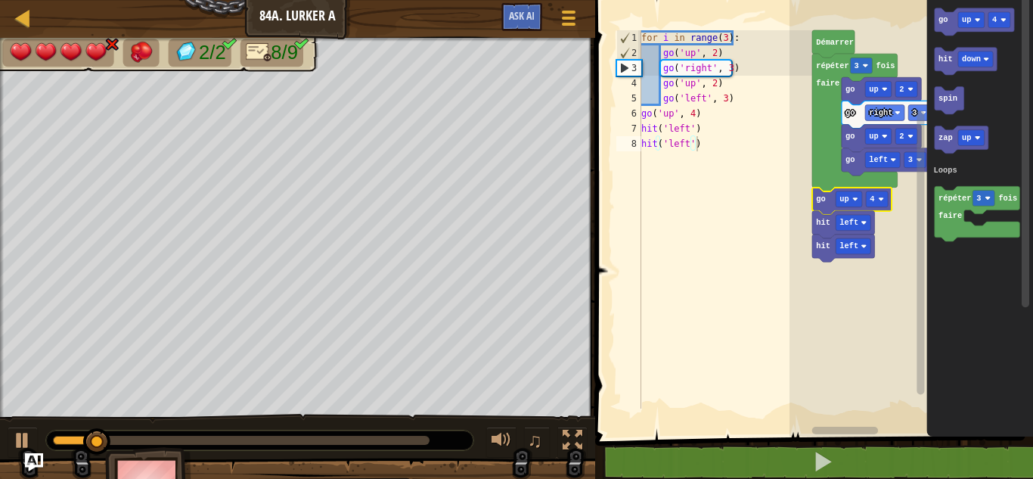
click at [373, 444] on div at bounding box center [259, 440] width 427 height 20
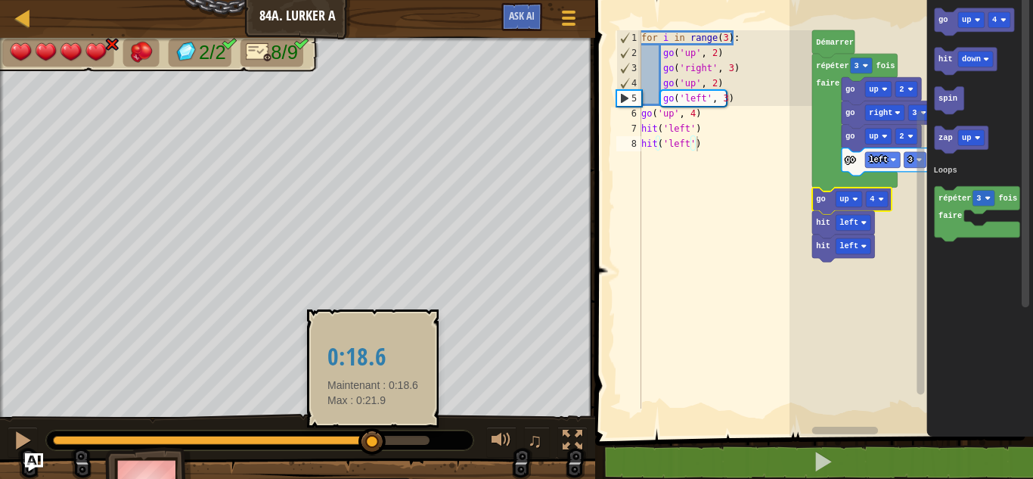
click at [373, 444] on div at bounding box center [241, 440] width 377 height 9
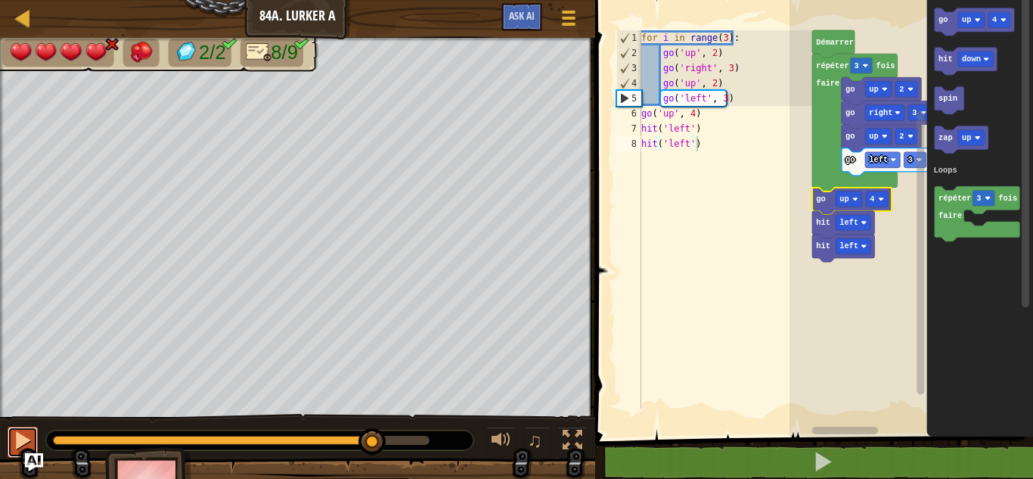
click at [20, 442] on div at bounding box center [23, 440] width 20 height 20
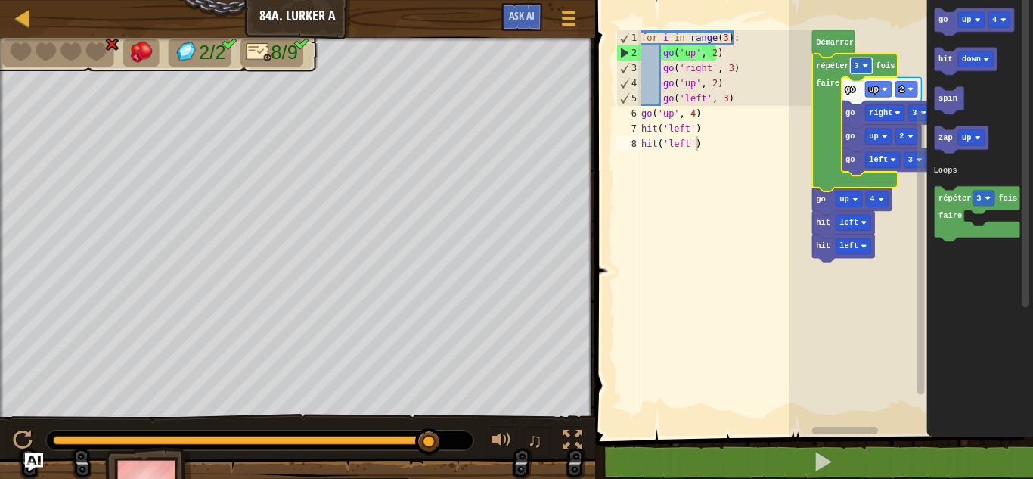
click at [867, 62] on rect "Espace de travail de Blocky" at bounding box center [861, 65] width 22 height 16
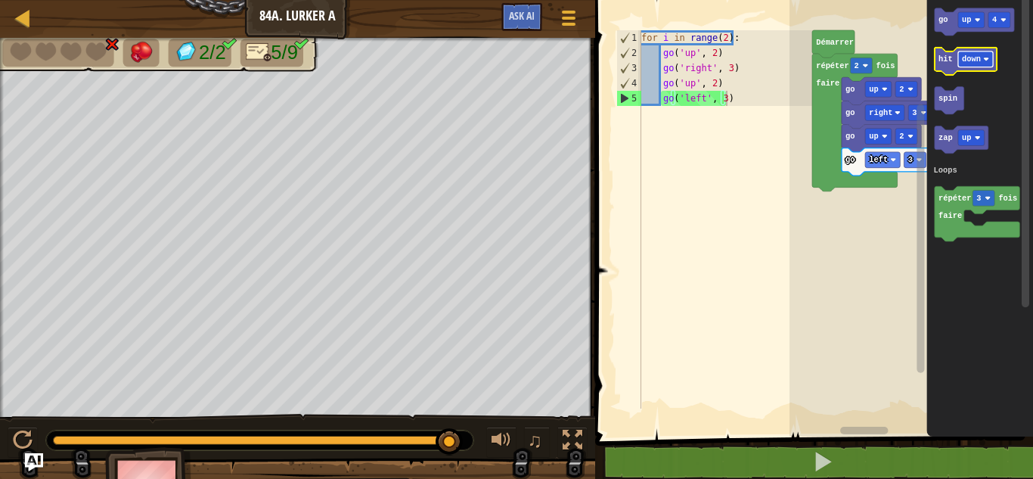
click at [962, 59] on text "down" at bounding box center [971, 58] width 19 height 9
click at [948, 60] on text "hit" at bounding box center [946, 58] width 14 height 9
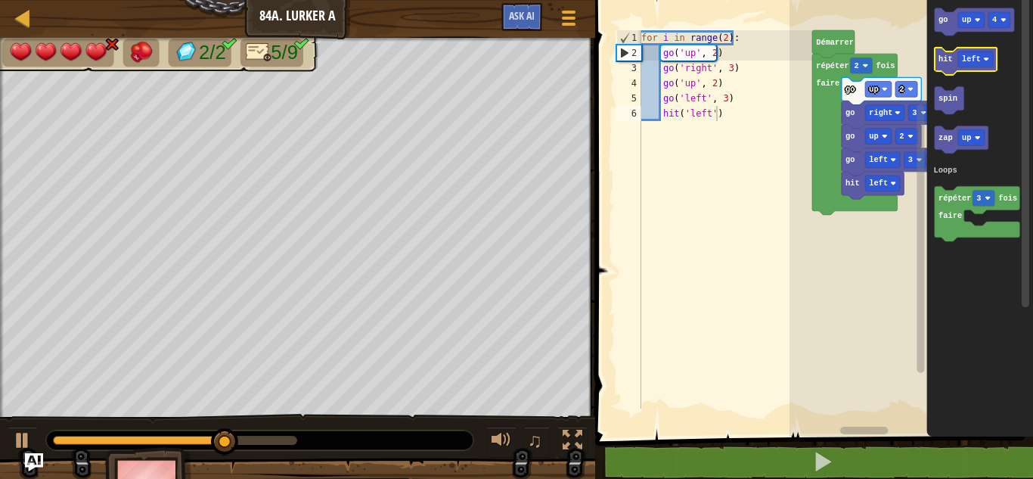
click at [948, 60] on text "hit" at bounding box center [946, 58] width 14 height 9
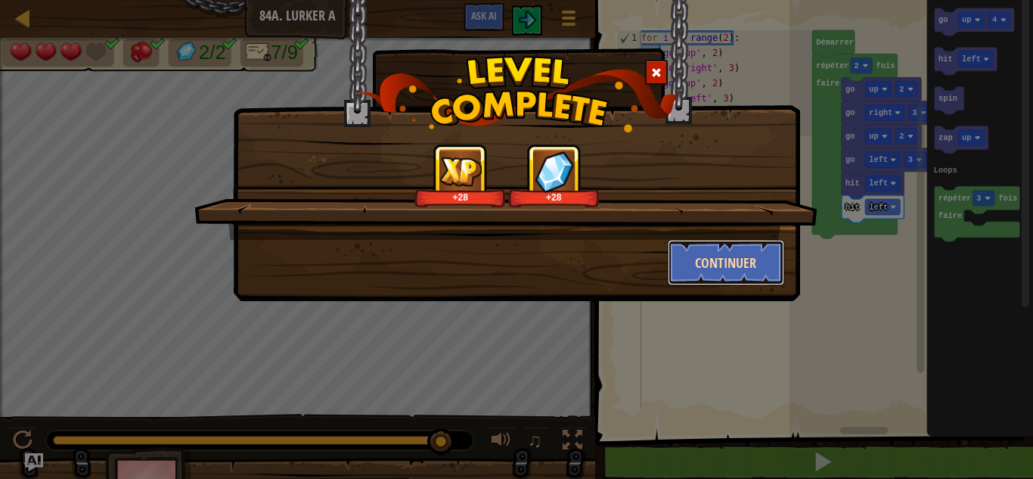
click at [746, 241] on button "Continuer" at bounding box center [726, 262] width 117 height 45
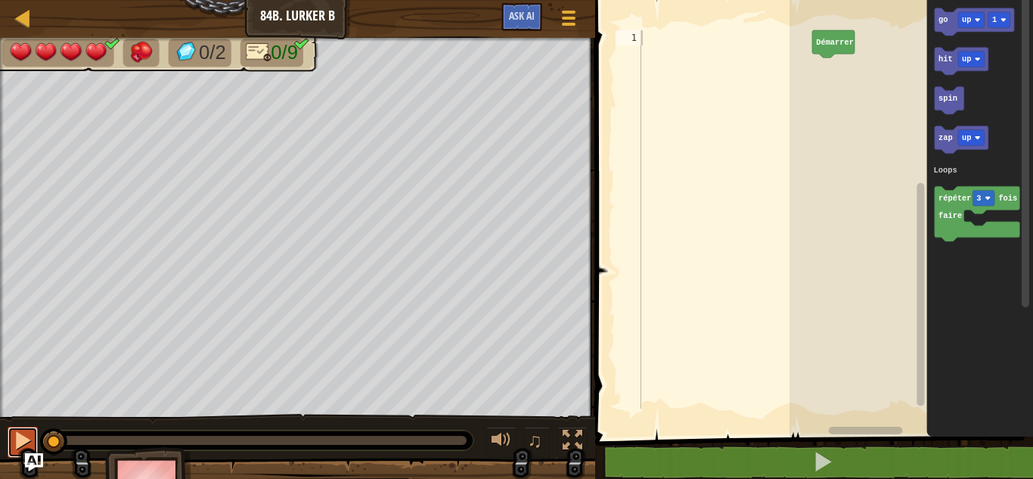
click at [12, 438] on button at bounding box center [23, 442] width 30 height 31
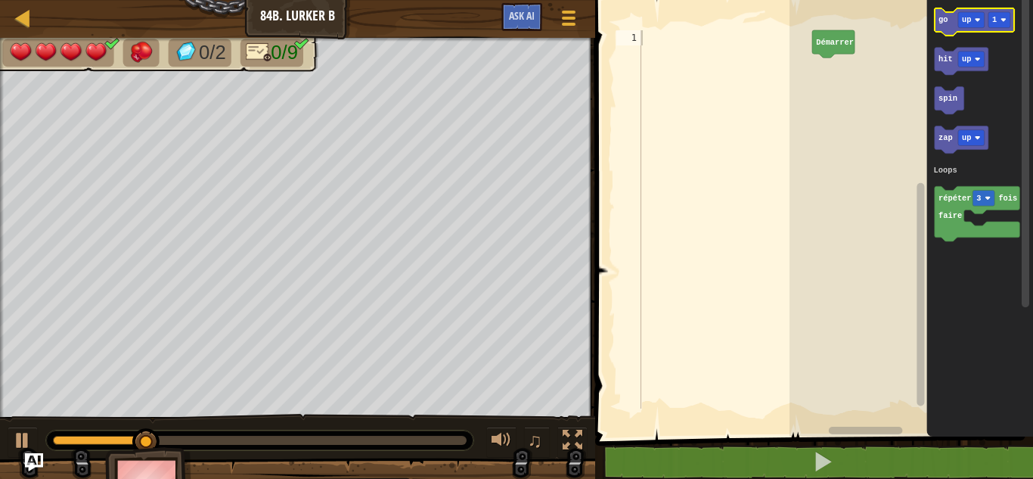
click at [942, 18] on text "go" at bounding box center [943, 19] width 9 height 9
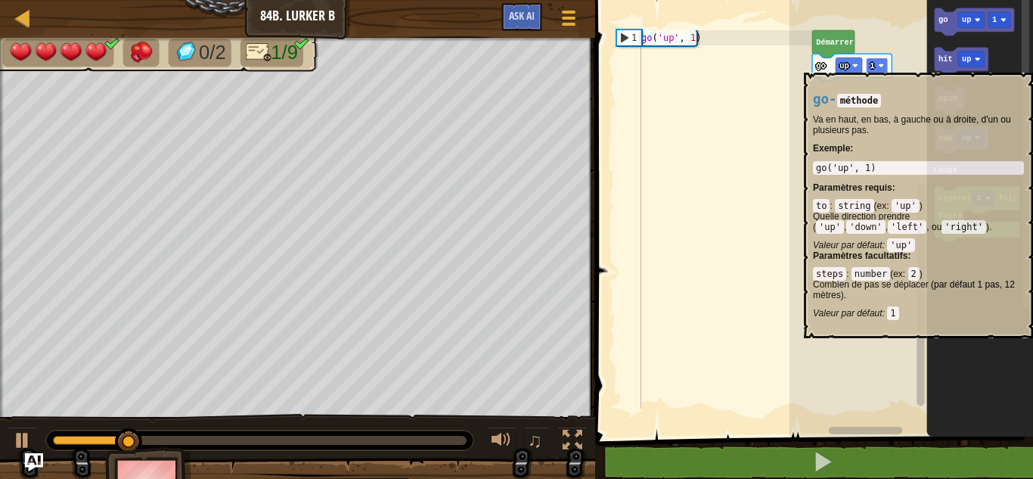
click at [883, 65] on image "Espace de travail de Blocky" at bounding box center [881, 66] width 6 height 6
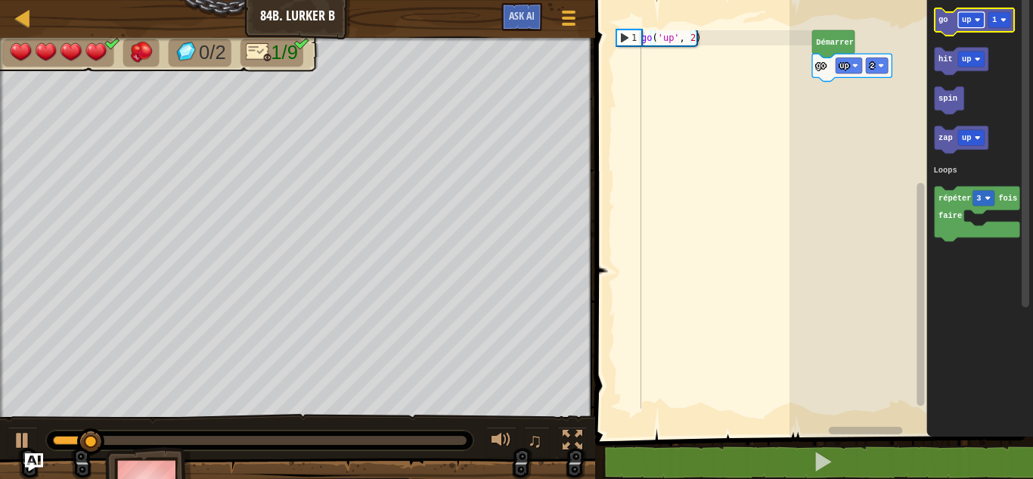
click at [979, 14] on rect "Espace de travail de Blocky" at bounding box center [971, 20] width 26 height 16
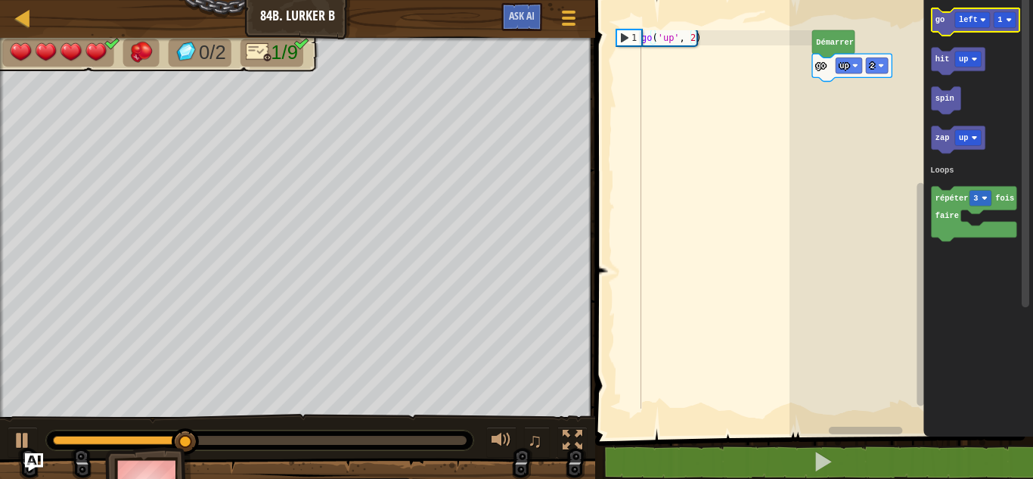
click at [942, 17] on text "go" at bounding box center [940, 19] width 9 height 9
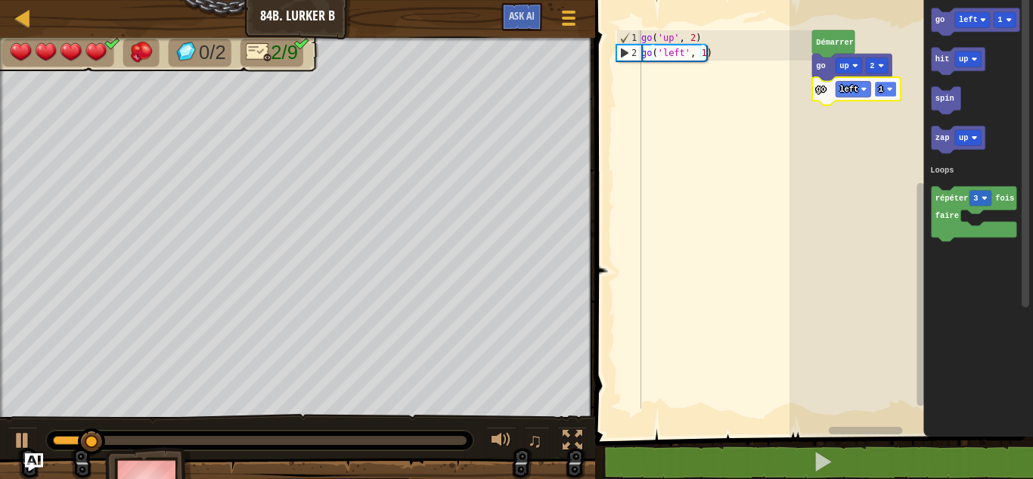
click at [892, 84] on rect "Espace de travail de Blocky" at bounding box center [886, 89] width 22 height 16
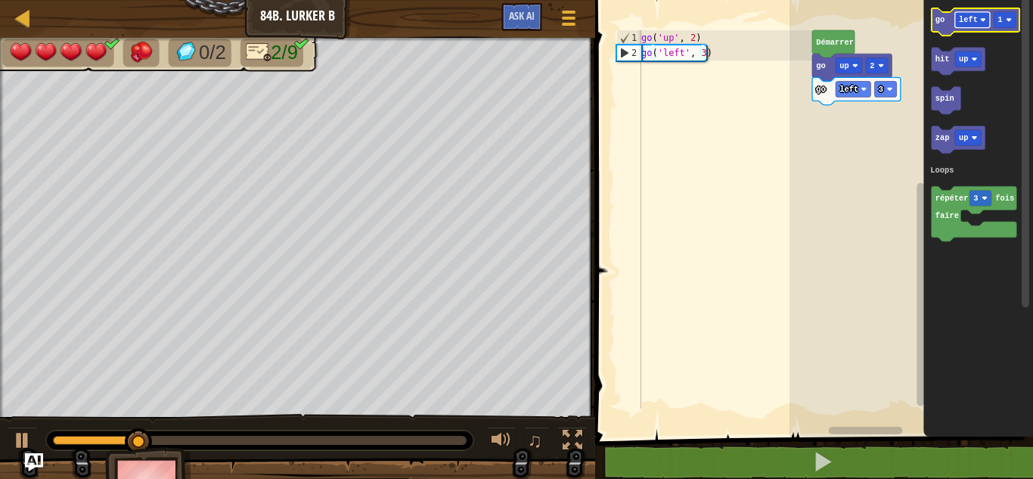
click at [968, 21] on text "left" at bounding box center [968, 19] width 19 height 9
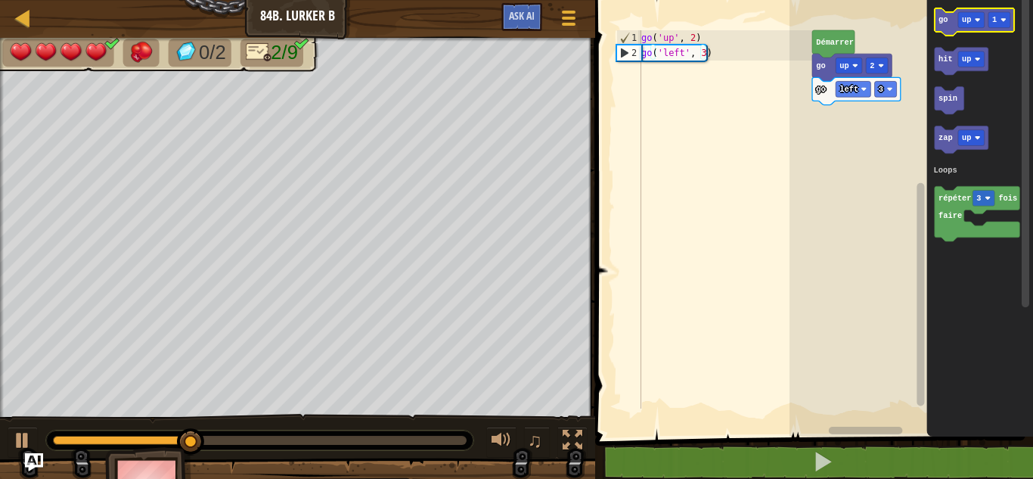
click at [945, 24] on text "go" at bounding box center [943, 19] width 9 height 9
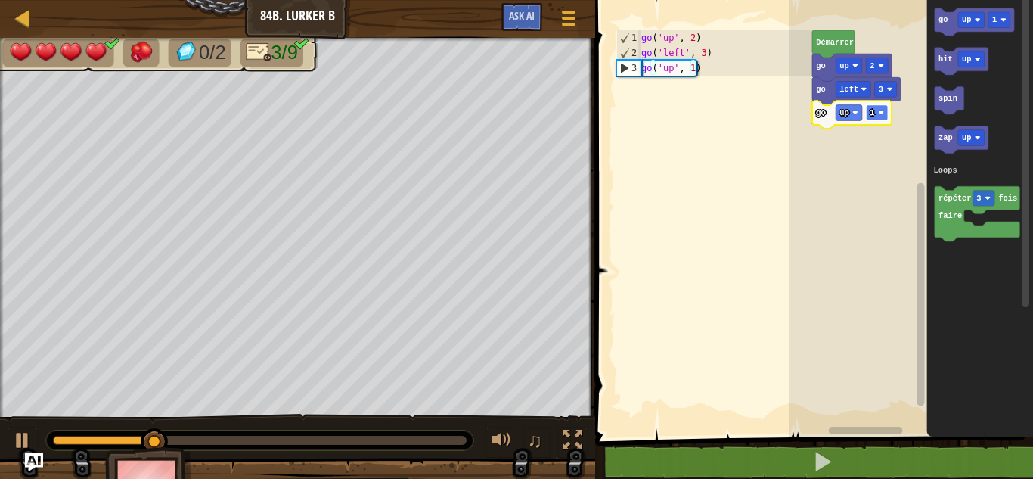
click at [888, 114] on rect "Espace de travail de Blocky" at bounding box center [877, 113] width 22 height 16
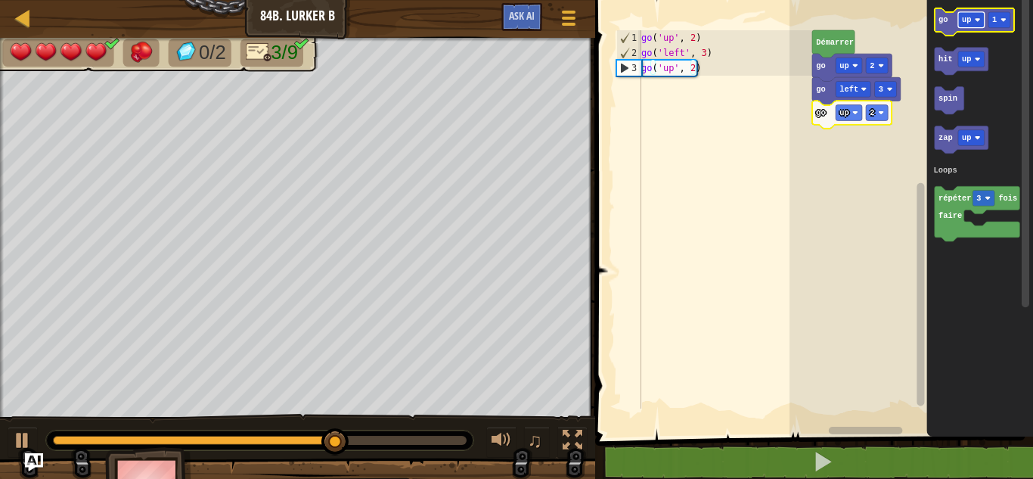
click at [964, 22] on text "up" at bounding box center [966, 19] width 9 height 9
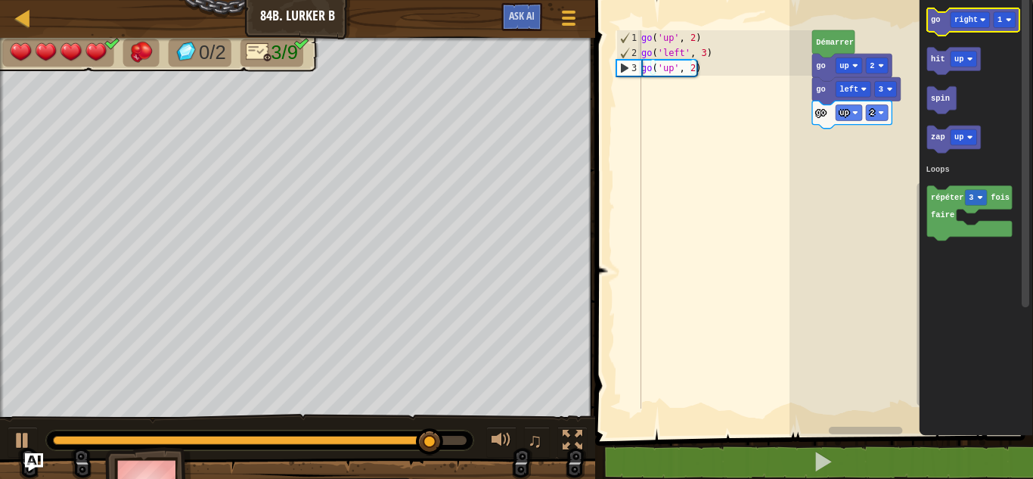
click at [943, 21] on icon "Espace de travail de Blocky" at bounding box center [973, 21] width 92 height 27
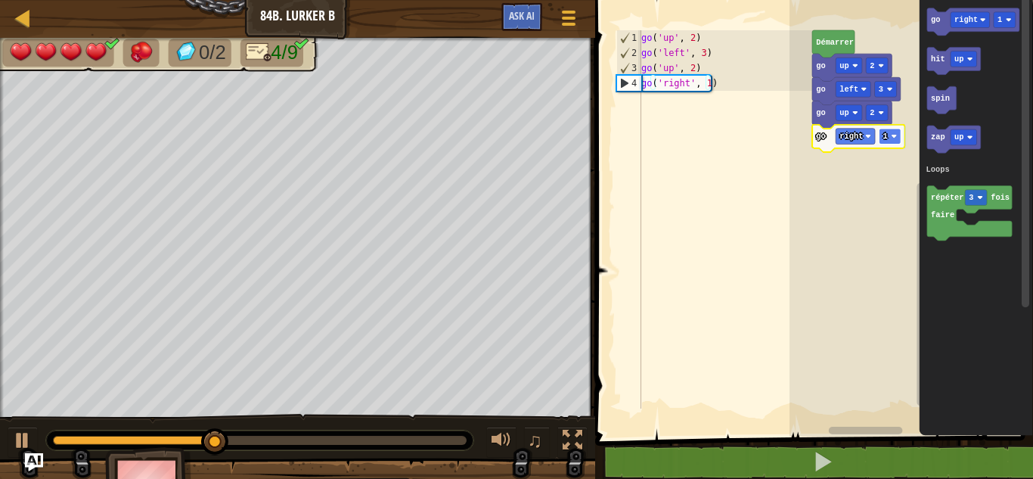
click at [889, 136] on rect "Espace de travail de Blocky" at bounding box center [890, 137] width 22 height 16
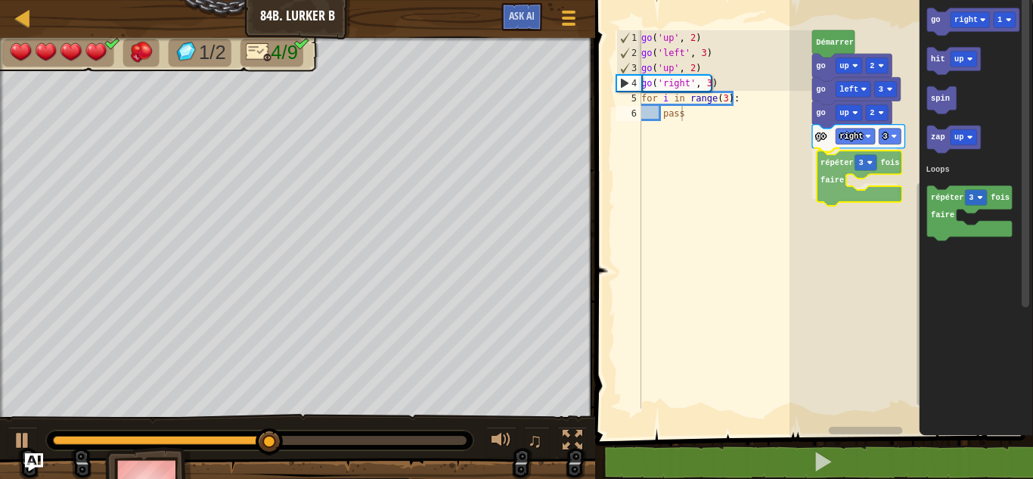
click at [830, 200] on div "Loops Démarrer go up 2 go left 3 go up 2 go right 3 répéter 3 fois faire go rig…" at bounding box center [912, 214] width 244 height 444
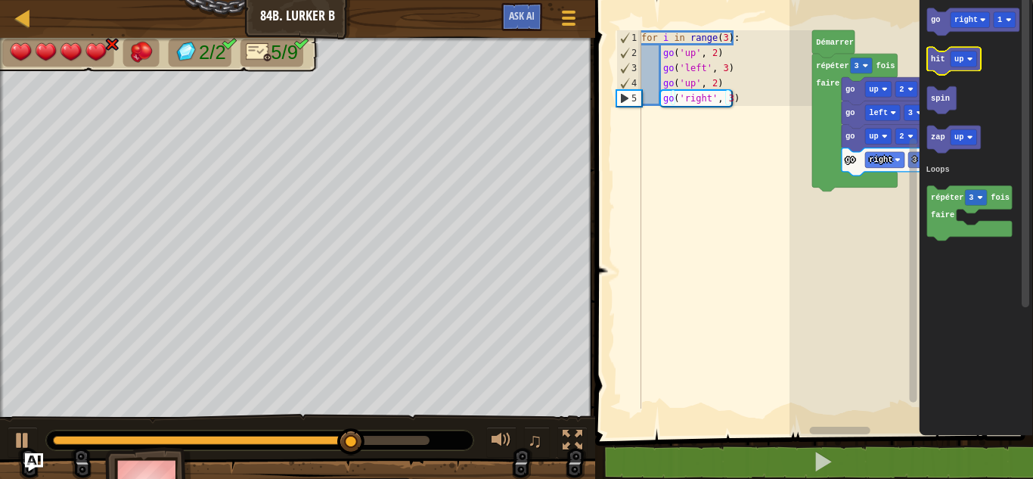
click at [945, 61] on icon "Espace de travail de Blocky" at bounding box center [954, 61] width 54 height 27
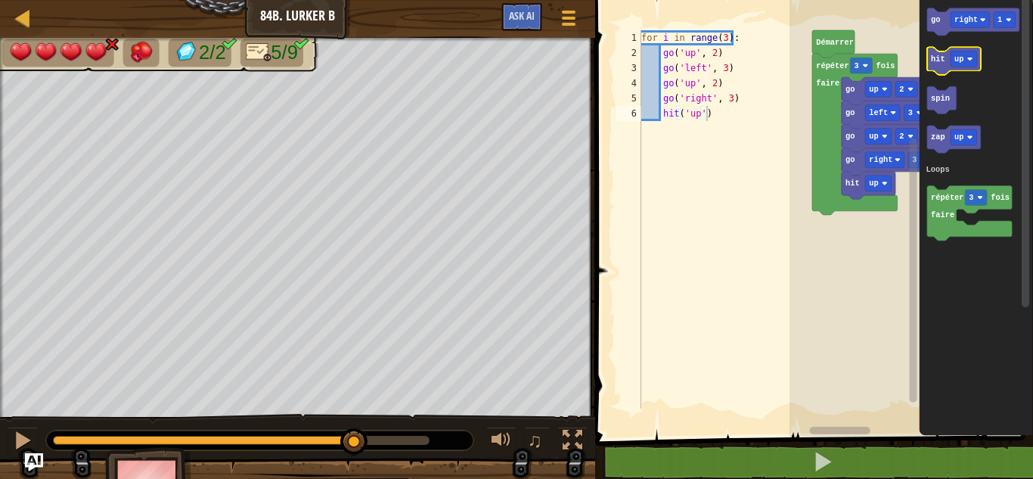
click at [945, 61] on icon "Espace de travail de Blocky" at bounding box center [954, 61] width 54 height 27
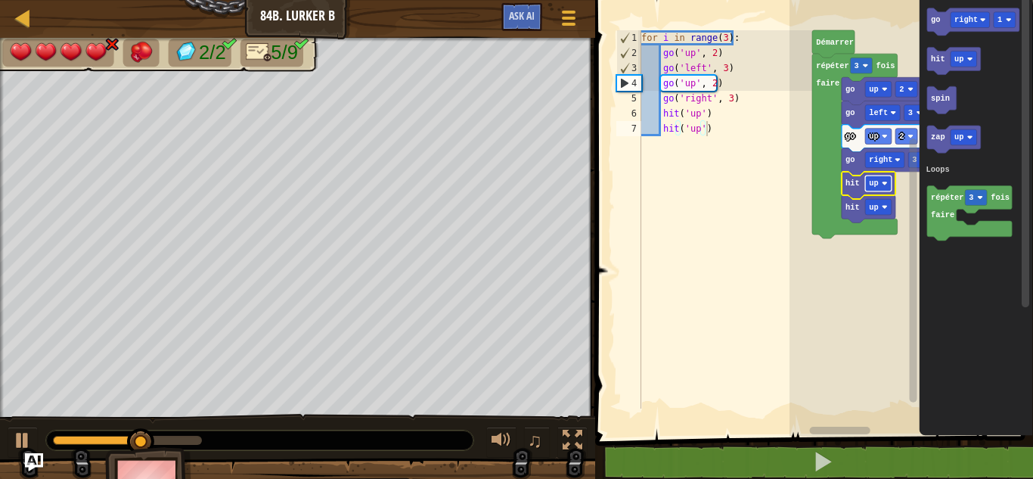
click at [878, 185] on rect "Espace de travail de Blocky" at bounding box center [878, 183] width 26 height 16
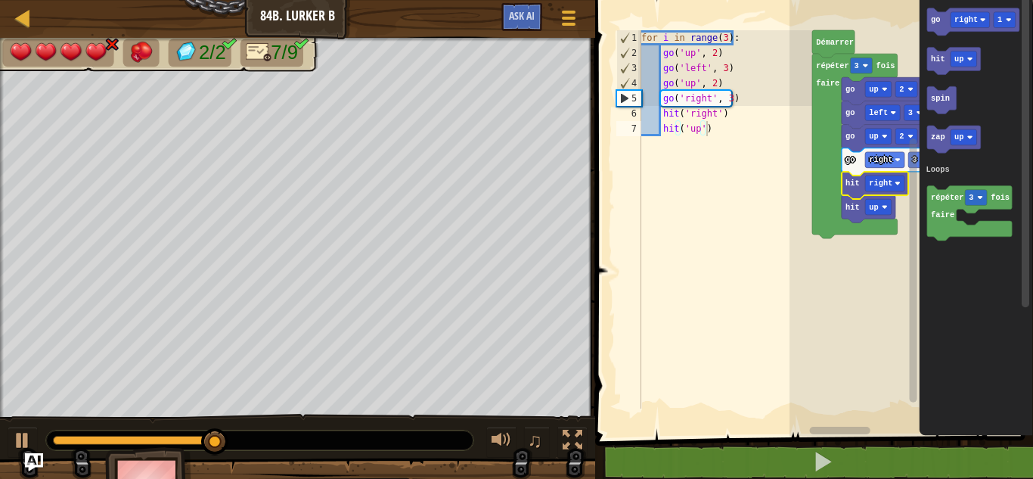
click at [879, 216] on icon "Espace de travail de Blocky" at bounding box center [869, 208] width 54 height 27
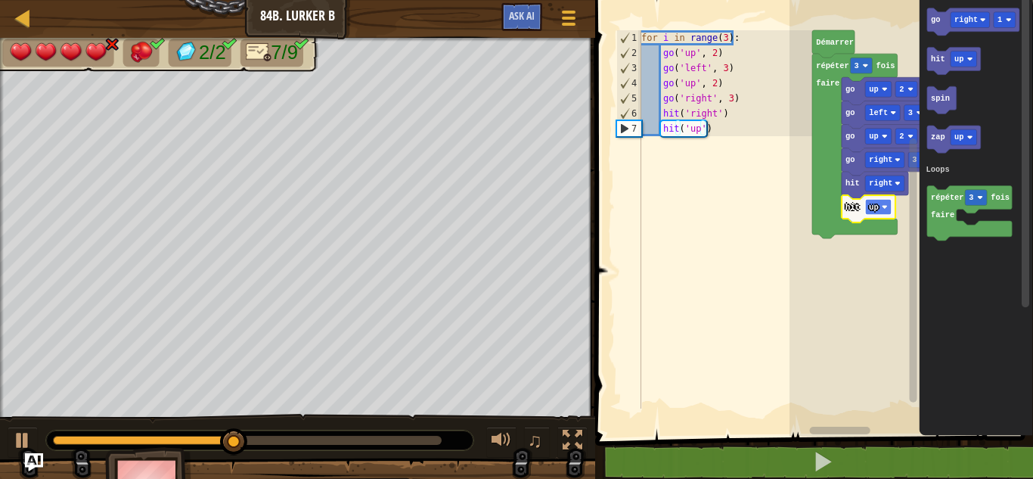
click at [877, 209] on text "up" at bounding box center [873, 207] width 9 height 9
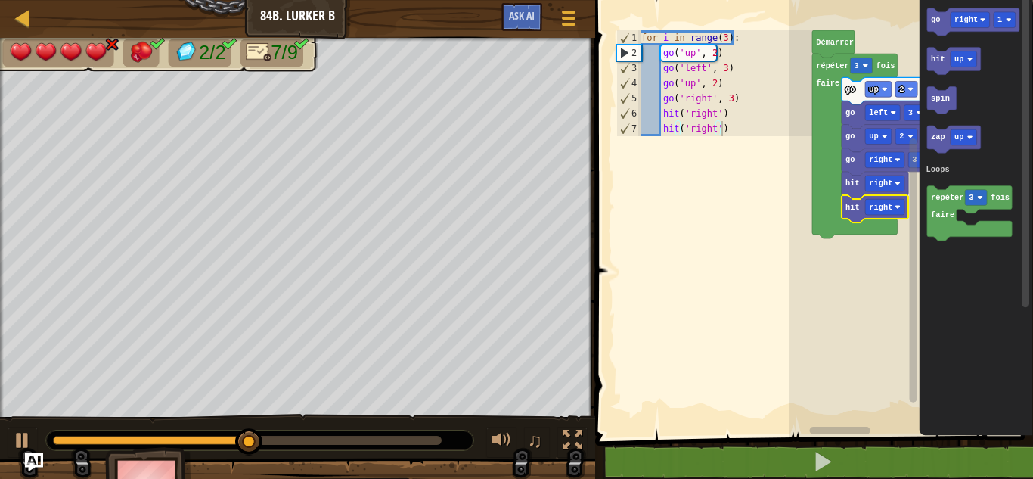
drag, startPoint x: 253, startPoint y: 433, endPoint x: 496, endPoint y: 473, distance: 245.9
click at [622, 433] on div "Carte Junior 84b. Lurker B Menu du jeu Ask AI 1 ההההההההההההההההההההההההההההההה…" at bounding box center [516, 239] width 1033 height 479
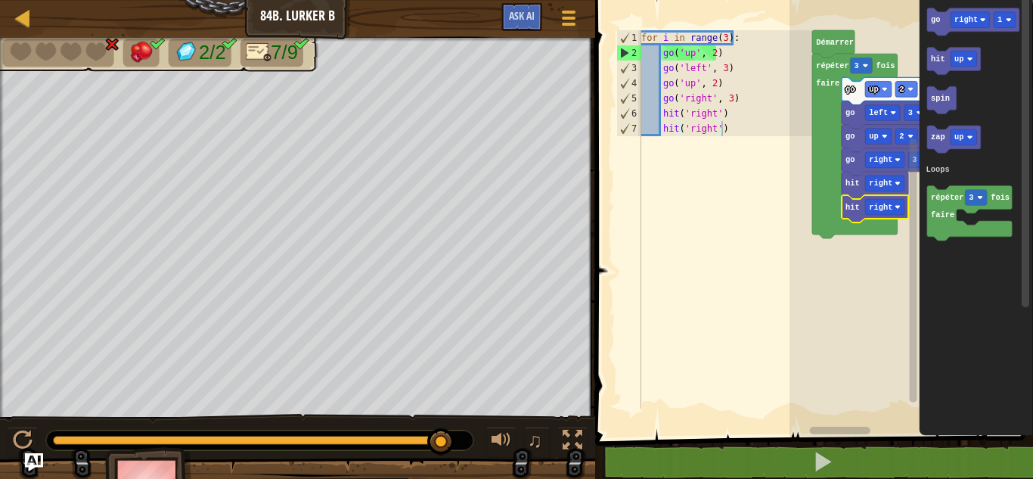
drag, startPoint x: 269, startPoint y: 436, endPoint x: 892, endPoint y: 393, distance: 623.9
click at [892, 393] on div "Carte Junior 84b. Lurker B Menu du jeu Ask AI 1 ההההההההההההההההההההההההההההההה…" at bounding box center [516, 239] width 1033 height 479
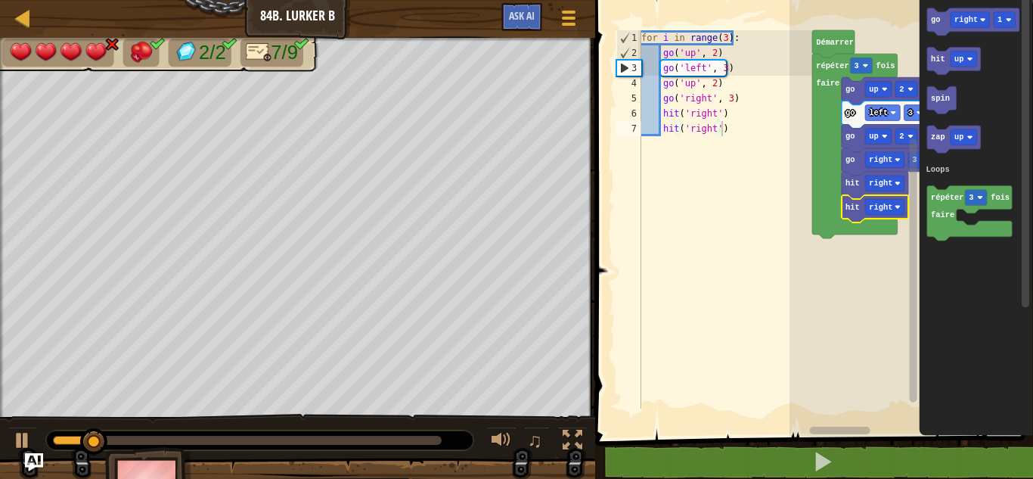
click at [374, 432] on div at bounding box center [259, 440] width 427 height 20
click at [383, 434] on div at bounding box center [259, 440] width 427 height 20
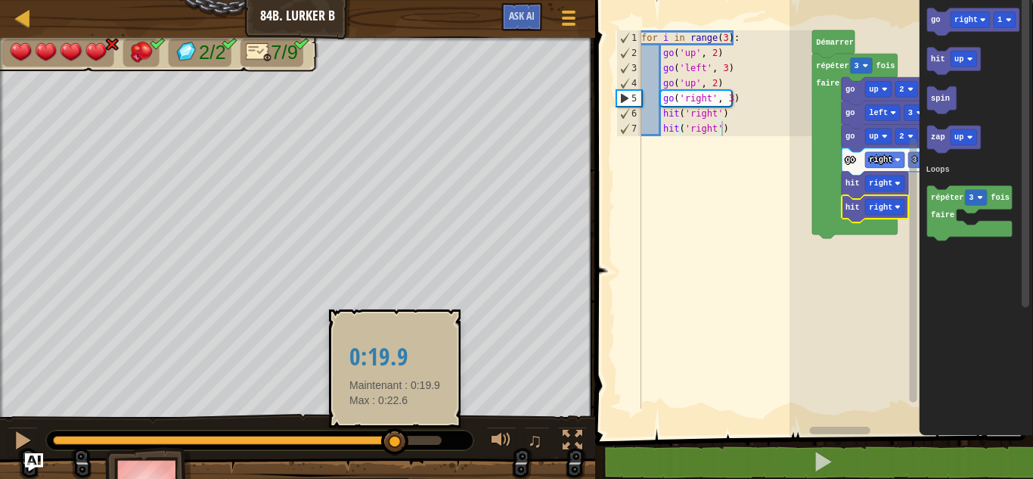
click at [395, 436] on div at bounding box center [247, 440] width 389 height 9
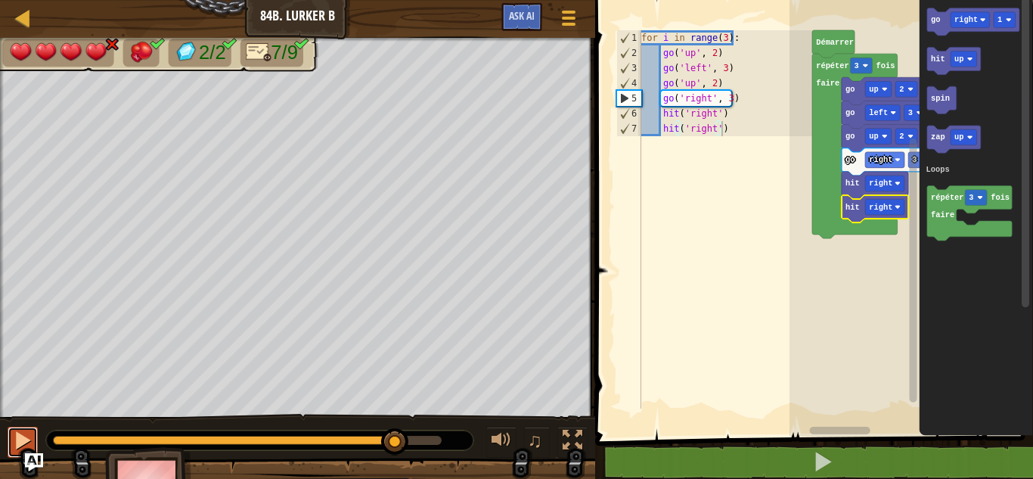
click at [16, 438] on div at bounding box center [23, 440] width 20 height 20
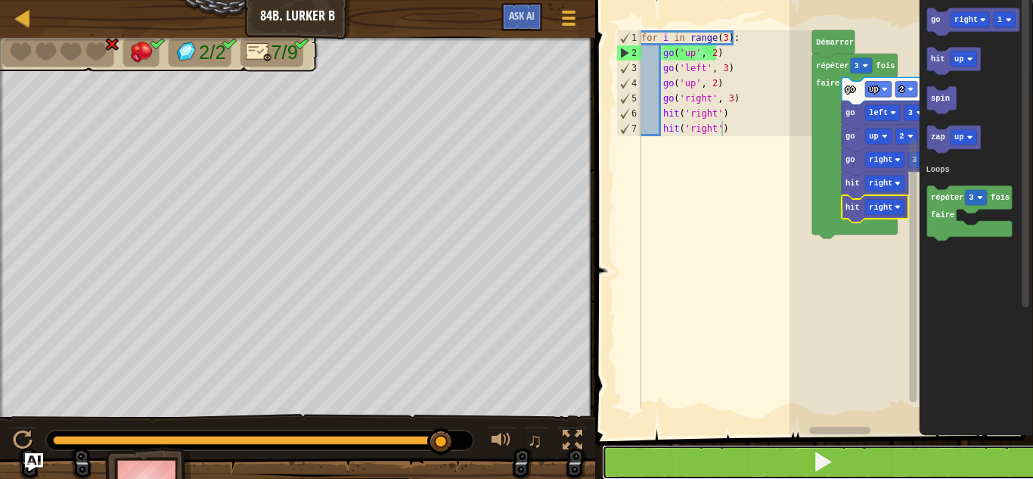
click at [694, 455] on button at bounding box center [823, 462] width 442 height 35
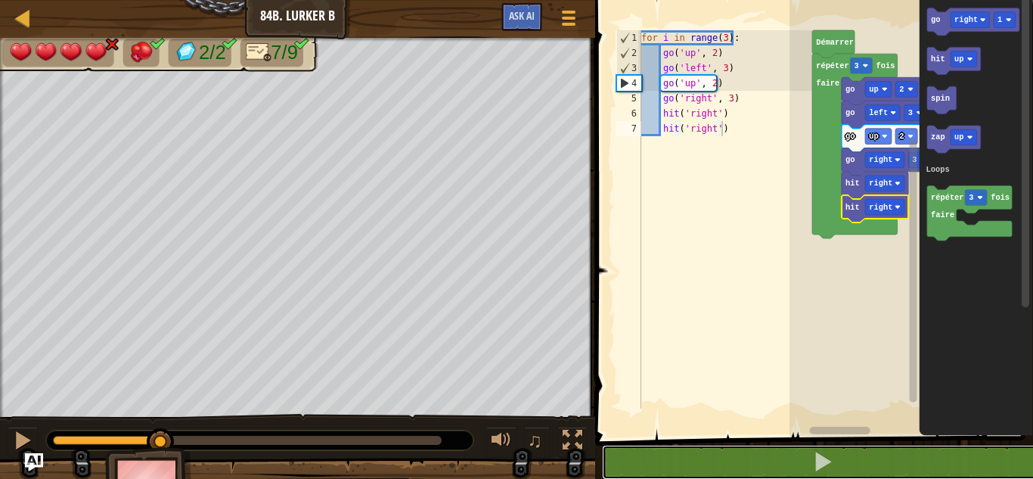
drag, startPoint x: 64, startPoint y: 443, endPoint x: 224, endPoint y: 445, distance: 160.4
click at [174, 445] on div at bounding box center [160, 441] width 27 height 27
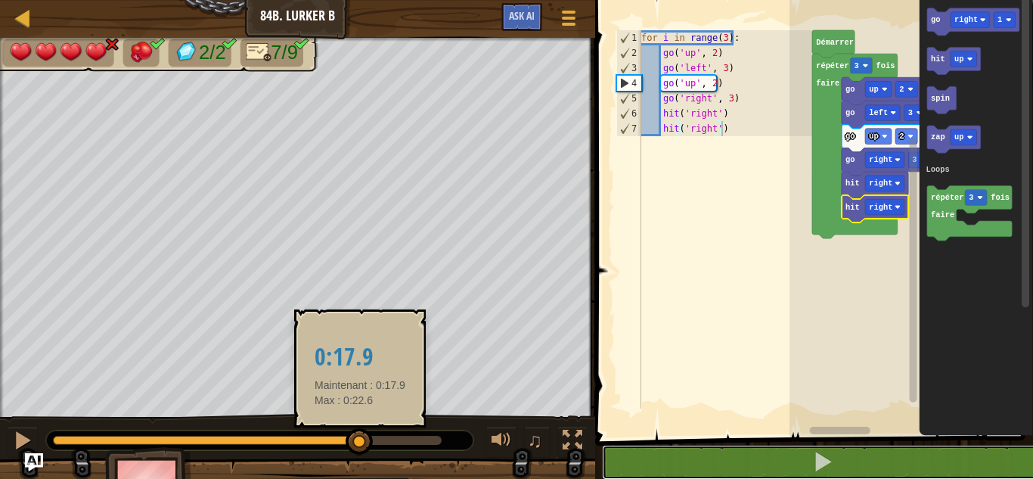
click at [360, 436] on div at bounding box center [247, 440] width 389 height 9
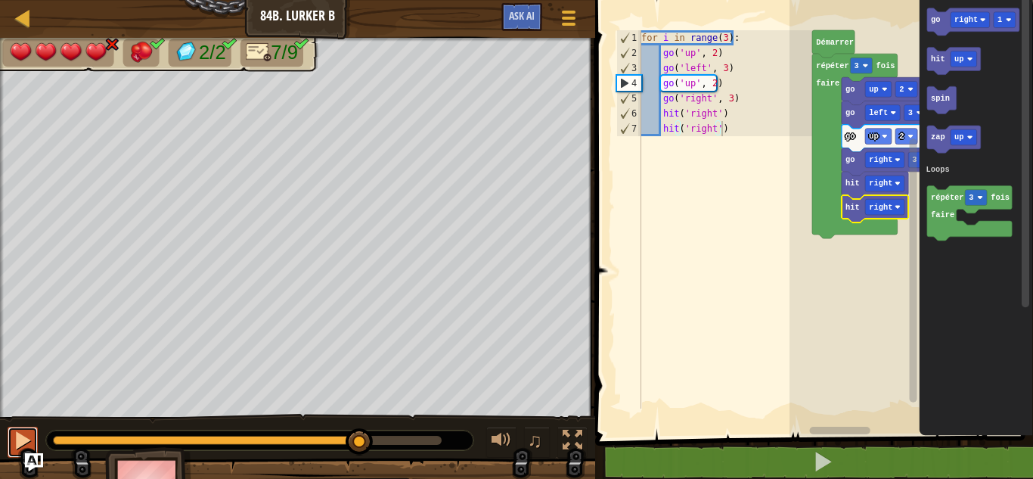
click at [29, 431] on div at bounding box center [23, 440] width 20 height 20
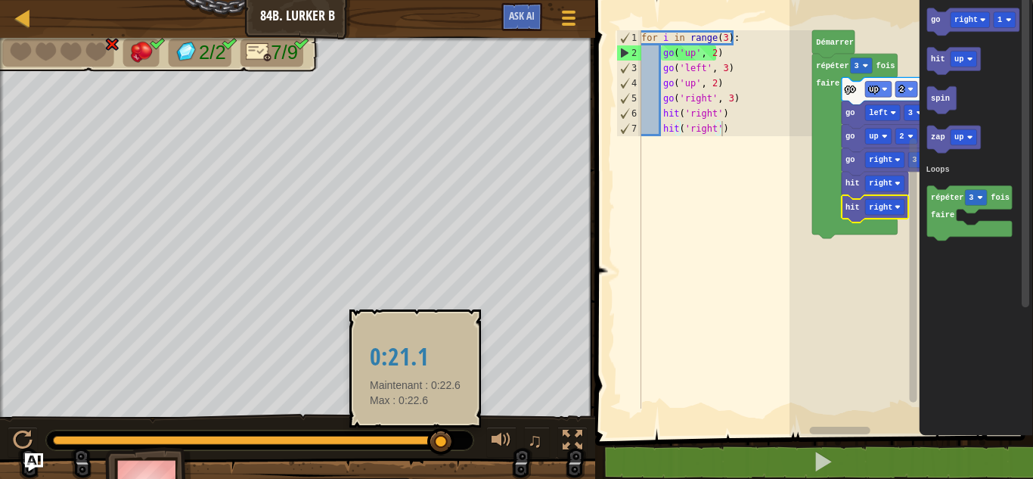
click at [415, 436] on div at bounding box center [247, 440] width 389 height 9
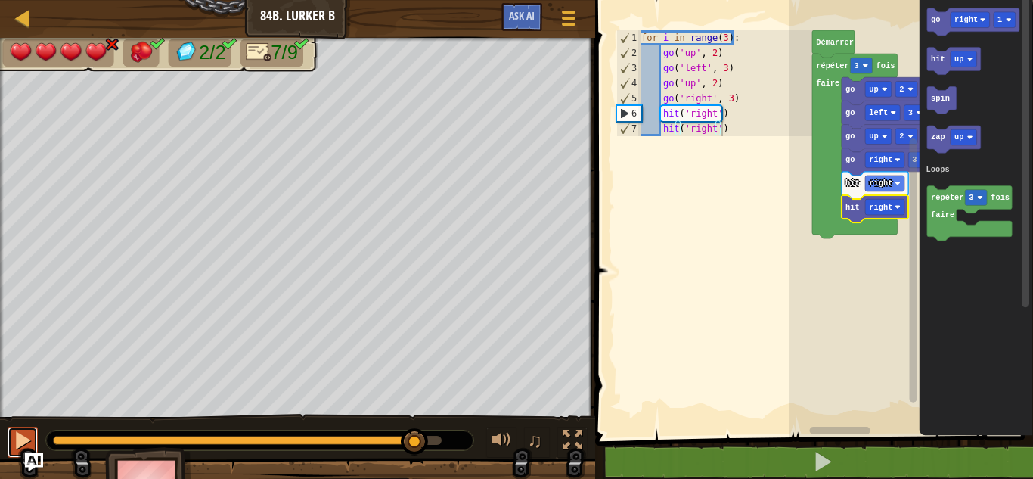
click at [23, 445] on div at bounding box center [23, 440] width 20 height 20
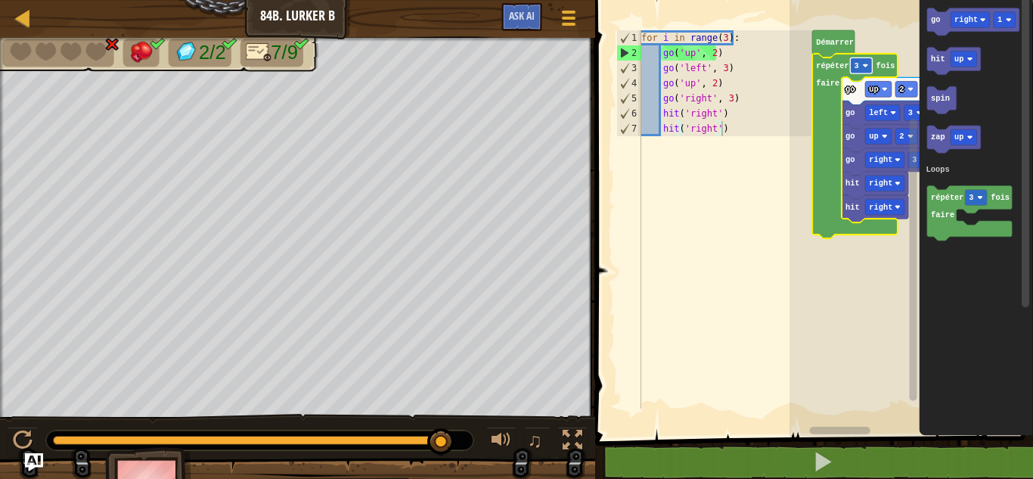
click at [855, 70] on text "3" at bounding box center [857, 65] width 5 height 9
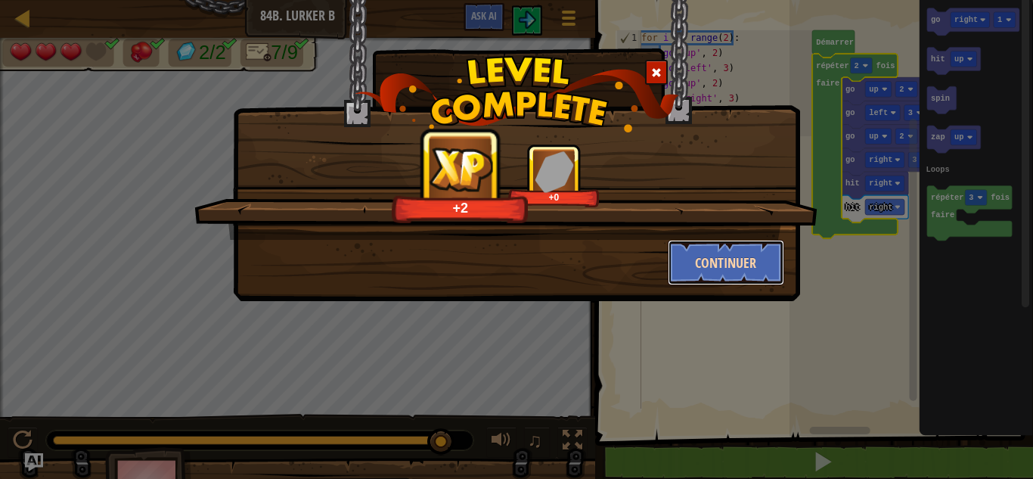
click at [694, 261] on button "Continuer" at bounding box center [726, 262] width 117 height 45
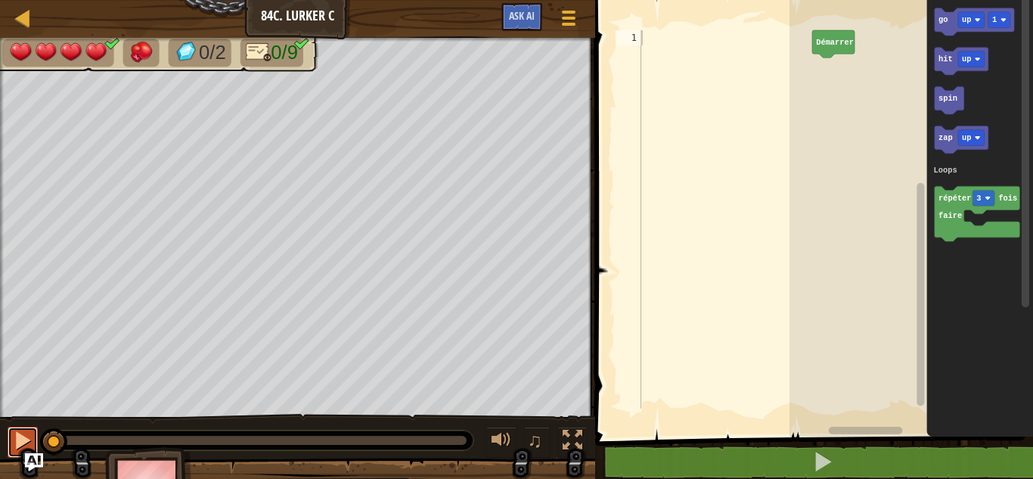
click at [15, 431] on div at bounding box center [23, 440] width 20 height 20
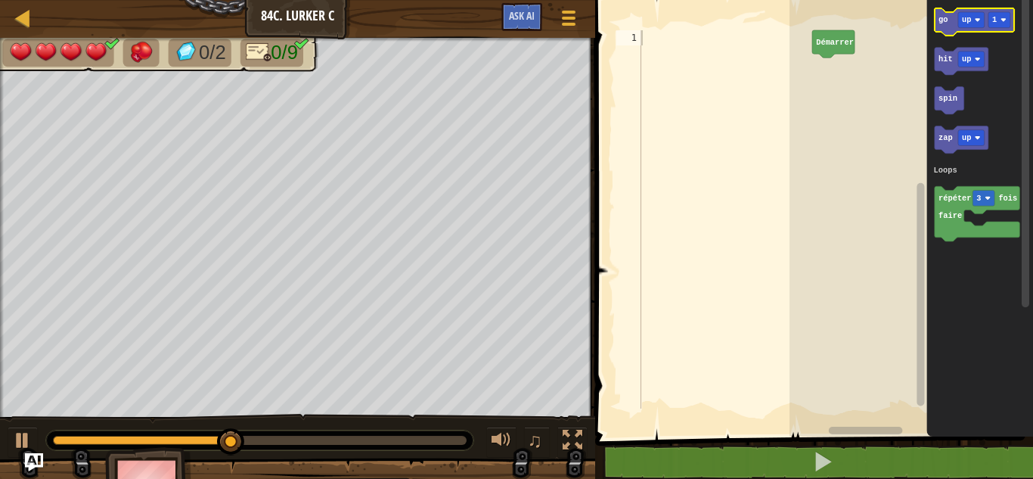
click at [949, 20] on icon "Espace de travail de Blocky" at bounding box center [974, 21] width 79 height 27
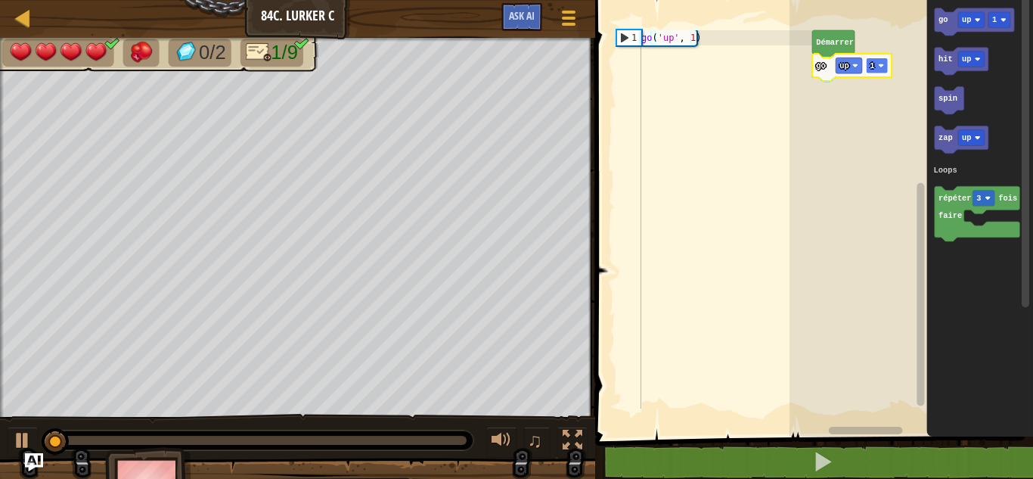
click at [878, 61] on rect "Espace de travail de Blocky" at bounding box center [877, 65] width 22 height 16
click at [976, 17] on image "Espace de travail de Blocky" at bounding box center [978, 20] width 6 height 6
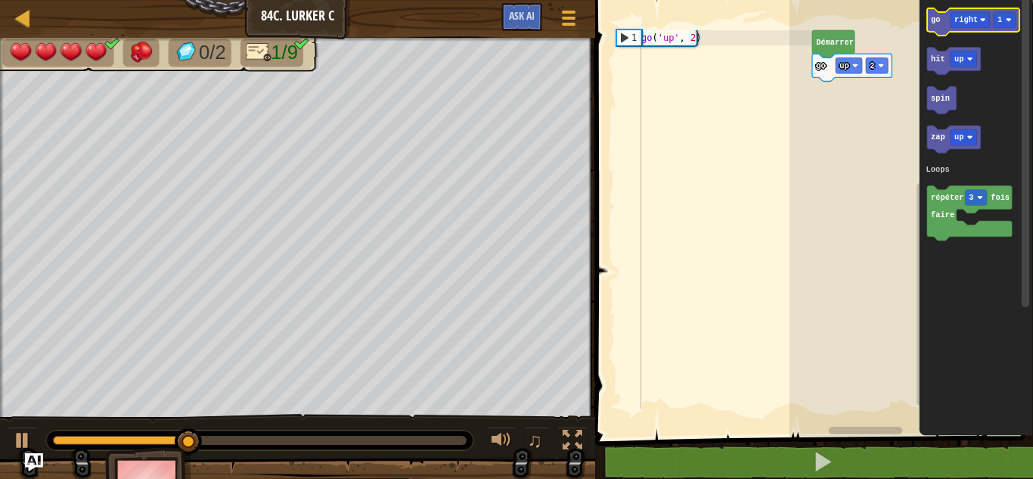
click at [928, 23] on icon "Espace de travail de Blocky" at bounding box center [973, 21] width 92 height 27
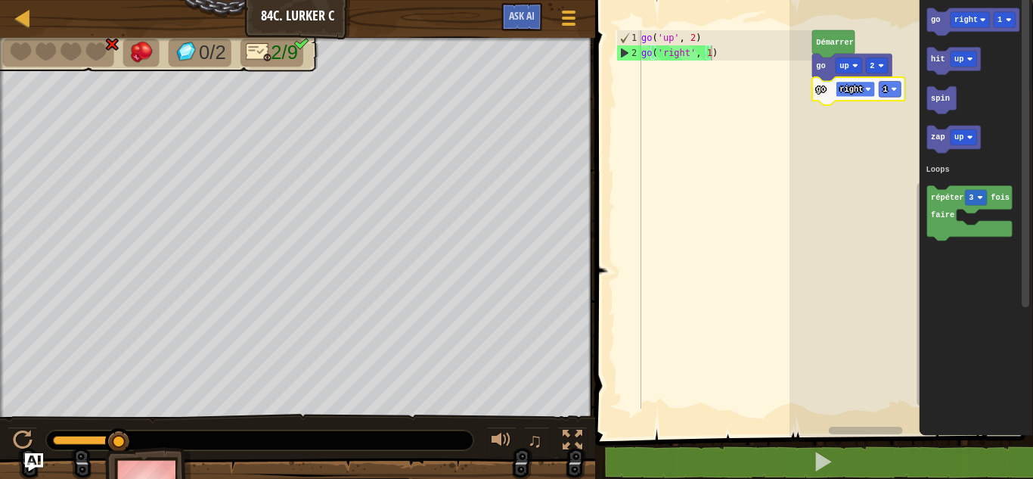
click at [852, 88] on text "right" at bounding box center [851, 89] width 23 height 9
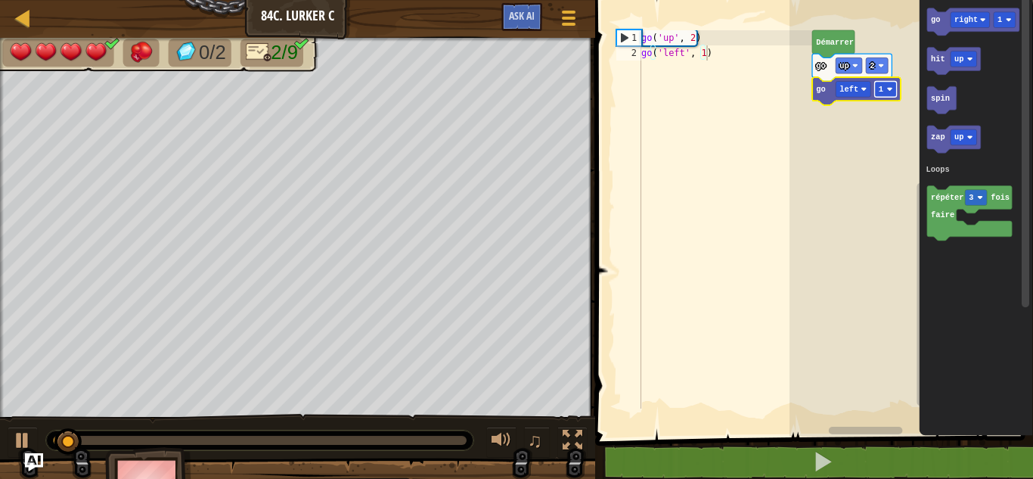
click at [885, 89] on rect "Espace de travail de Blocky" at bounding box center [886, 89] width 22 height 16
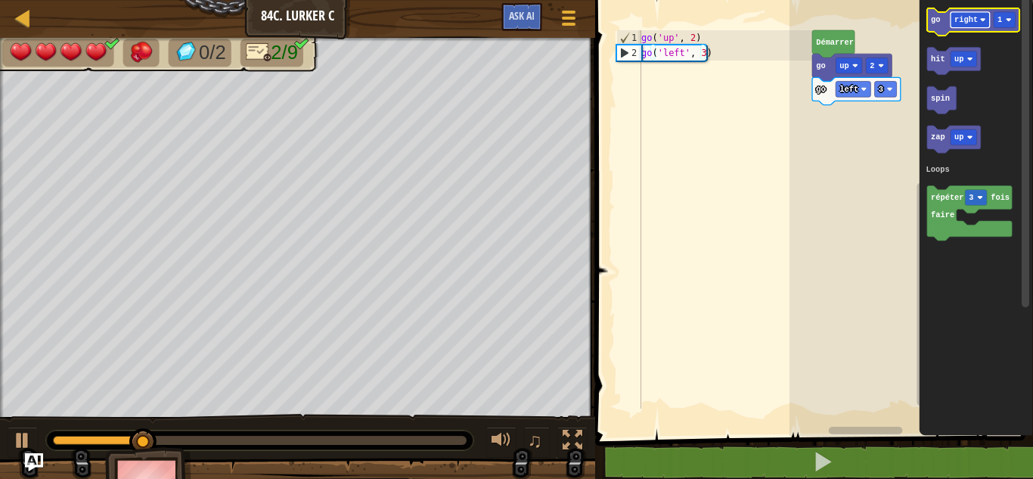
click at [973, 16] on text "right" at bounding box center [965, 19] width 23 height 9
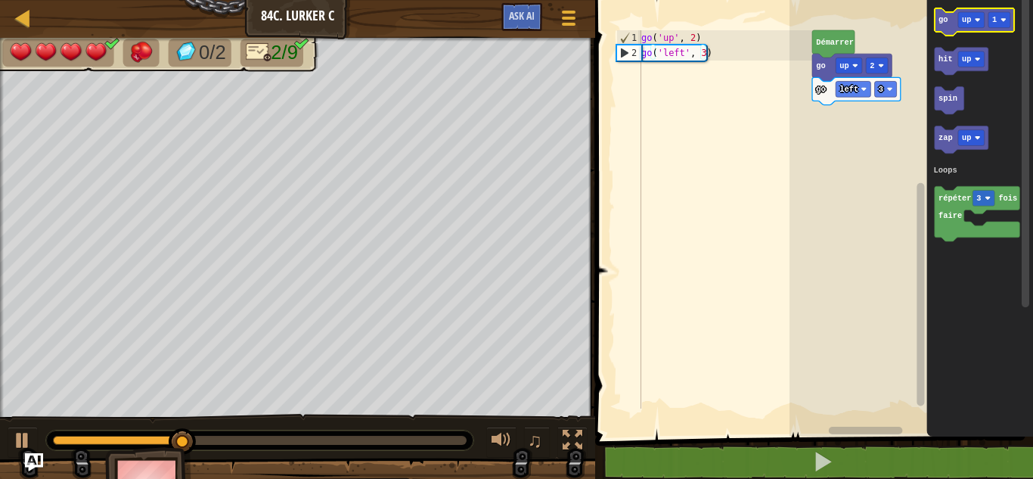
click at [946, 26] on icon "Espace de travail de Blocky" at bounding box center [974, 21] width 79 height 27
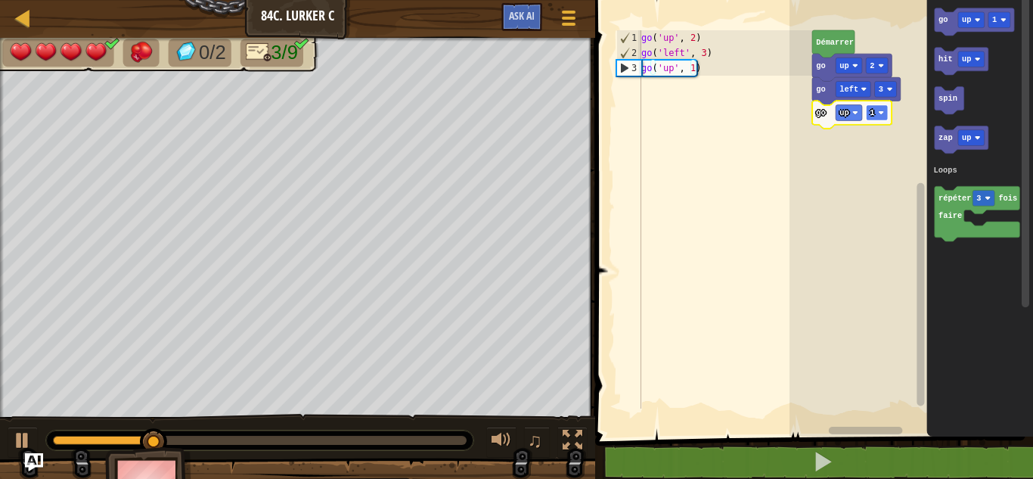
click at [879, 116] on rect "Espace de travail de Blocky" at bounding box center [877, 113] width 22 height 16
click at [944, 15] on text "go" at bounding box center [943, 19] width 9 height 9
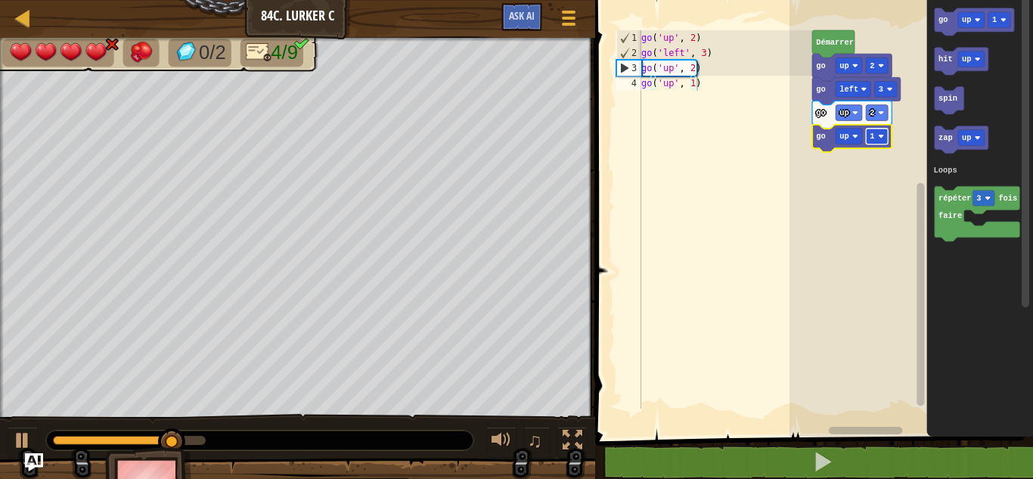
click at [879, 141] on rect "Espace de travail de Blocky" at bounding box center [877, 137] width 22 height 16
click at [842, 132] on text "up" at bounding box center [844, 136] width 9 height 9
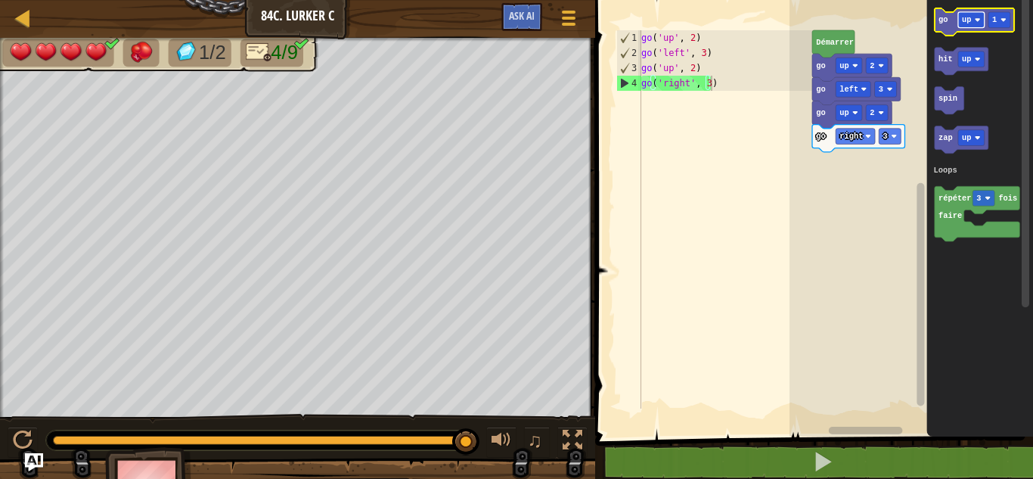
click at [975, 26] on rect "Espace de travail de Blocky" at bounding box center [971, 20] width 26 height 16
click at [903, 166] on rect "Espace de travail de Blocky" at bounding box center [912, 214] width 244 height 444
click at [945, 23] on text "go" at bounding box center [943, 19] width 9 height 9
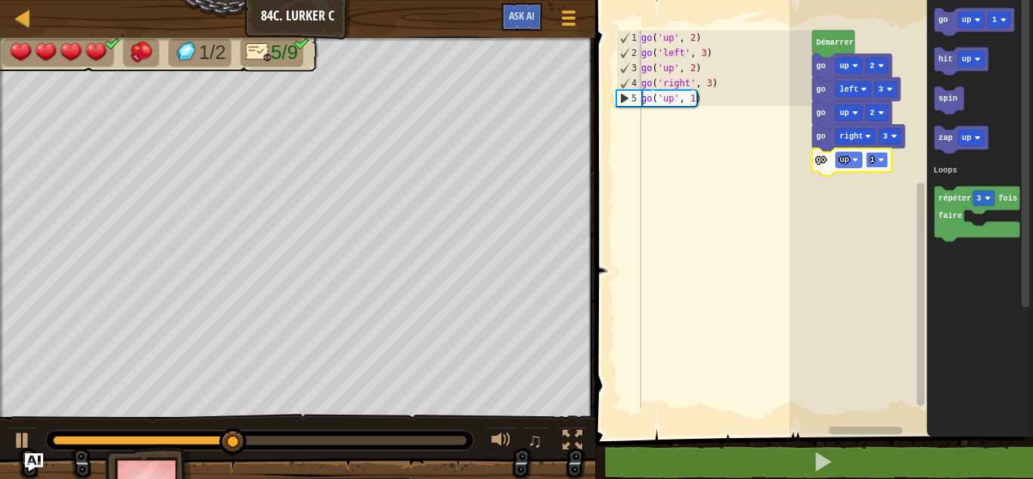
click at [878, 160] on rect "Espace de travail de Blocky" at bounding box center [877, 160] width 22 height 16
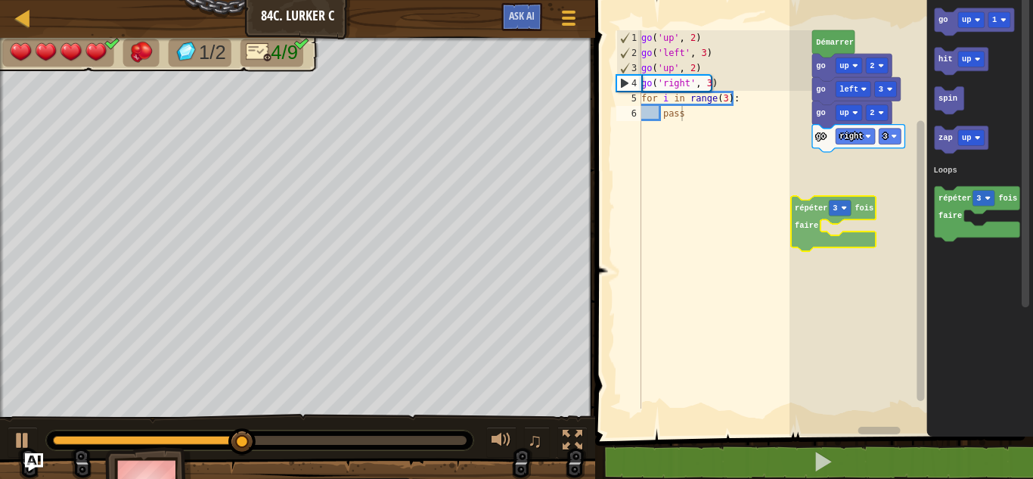
click at [811, 224] on div "Loops Démarrer go up 2 go left 3 go up 2 go right 3 go up 1 hit up spin zap up …" at bounding box center [912, 214] width 244 height 444
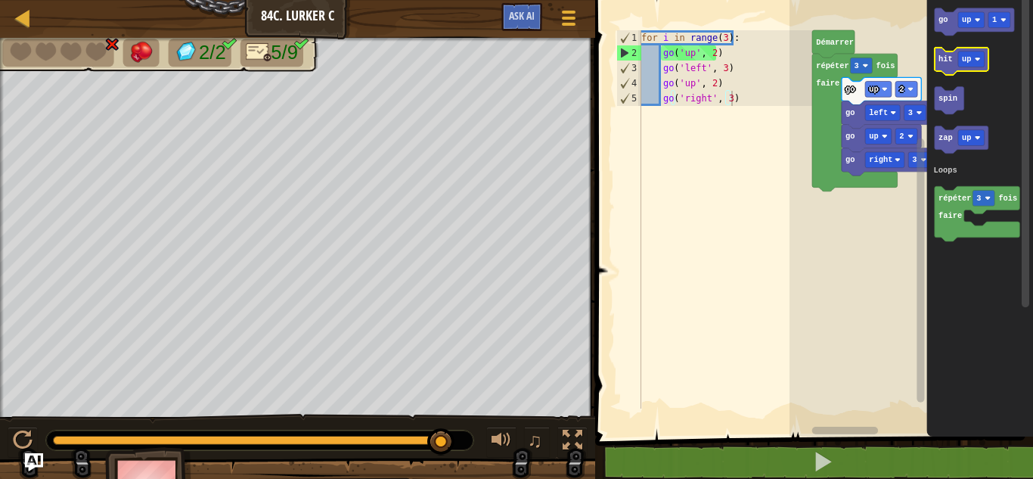
click at [951, 60] on text "hit" at bounding box center [946, 58] width 14 height 9
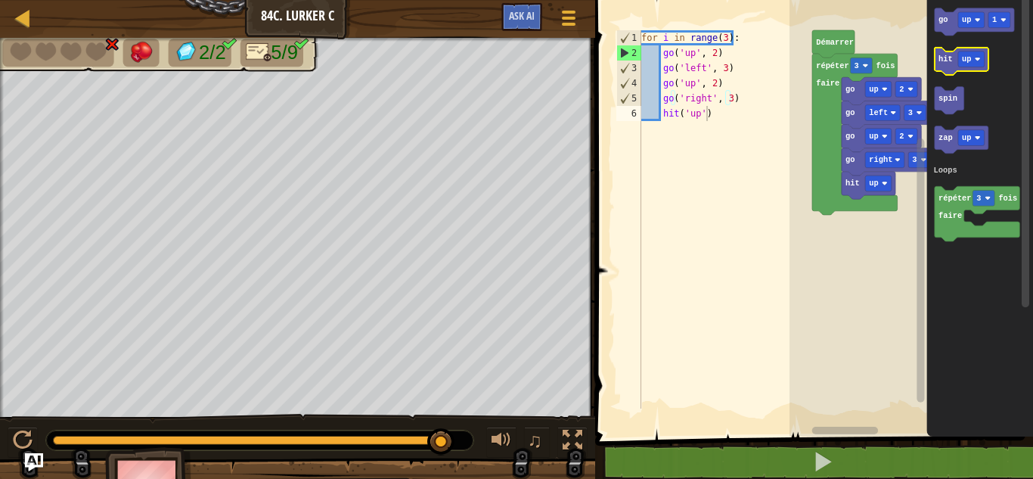
click at [951, 60] on text "hit" at bounding box center [946, 58] width 14 height 9
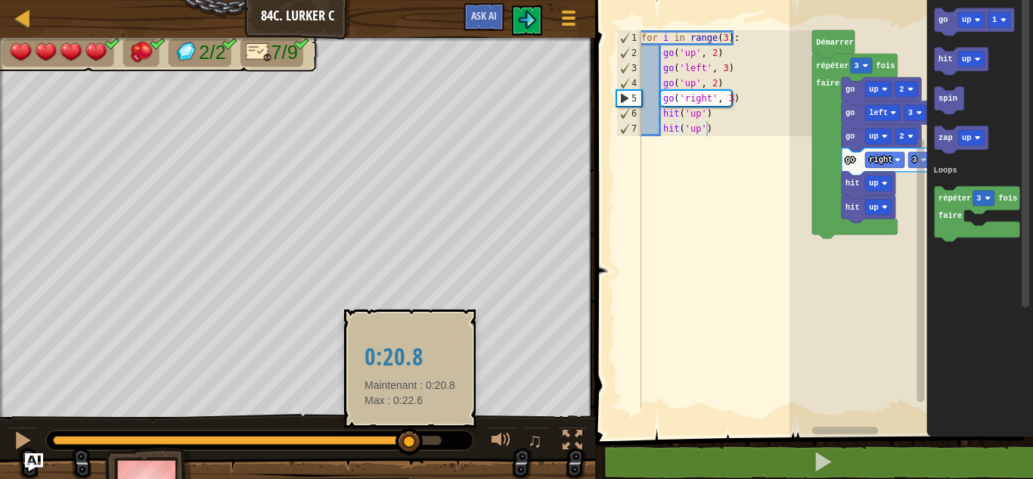
click at [523, 0] on body "Carte Junior 84c. Lurker C Menu du jeu Ask AI 1 ההההההההההההההההההההההההההההההה…" at bounding box center [516, 0] width 1033 height 0
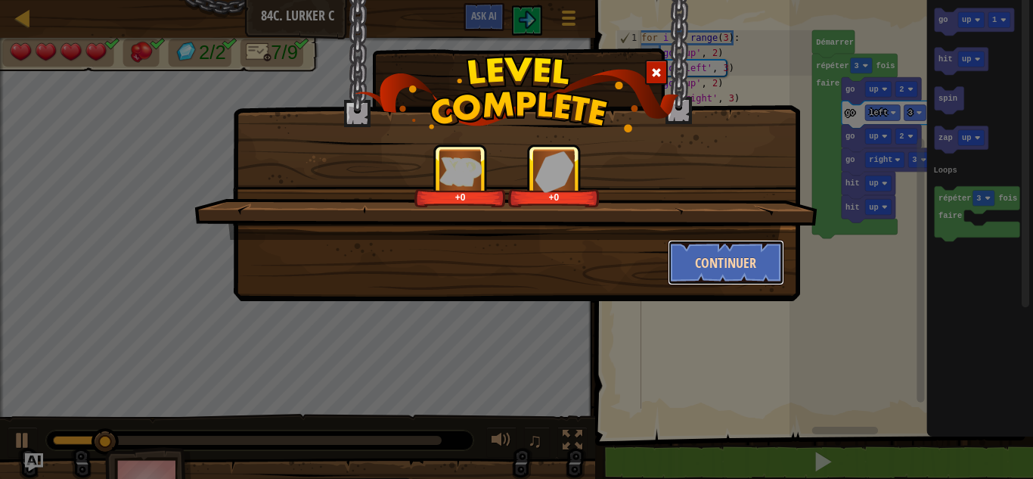
click at [705, 263] on button "Continuer" at bounding box center [726, 262] width 117 height 45
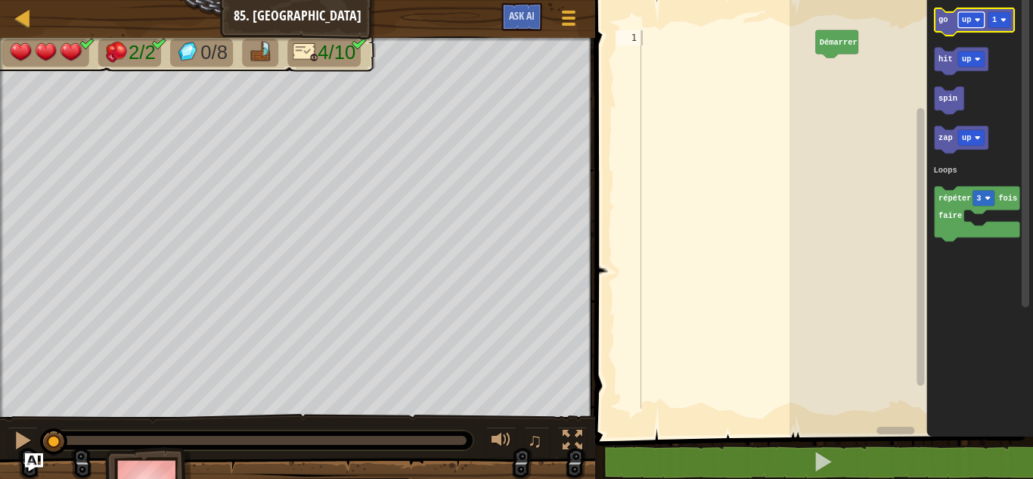
click at [965, 23] on text "up" at bounding box center [966, 19] width 9 height 9
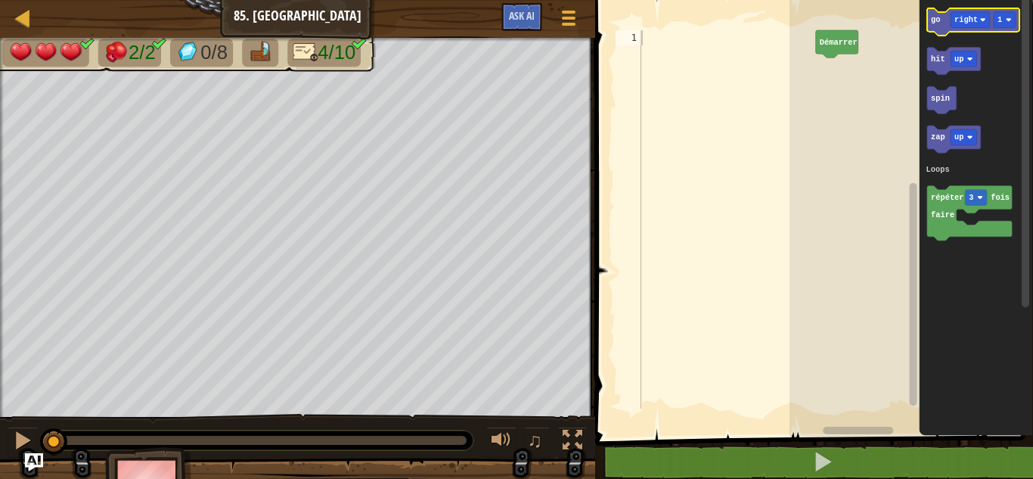
click at [936, 19] on text "go" at bounding box center [935, 19] width 9 height 9
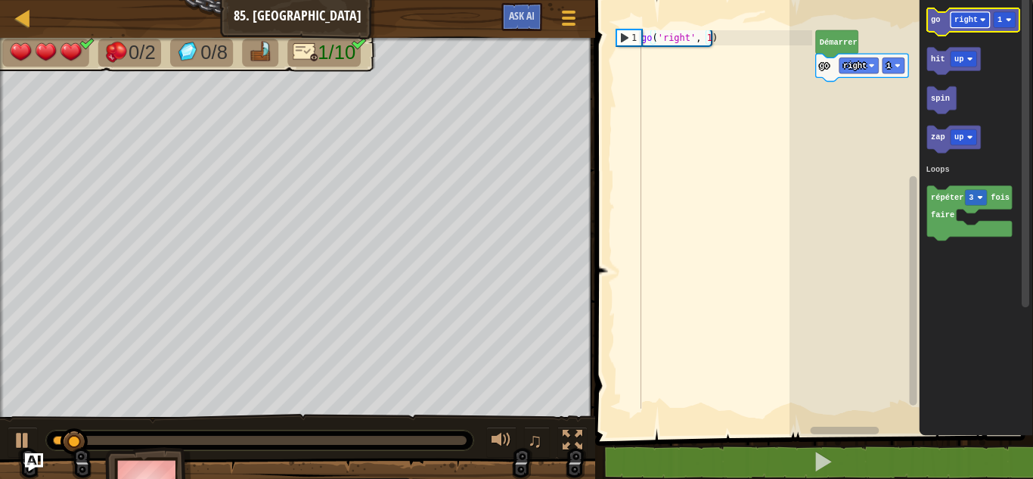
click at [972, 19] on text "right" at bounding box center [965, 19] width 23 height 9
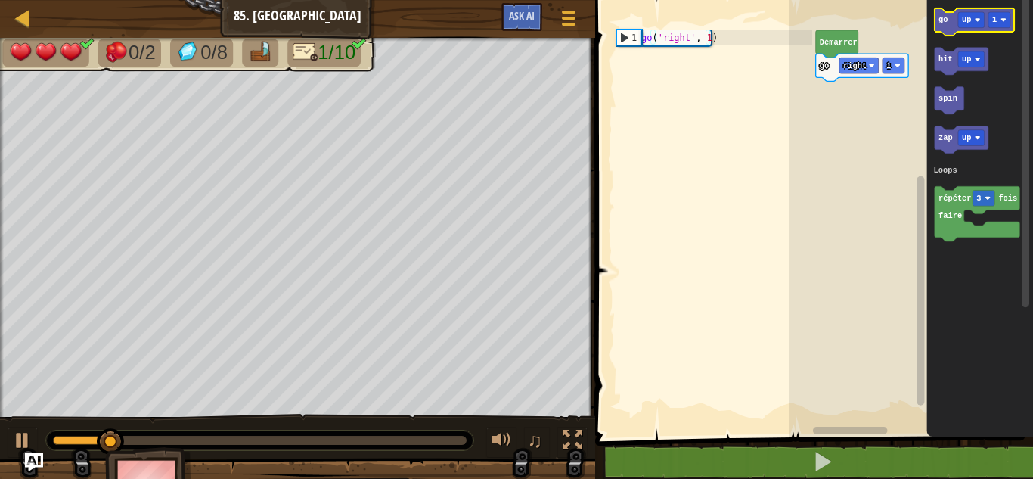
click at [951, 22] on icon "Espace de travail de Blocky" at bounding box center [974, 21] width 79 height 27
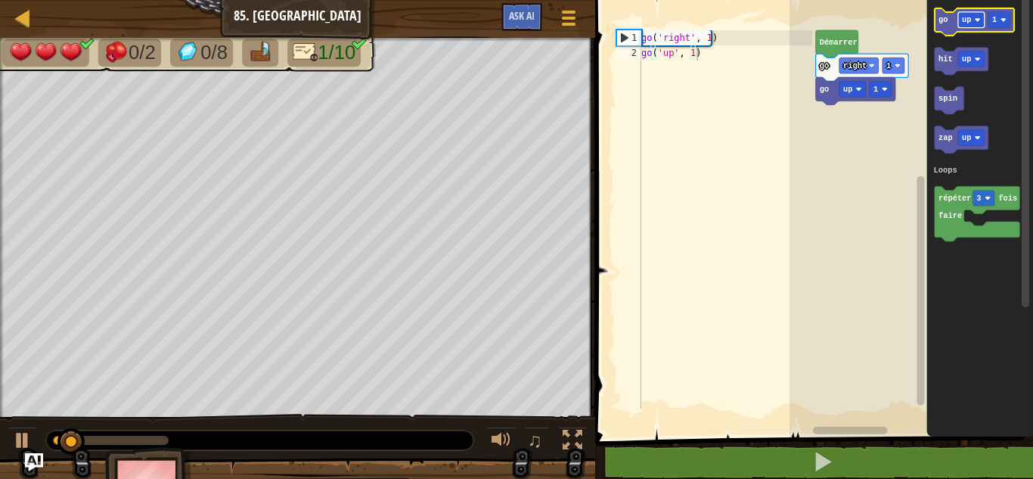
click at [975, 17] on image "Espace de travail de Blocky" at bounding box center [978, 20] width 6 height 6
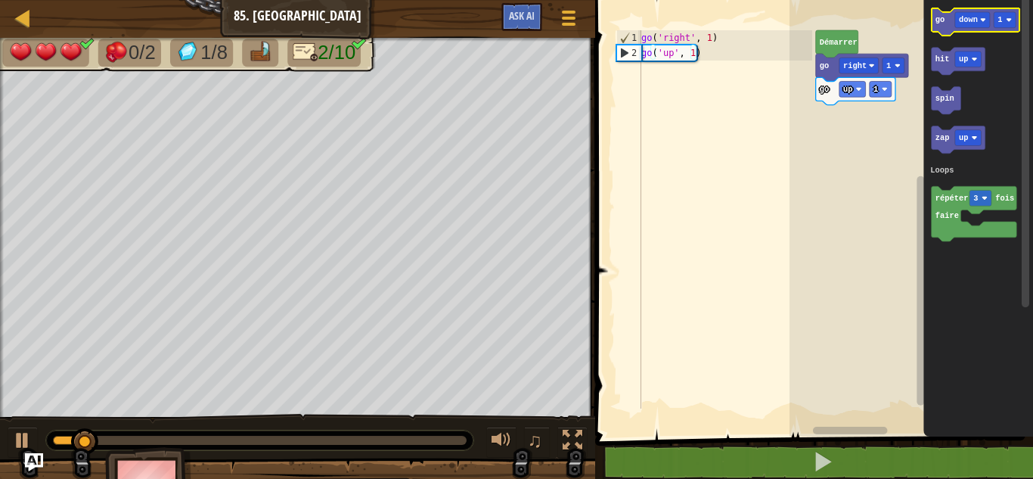
click at [939, 15] on text "go" at bounding box center [940, 19] width 9 height 9
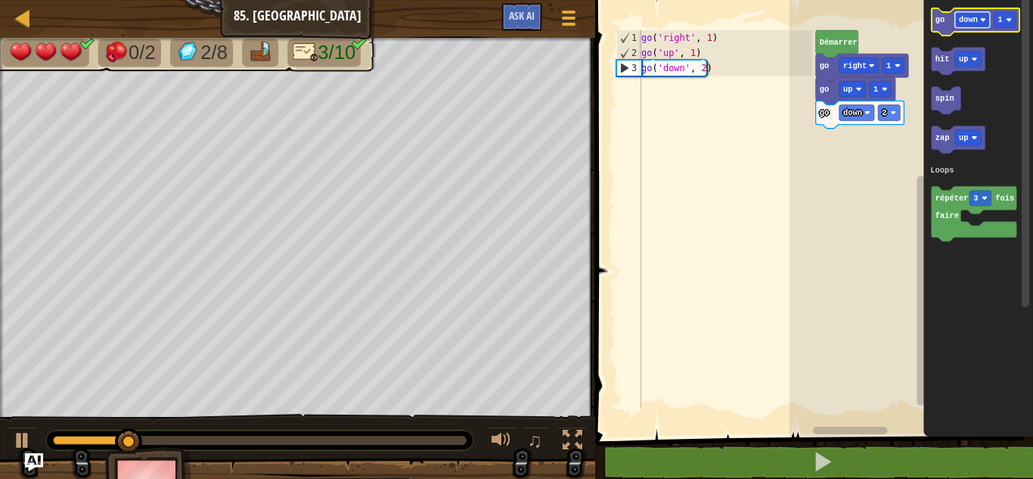
click at [968, 25] on rect "Espace de travail de Blocky" at bounding box center [972, 20] width 35 height 16
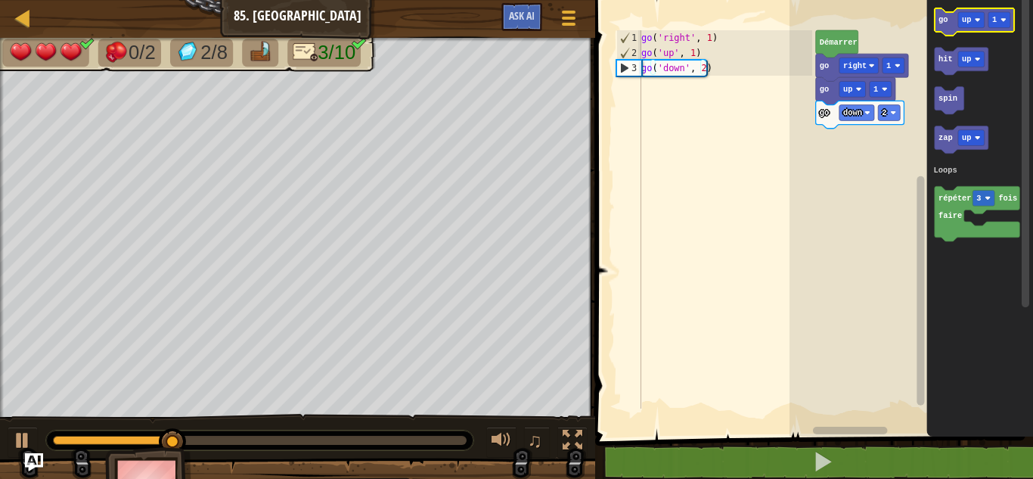
click at [950, 25] on icon "Espace de travail de Blocky" at bounding box center [974, 21] width 79 height 27
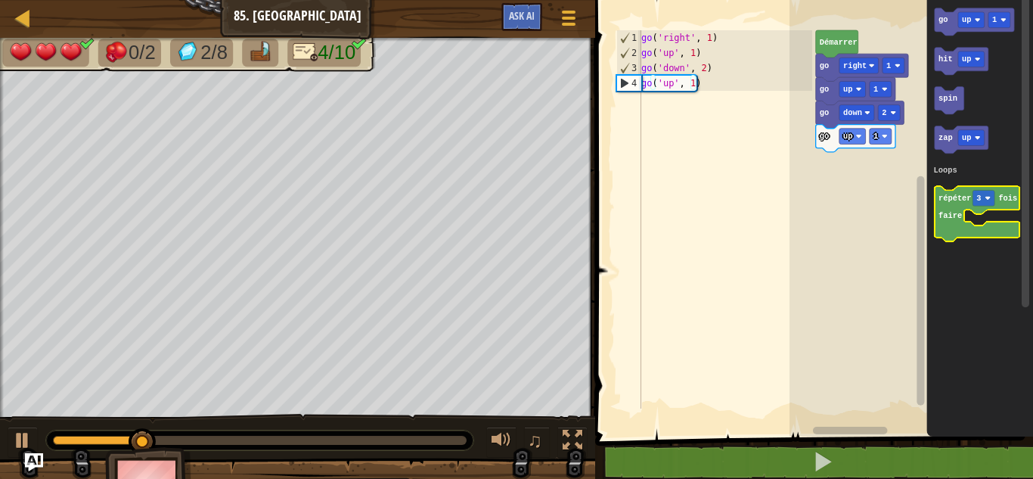
click at [942, 227] on icon "Espace de travail de Blocky" at bounding box center [977, 213] width 85 height 55
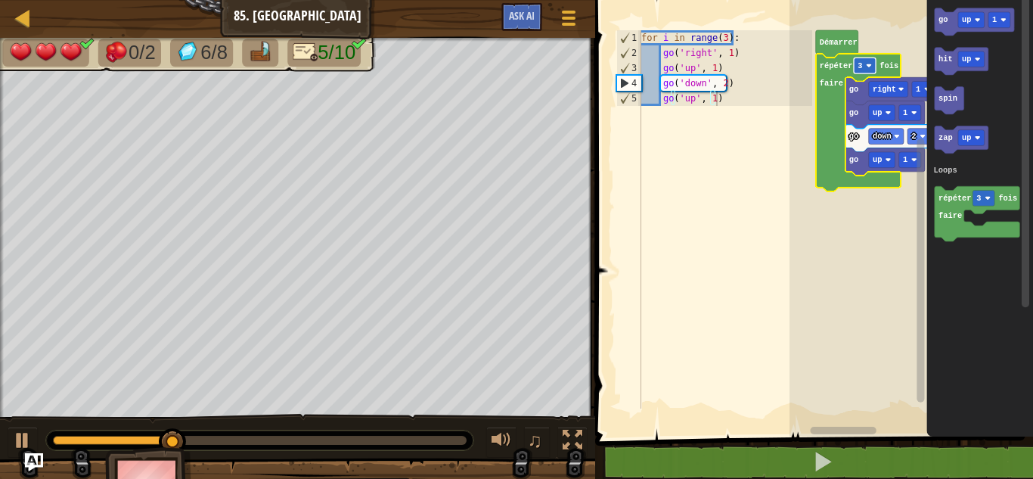
click at [861, 65] on text "3" at bounding box center [860, 65] width 5 height 9
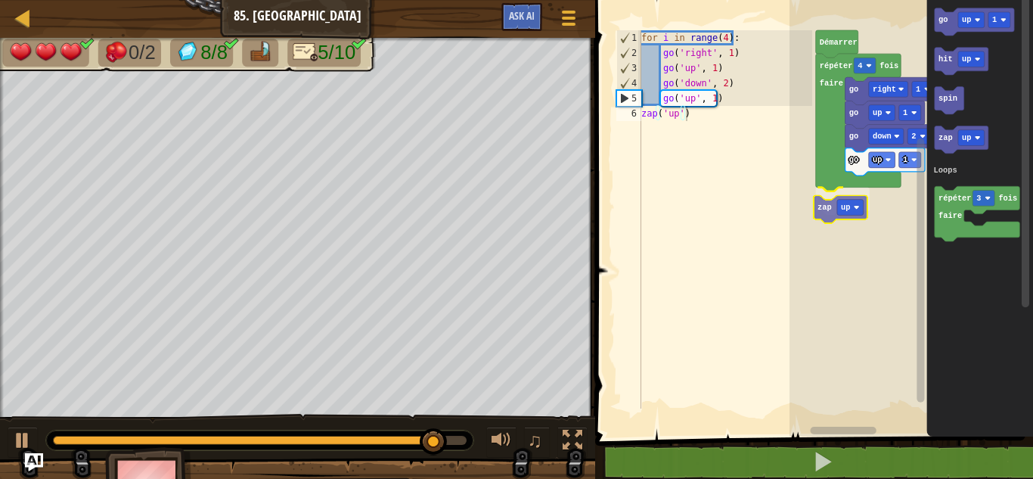
click at [826, 209] on div "Loops Démarrer répéter 4 fois faire go right 1 go up 1 go down 2 go up 1 zap up…" at bounding box center [912, 214] width 244 height 444
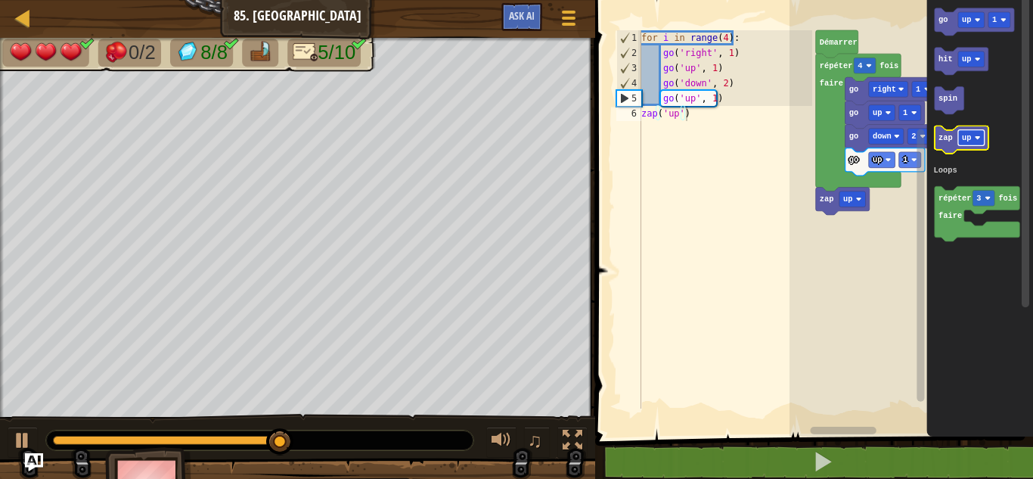
click at [978, 137] on image "Espace de travail de Blocky" at bounding box center [978, 138] width 6 height 6
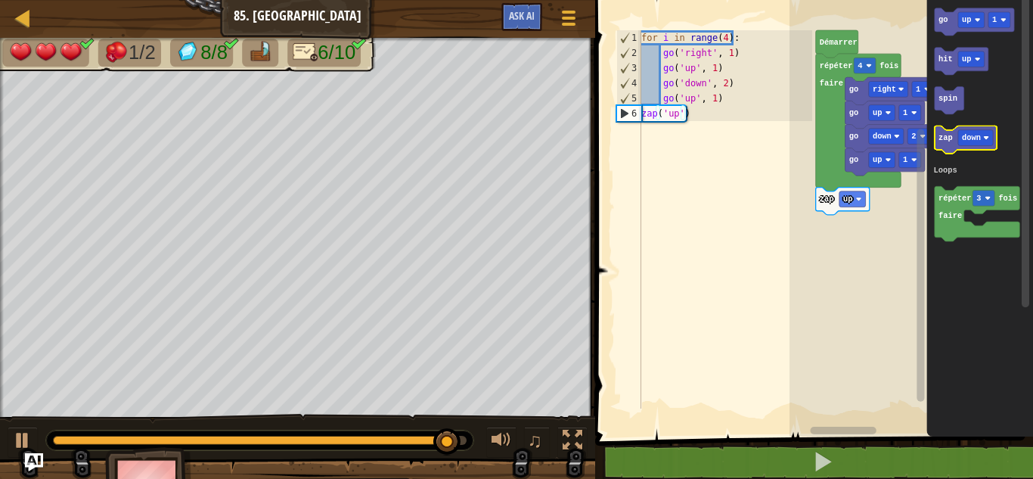
click at [948, 138] on text "zap" at bounding box center [946, 137] width 14 height 9
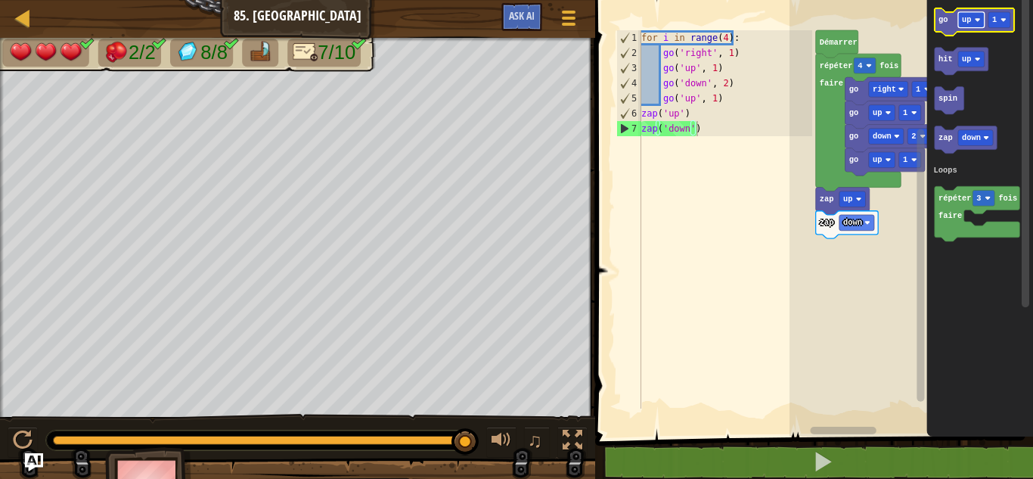
click at [967, 22] on text "up" at bounding box center [966, 19] width 9 height 9
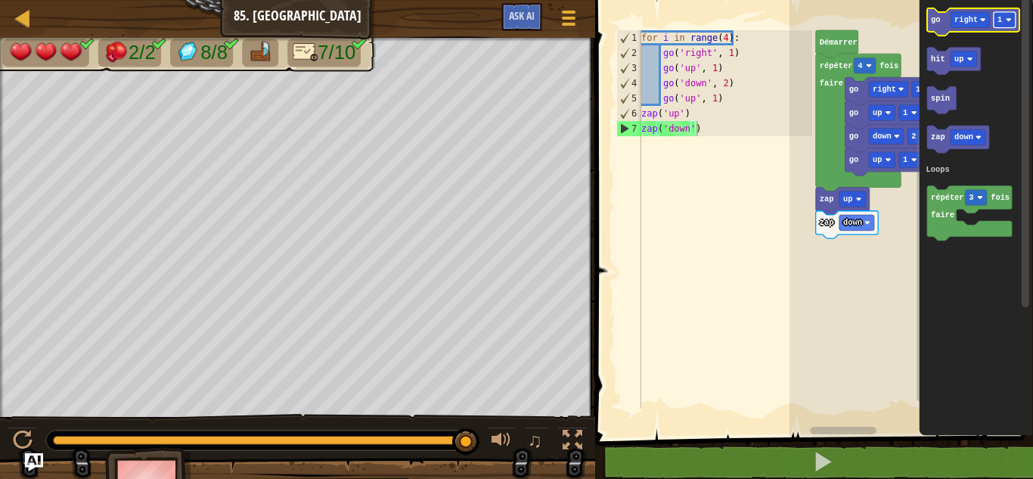
click at [1010, 25] on rect "Espace de travail de Blocky" at bounding box center [1005, 20] width 22 height 16
click at [936, 17] on text "go" at bounding box center [935, 19] width 9 height 9
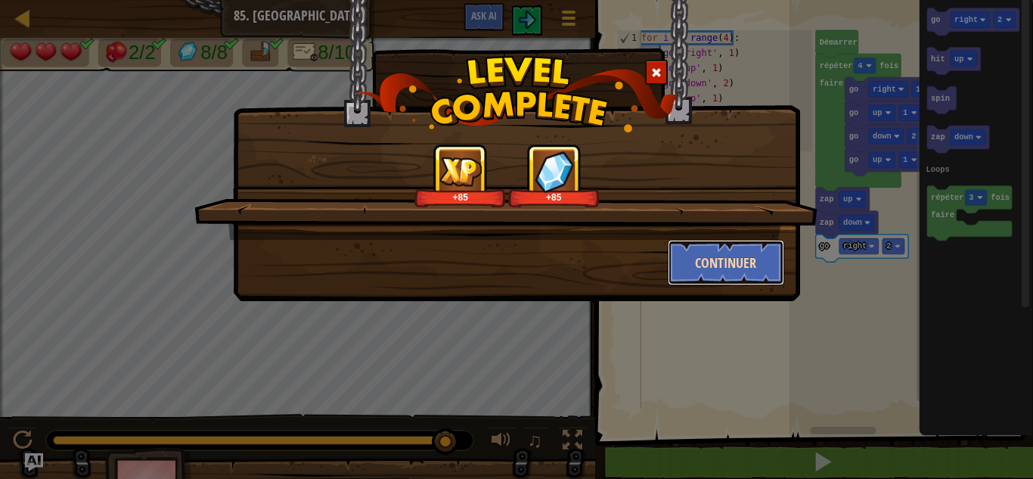
click at [734, 261] on button "Continuer" at bounding box center [726, 262] width 117 height 45
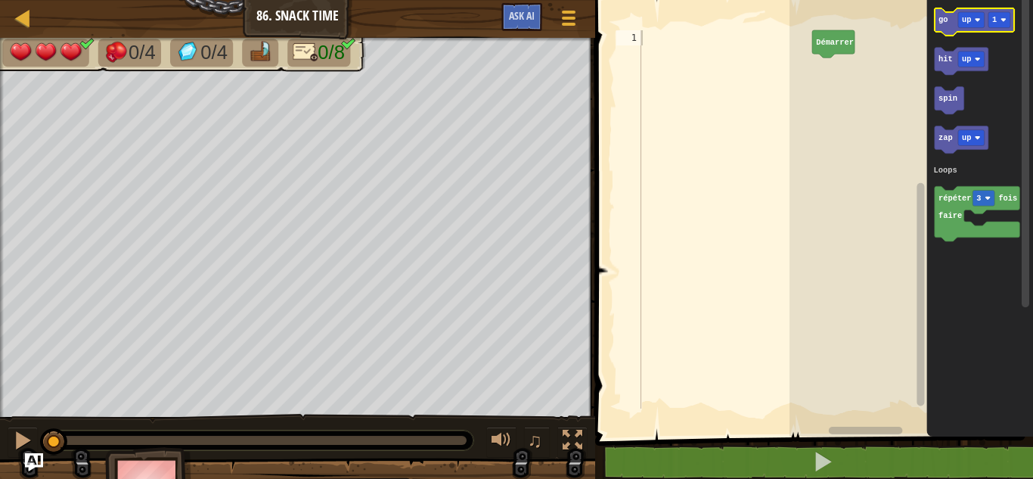
click at [946, 23] on text "go" at bounding box center [943, 19] width 9 height 9
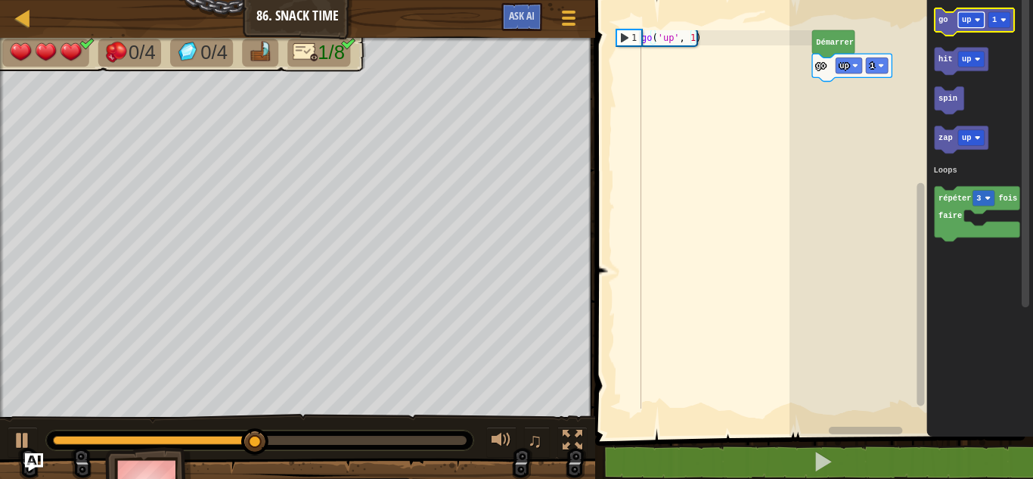
click at [966, 21] on text "up" at bounding box center [966, 19] width 9 height 9
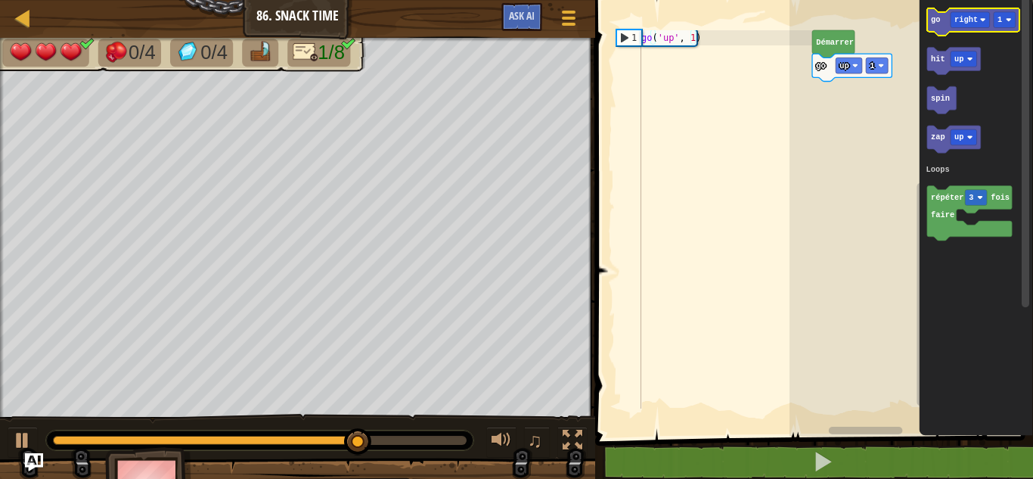
click at [936, 33] on icon "Espace de travail de Blocky" at bounding box center [973, 21] width 92 height 27
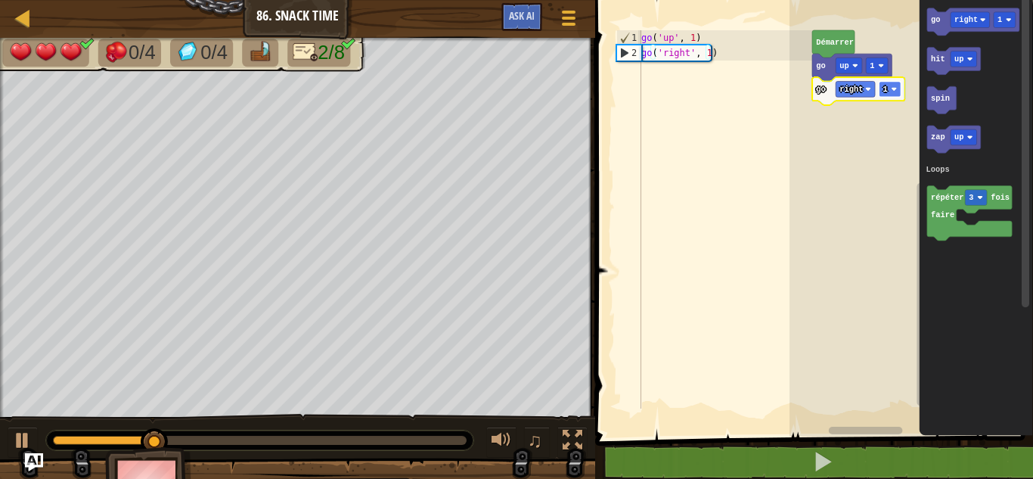
click at [894, 85] on rect "Espace de travail de Blocky" at bounding box center [890, 89] width 22 height 16
click at [888, 85] on rect "Espace de travail de Blocky" at bounding box center [890, 89] width 22 height 16
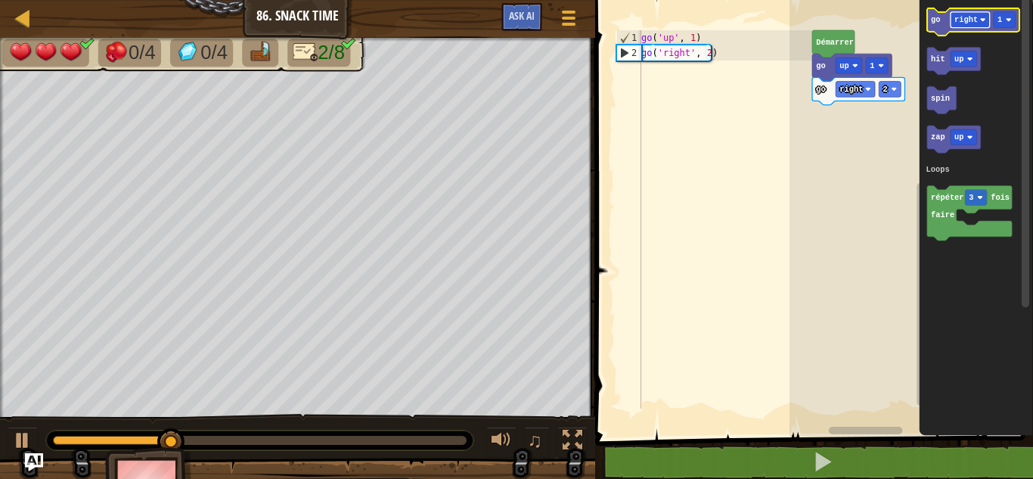
click at [970, 16] on text "right" at bounding box center [965, 19] width 23 height 9
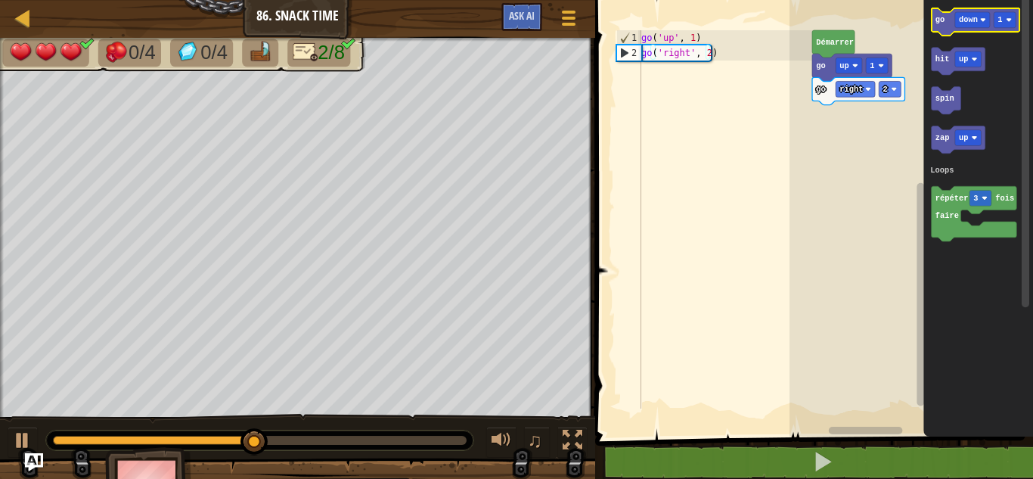
click at [946, 14] on icon "Espace de travail de Blocky" at bounding box center [976, 21] width 88 height 27
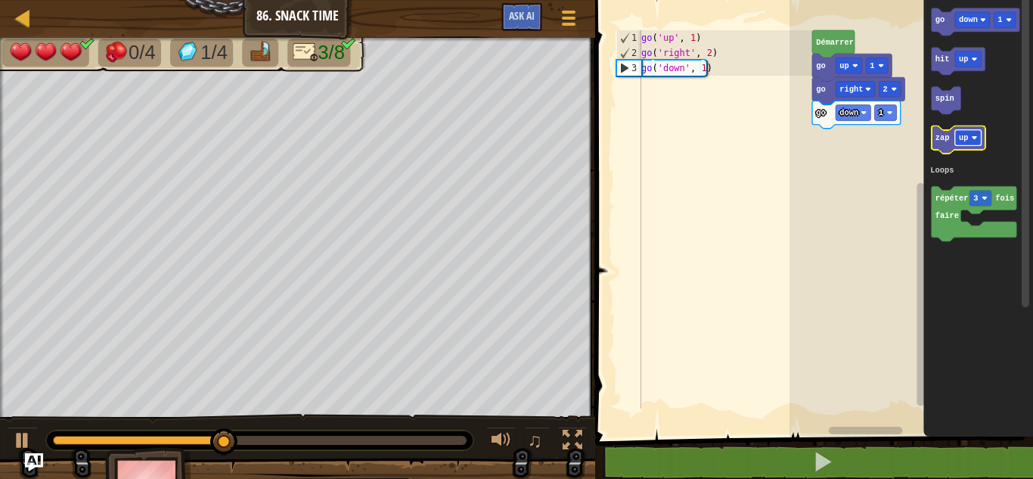
click at [966, 139] on text "up" at bounding box center [963, 137] width 9 height 9
click at [946, 152] on icon "Espace de travail de Blocky" at bounding box center [965, 139] width 67 height 27
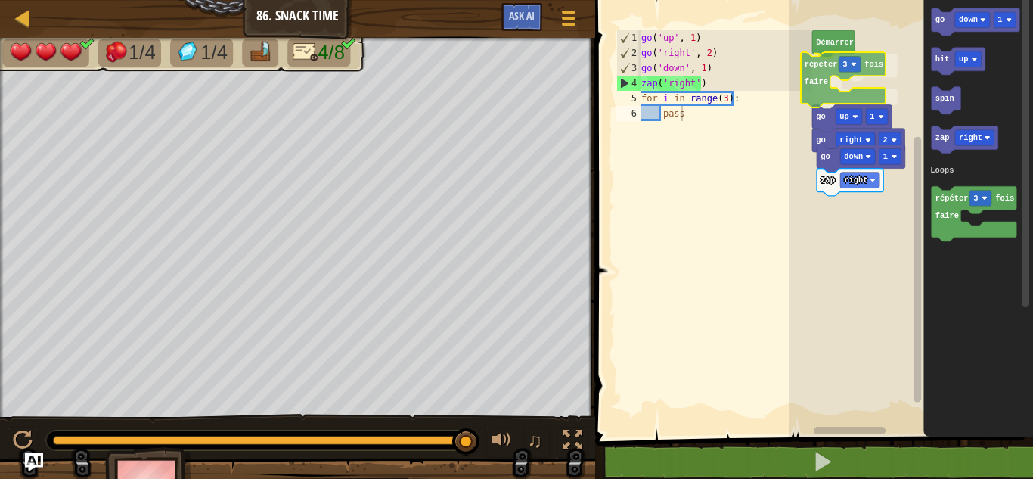
click at [823, 68] on div "Loops Démarrer répéter 3 fois faire go up 1 go right 2 go down 1 zap right go d…" at bounding box center [912, 214] width 244 height 444
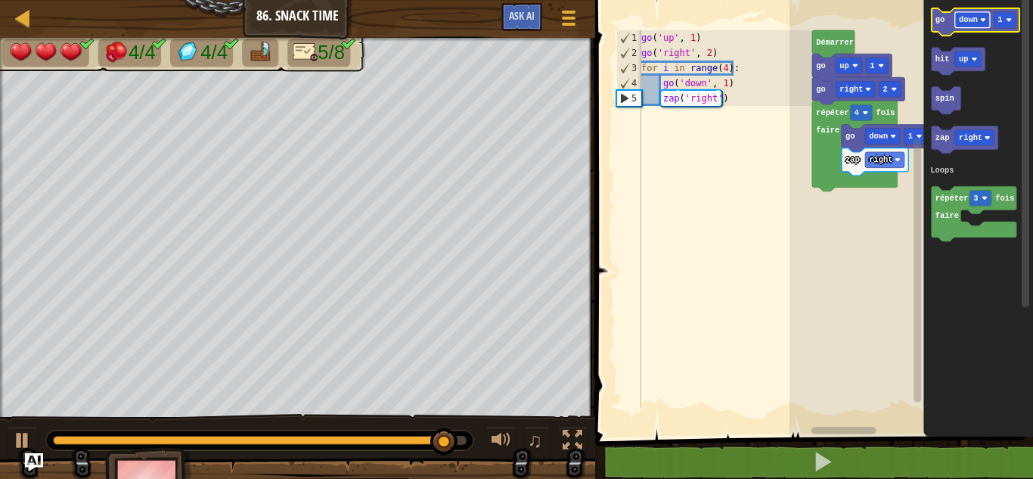
click at [969, 17] on text "down" at bounding box center [968, 19] width 19 height 9
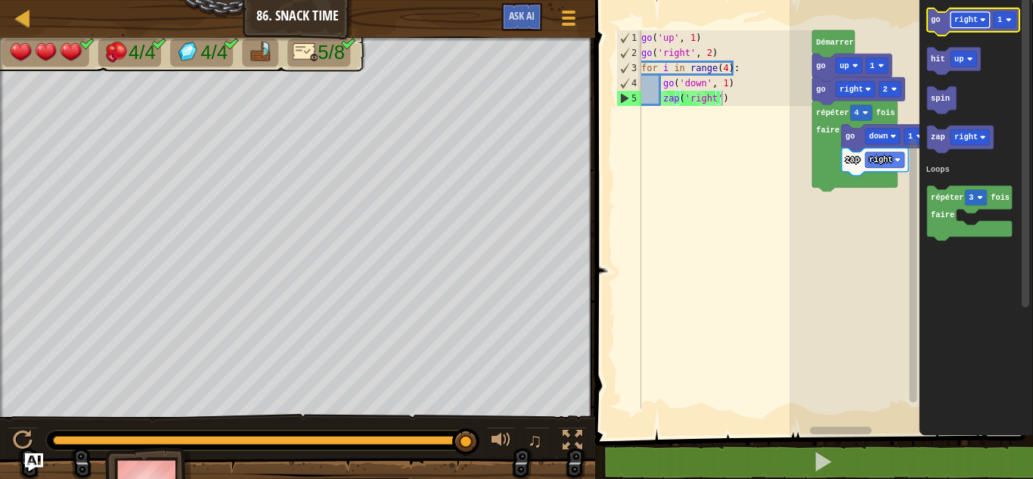
click at [968, 14] on rect "Espace de travail de Blocky" at bounding box center [970, 20] width 39 height 16
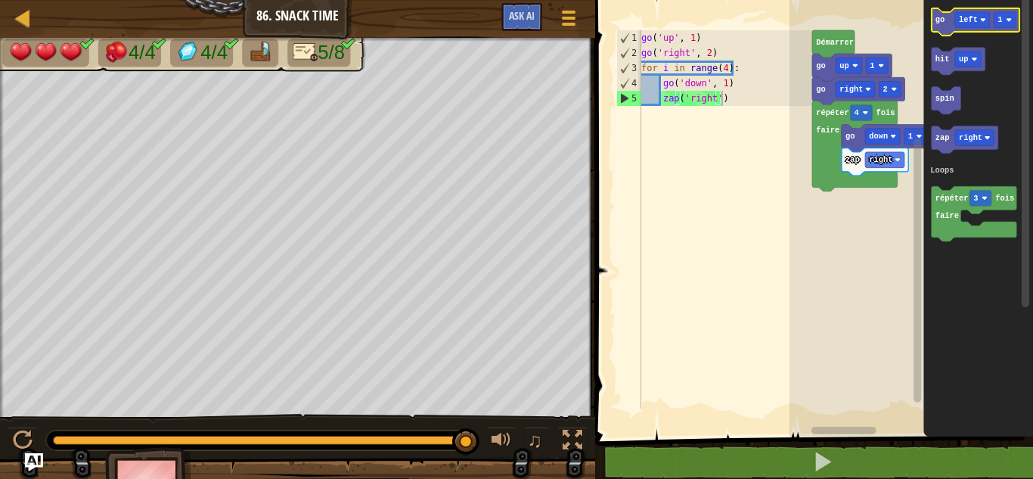
click at [942, 24] on text "go" at bounding box center [940, 19] width 9 height 9
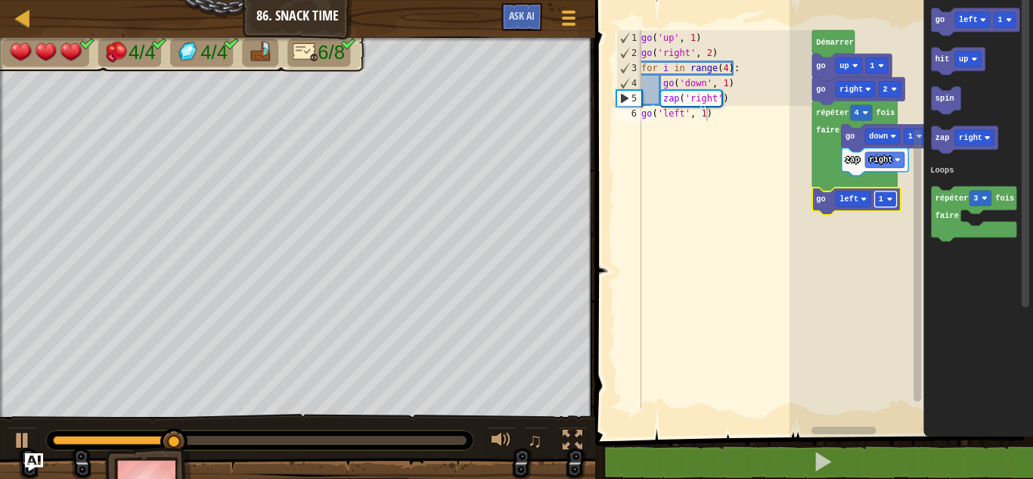
click at [886, 203] on rect "Espace de travail de Blocky" at bounding box center [886, 199] width 22 height 16
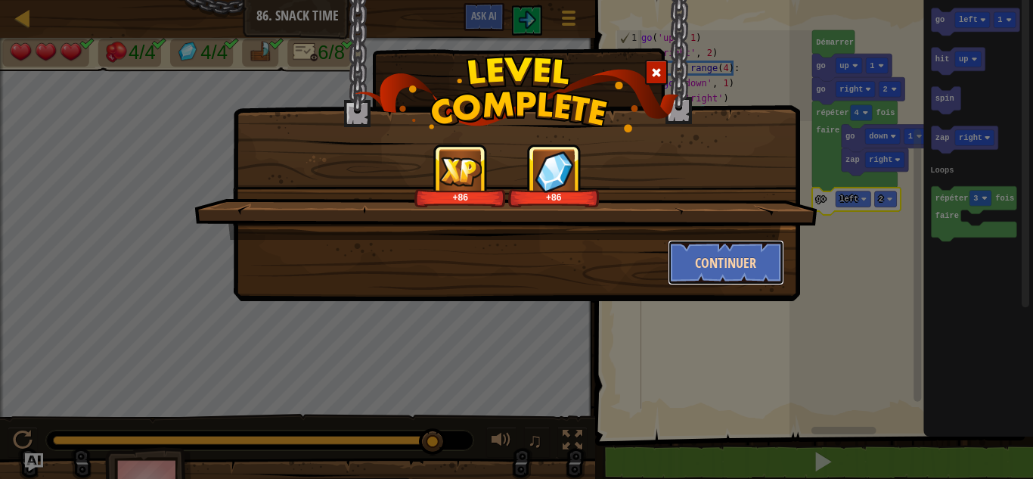
click at [762, 257] on button "Continuer" at bounding box center [726, 262] width 117 height 45
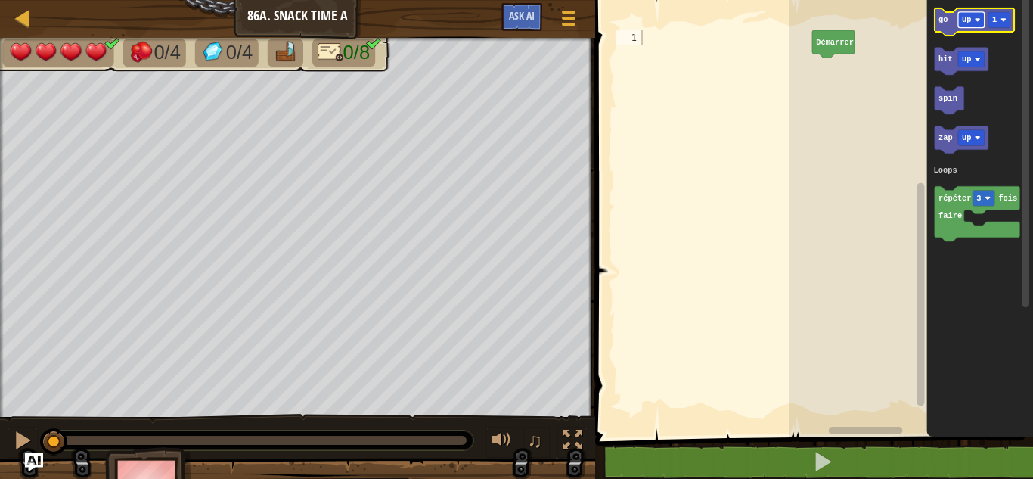
click at [969, 16] on text "up" at bounding box center [966, 19] width 9 height 9
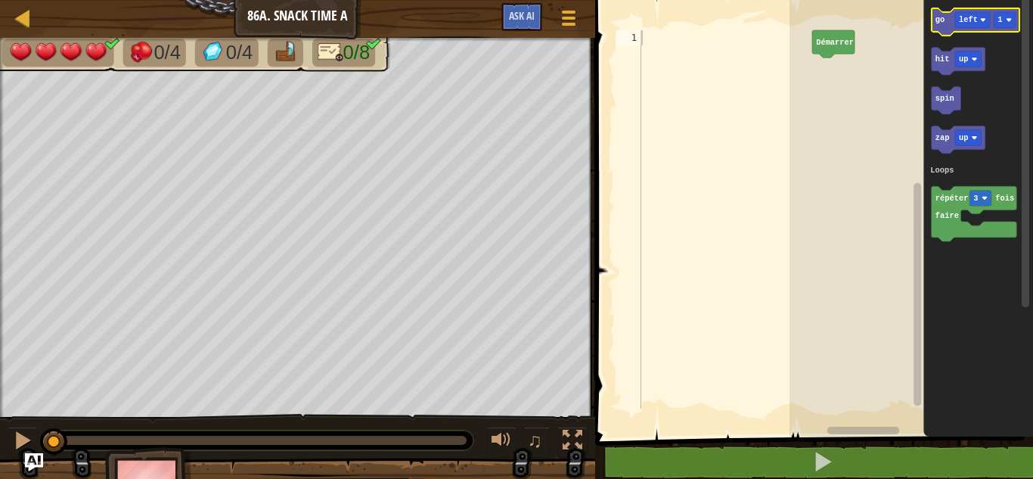
click at [950, 33] on icon "Espace de travail de Blocky" at bounding box center [976, 21] width 88 height 27
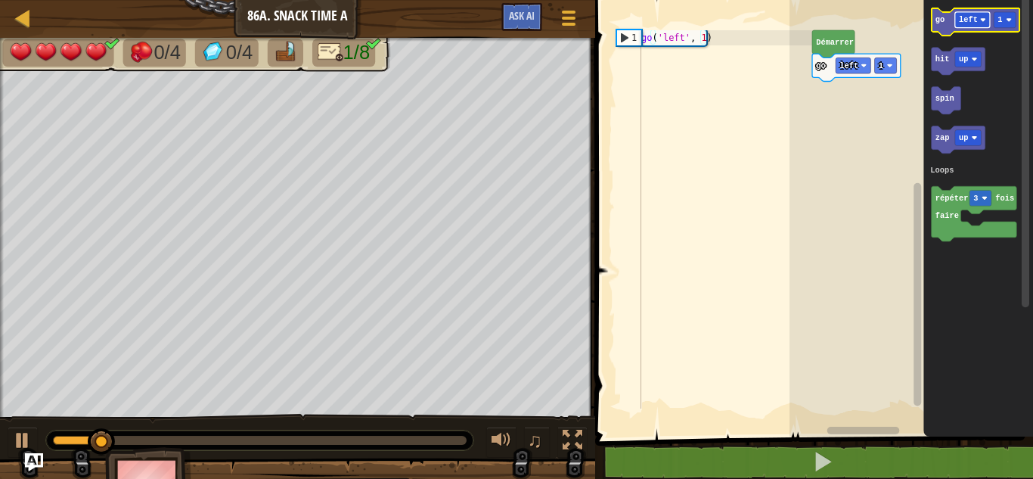
click at [970, 19] on text "left" at bounding box center [968, 19] width 19 height 9
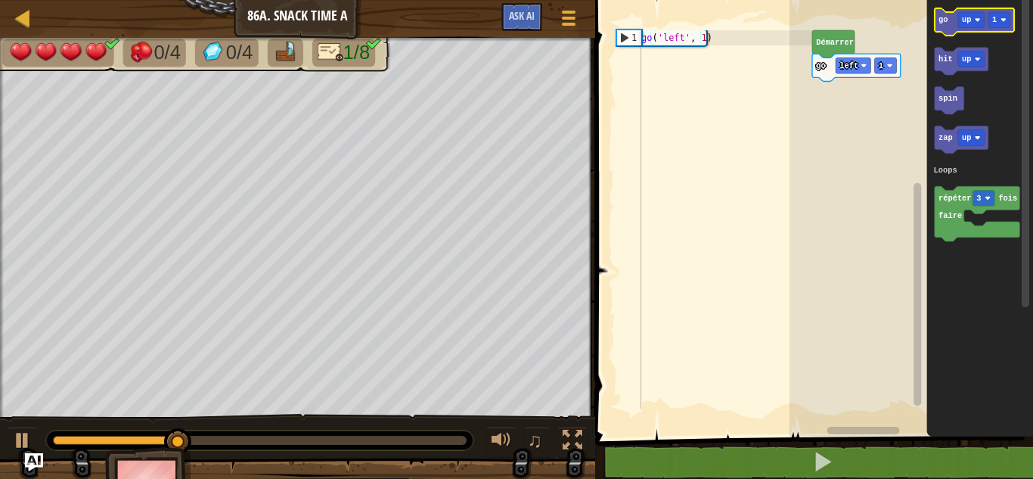
click at [951, 26] on icon "Espace de travail de Blocky" at bounding box center [974, 21] width 79 height 27
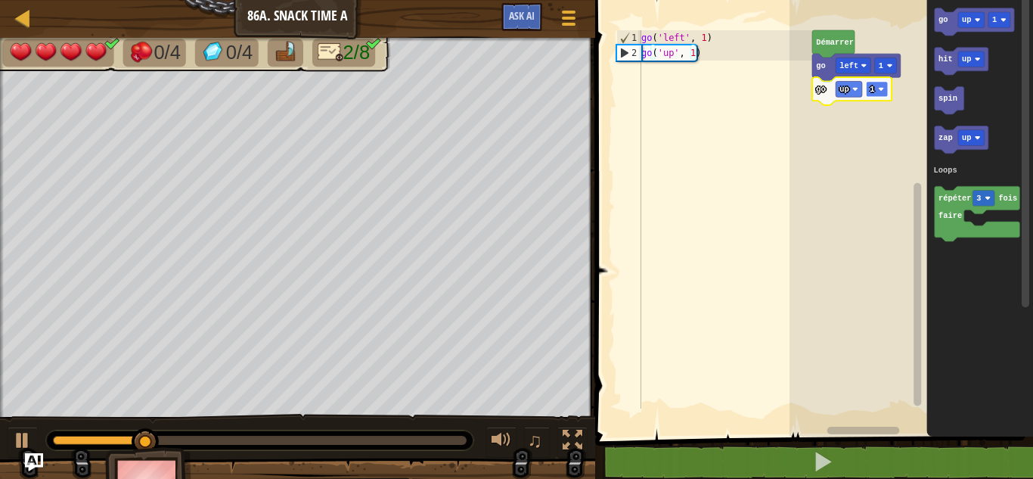
click at [873, 89] on text "1" at bounding box center [872, 89] width 5 height 9
click at [877, 87] on rect "Espace de travail de Blocky" at bounding box center [877, 89] width 22 height 16
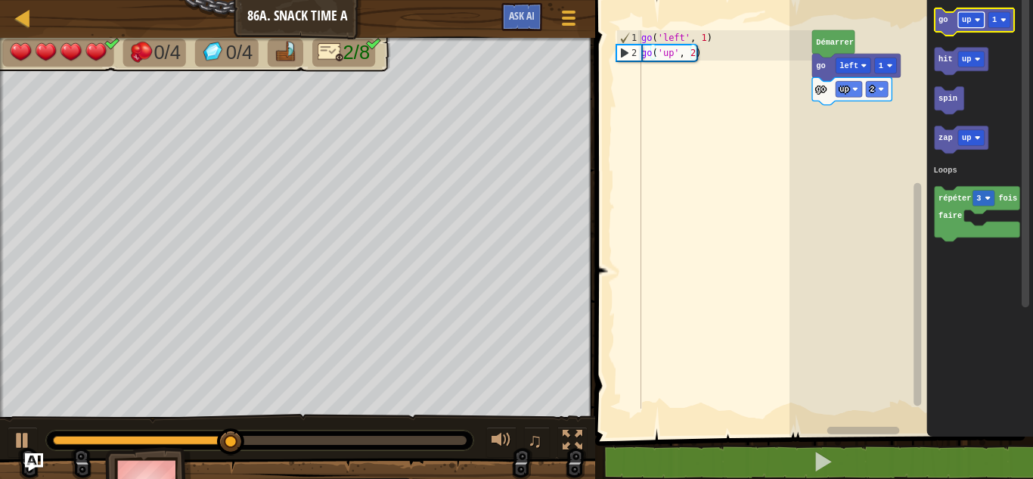
click at [967, 18] on text "up" at bounding box center [966, 19] width 9 height 9
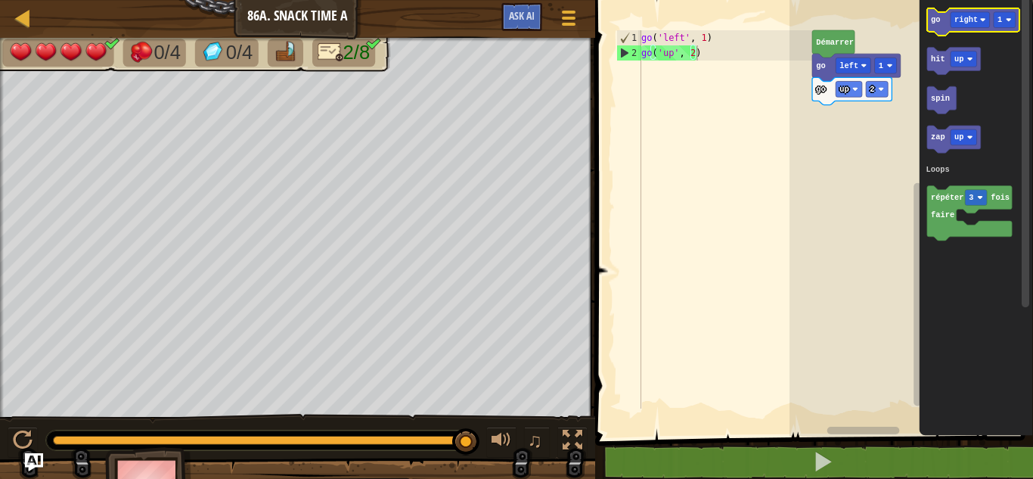
click at [940, 20] on icon "Espace de travail de Blocky" at bounding box center [973, 21] width 92 height 27
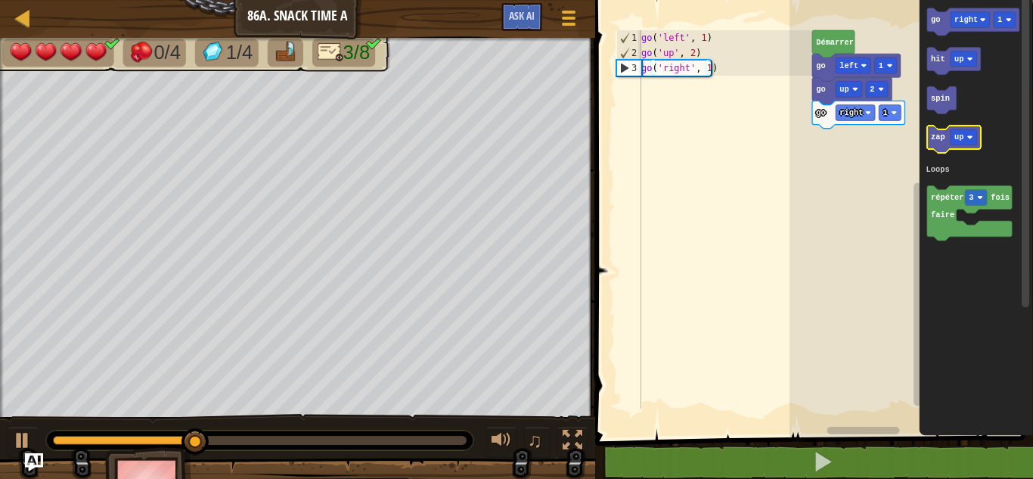
click at [944, 144] on icon "Espace de travail de Blocky" at bounding box center [954, 139] width 54 height 27
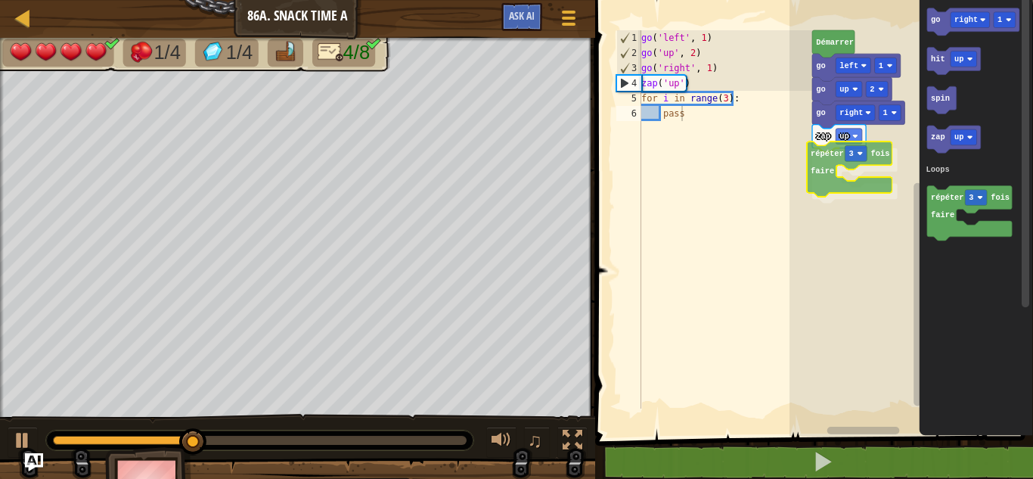
click at [830, 178] on div "Loops Démarrer go left 1 go up 2 go right 1 zap up répéter 3 fois faire go righ…" at bounding box center [912, 214] width 244 height 444
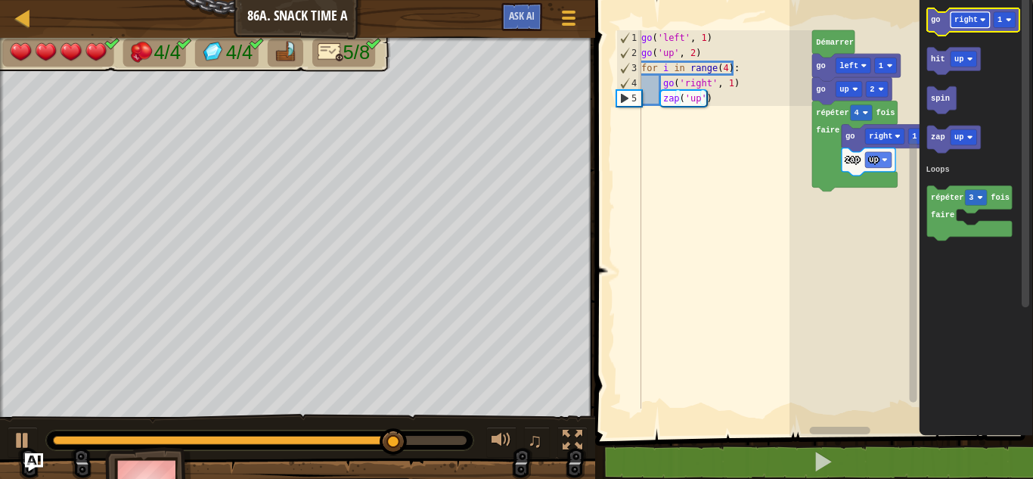
click at [961, 17] on text "right" at bounding box center [965, 19] width 23 height 9
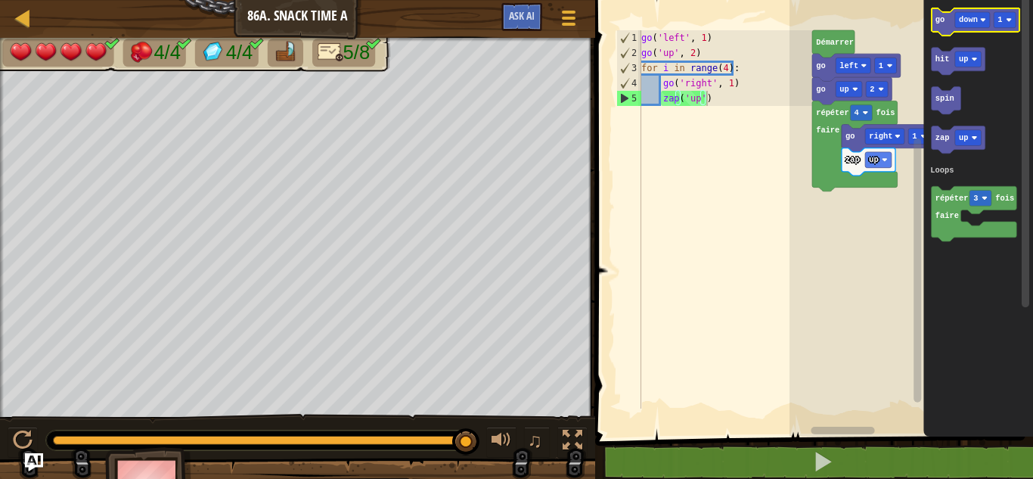
click at [942, 28] on icon "Espace de travail de Blocky" at bounding box center [976, 21] width 88 height 27
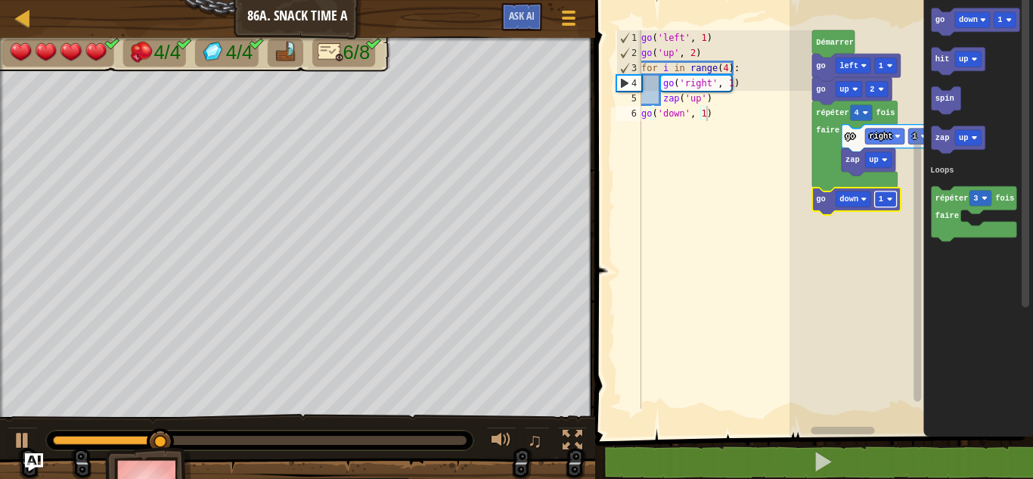
click at [885, 202] on rect "Espace de travail de Blocky" at bounding box center [886, 199] width 22 height 16
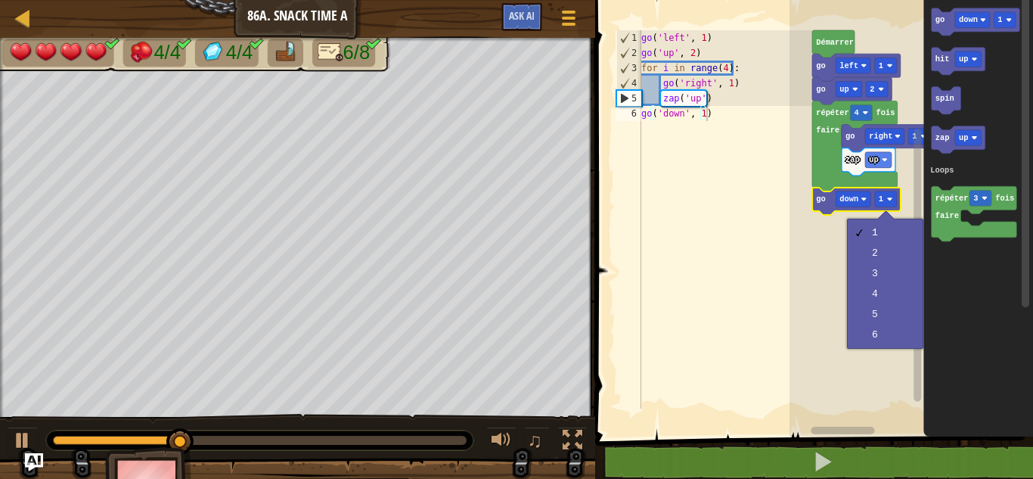
click at [874, 355] on rect "Espace de travail de Blocky" at bounding box center [912, 214] width 244 height 444
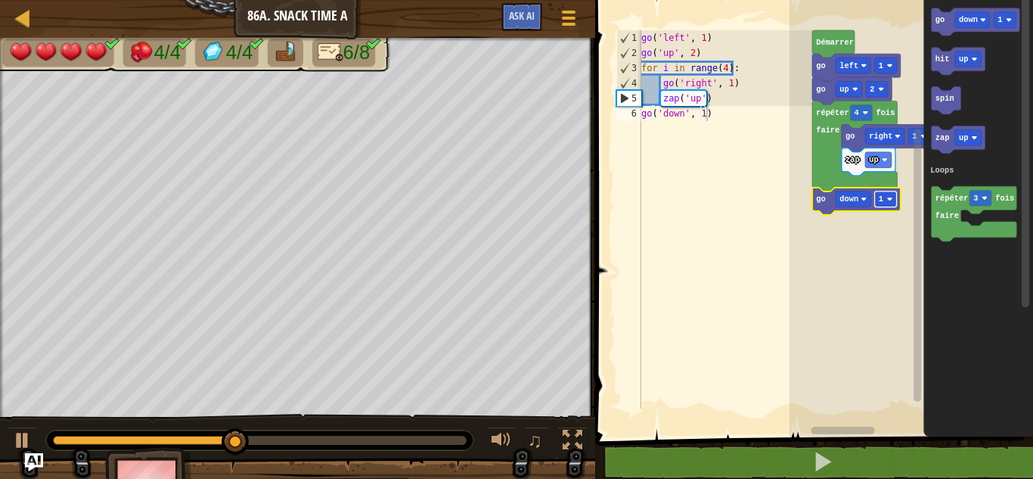
click at [886, 201] on rect "Espace de travail de Blocky" at bounding box center [886, 199] width 22 height 16
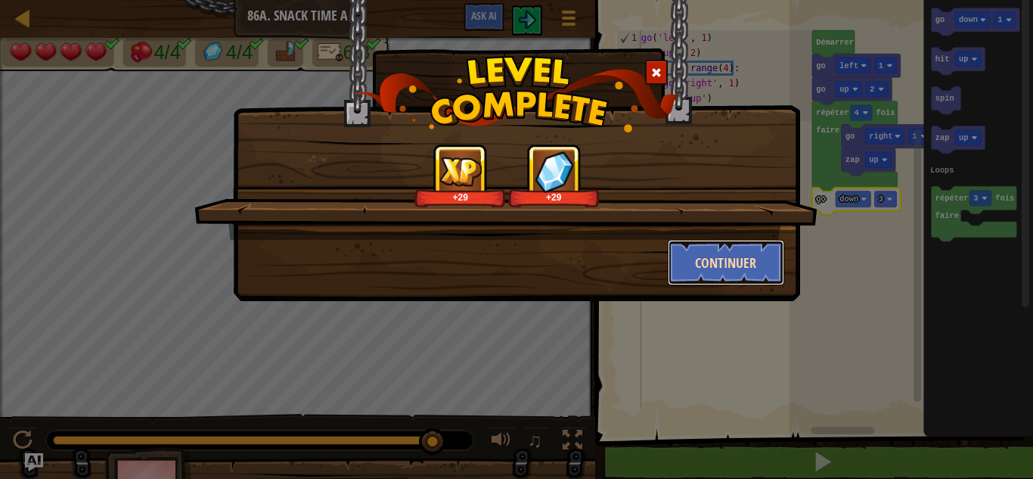
click at [715, 266] on button "Continuer" at bounding box center [726, 262] width 117 height 45
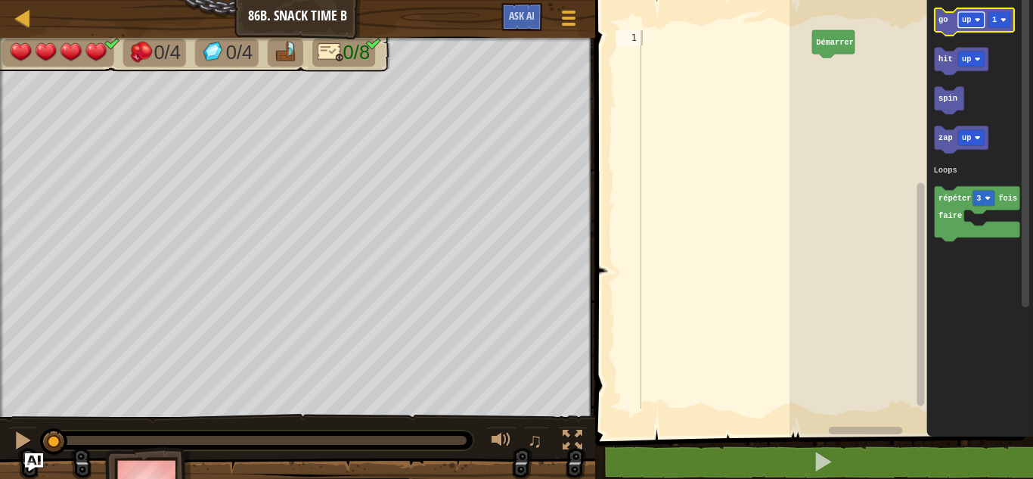
click at [975, 14] on rect "Espace de travail de Blocky" at bounding box center [971, 20] width 26 height 16
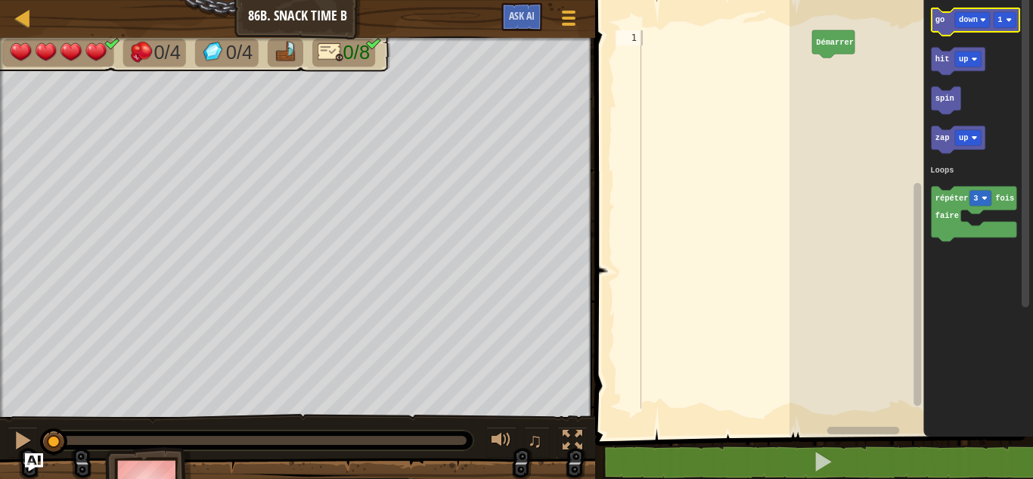
click at [939, 20] on text "go" at bounding box center [940, 19] width 9 height 9
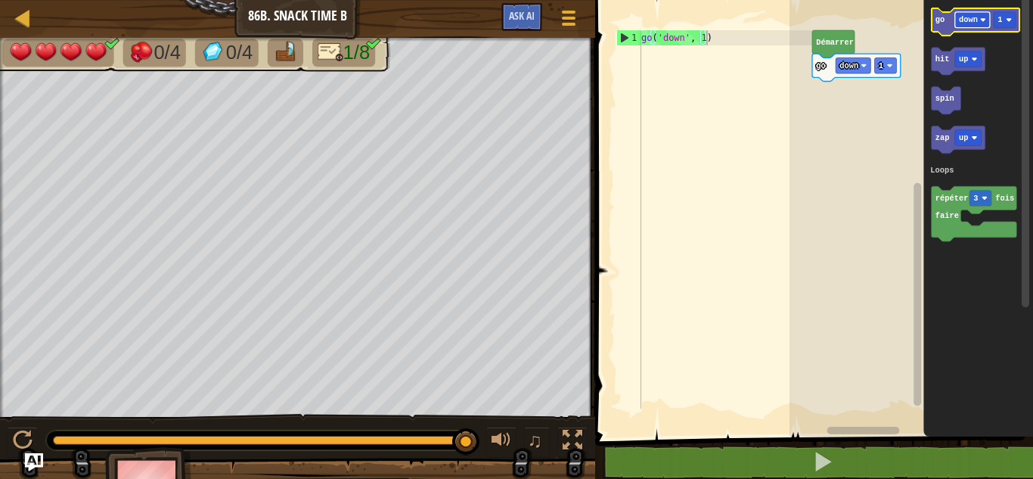
click at [973, 19] on text "down" at bounding box center [968, 19] width 19 height 9
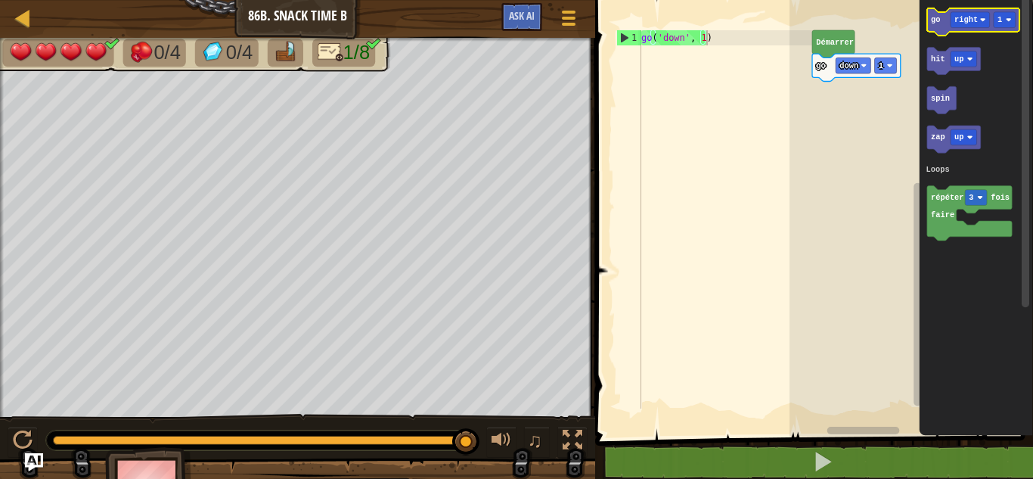
click at [938, 22] on text "go" at bounding box center [935, 19] width 9 height 9
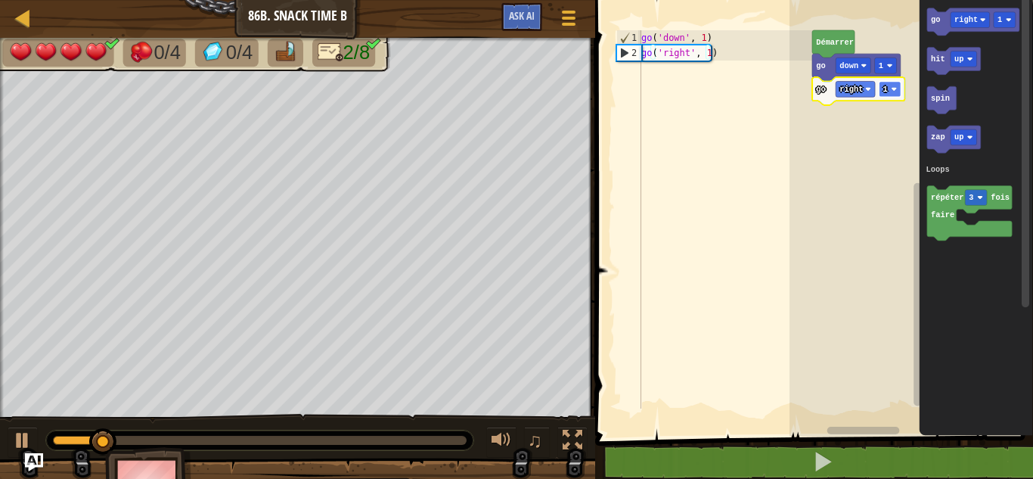
click at [889, 86] on rect "Espace de travail de Blocky" at bounding box center [890, 89] width 22 height 16
click at [964, 14] on rect "Espace de travail de Blocky" at bounding box center [970, 20] width 39 height 16
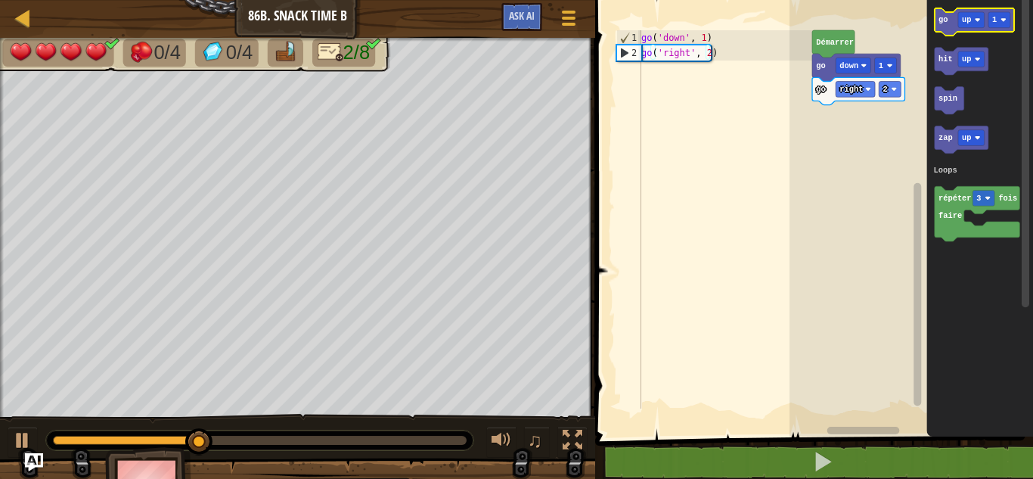
click at [943, 26] on icon "Espace de travail de Blocky" at bounding box center [974, 21] width 79 height 27
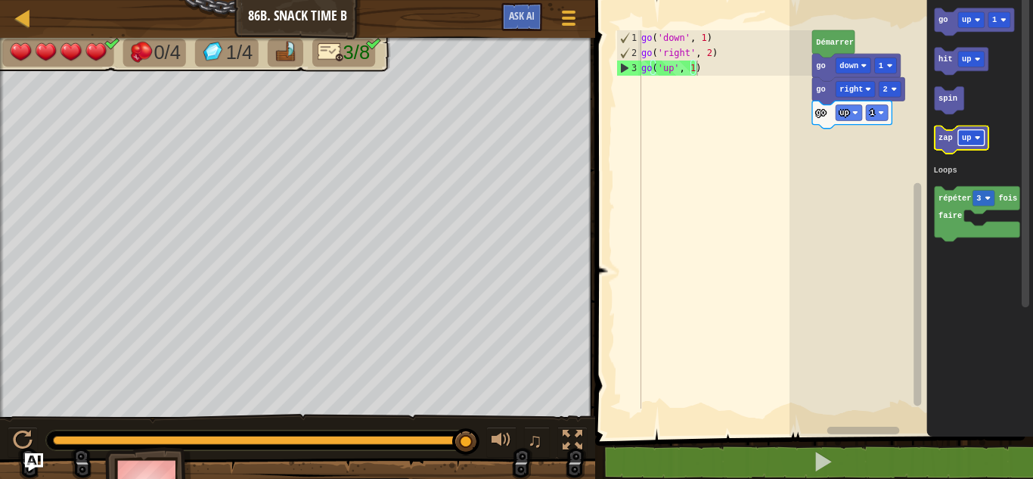
click at [976, 139] on image "Espace de travail de Blocky" at bounding box center [978, 138] width 6 height 6
click at [942, 142] on text "zap" at bounding box center [946, 137] width 14 height 9
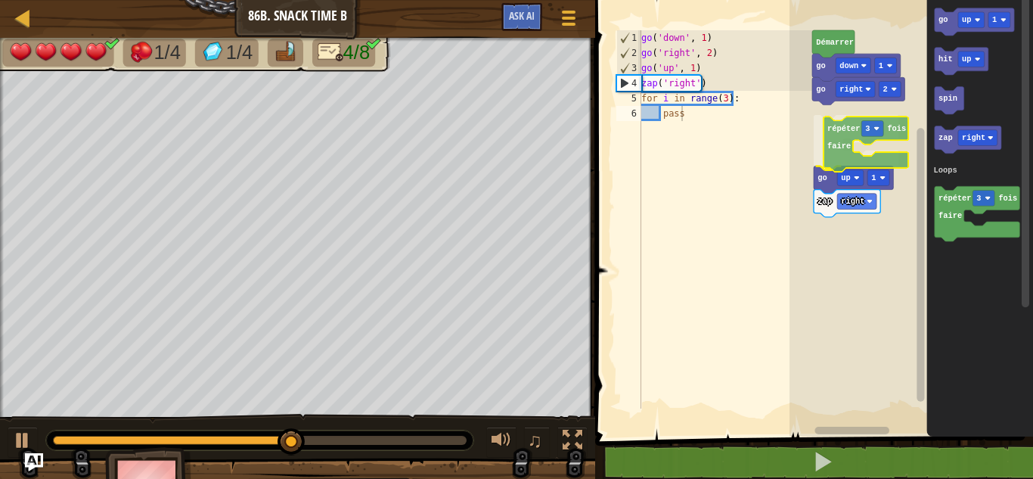
click at [835, 124] on div "Loops Démarrer go down 1 go right 2 répéter 3 fois faire go up 1 zap right go u…" at bounding box center [912, 214] width 244 height 444
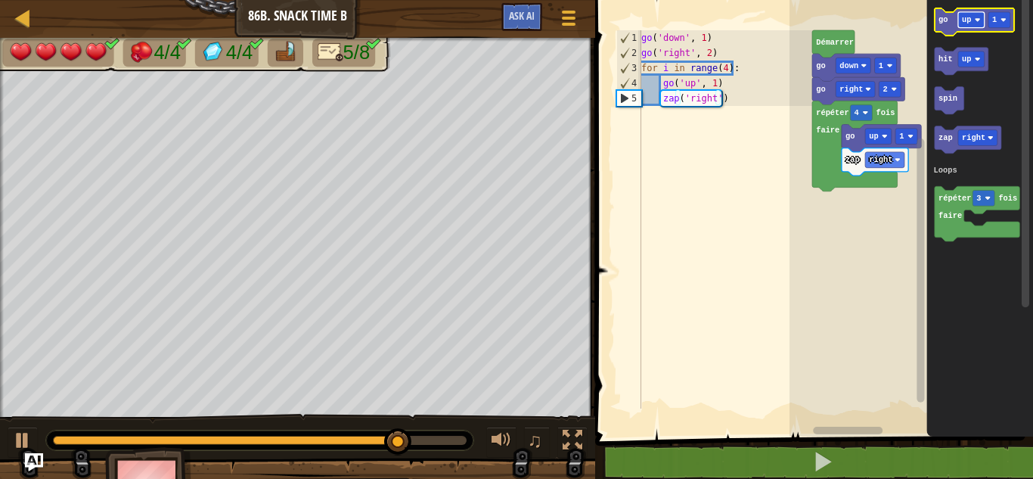
click at [966, 19] on text "up" at bounding box center [966, 19] width 9 height 9
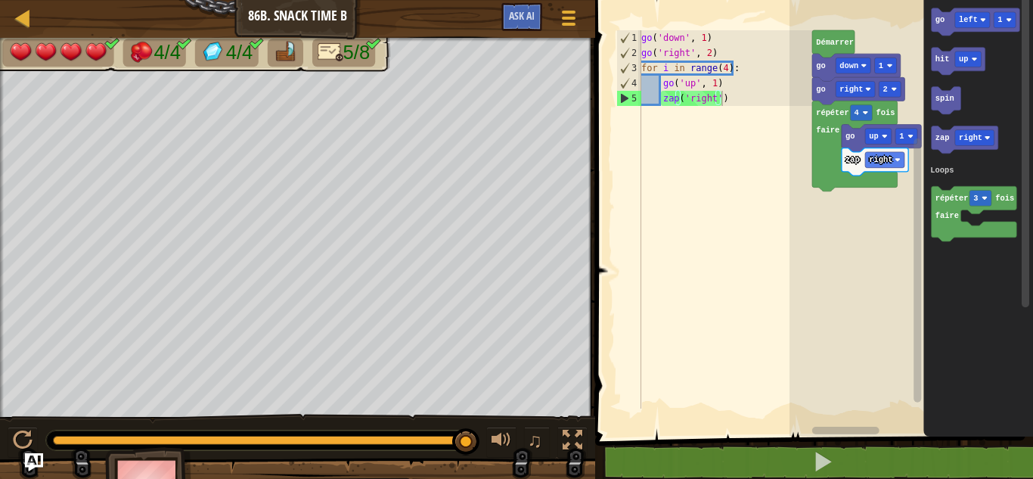
click at [867, 178] on div "Loops Démarrer go down 1 go right 2 répéter 4 fois faire zap right go up 1 go l…" at bounding box center [912, 214] width 244 height 444
click at [947, 9] on rect "Espace de travail de Blocky" at bounding box center [976, 21] width 88 height 27
click at [943, 15] on text "go" at bounding box center [940, 19] width 9 height 9
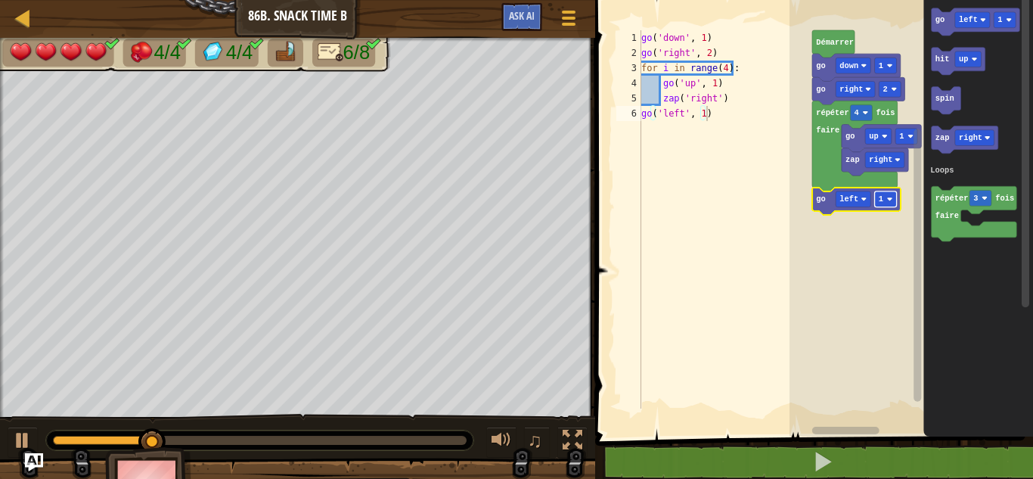
click at [883, 199] on rect "Espace de travail de Blocky" at bounding box center [886, 199] width 22 height 16
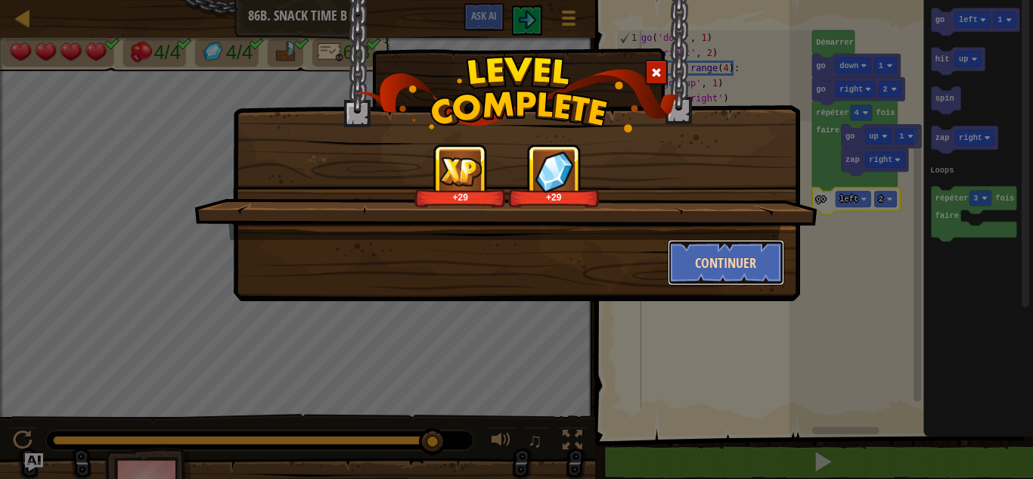
click at [726, 259] on button "Continuer" at bounding box center [726, 262] width 117 height 45
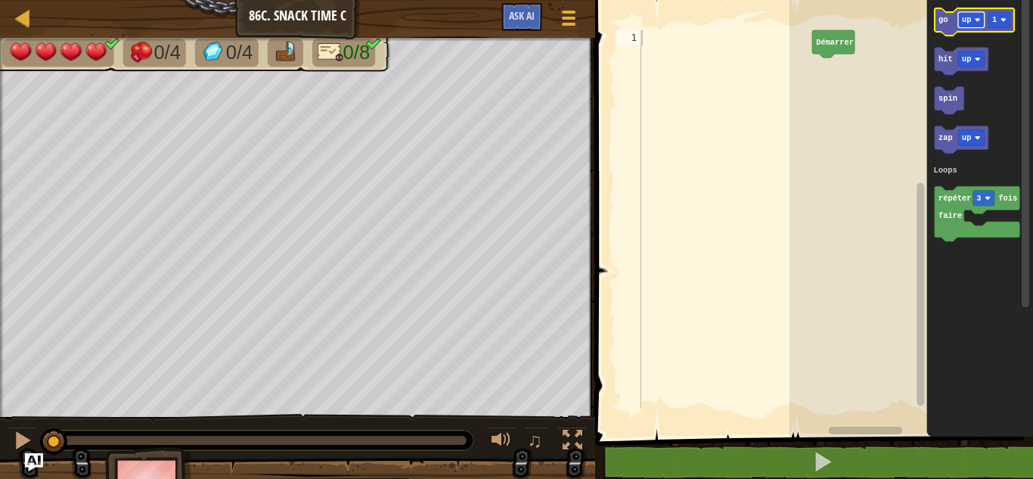
click at [976, 14] on rect "Espace de travail de Blocky" at bounding box center [971, 20] width 26 height 16
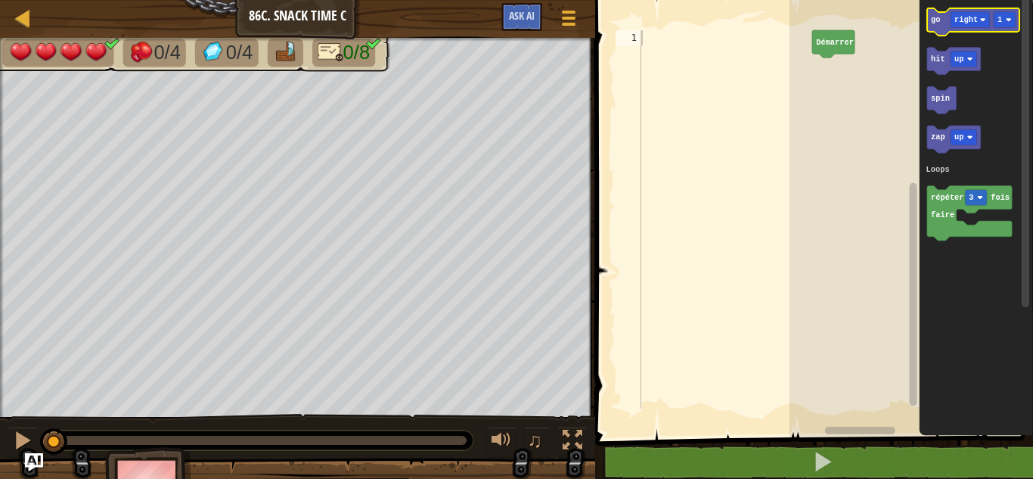
click at [940, 17] on icon "Espace de travail de Blocky" at bounding box center [973, 21] width 92 height 27
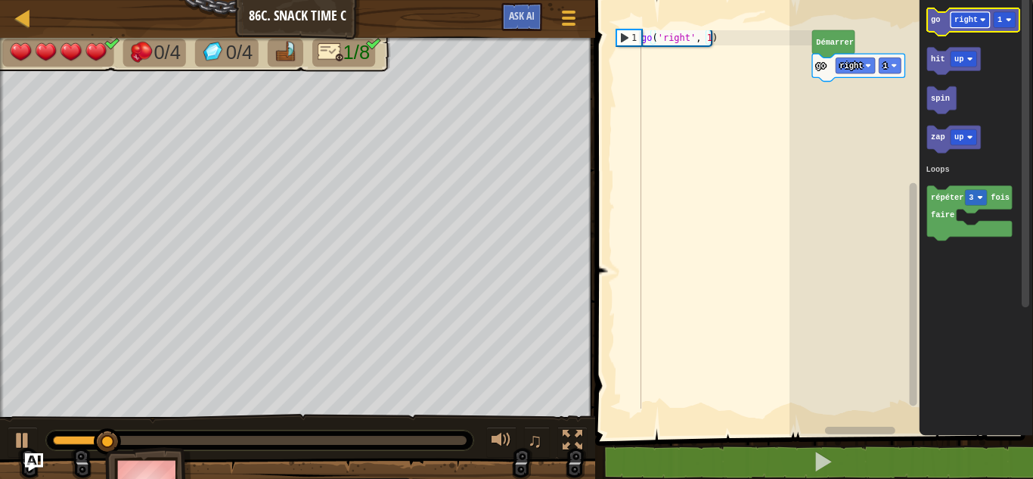
click at [971, 21] on text "right" at bounding box center [965, 19] width 23 height 9
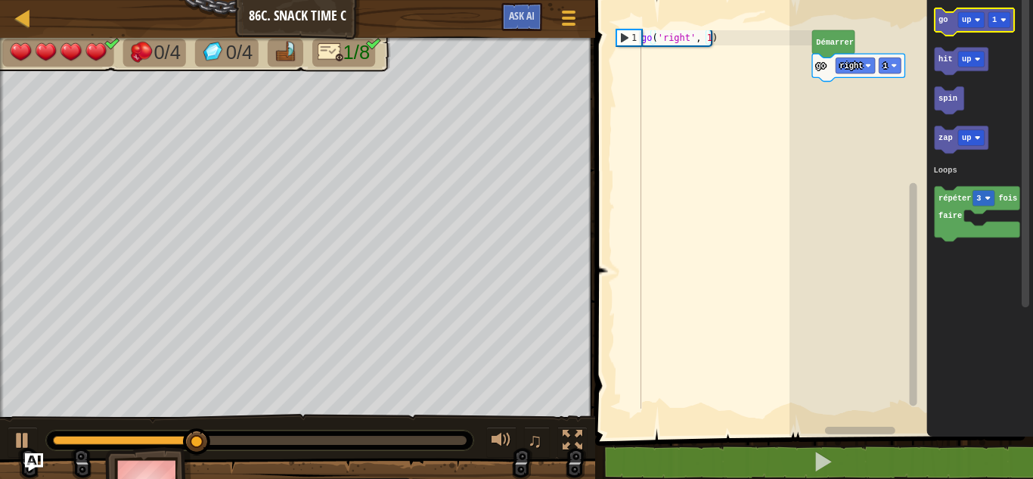
click at [940, 25] on icon "Espace de travail de Blocky" at bounding box center [974, 21] width 79 height 27
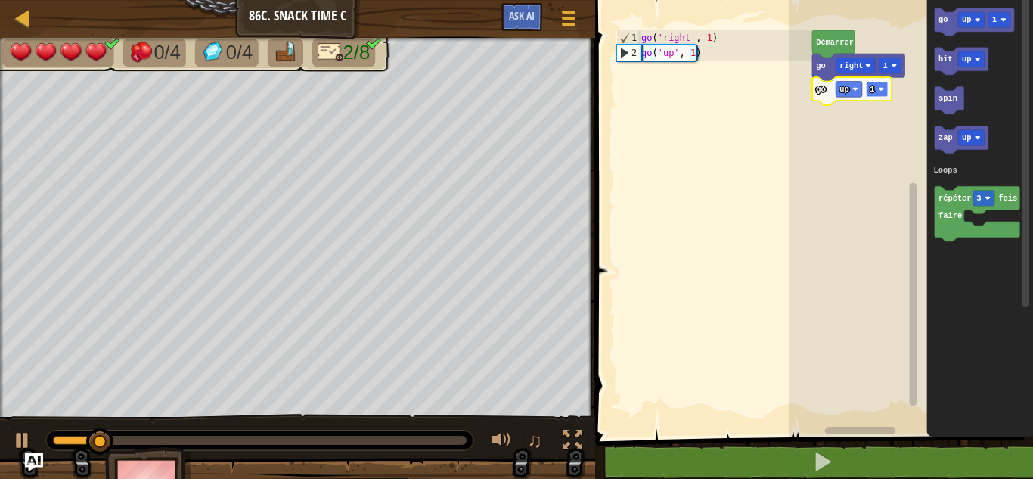
click at [880, 85] on rect "Espace de travail de Blocky" at bounding box center [877, 89] width 22 height 16
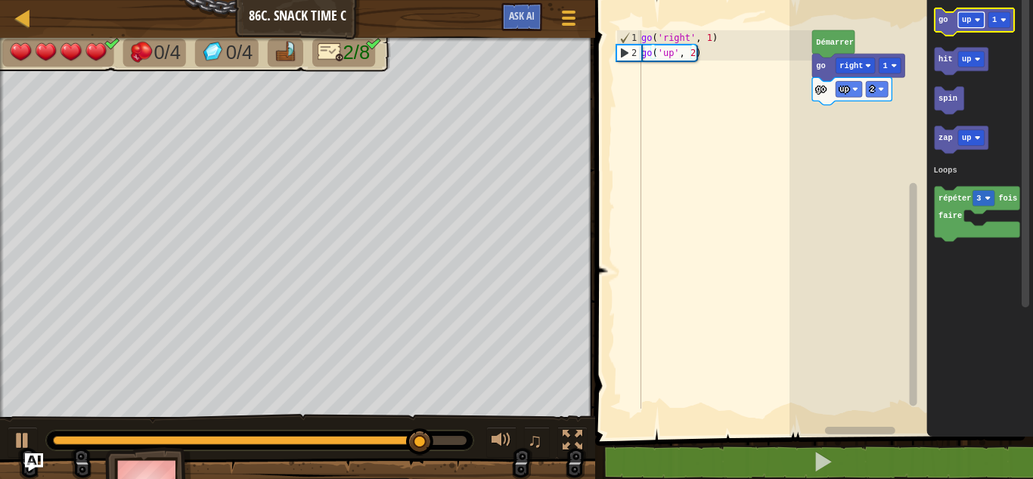
click at [970, 22] on text "up" at bounding box center [966, 19] width 9 height 9
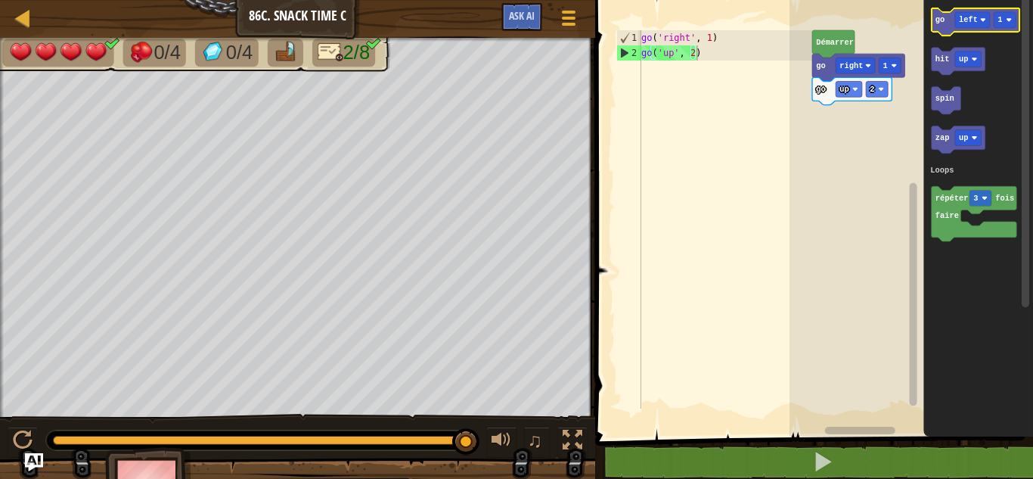
click at [945, 26] on icon "Espace de travail de Blocky" at bounding box center [976, 21] width 88 height 27
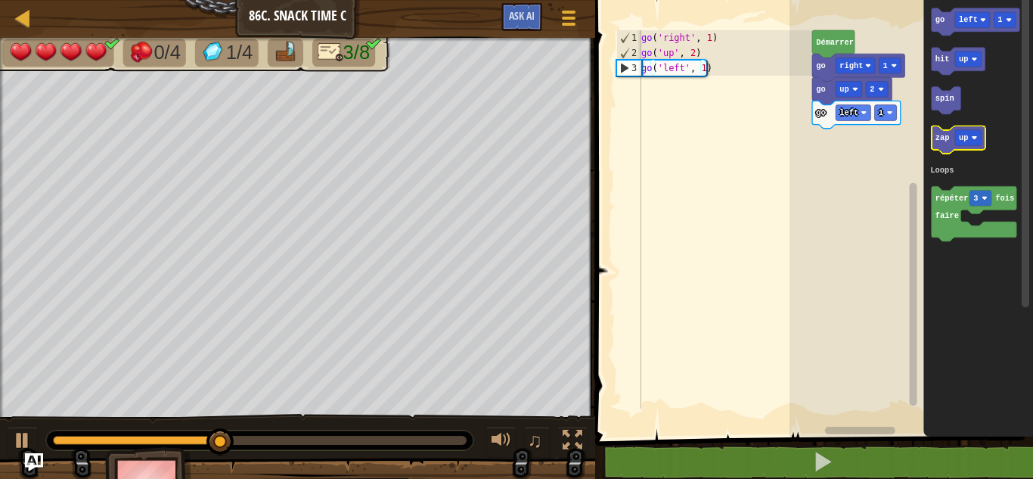
click at [942, 141] on text "zap" at bounding box center [943, 137] width 14 height 9
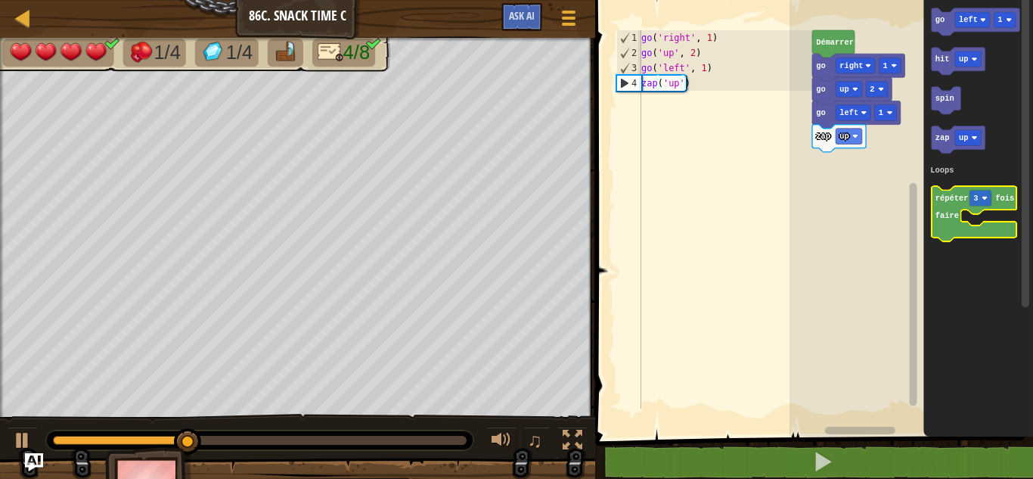
click at [946, 199] on text "répéter" at bounding box center [952, 198] width 33 height 9
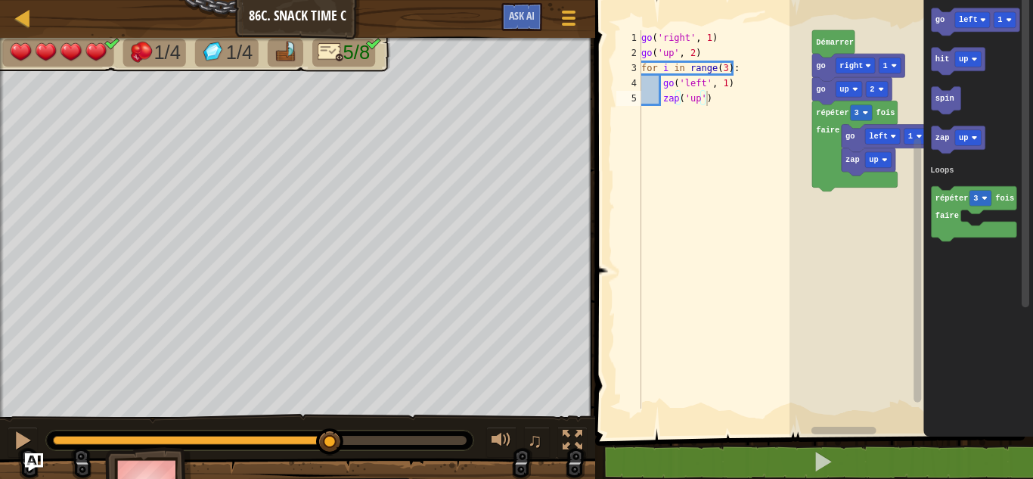
click at [827, 198] on rect "Espace de travail de Blocky" at bounding box center [912, 214] width 244 height 444
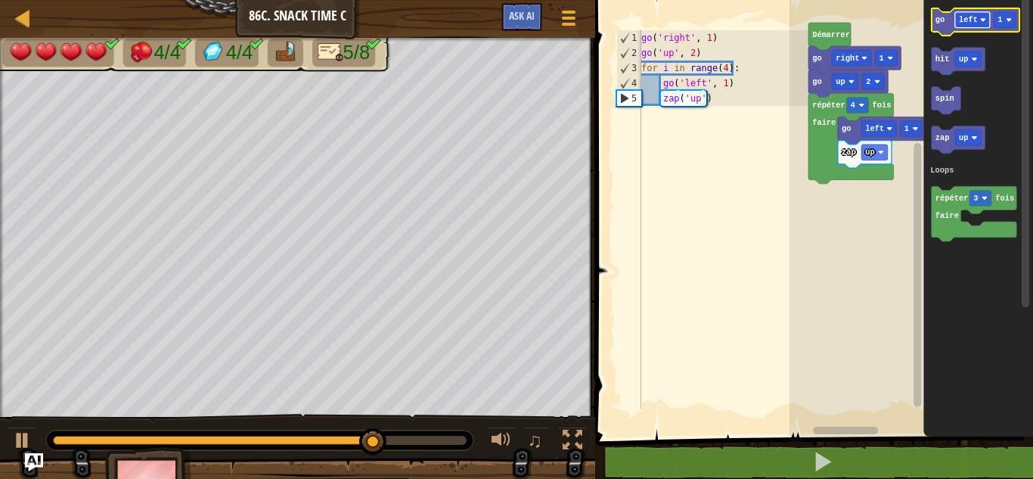
click at [964, 23] on text "left" at bounding box center [968, 19] width 19 height 9
click at [945, 14] on icon "Espace de travail de Blocky" at bounding box center [976, 21] width 88 height 27
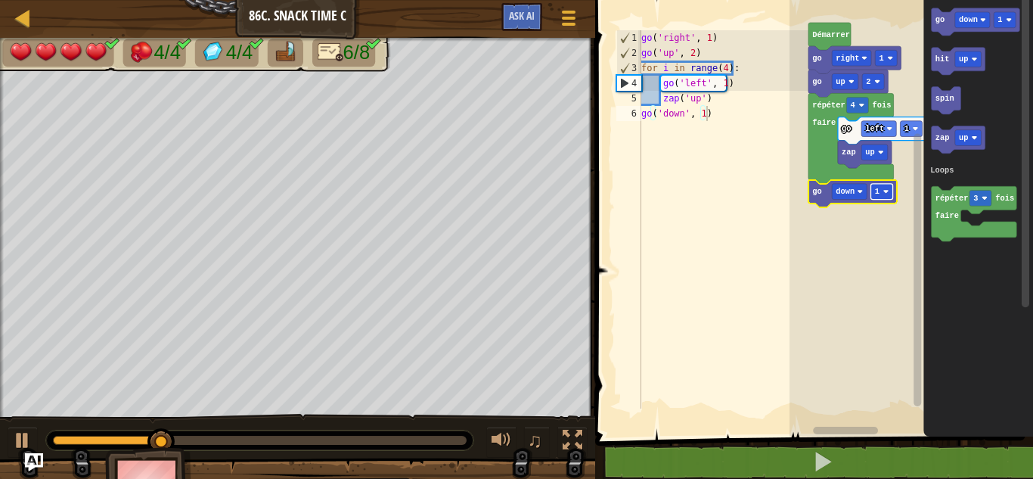
click at [875, 188] on text "1" at bounding box center [877, 191] width 5 height 9
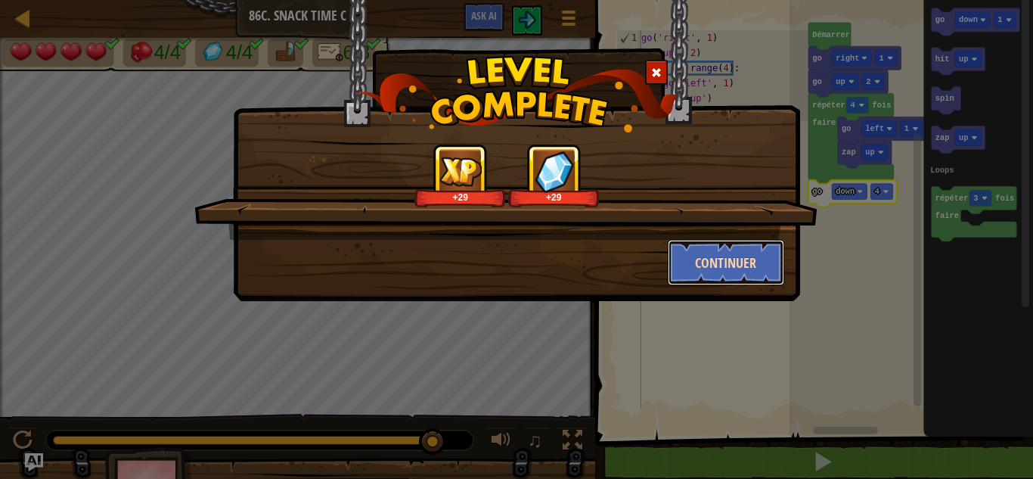
click at [745, 254] on button "Continuer" at bounding box center [726, 262] width 117 height 45
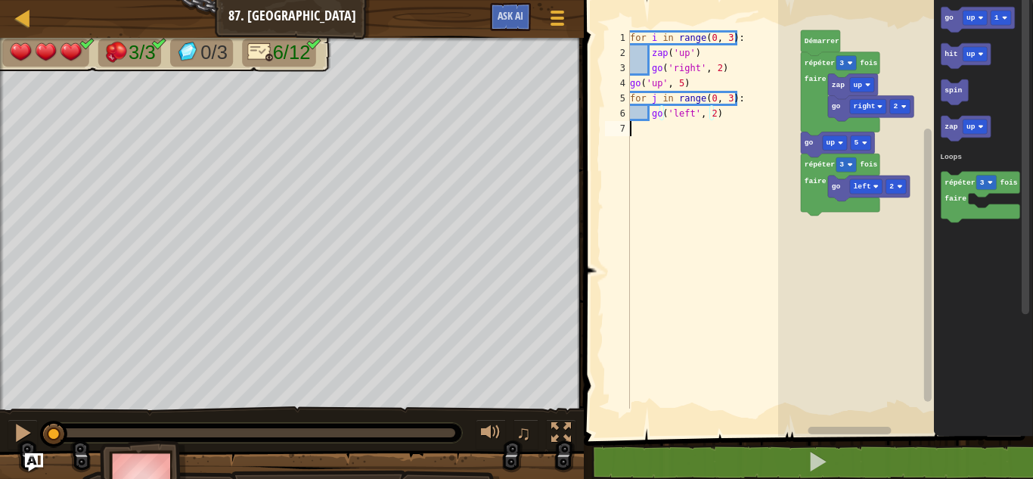
click at [745, 254] on div "for i in range ( 0 , 3 ) : zap ( 'up' ) go ( 'right' , 2 ) go ( 'up' , 5 ) for …" at bounding box center [714, 234] width 174 height 408
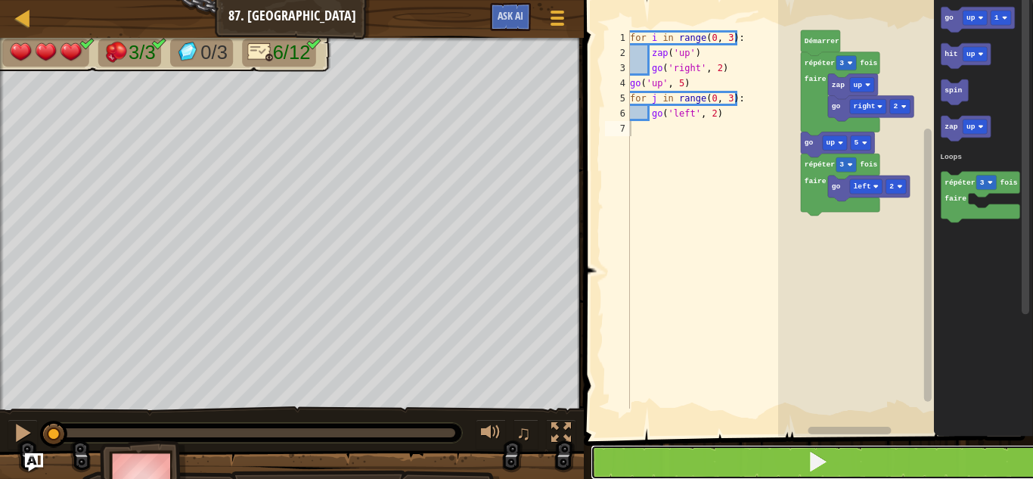
click at [768, 461] on button at bounding box center [818, 462] width 454 height 35
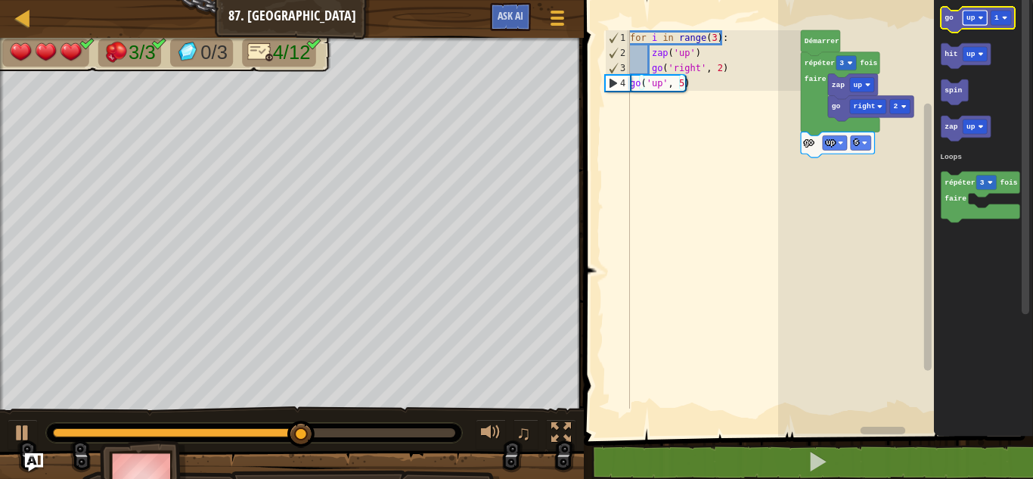
click at [968, 20] on text "up" at bounding box center [971, 18] width 9 height 8
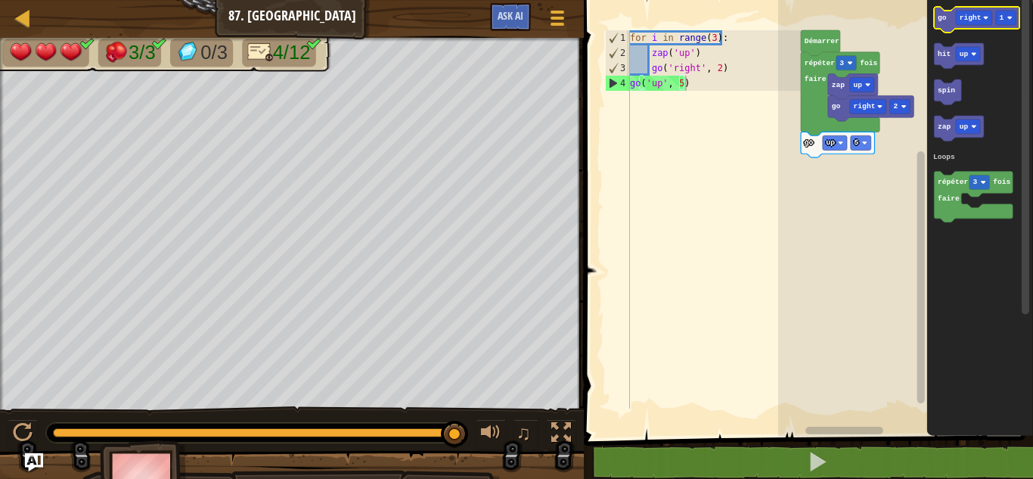
click at [940, 24] on icon "Espace de travail de Blocky" at bounding box center [976, 20] width 85 height 26
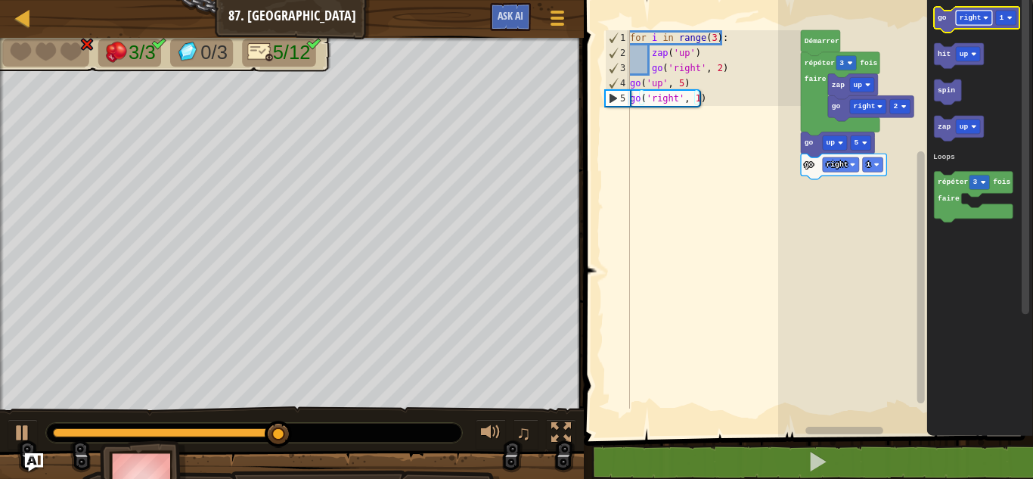
click at [973, 20] on text "right" at bounding box center [971, 18] width 22 height 8
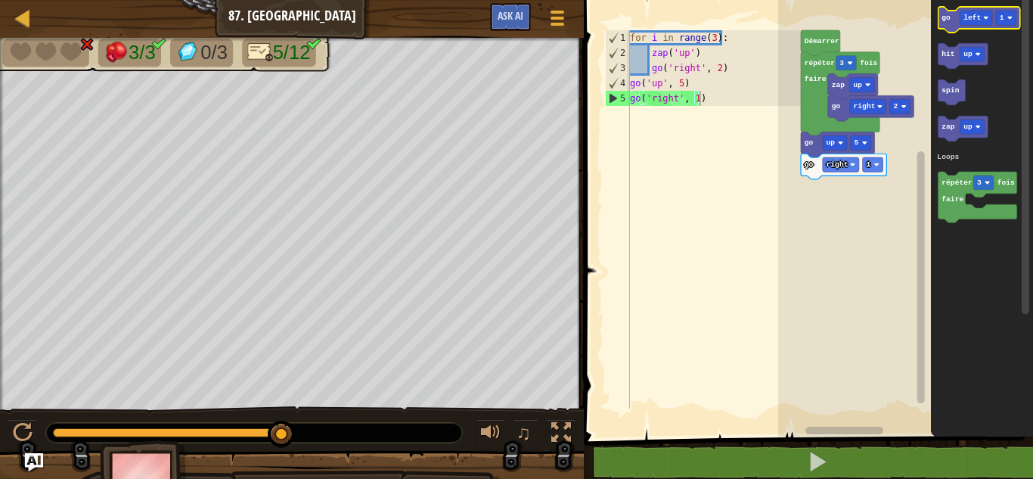
click at [949, 19] on text "go" at bounding box center [946, 18] width 9 height 8
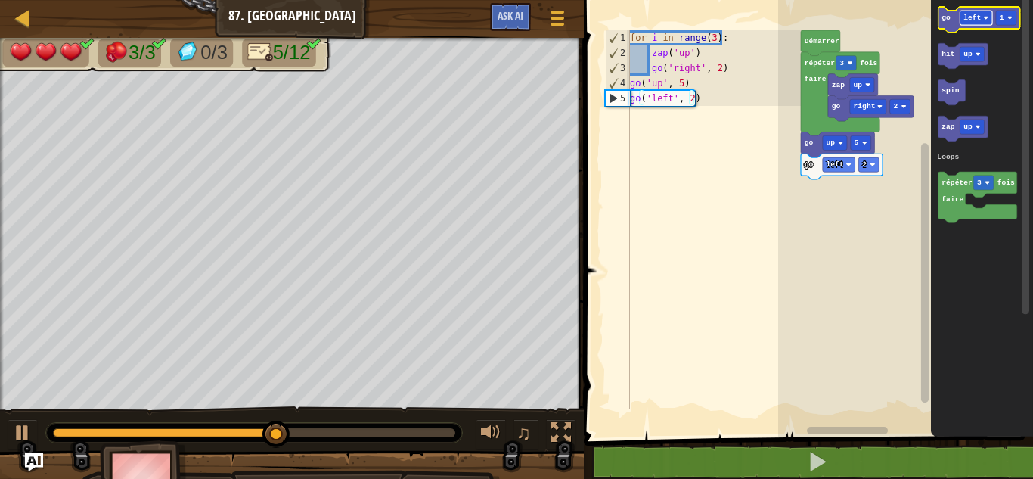
click at [973, 17] on text "left" at bounding box center [972, 18] width 17 height 8
click at [951, 20] on icon "Espace de travail de Blocky" at bounding box center [980, 20] width 82 height 26
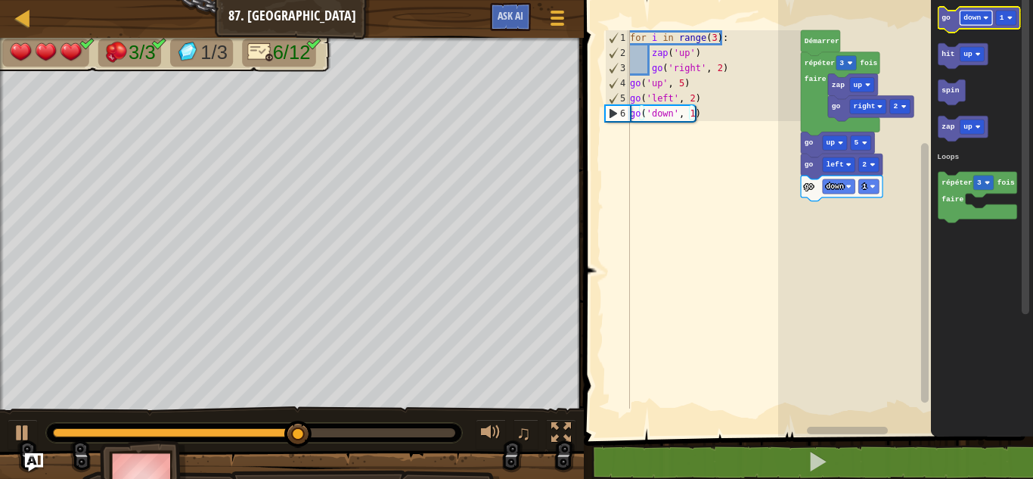
click at [973, 20] on text "down" at bounding box center [972, 18] width 17 height 8
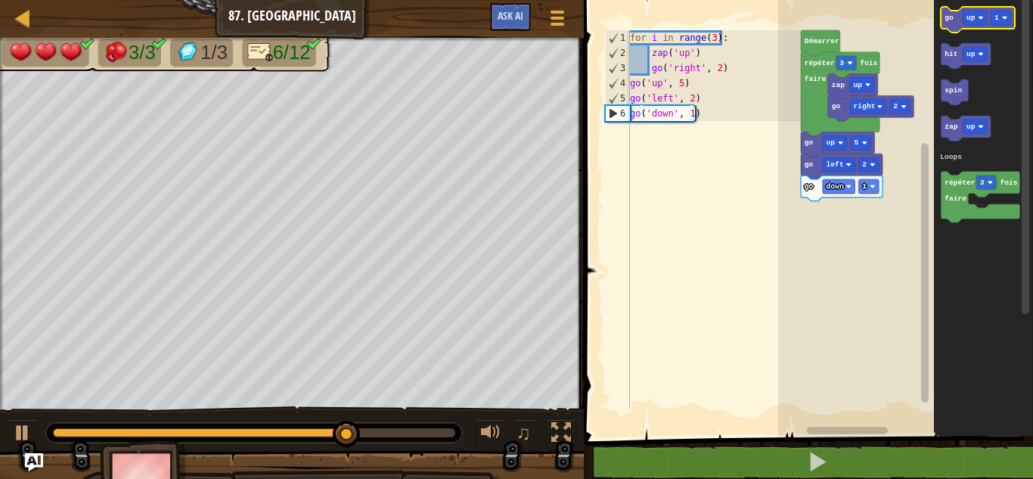
click at [953, 26] on icon "Espace de travail de Blocky" at bounding box center [977, 20] width 73 height 26
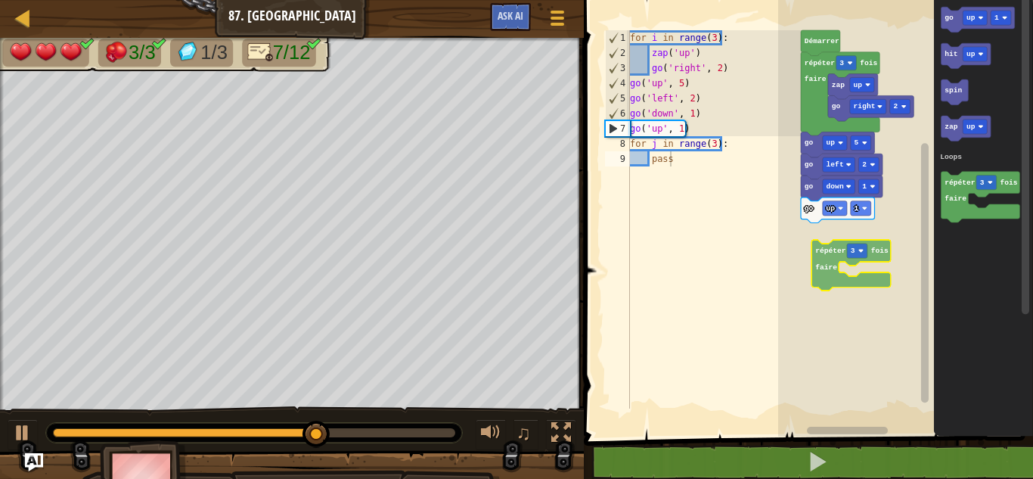
click at [808, 246] on div "Loops Démarrer go right 2 zap up répéter 3 fois faire go up 5 go left 2 go down…" at bounding box center [905, 214] width 255 height 444
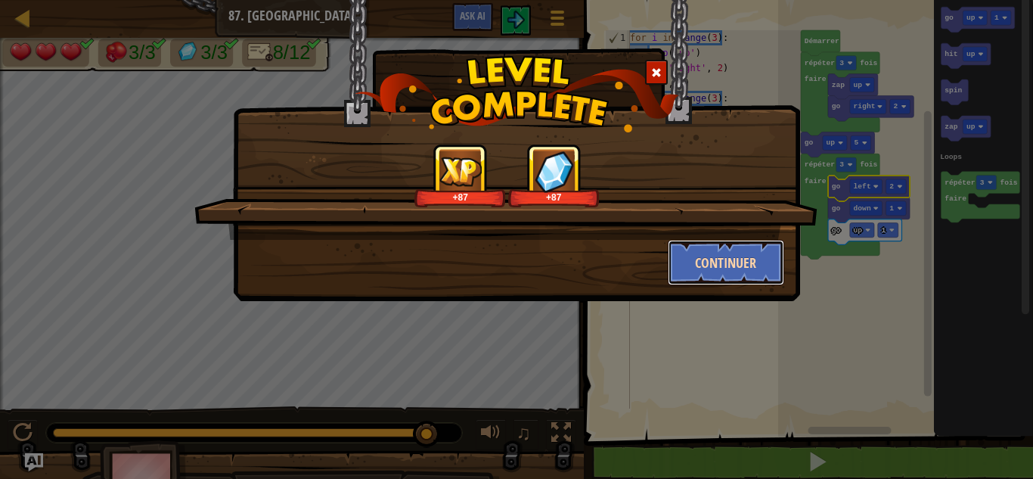
click at [752, 260] on button "Continuer" at bounding box center [726, 262] width 117 height 45
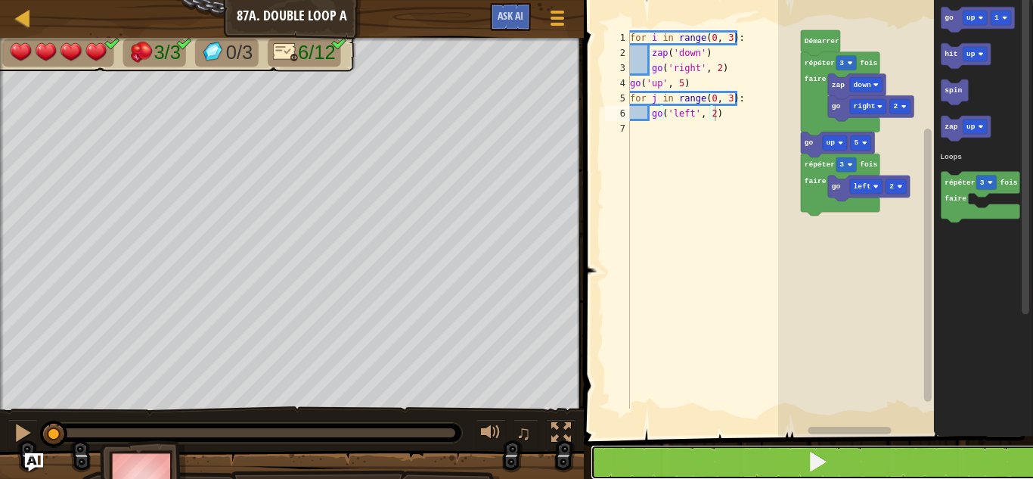
click at [668, 461] on button at bounding box center [818, 462] width 454 height 35
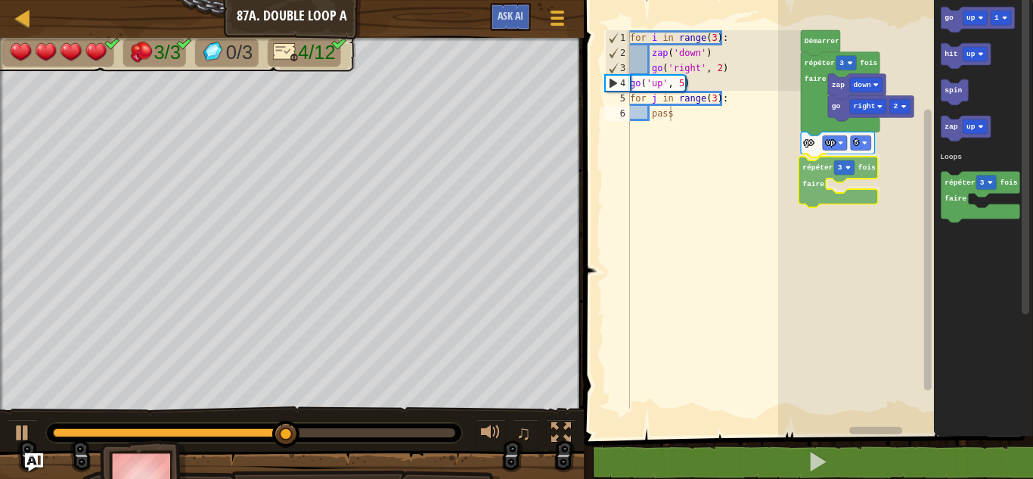
click at [807, 187] on div "Loops go right 2 zap down go up 5 répéter 3 fois faire répéter 3 fois faire Dém…" at bounding box center [905, 214] width 255 height 444
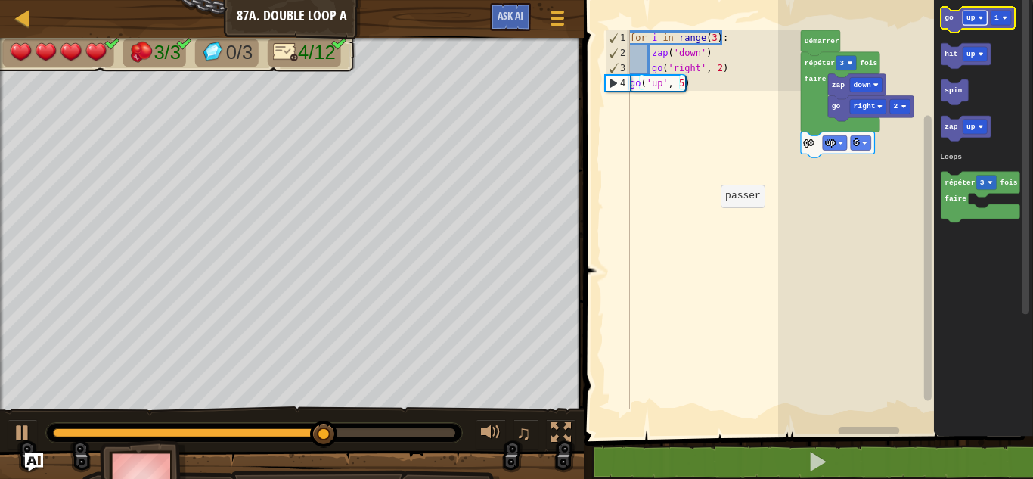
click at [973, 17] on text "up" at bounding box center [971, 18] width 9 height 8
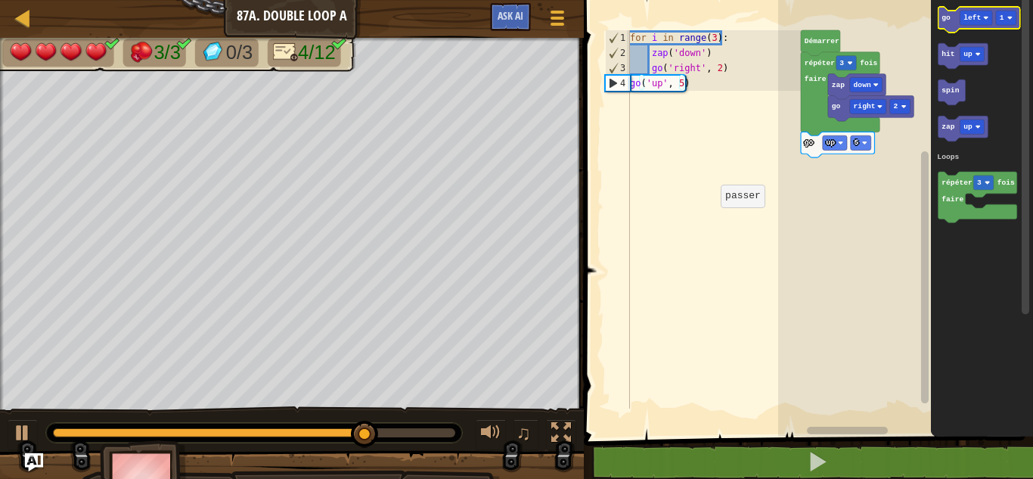
click at [945, 23] on icon "Espace de travail de Blocky" at bounding box center [980, 20] width 82 height 26
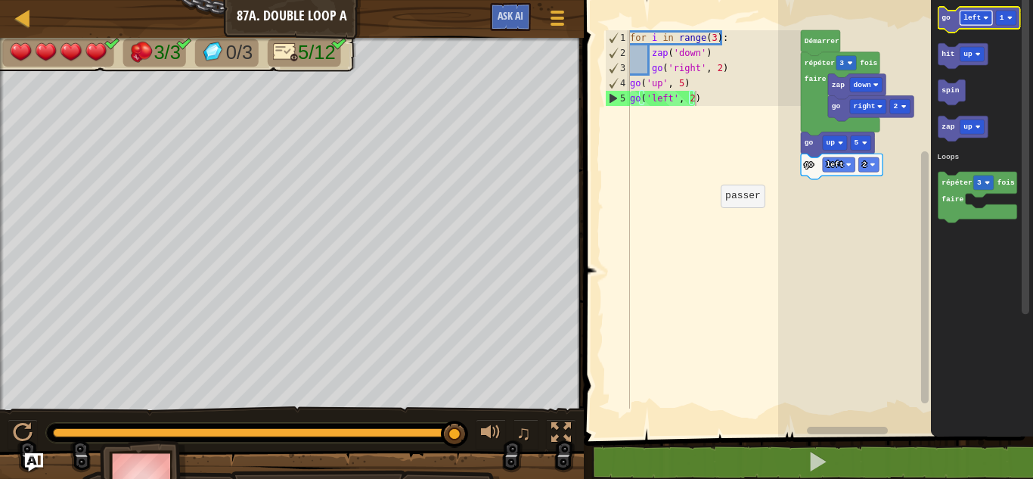
click at [969, 16] on text "left" at bounding box center [972, 18] width 17 height 8
click at [954, 20] on icon "Espace de travail de Blocky" at bounding box center [980, 20] width 82 height 26
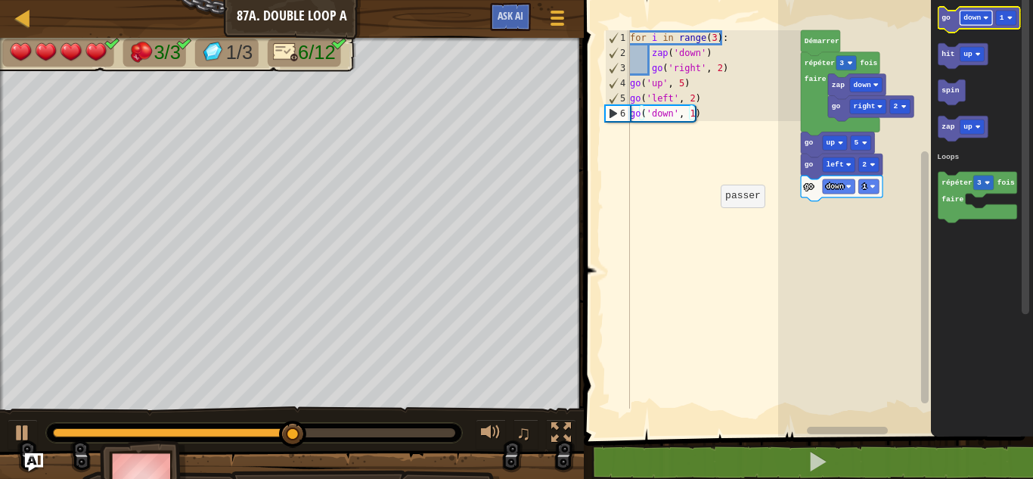
click at [979, 20] on text "down" at bounding box center [972, 18] width 17 height 8
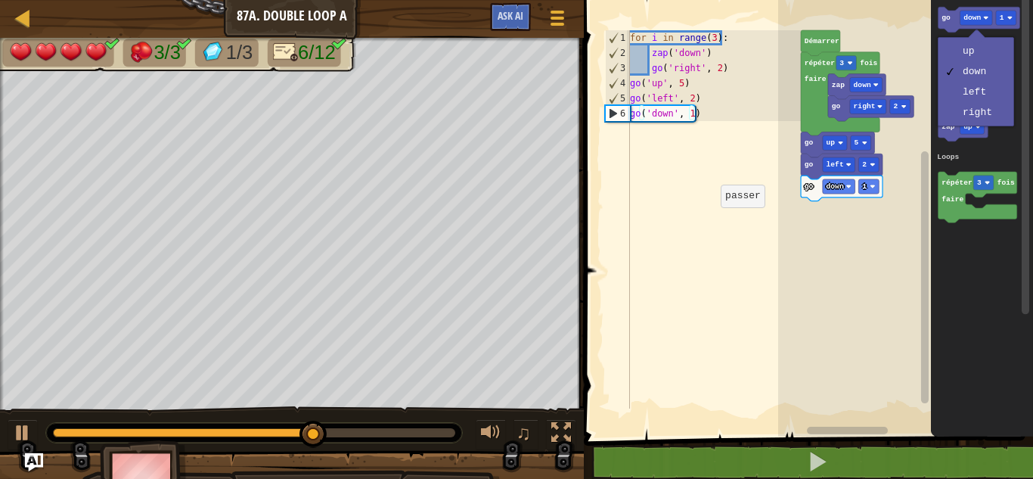
click at [973, 40] on div at bounding box center [976, 37] width 17 height 17
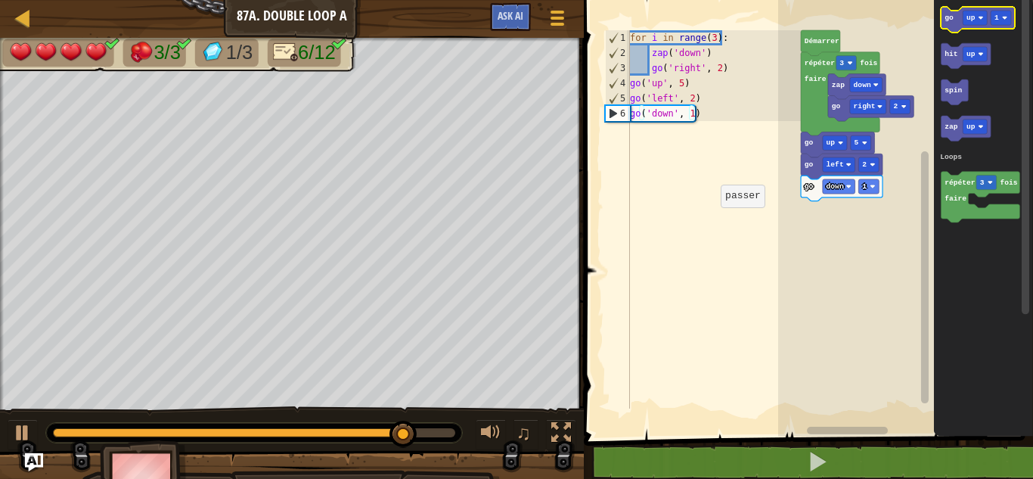
click at [949, 20] on text "go" at bounding box center [949, 18] width 9 height 8
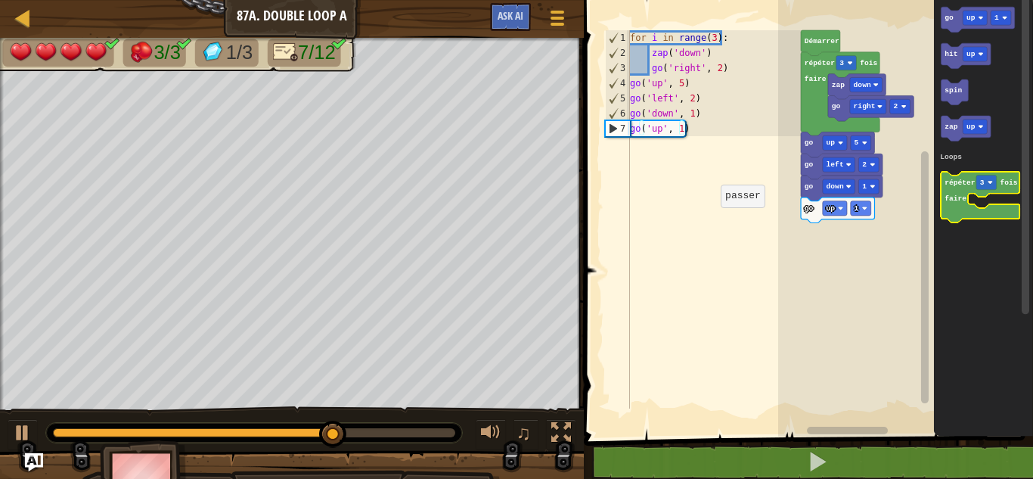
click at [967, 194] on icon "Espace de travail de Blocky" at bounding box center [980, 197] width 79 height 51
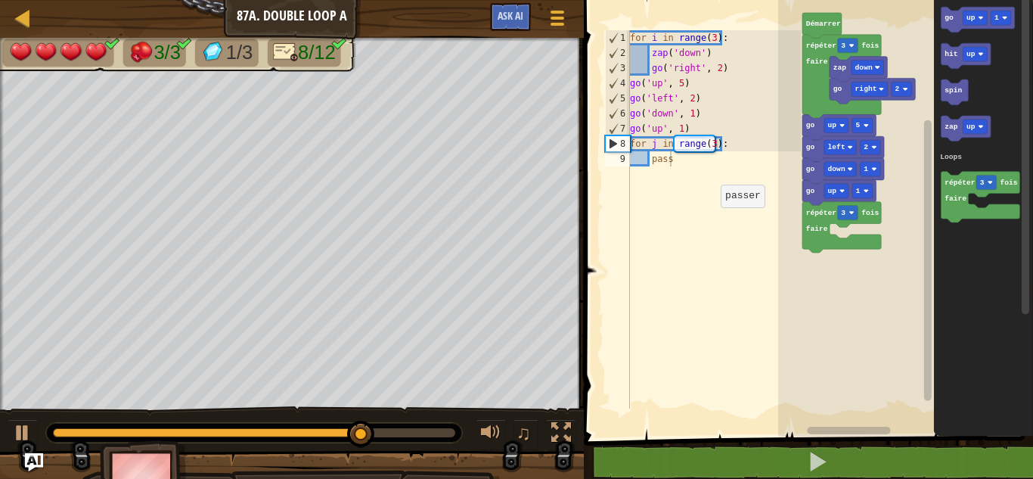
click at [811, 256] on rect "Espace de travail de Blocky" at bounding box center [905, 214] width 255 height 444
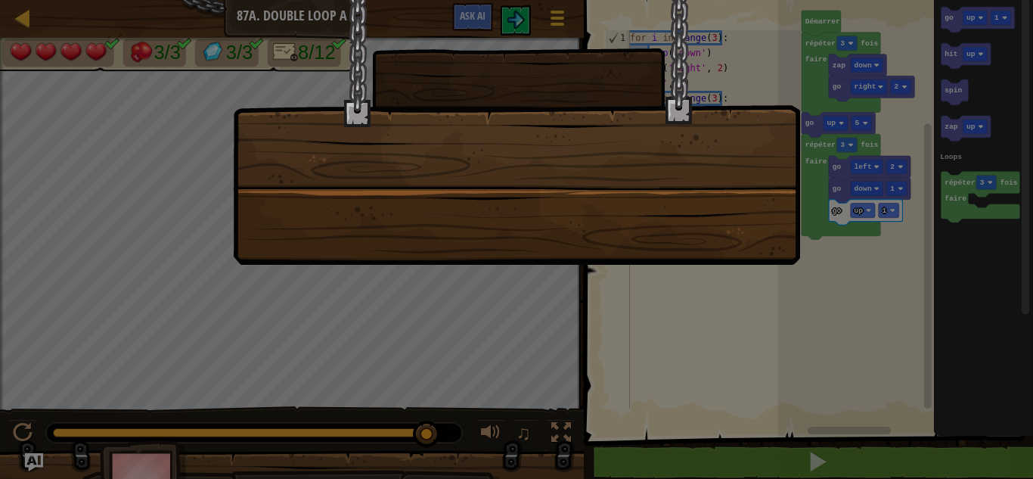
click at [668, 206] on div at bounding box center [516, 132] width 567 height 265
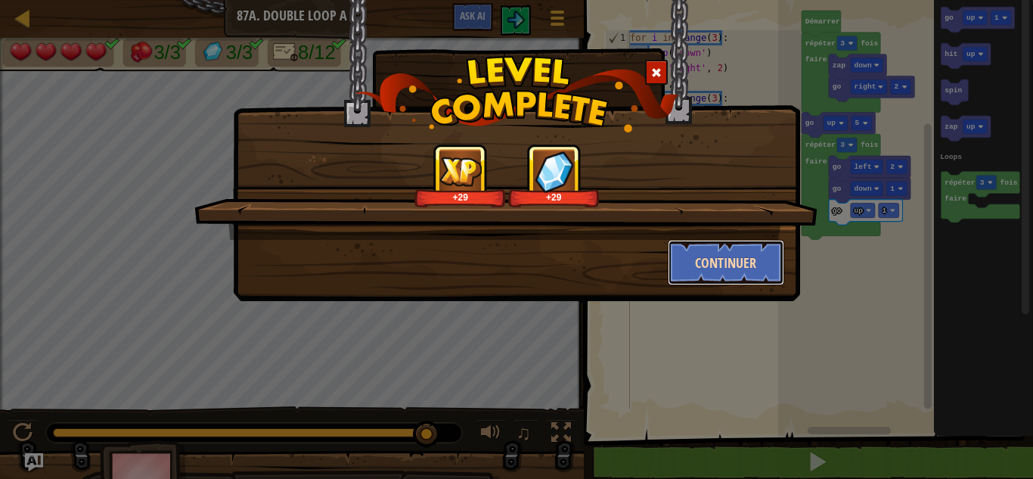
click at [687, 249] on button "Continuer" at bounding box center [726, 262] width 117 height 45
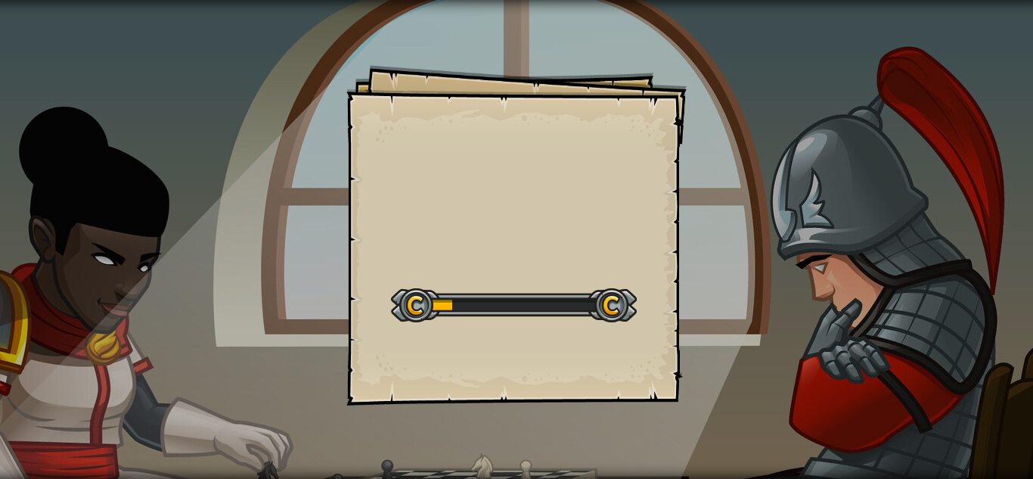
click at [687, 249] on div "Goals Start Level Erreur de chargement du serveur Vous avez besoin d'un abonnem…" at bounding box center [516, 239] width 1033 height 479
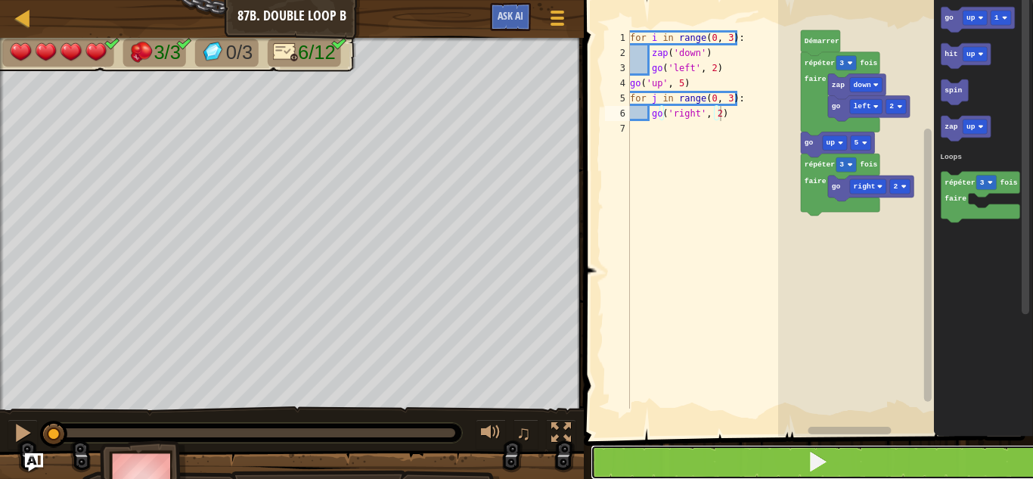
click at [729, 457] on button at bounding box center [818, 462] width 454 height 35
